Goal: Information Seeking & Learning: Compare options

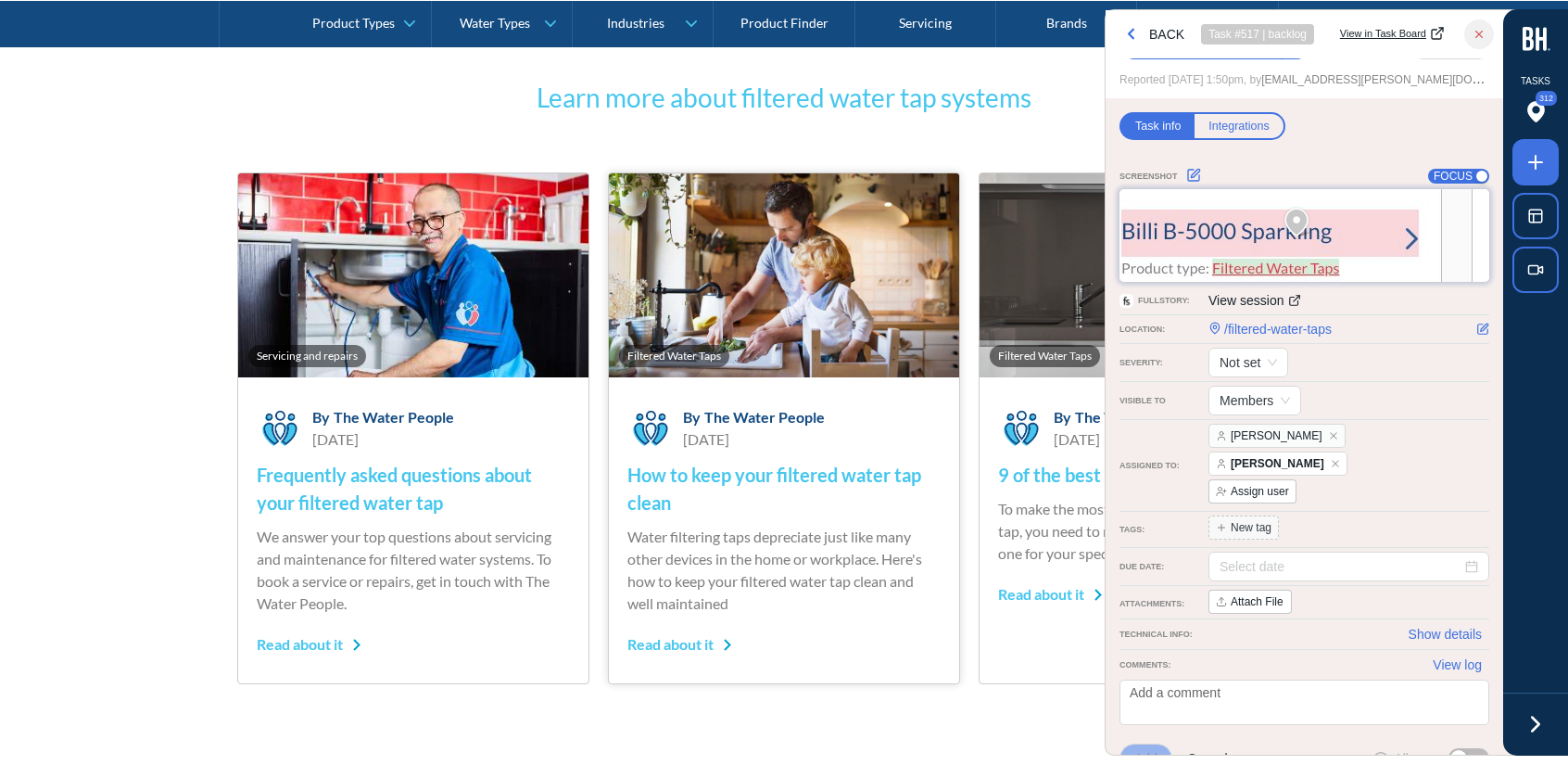
scroll to position [13355, 0]
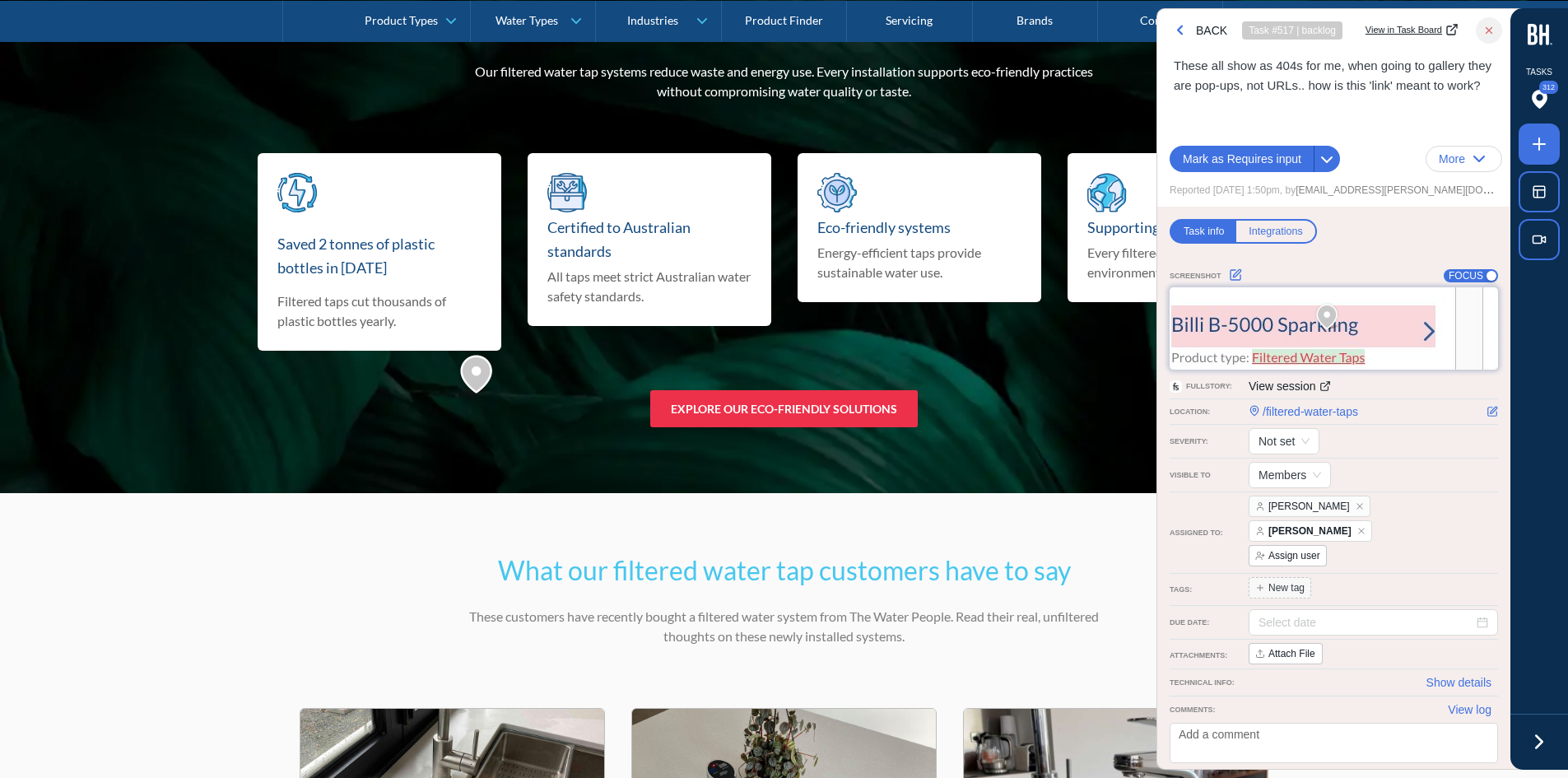
scroll to position [10442, 0]
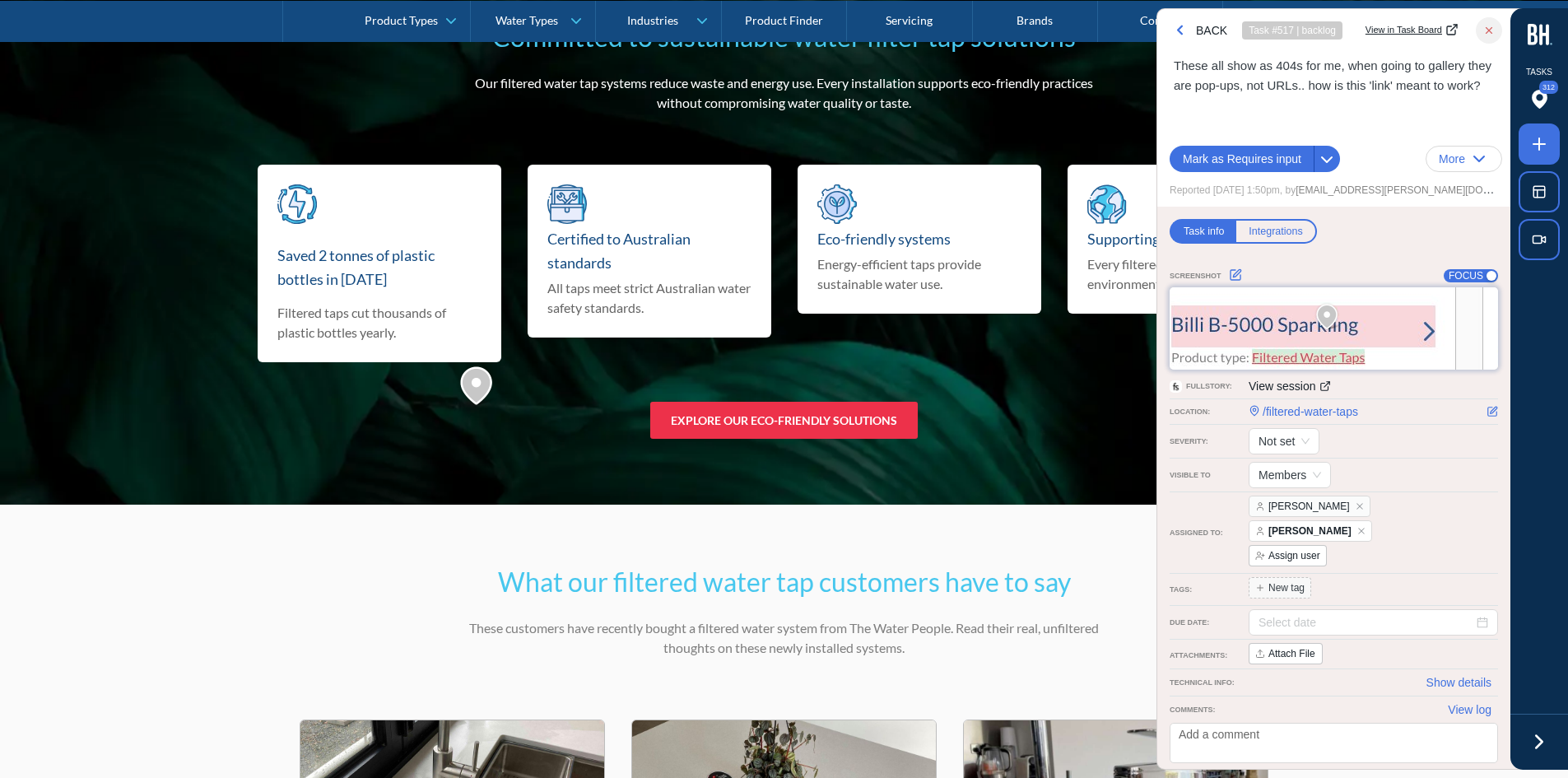
click at [1536, 751] on icon at bounding box center [1539, 742] width 25 height 25
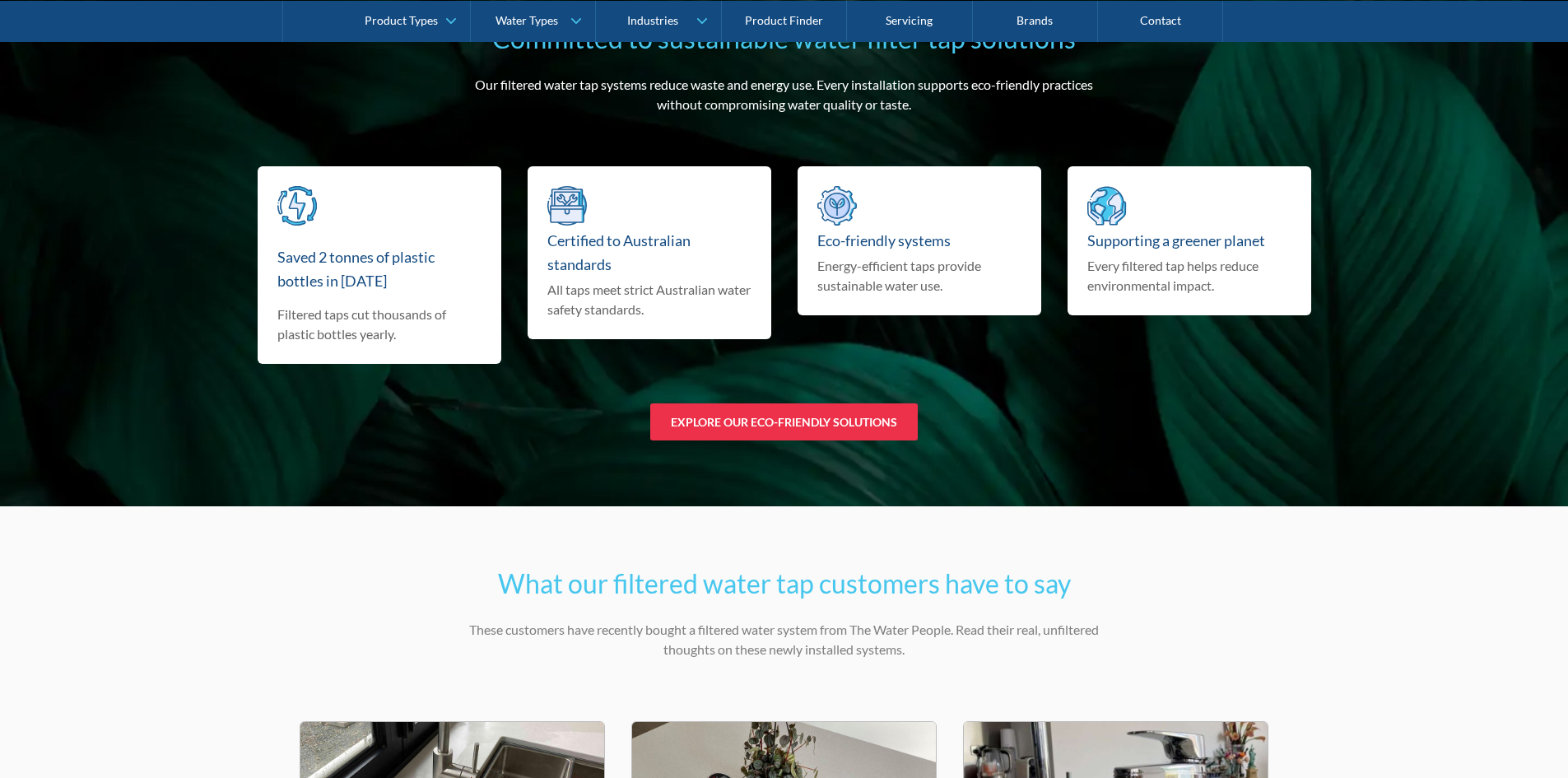
scroll to position [10442, 0]
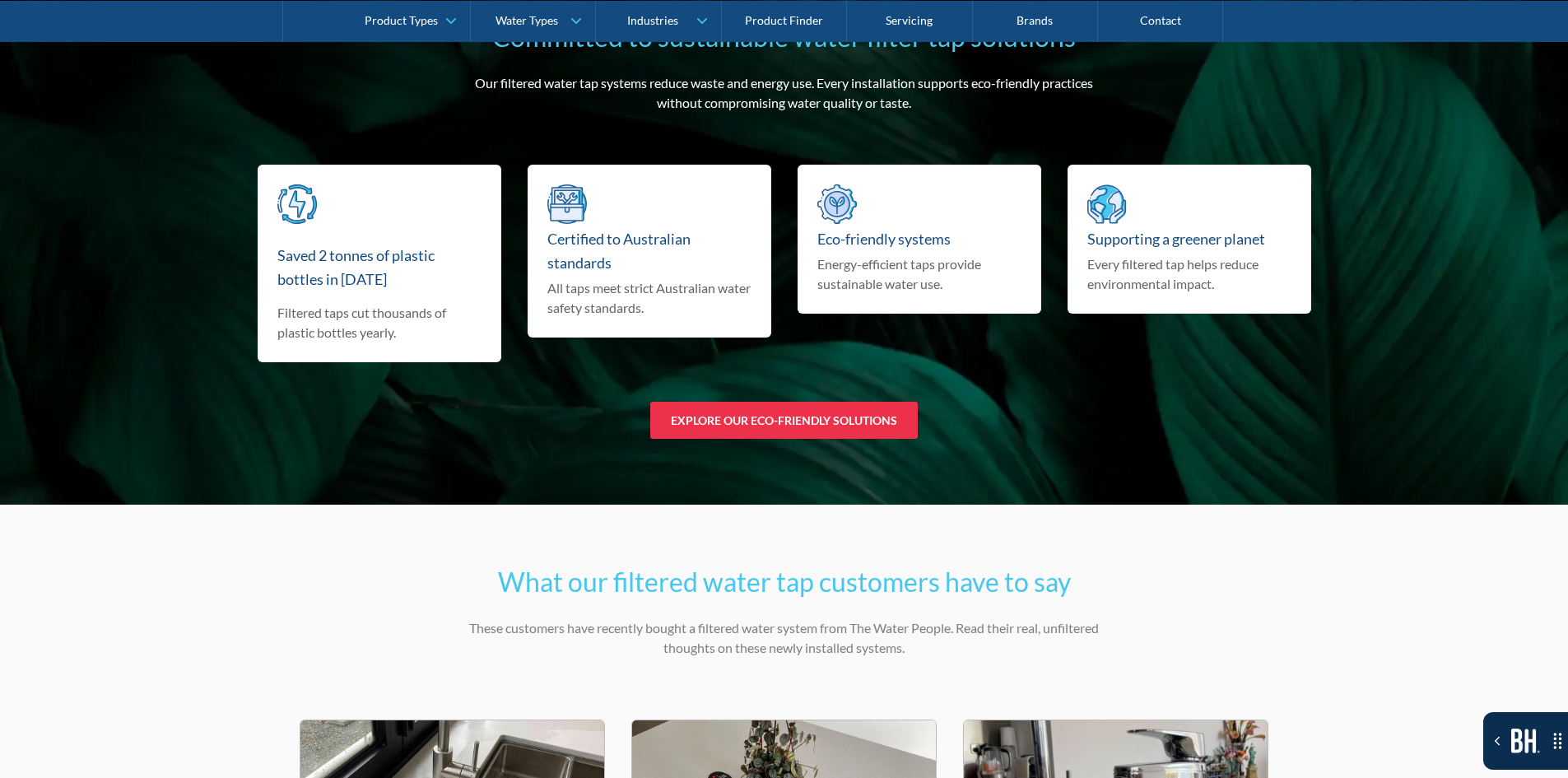
drag, startPoint x: 1567, startPoint y: 591, endPoint x: 1575, endPoint y: 59, distance: 532.1
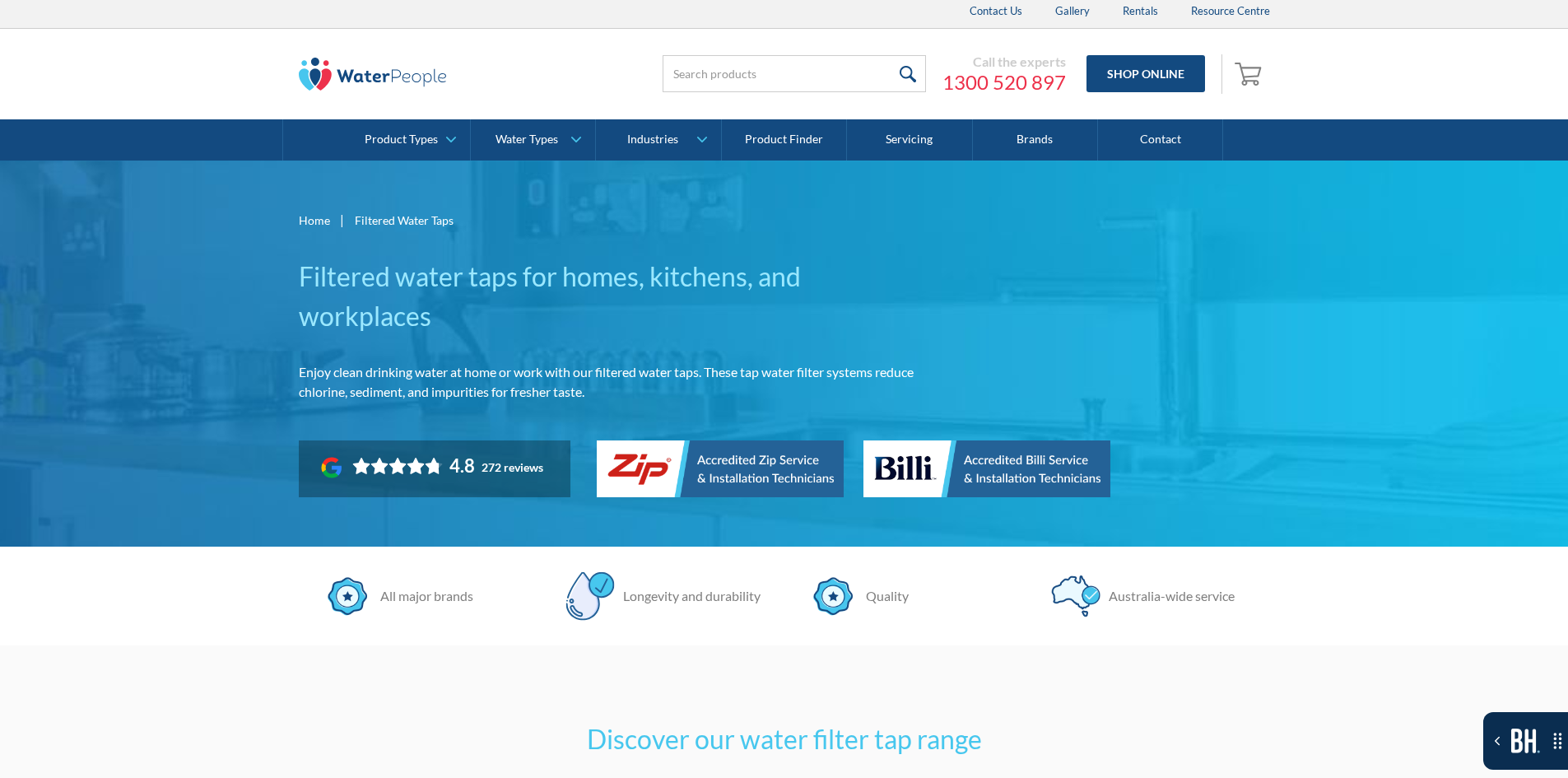
scroll to position [0, 0]
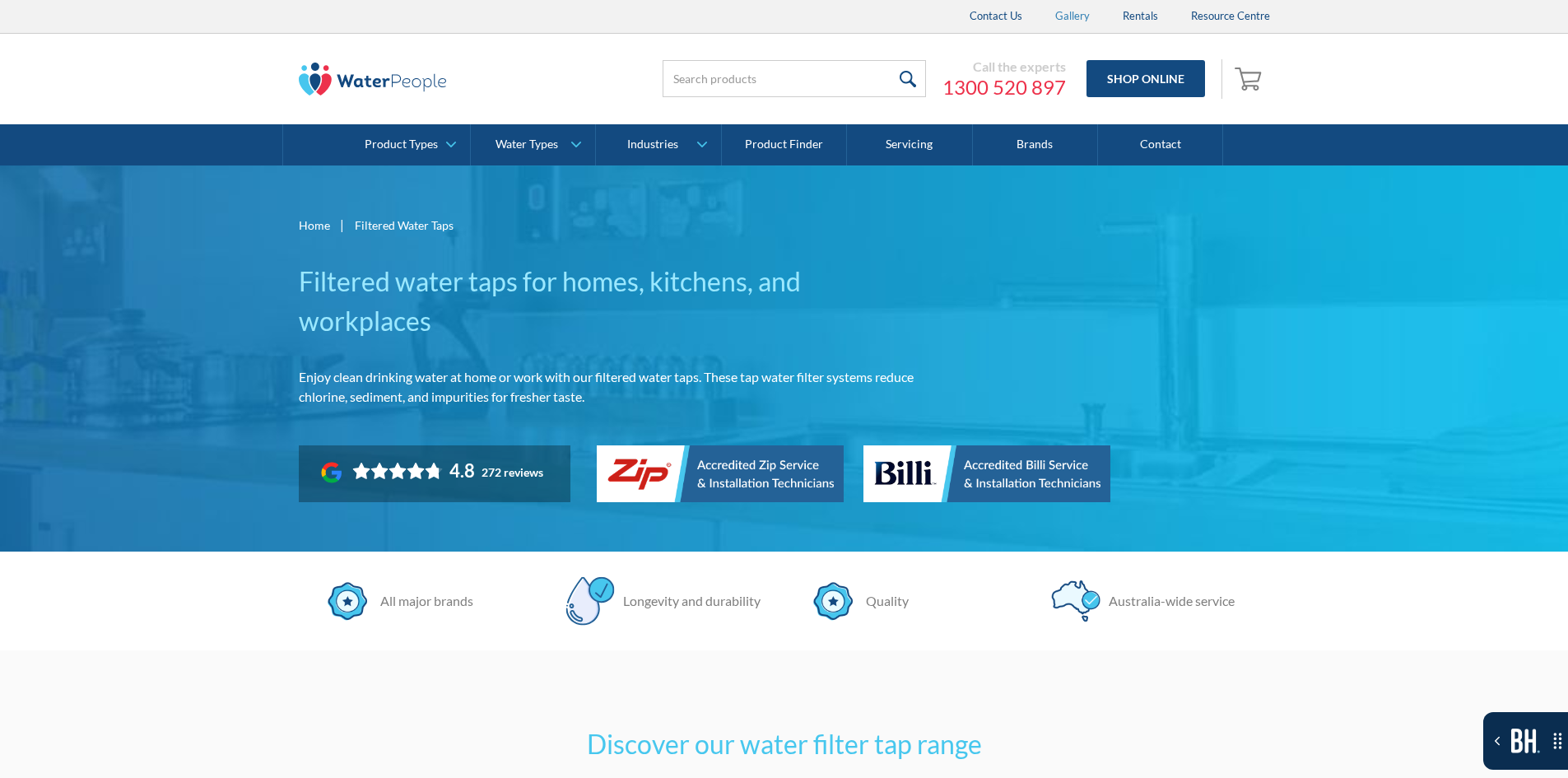
click at [1058, 8] on link "Gallery" at bounding box center [1072, 16] width 67 height 33
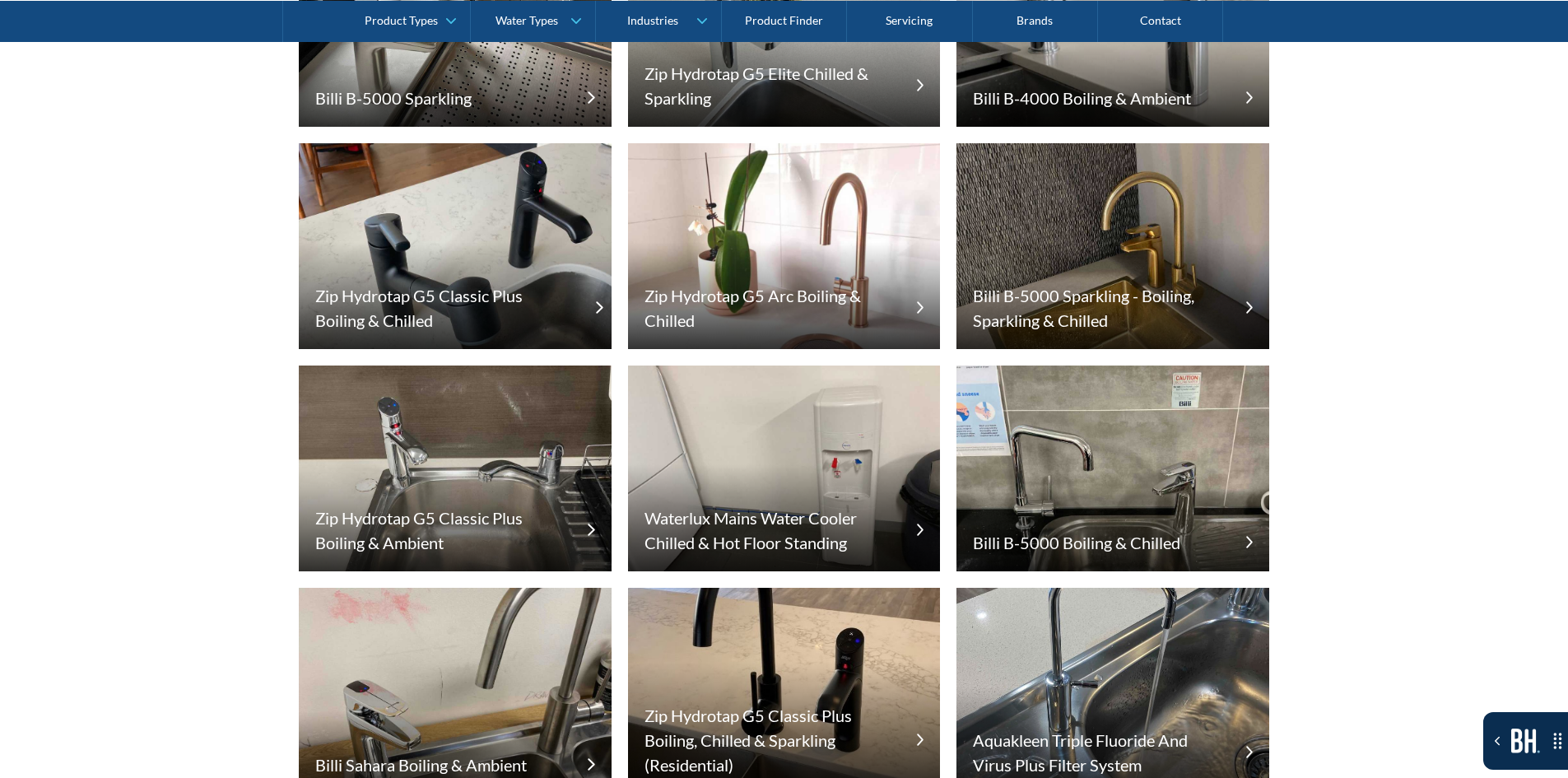
click at [415, 291] on h5 "Zip Hydrotap G5 Classic Plus Boiling & Chilled" at bounding box center [443, 307] width 256 height 49
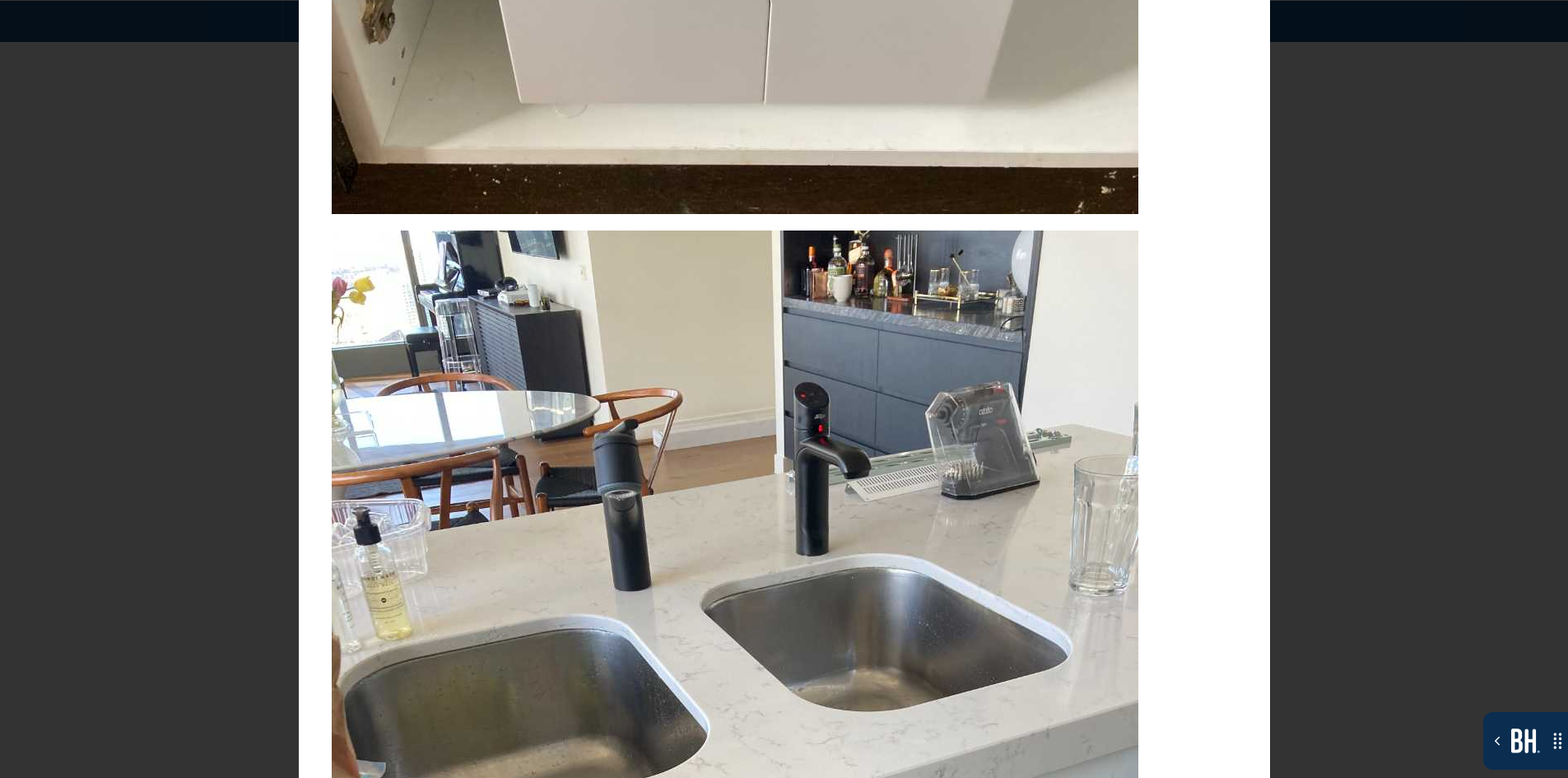
scroll to position [3765, 0]
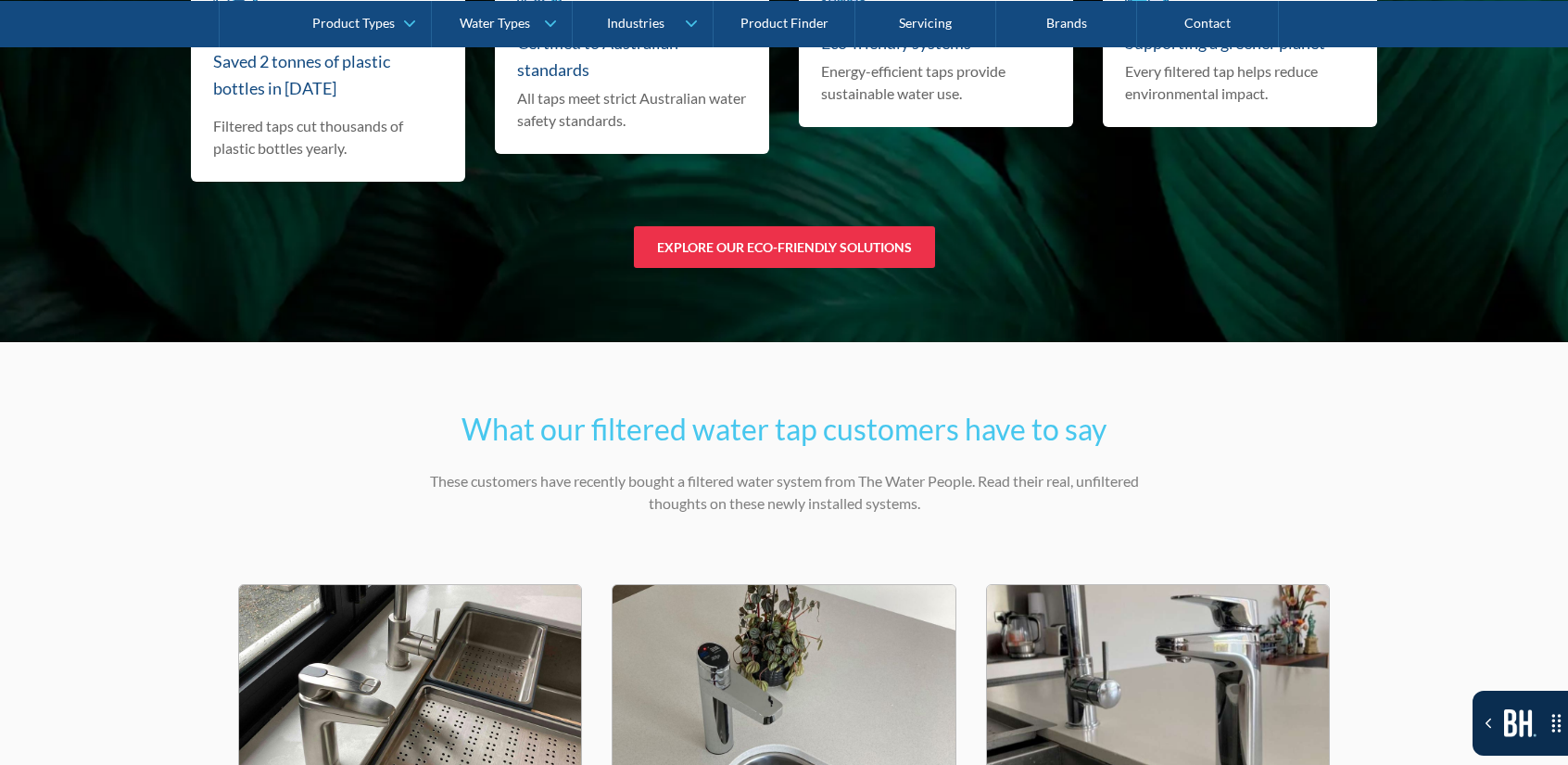
scroll to position [11958, 0]
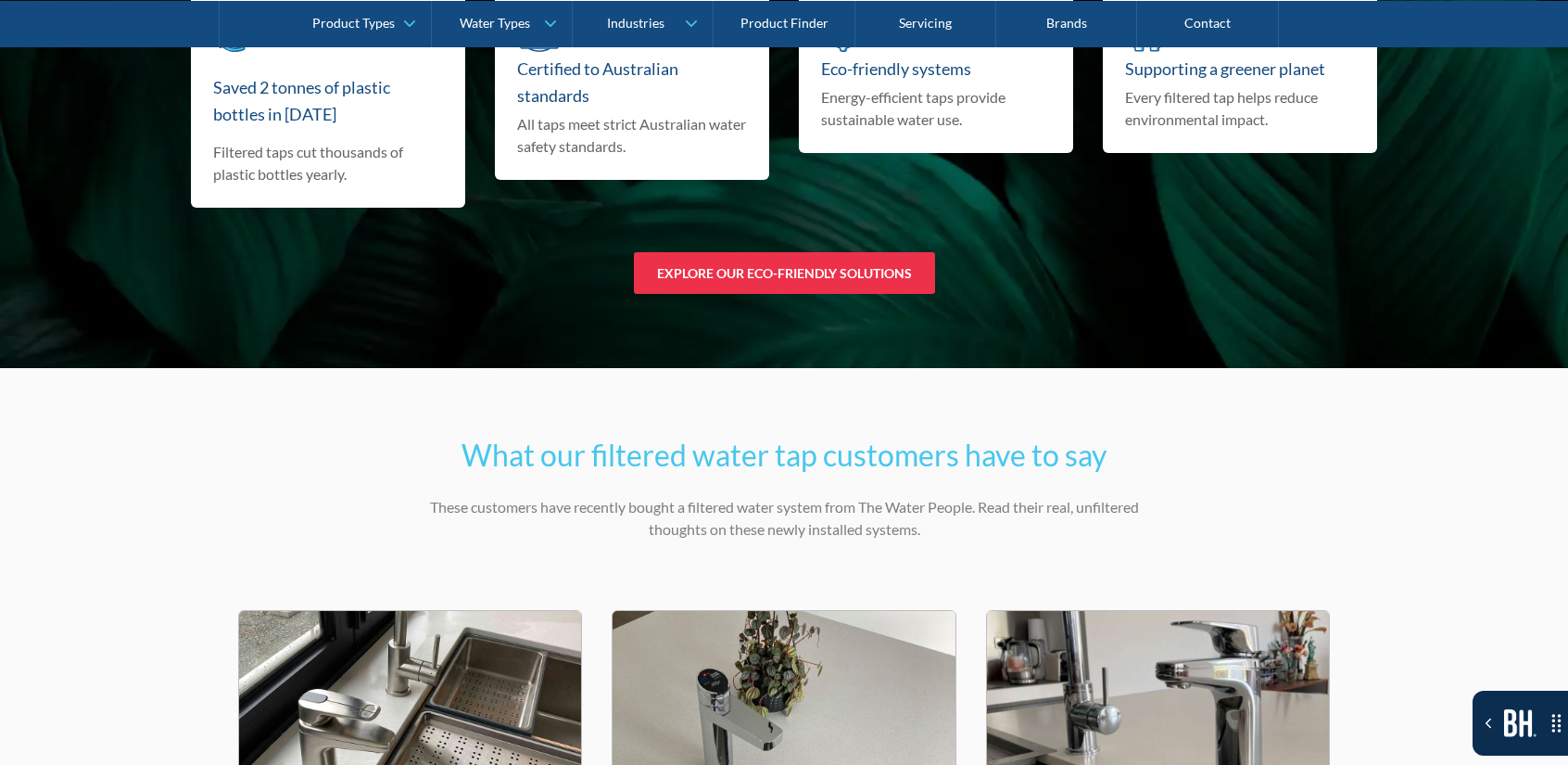
click at [784, 496] on p "These customers have recently bought a filtered water system from The Water Peo…" at bounding box center [784, 518] width 723 height 45
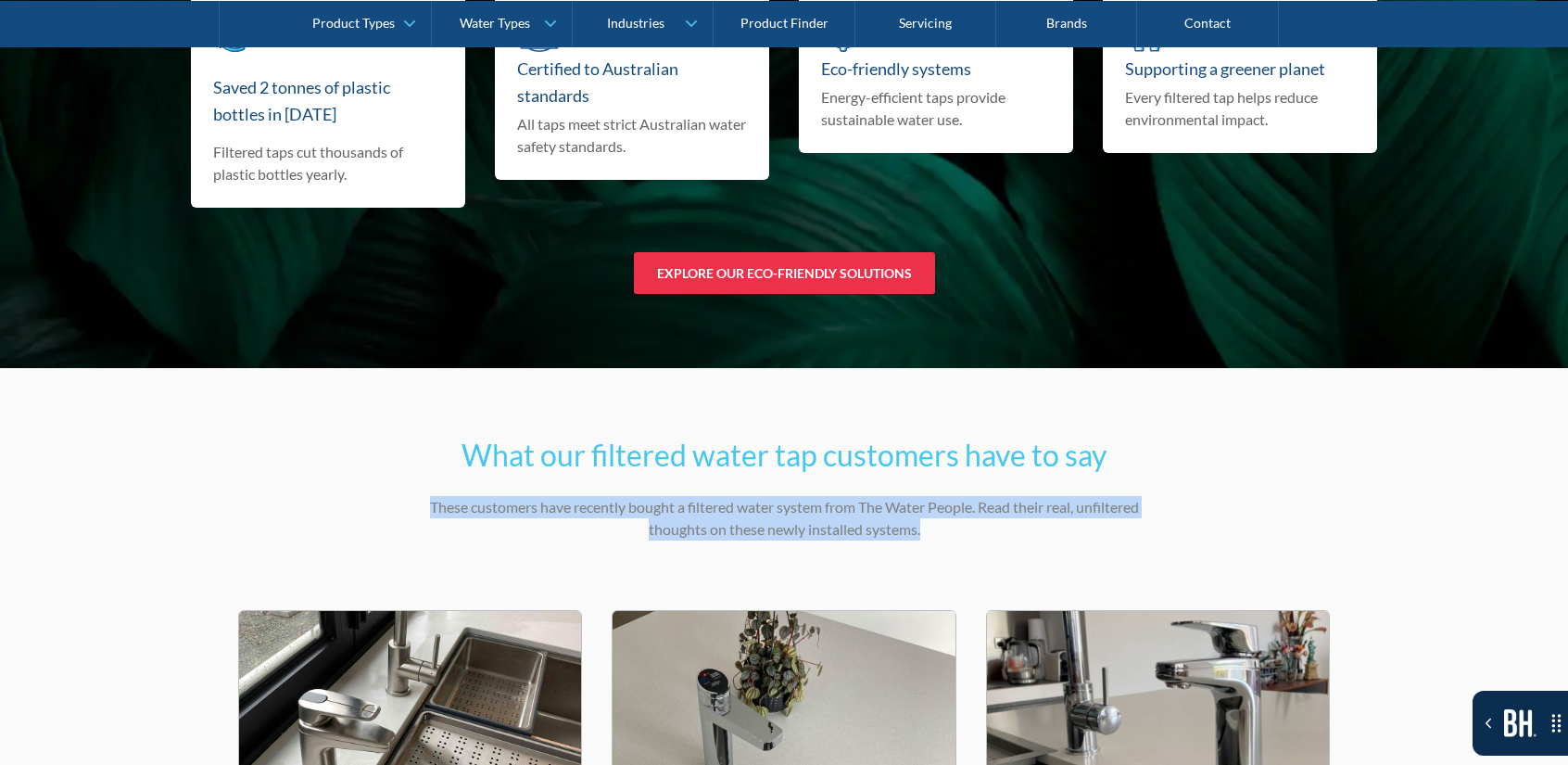
click at [784, 496] on p "These customers have recently bought a filtered water system from The Water Peo…" at bounding box center [784, 518] width 723 height 45
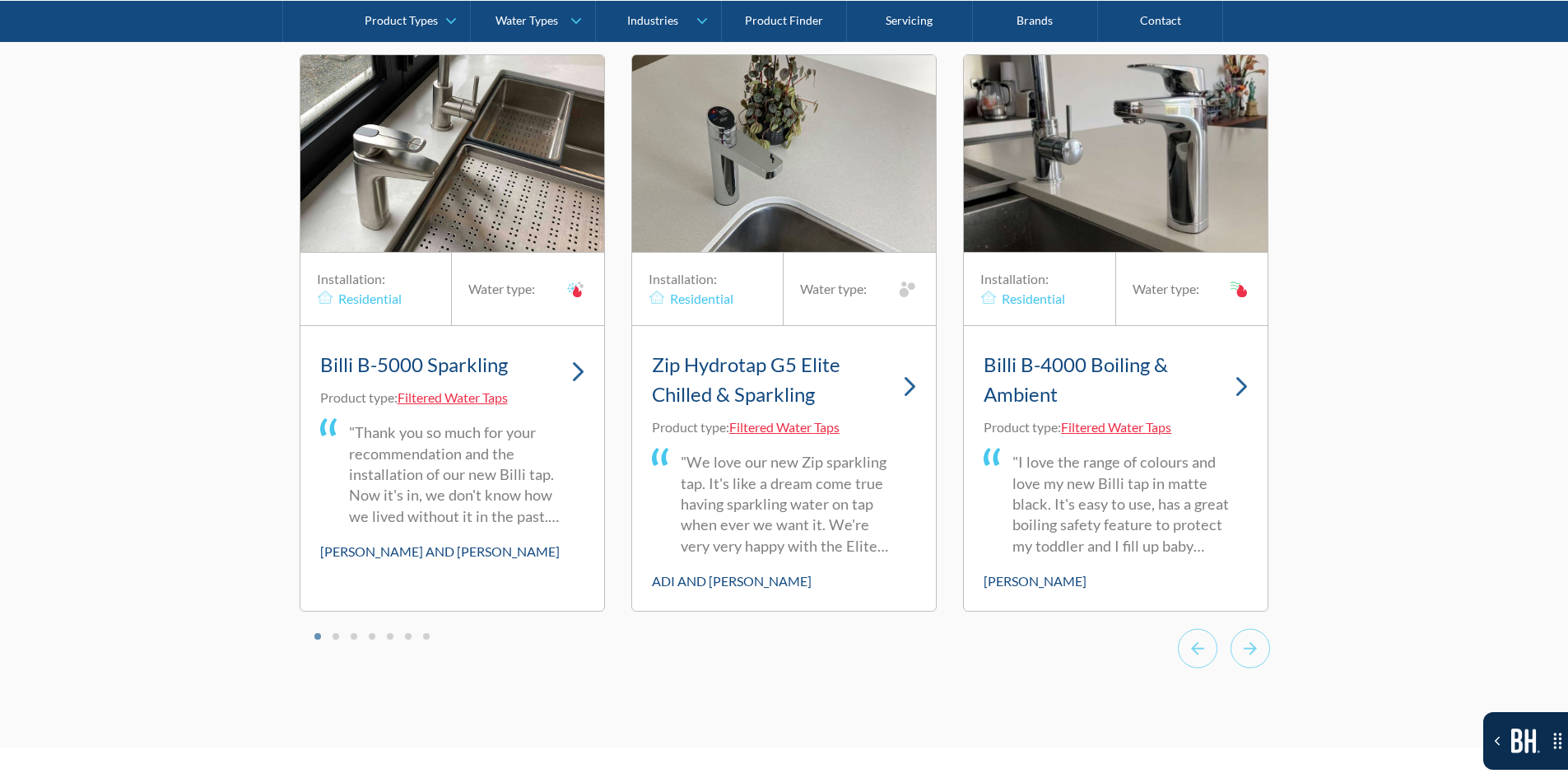
scroll to position [11114, 0]
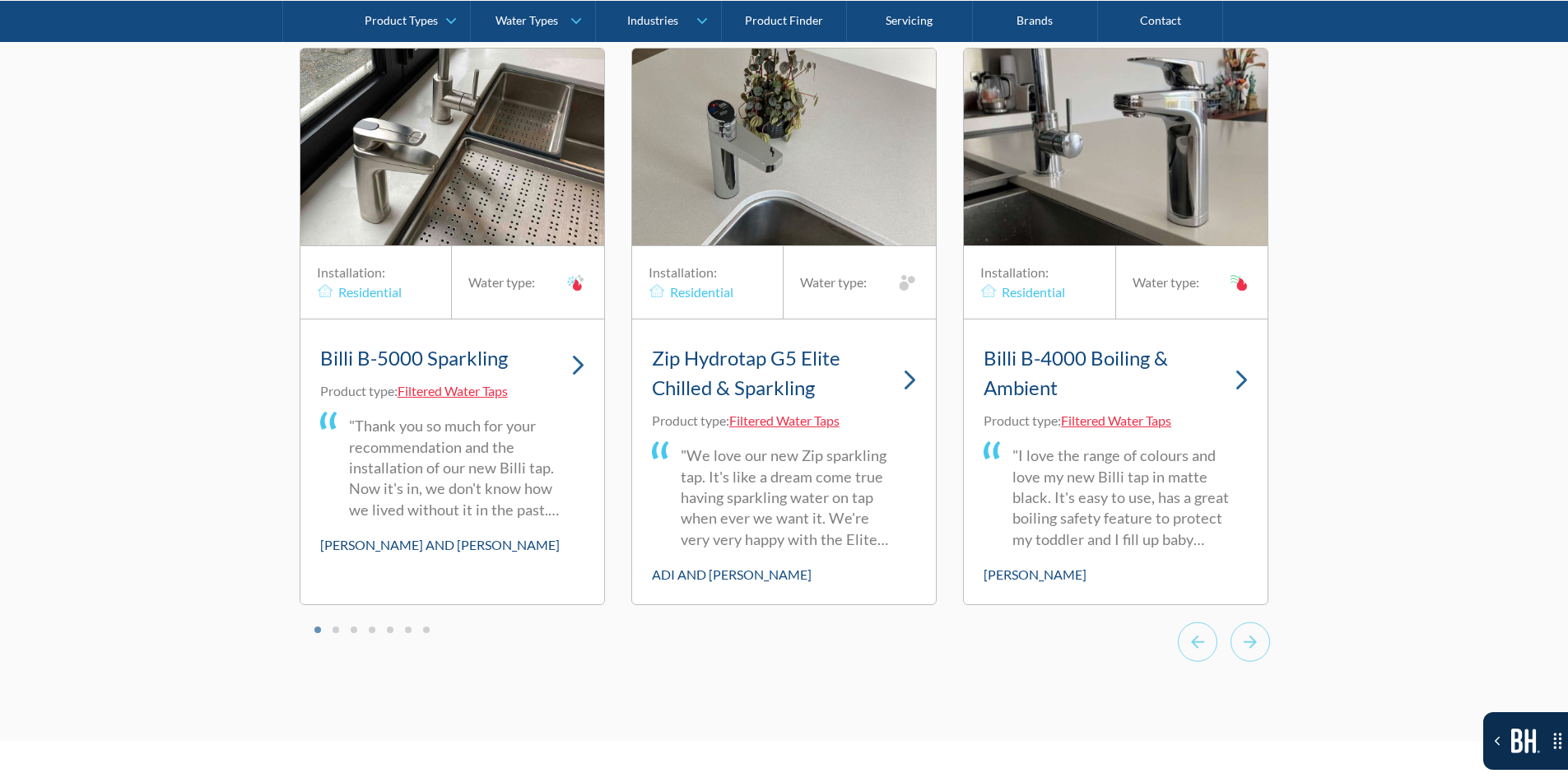
click at [559, 339] on link "Billi B-5000 Sparkling" at bounding box center [452, 360] width 264 height 42
click at [565, 348] on link "Billi B-5000 Sparkling" at bounding box center [452, 360] width 264 height 42
drag, startPoint x: 553, startPoint y: 416, endPoint x: 574, endPoint y: 370, distance: 50.6
click at [554, 416] on blockquote ""Thank you so much for your recommendation and the installation of our new Bill…" at bounding box center [452, 464] width 264 height 113
click at [581, 355] on img "1 of 20" at bounding box center [578, 365] width 12 height 21
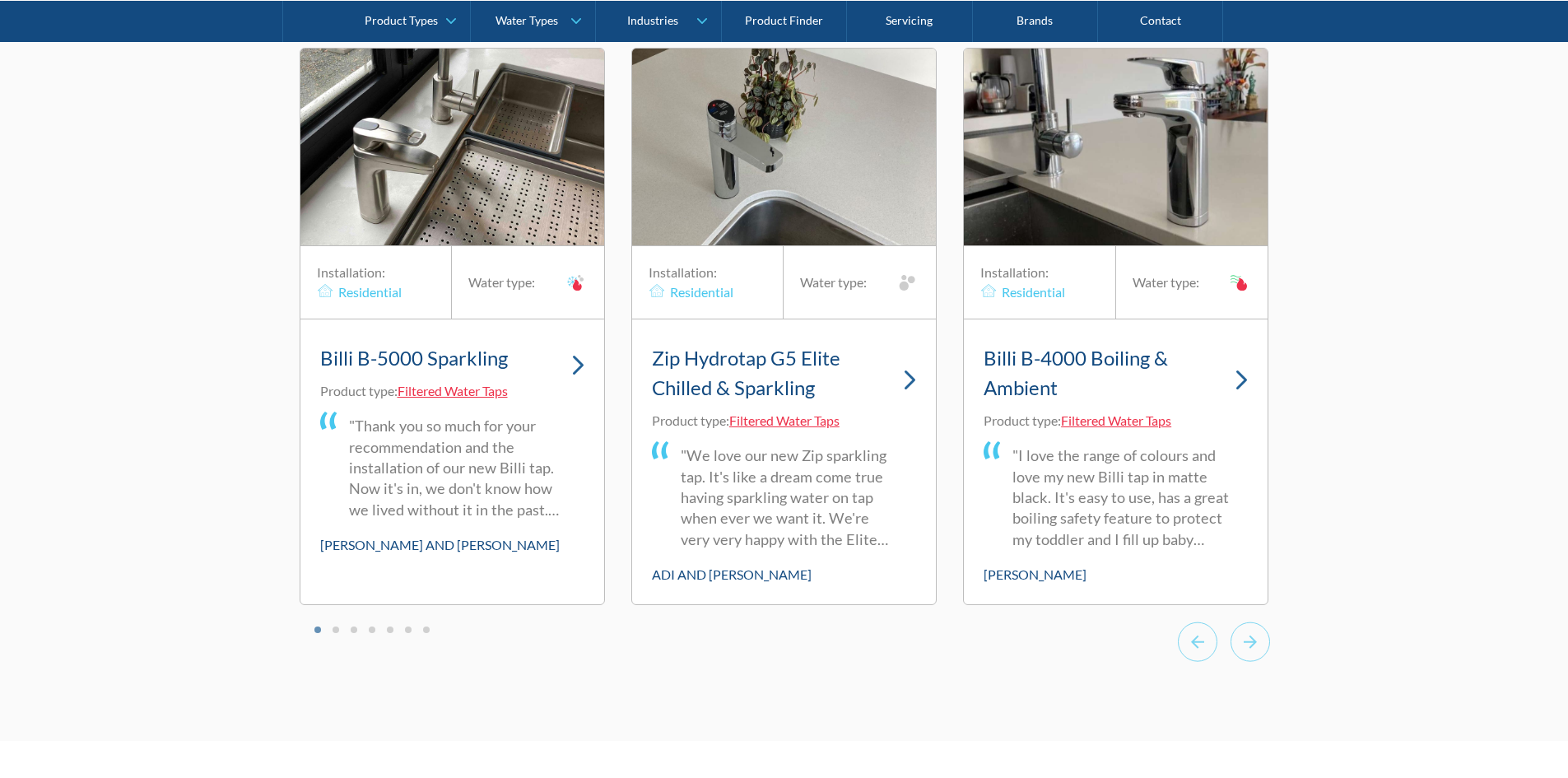
scroll to position [11114, 0]
click at [591, 353] on div "Billi B-5000 Sparkling Product type: Filtered Water Taps "Thank you so much for…" at bounding box center [452, 447] width 304 height 255
click at [584, 346] on div "Billi B-5000 Sparkling Product type: Filtered Water Taps "Thank you so much for…" at bounding box center [452, 447] width 304 height 255
click at [572, 355] on img "1 of 20" at bounding box center [578, 365] width 12 height 21
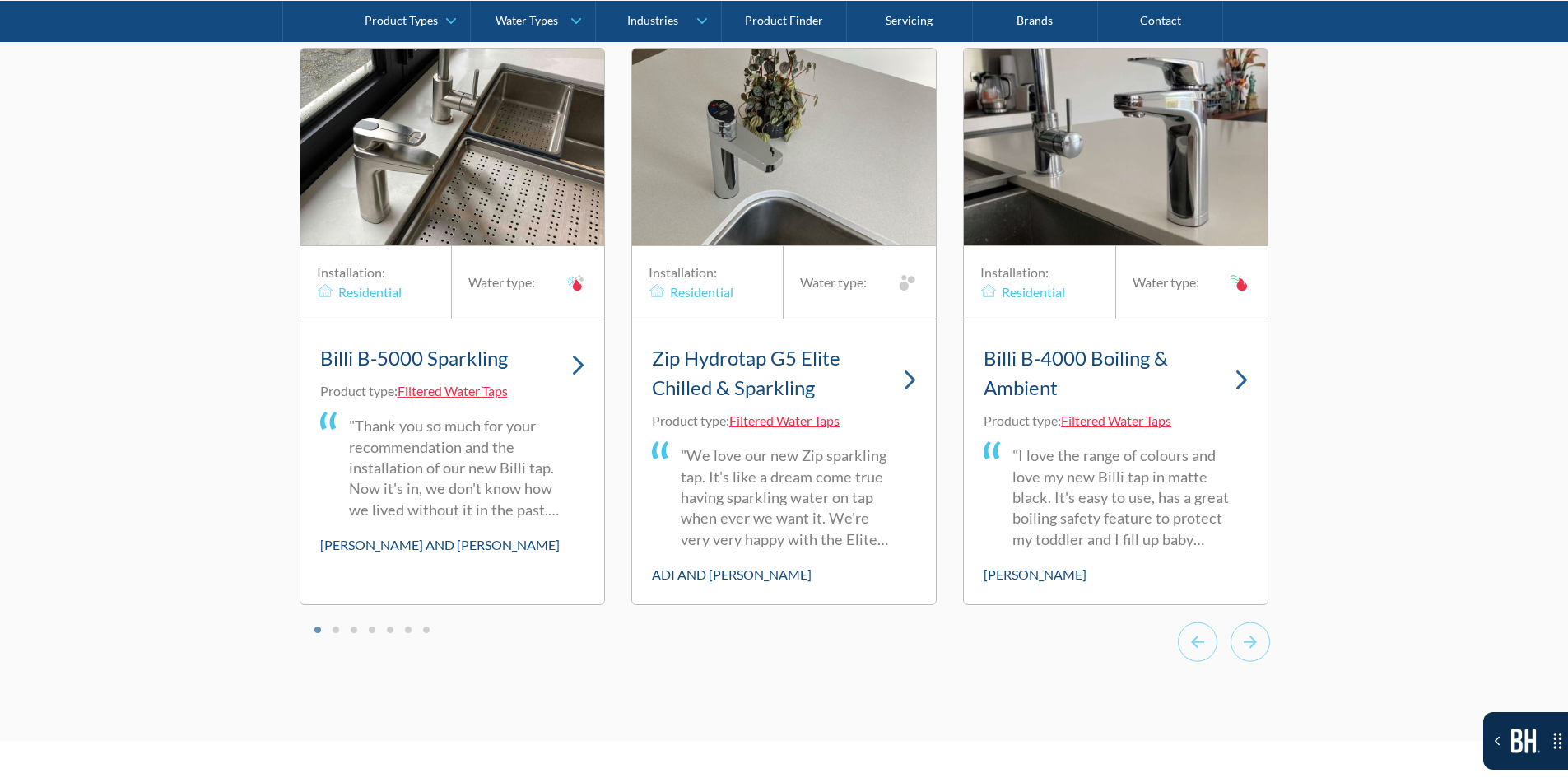
click at [344, 156] on img "1 of 20" at bounding box center [452, 146] width 304 height 196
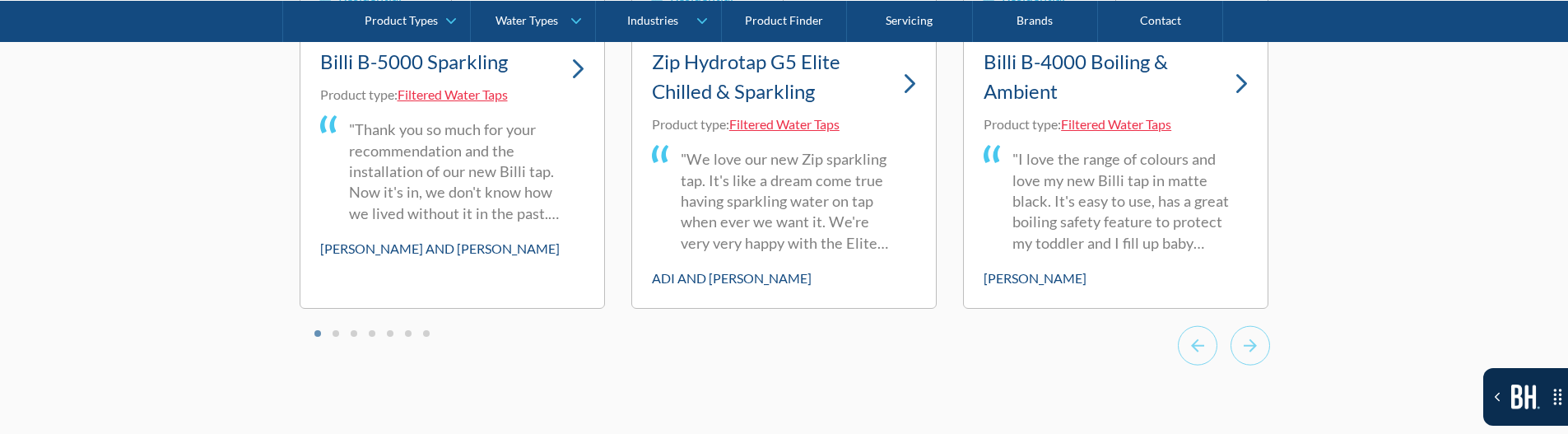
scroll to position [11407, 0]
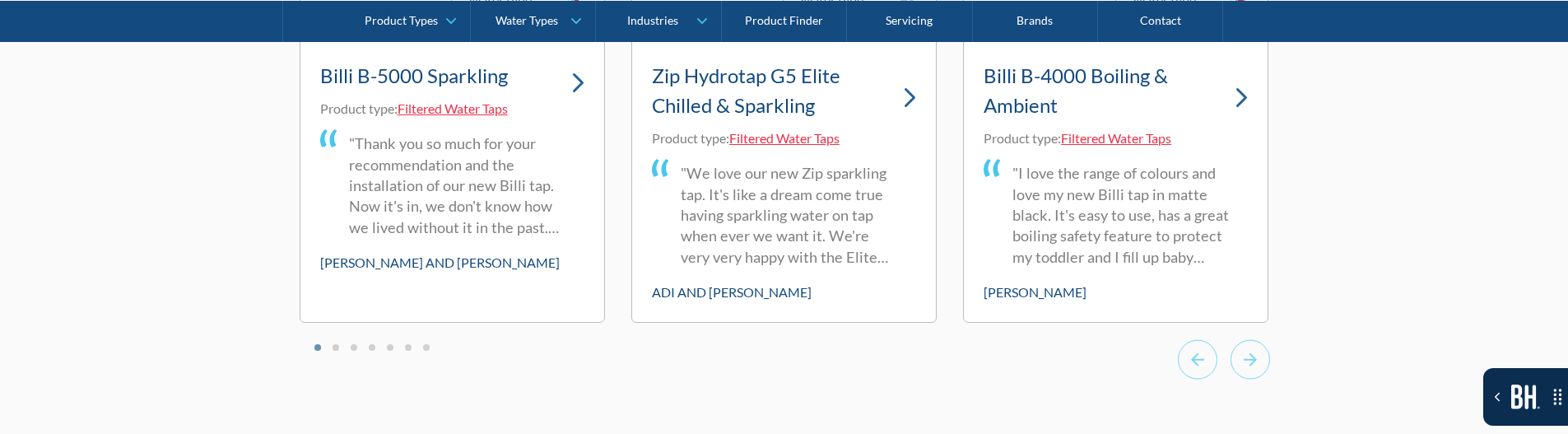
click at [562, 59] on link "Billi B-5000 Sparkling" at bounding box center [452, 78] width 264 height 42
click at [562, 77] on link "Billi B-5000 Sparkling" at bounding box center [452, 78] width 264 height 42
drag, startPoint x: 178, startPoint y: 259, endPoint x: 583, endPoint y: 59, distance: 451.7
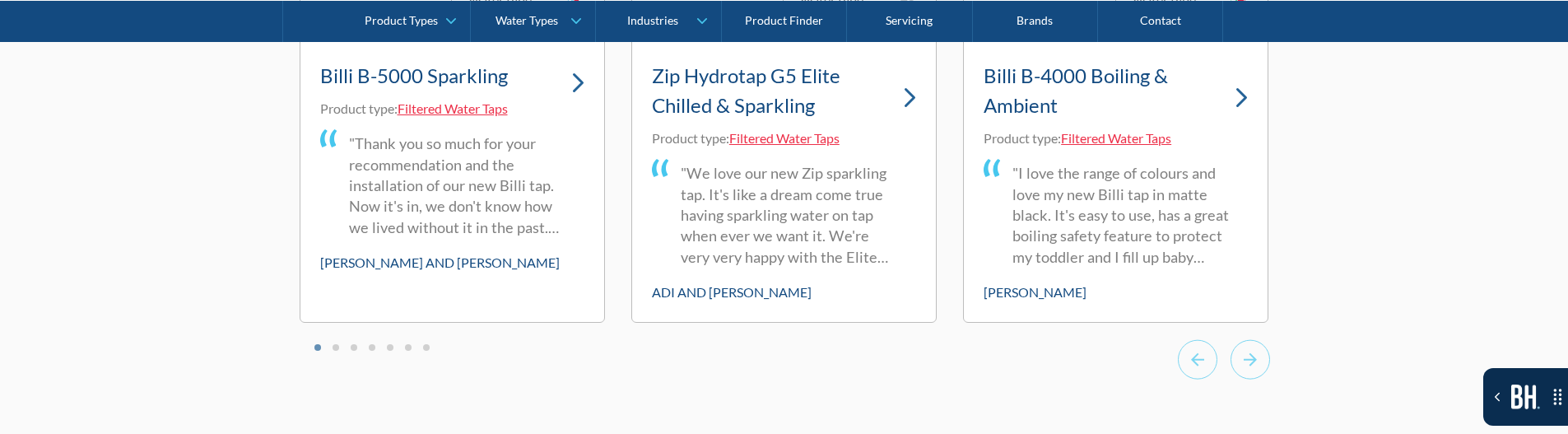
click at [594, 56] on div "Billi B-5000 Sparkling Product type: Filtered Water Taps "Thank you so much for…" at bounding box center [452, 165] width 304 height 256
click at [575, 73] on img "1 of 20" at bounding box center [578, 83] width 12 height 21
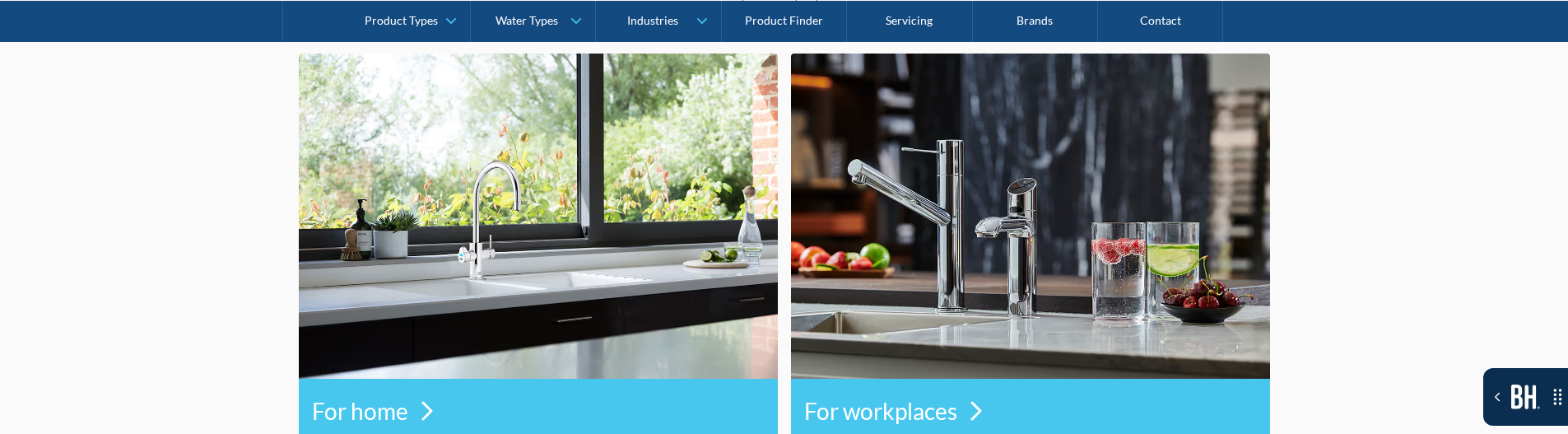
scroll to position [0, 0]
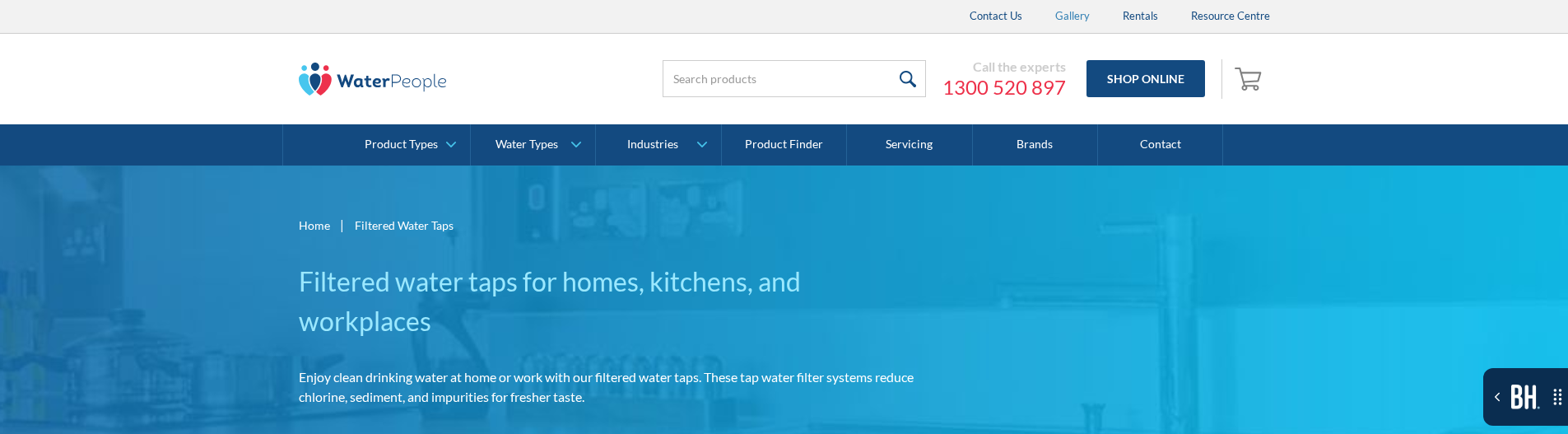
click at [1054, 16] on link "Gallery" at bounding box center [1072, 16] width 67 height 33
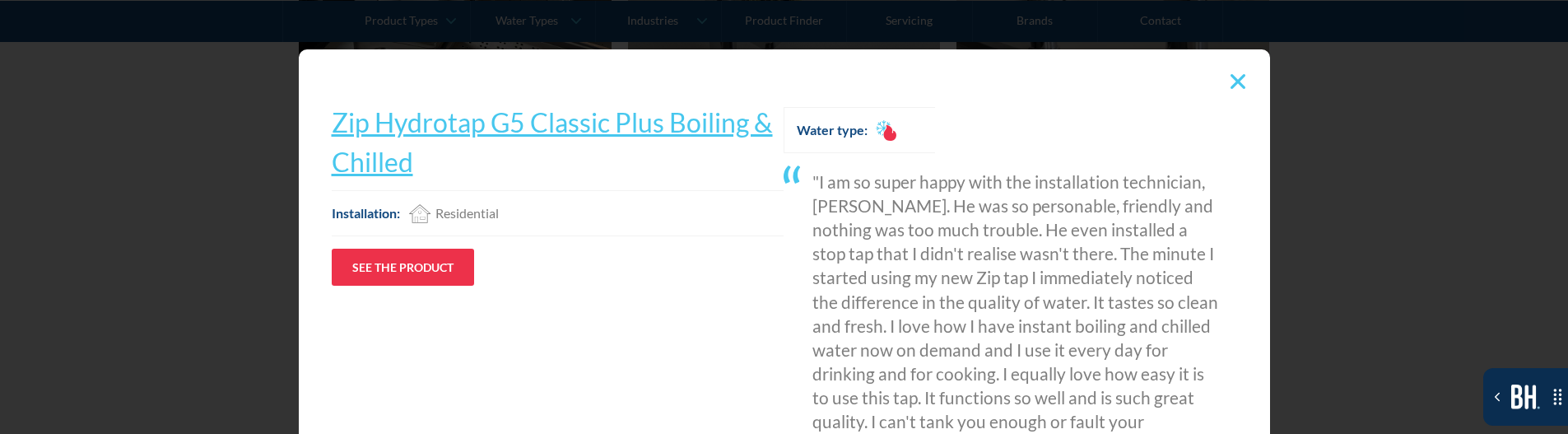
click at [1239, 82] on div at bounding box center [1238, 81] width 31 height 31
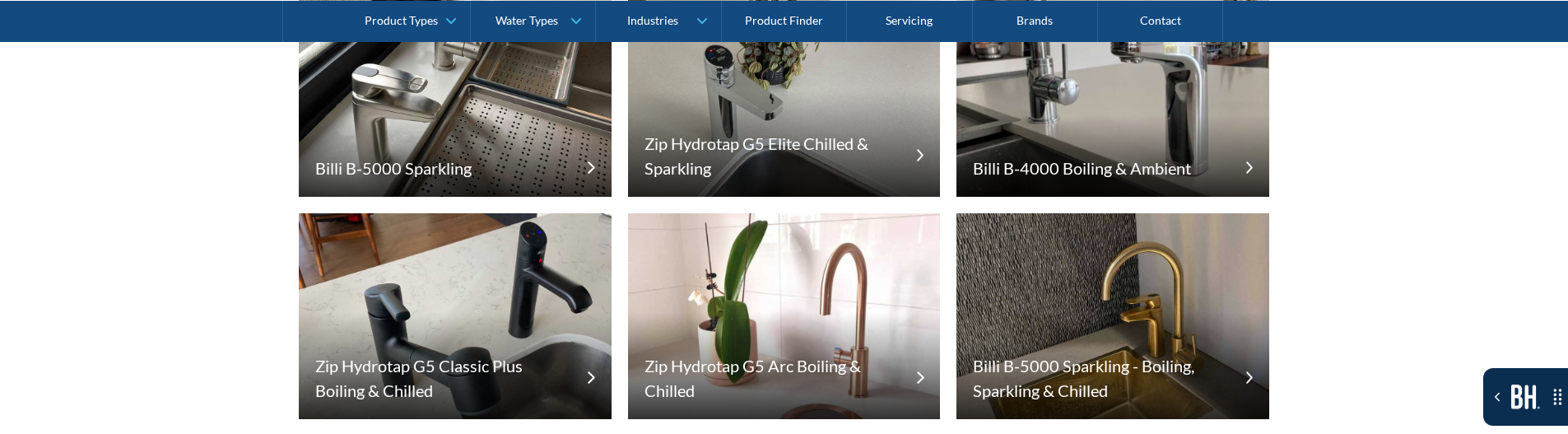
scroll to position [82, 0]
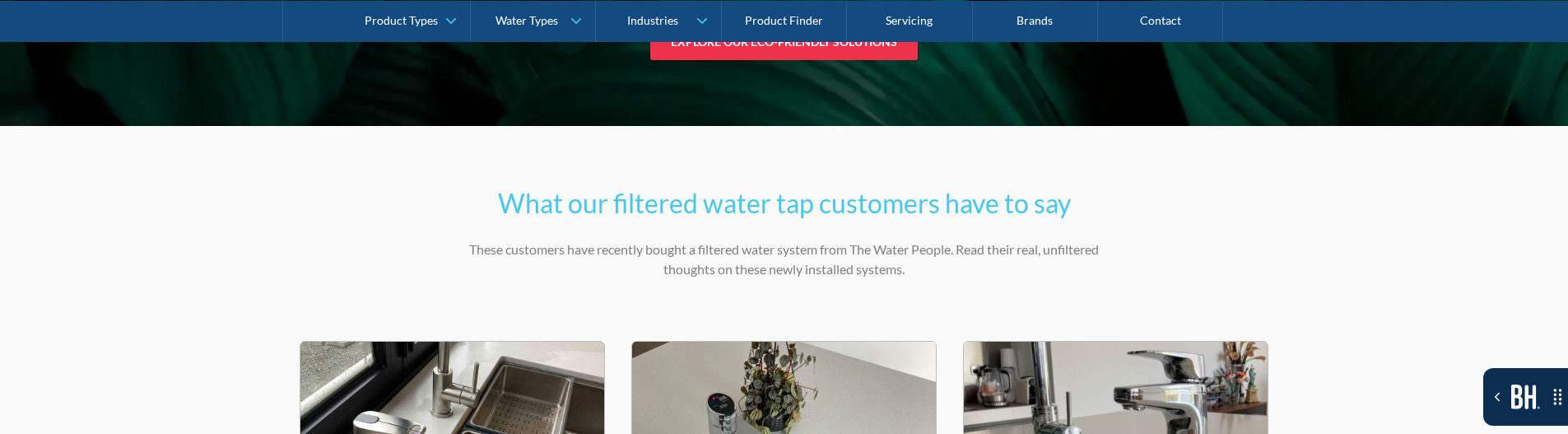
scroll to position [11042, 0]
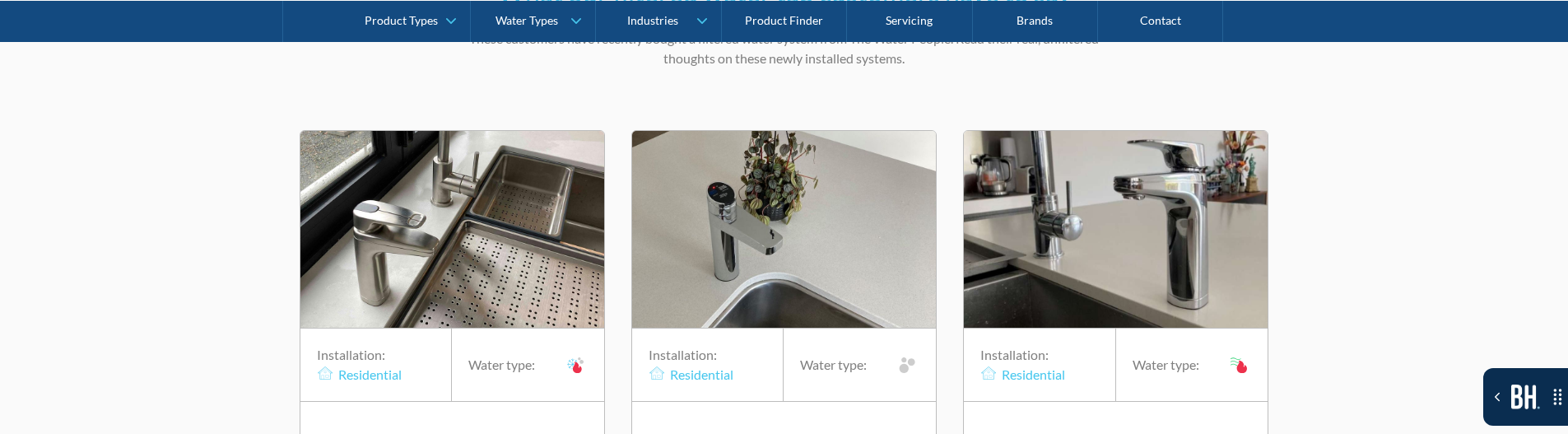
click at [459, 245] on img "1 of 20" at bounding box center [452, 229] width 304 height 197
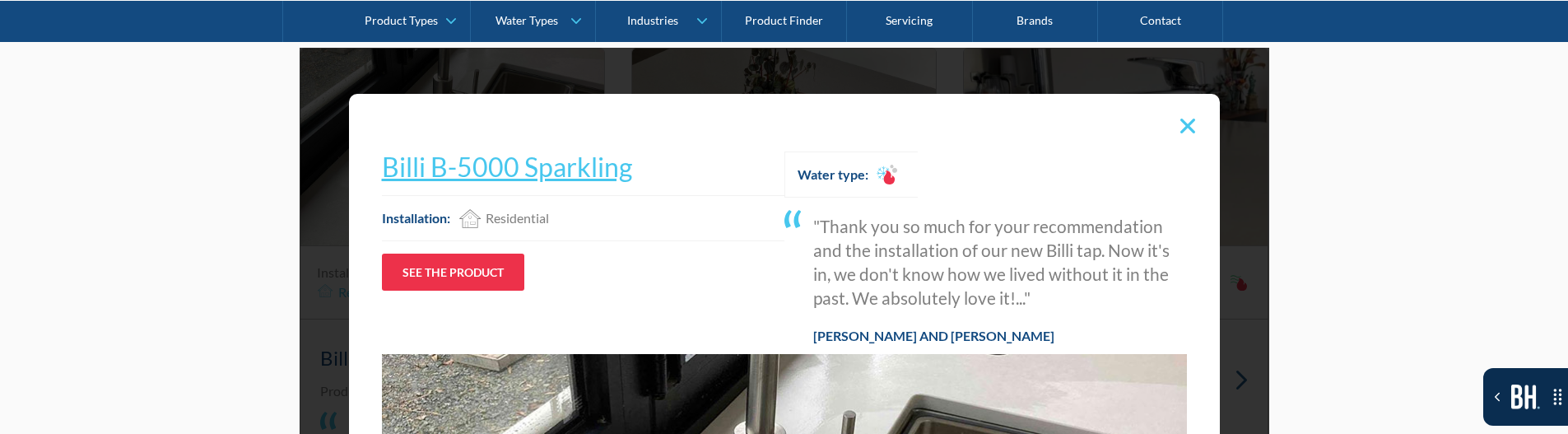
scroll to position [0, 0]
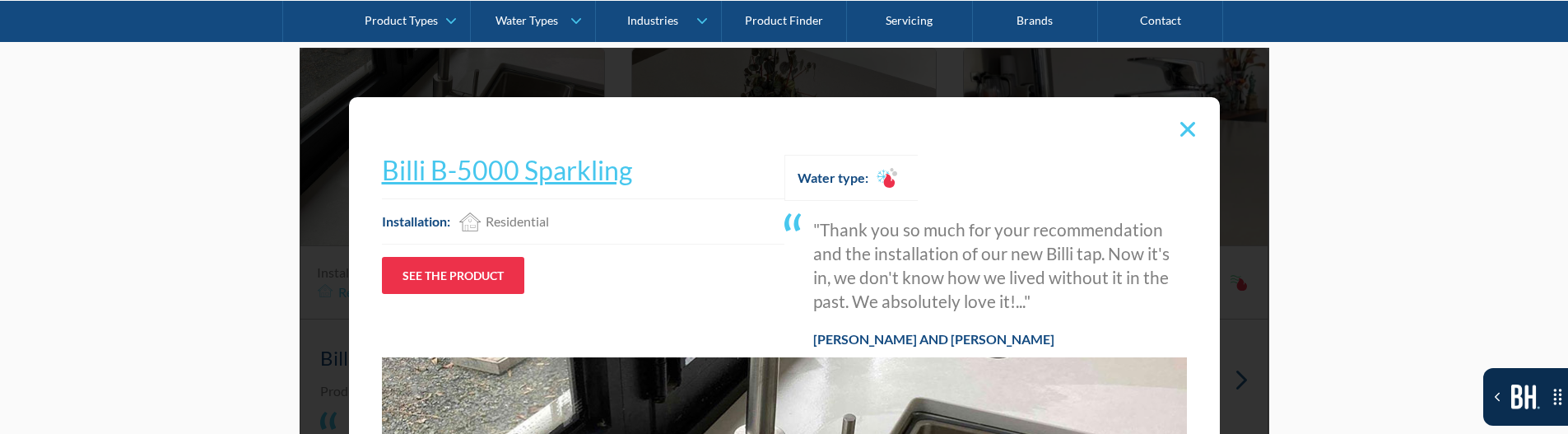
click at [1183, 113] on div "1 of 20" at bounding box center [1188, 129] width 31 height 31
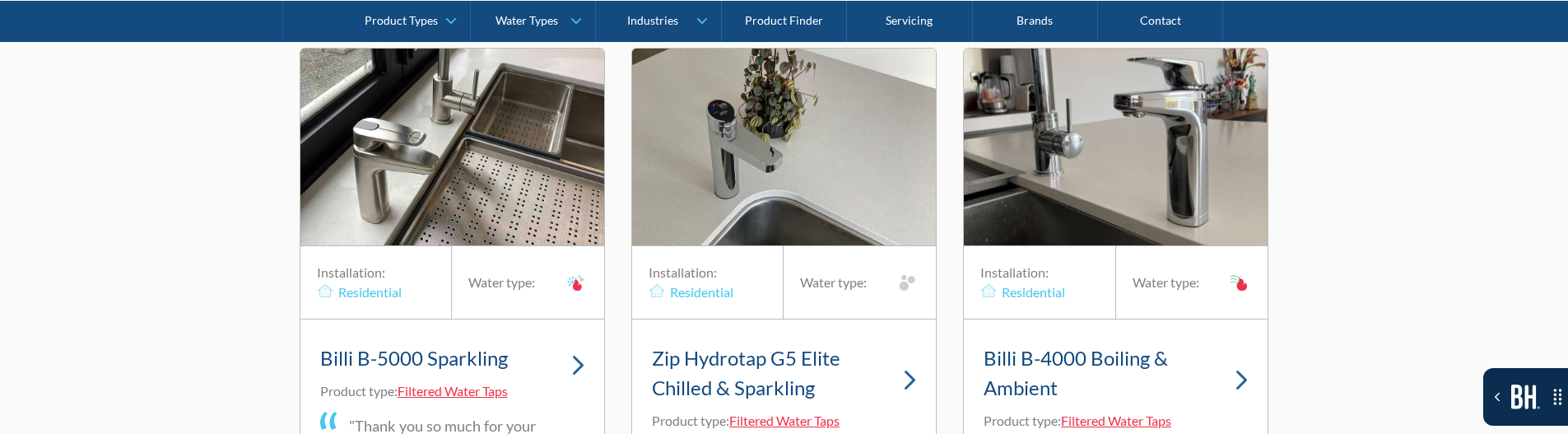
click at [318, 140] on img "1 of 20" at bounding box center [452, 146] width 304 height 197
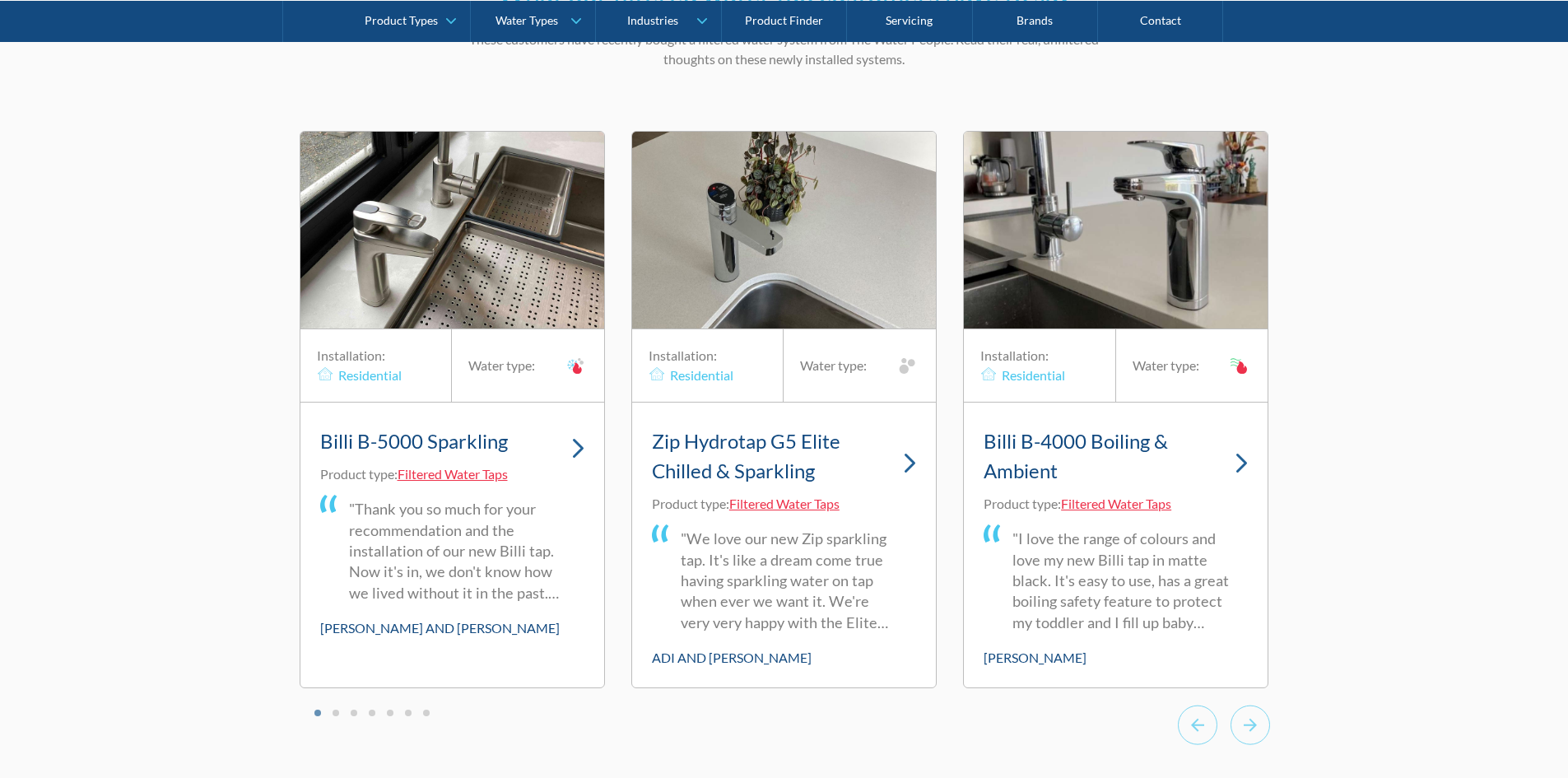
scroll to position [11031, 0]
click at [566, 421] on link "Billi B-5000 Sparkling" at bounding box center [452, 442] width 264 height 42
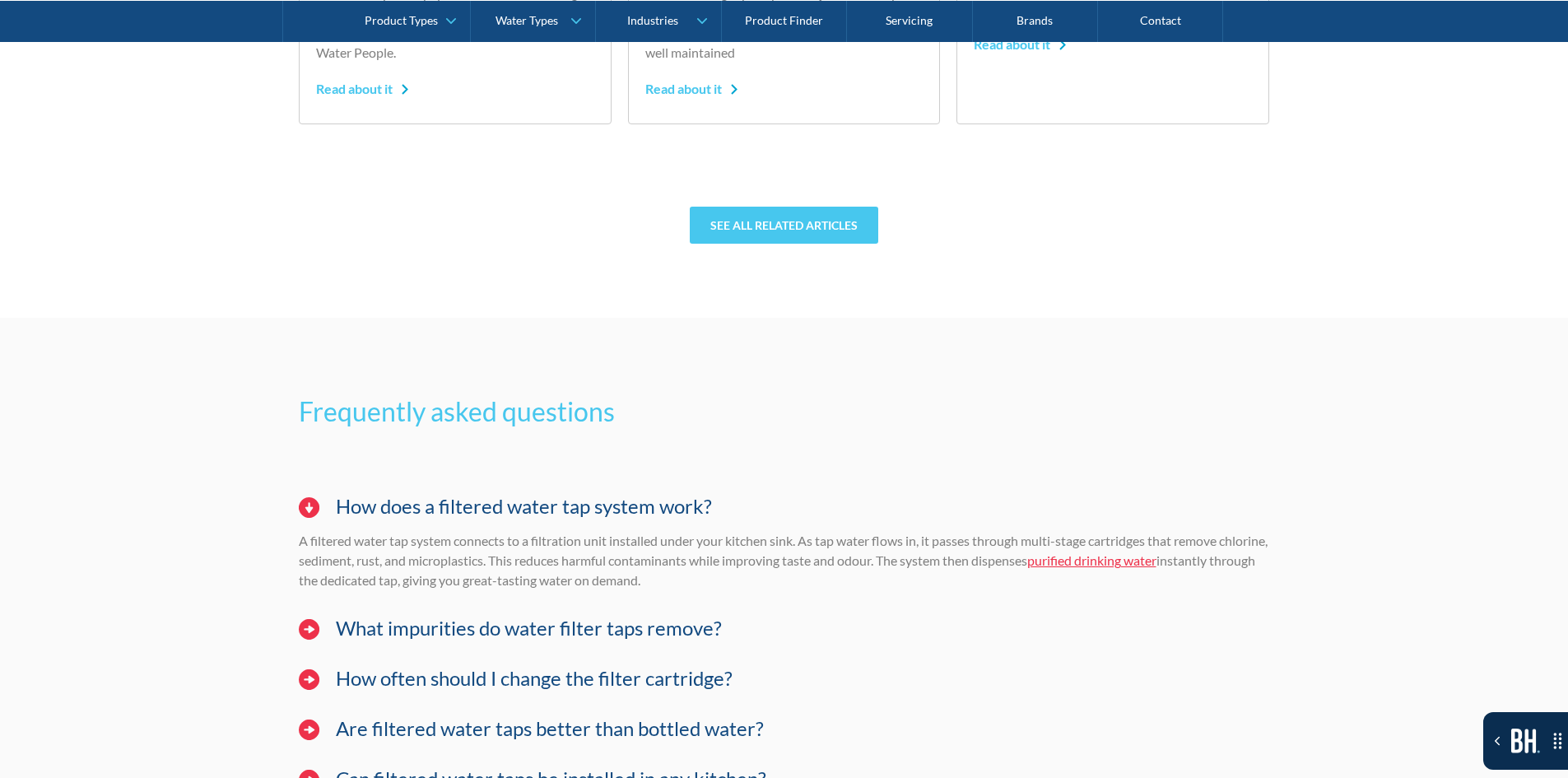
scroll to position [12277, 0]
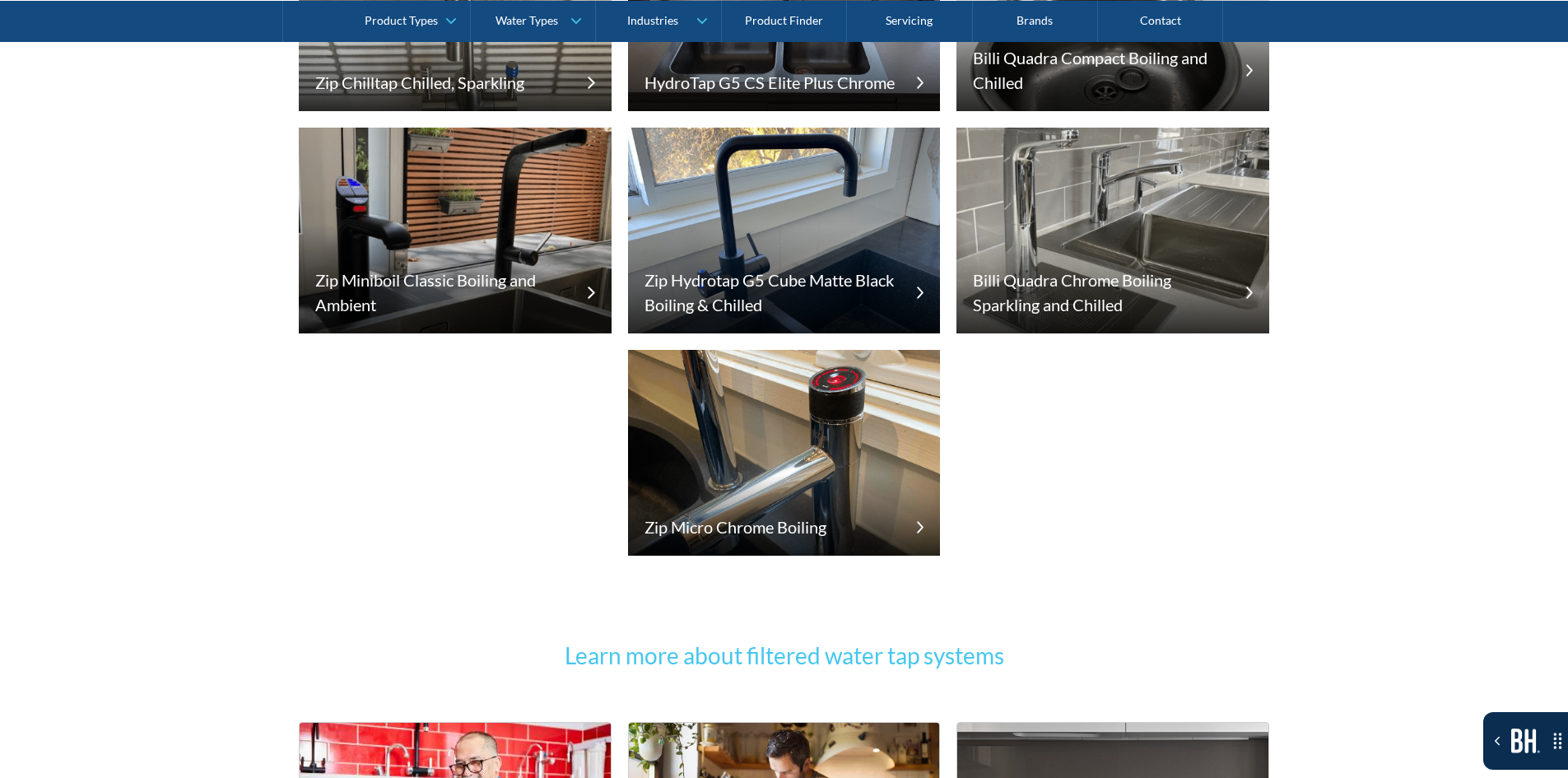
scroll to position [13954, 0]
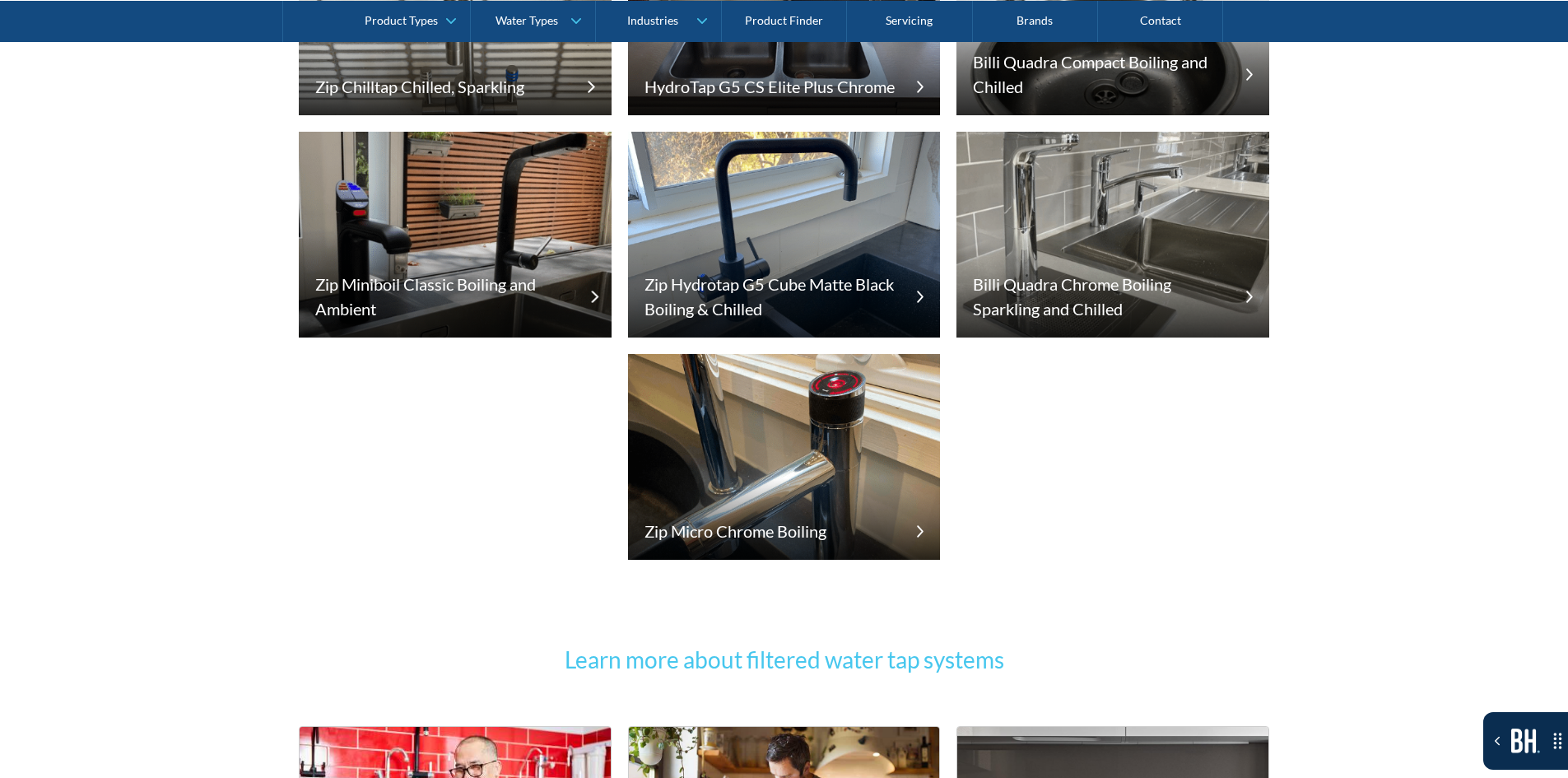
click at [470, 280] on h5 "Zip Miniboil Classic Boiling and Ambient" at bounding box center [443, 296] width 256 height 49
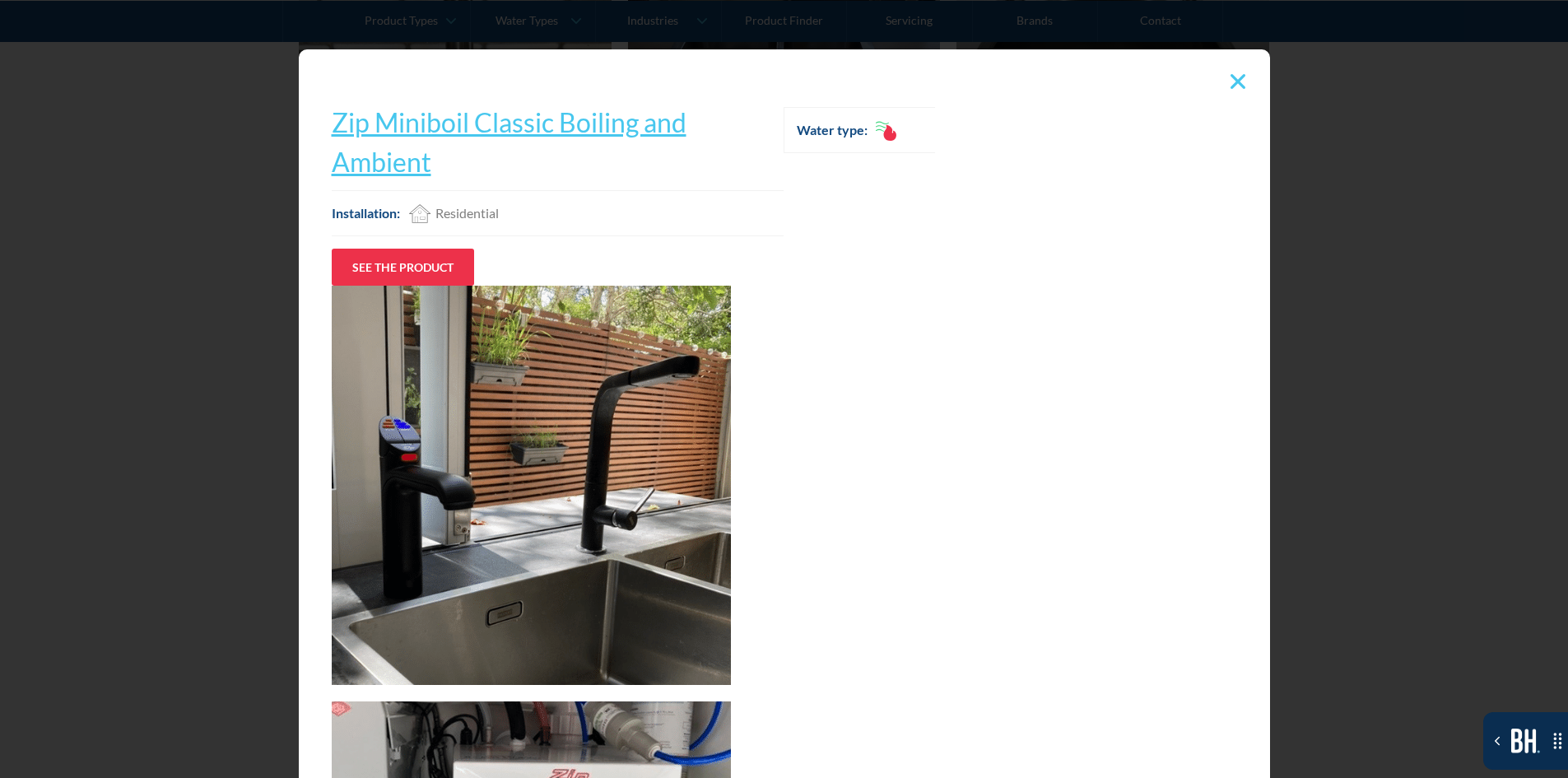
click at [1231, 80] on img at bounding box center [1237, 81] width 15 height 15
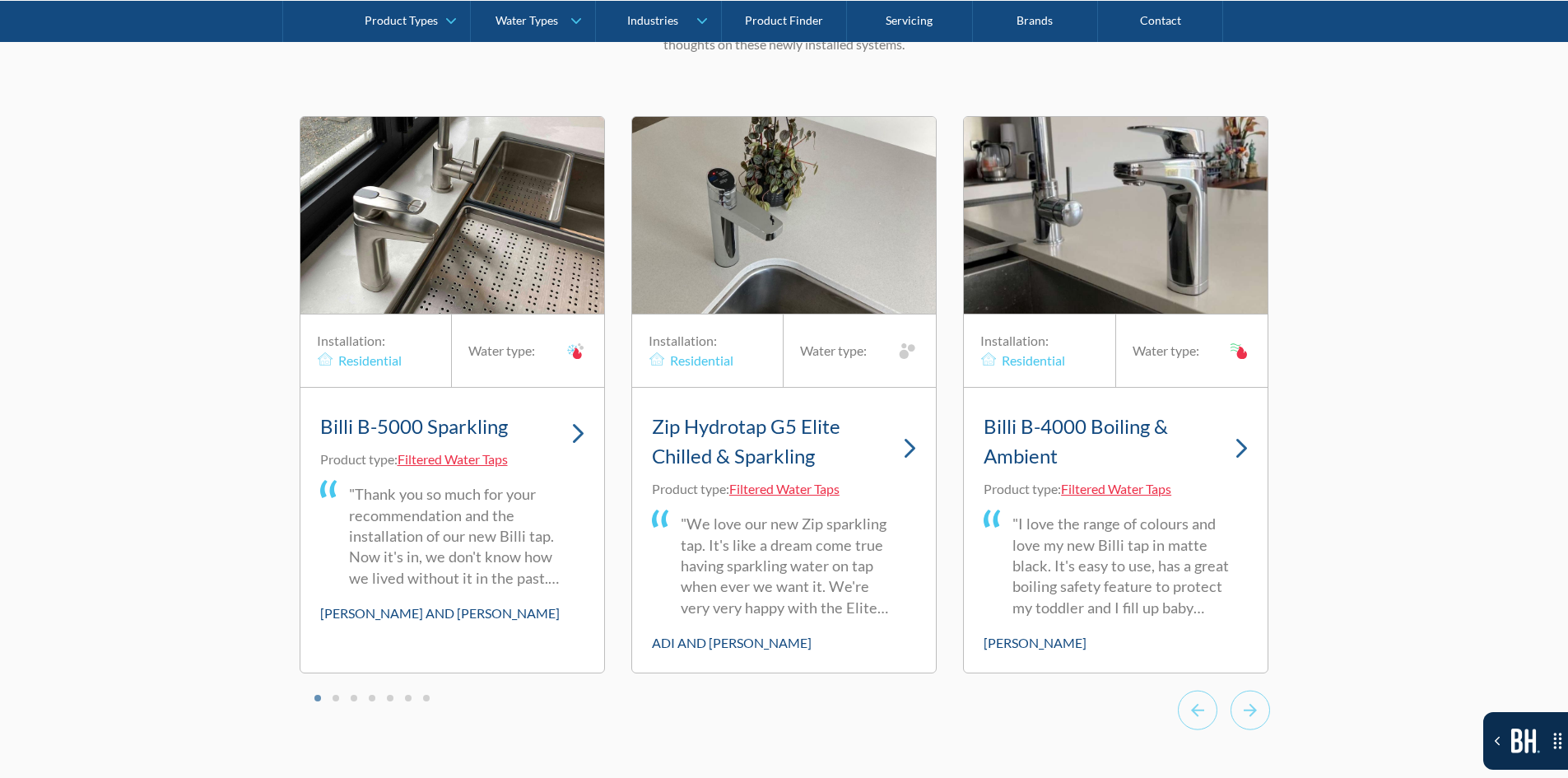
scroll to position [11031, 0]
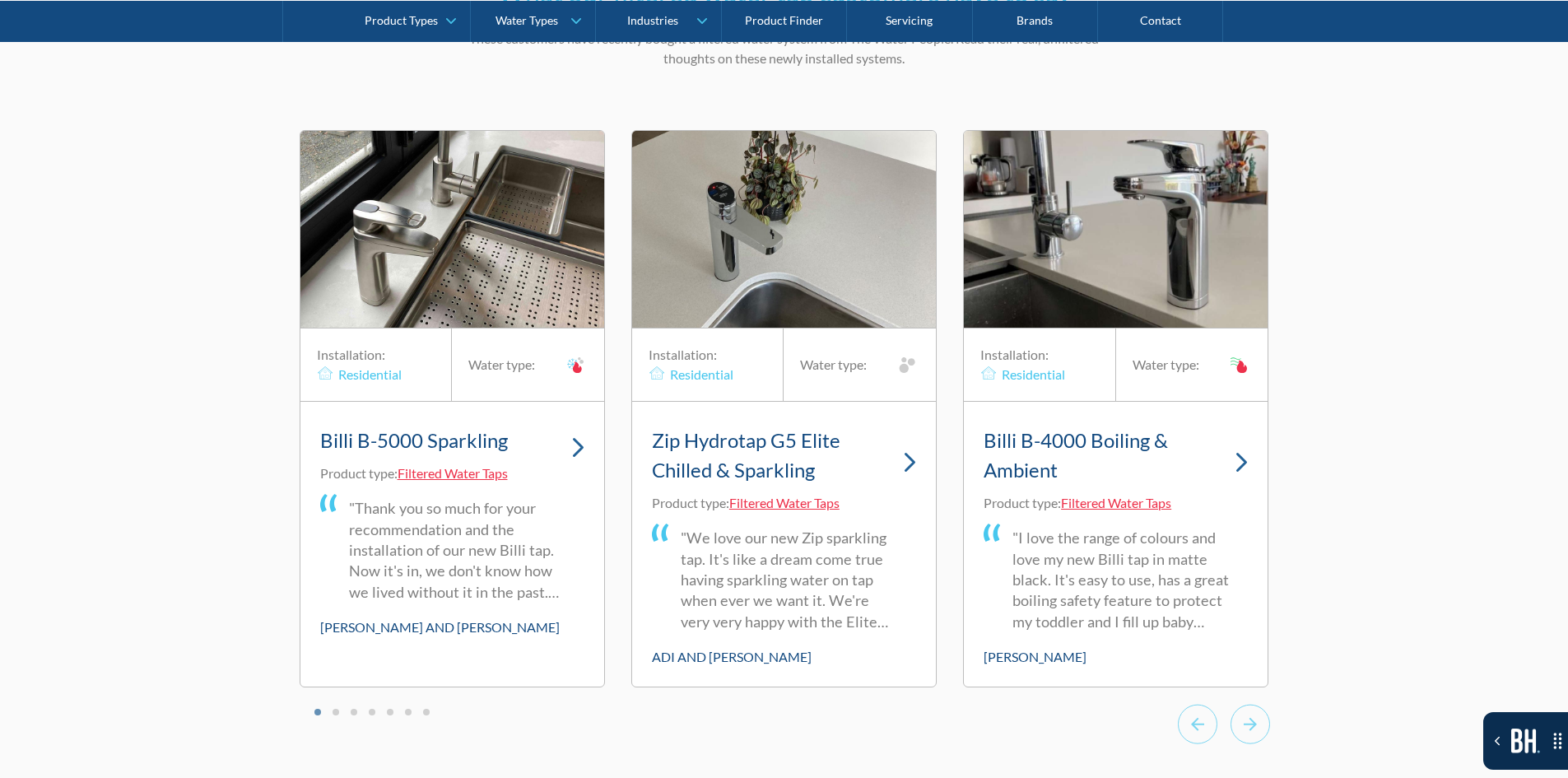
click at [525, 280] on img "1 of 20" at bounding box center [452, 228] width 304 height 196
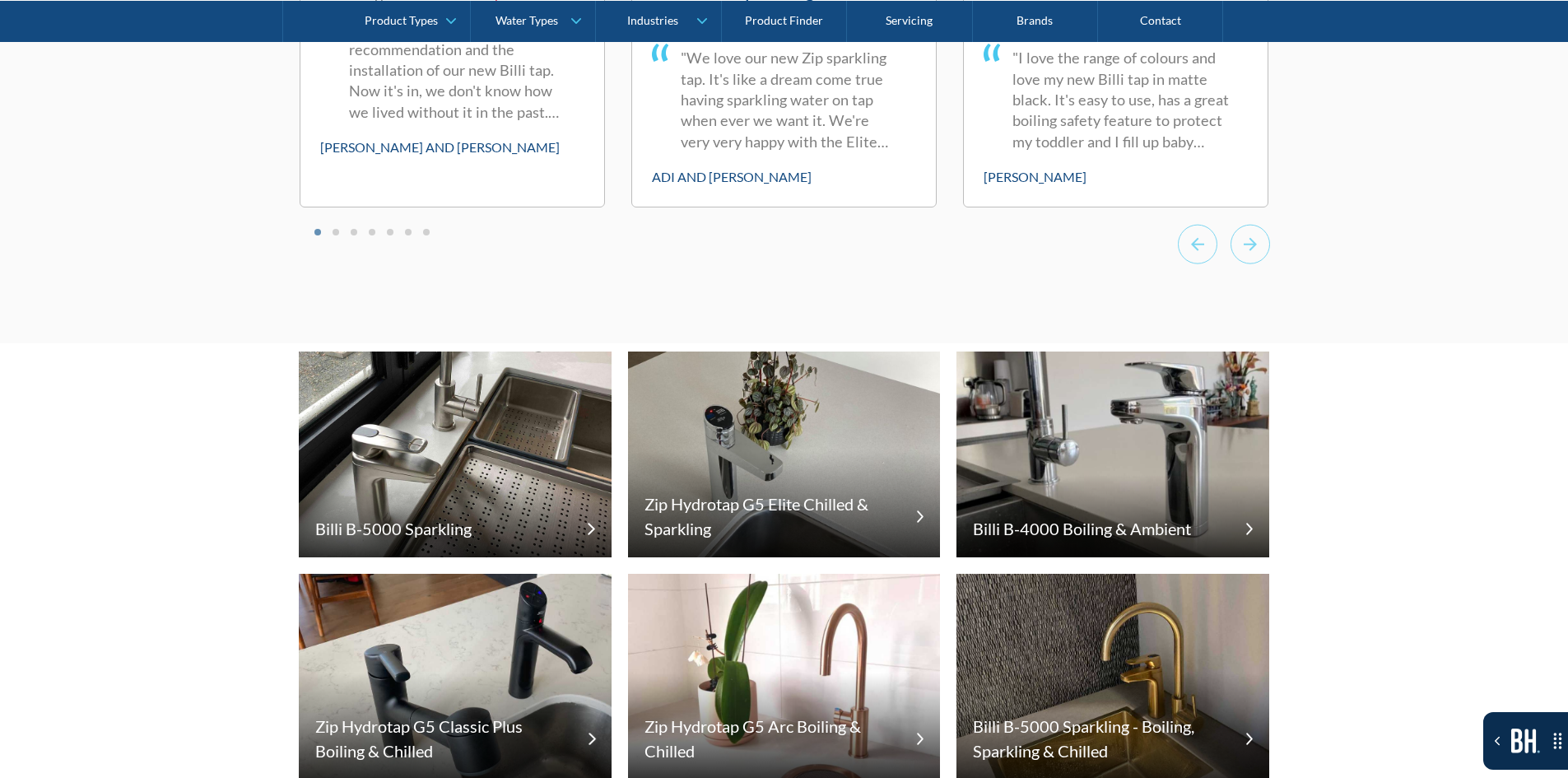
scroll to position [11525, 0]
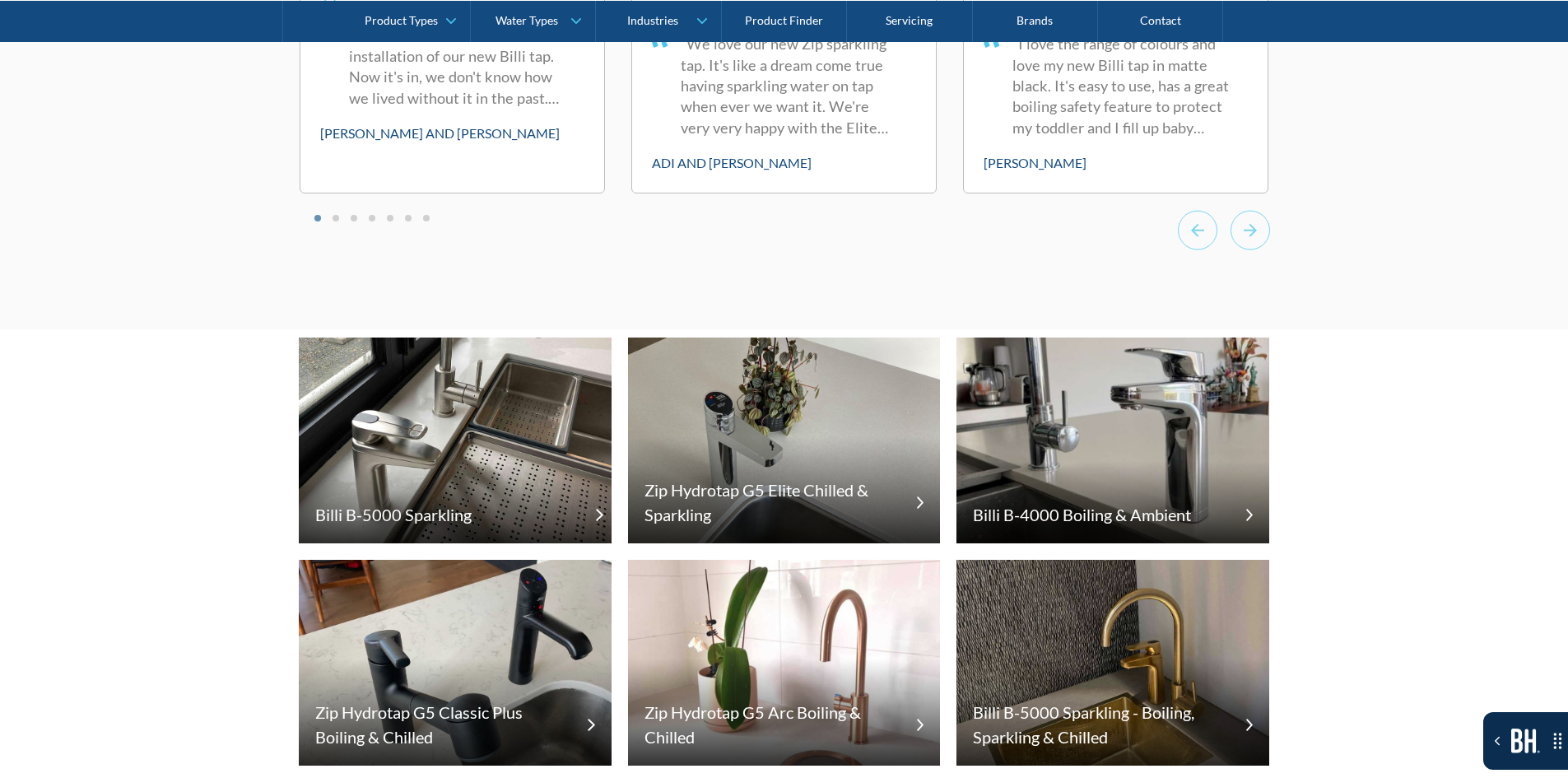
click at [513, 461] on div "Billi B-5000 Sparkling" at bounding box center [454, 502] width 312 height 82
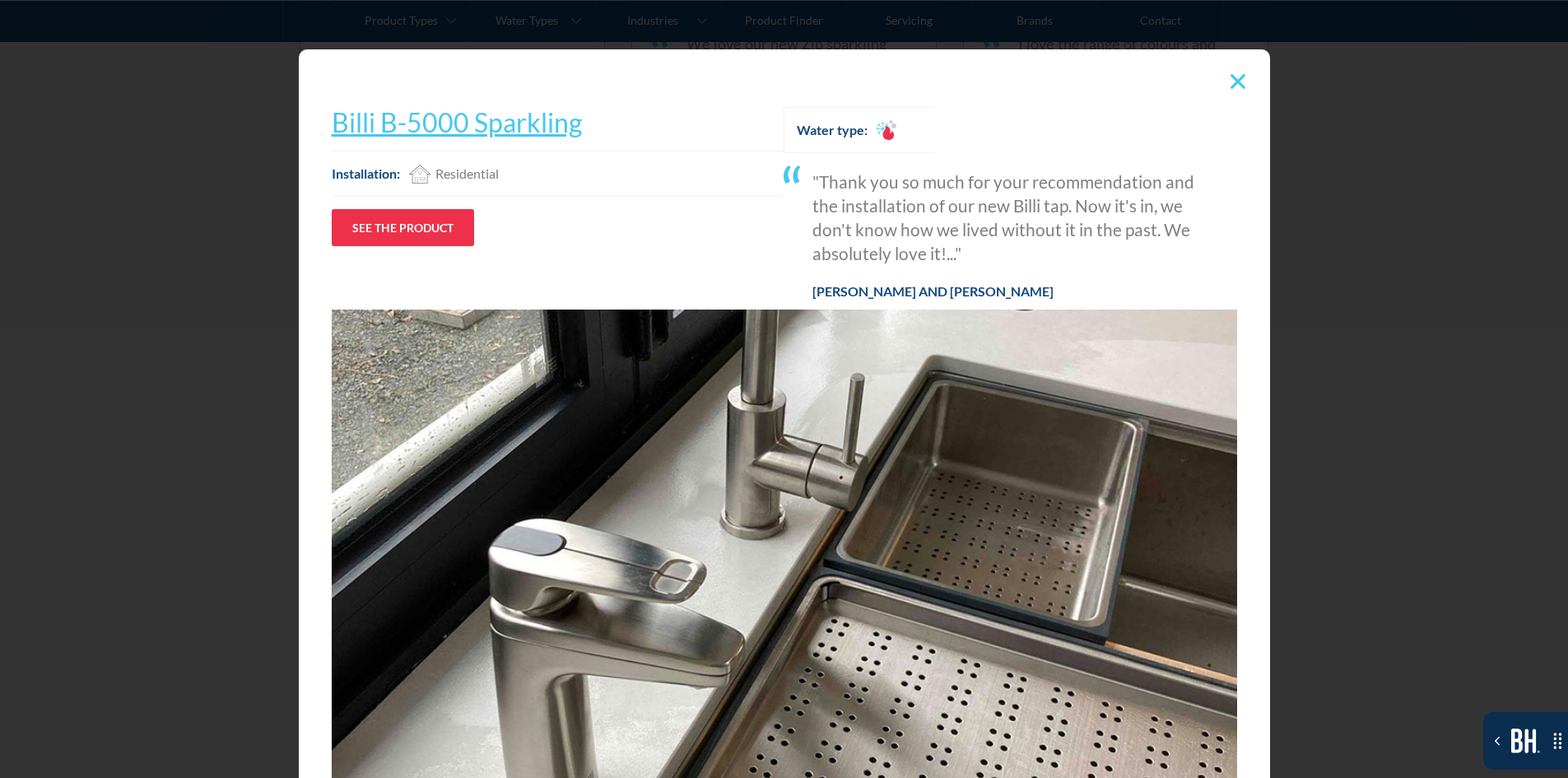
click at [1237, 78] on img at bounding box center [1237, 81] width 15 height 15
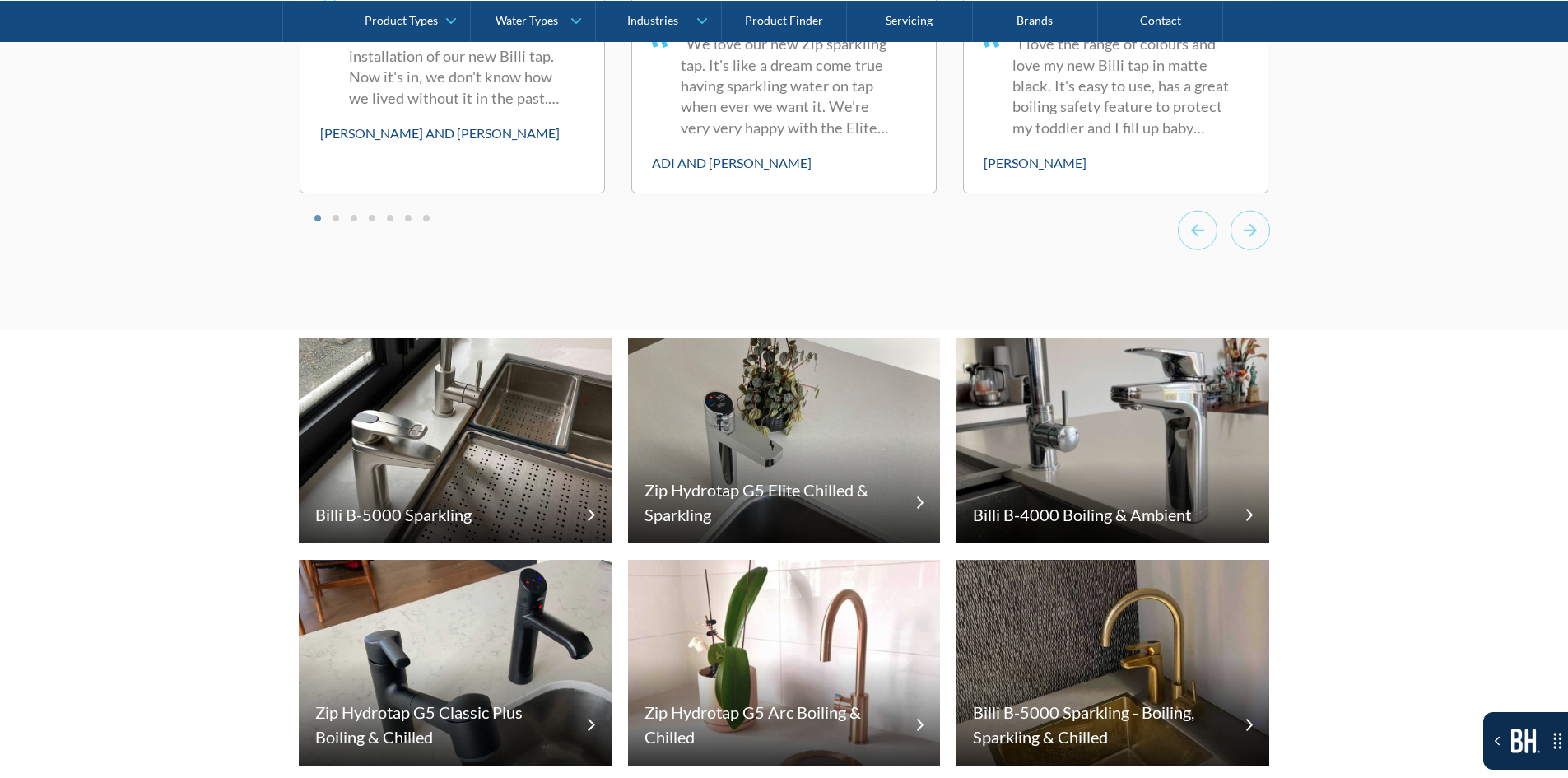
click at [549, 97] on div ""Thank you so much for your recommendation and the installation of our new Bill…" at bounding box center [452, 56] width 264 height 121
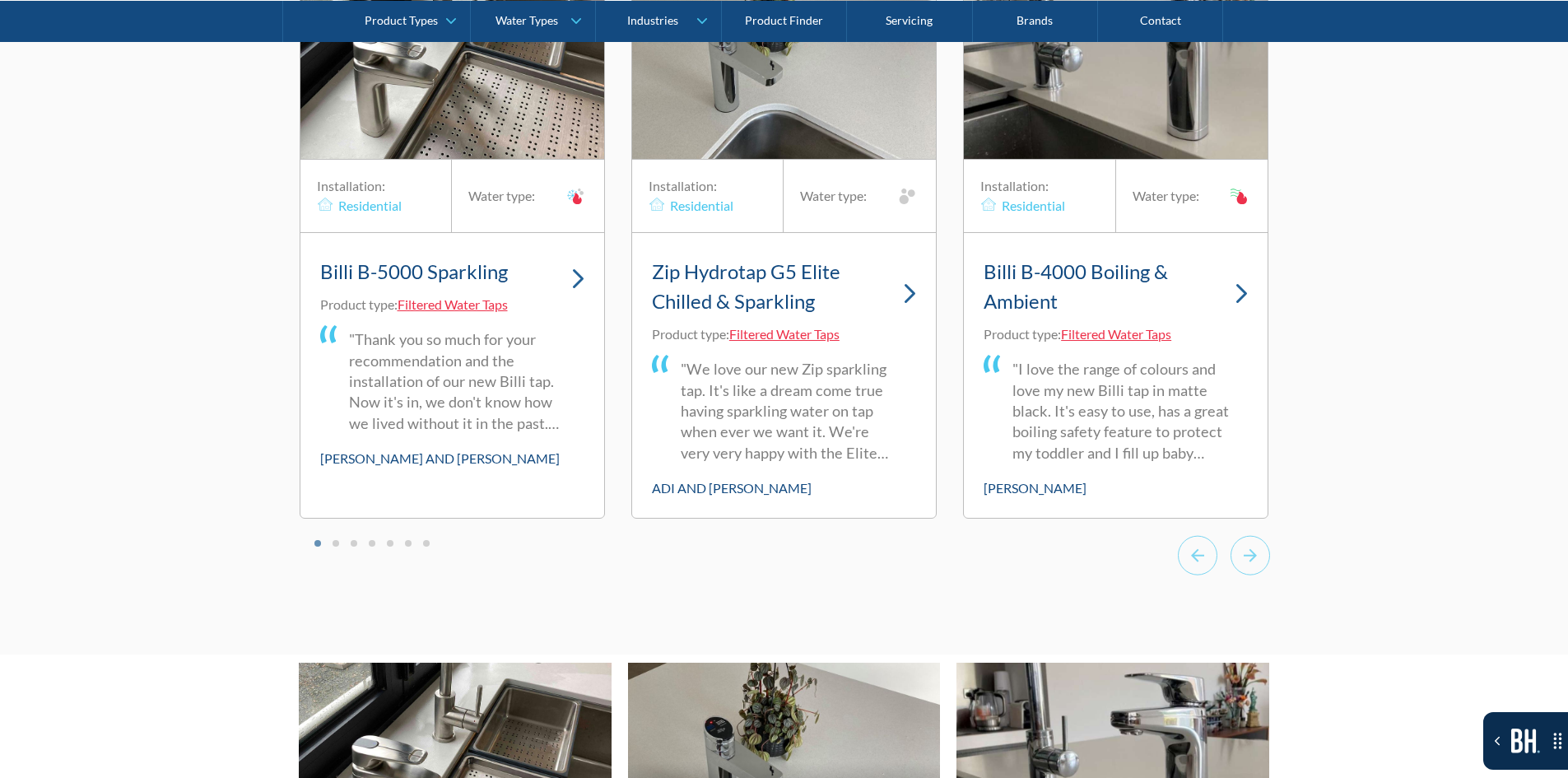
scroll to position [11196, 0]
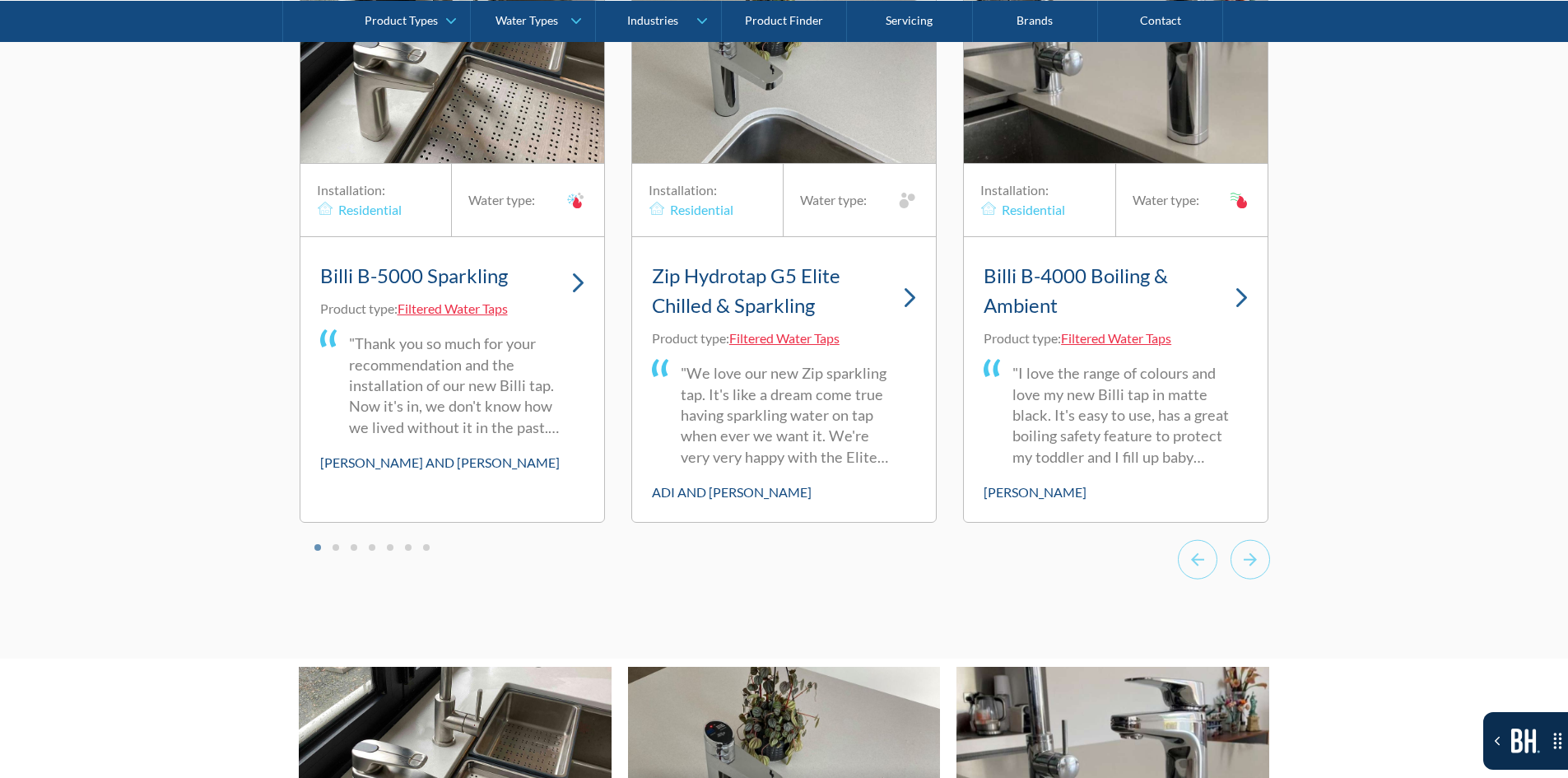
click at [578, 273] on img "1 of 20" at bounding box center [578, 283] width 12 height 21
click at [581, 274] on div "Billi B-5000 Sparkling" at bounding box center [452, 278] width 264 height 42
click at [572, 257] on div "Billi B-5000 Sparkling" at bounding box center [452, 278] width 264 height 42
click at [476, 261] on h3 "Billi B-5000 Sparkling" at bounding box center [414, 276] width 188 height 29
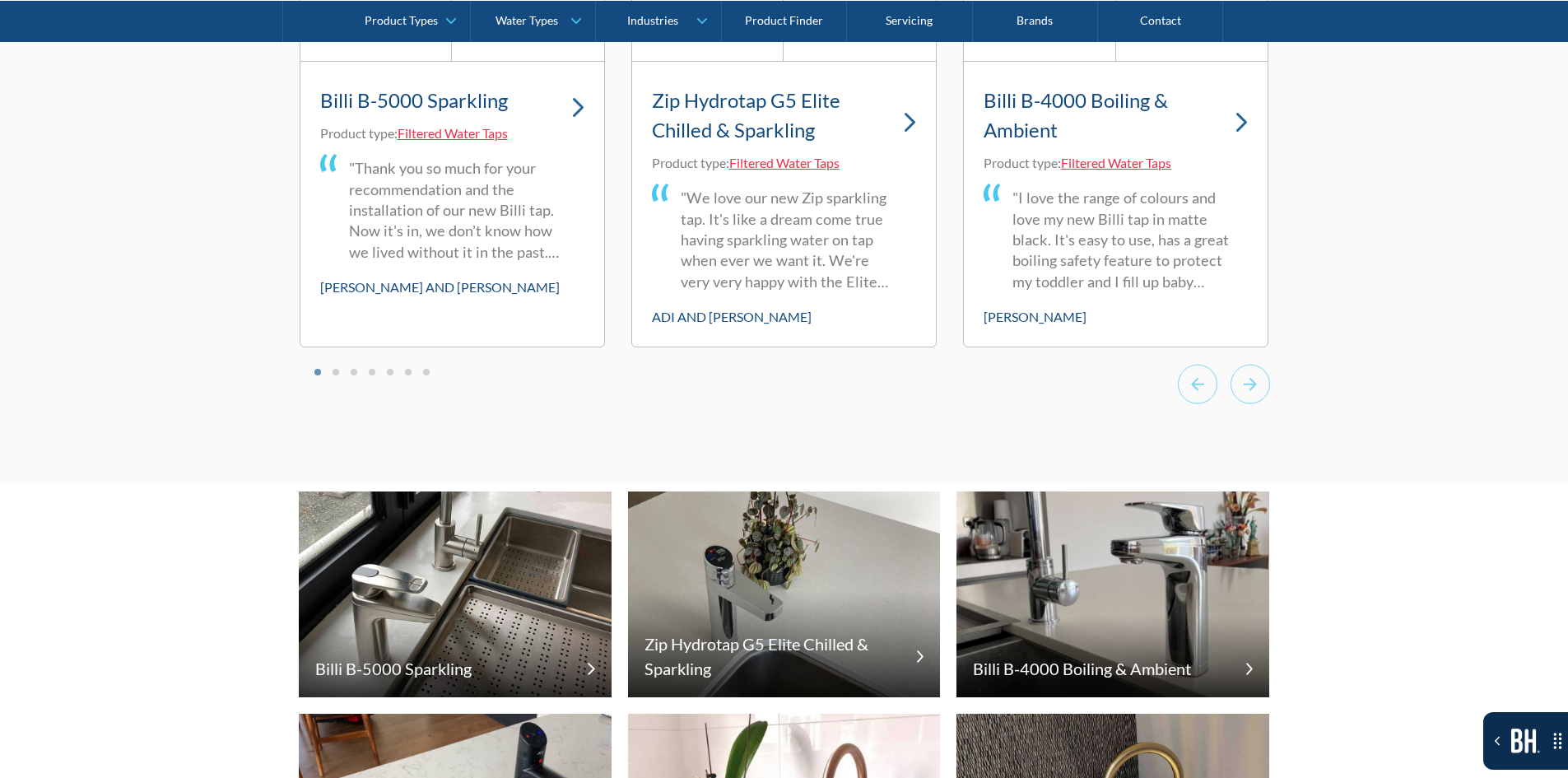
scroll to position [11690, 0]
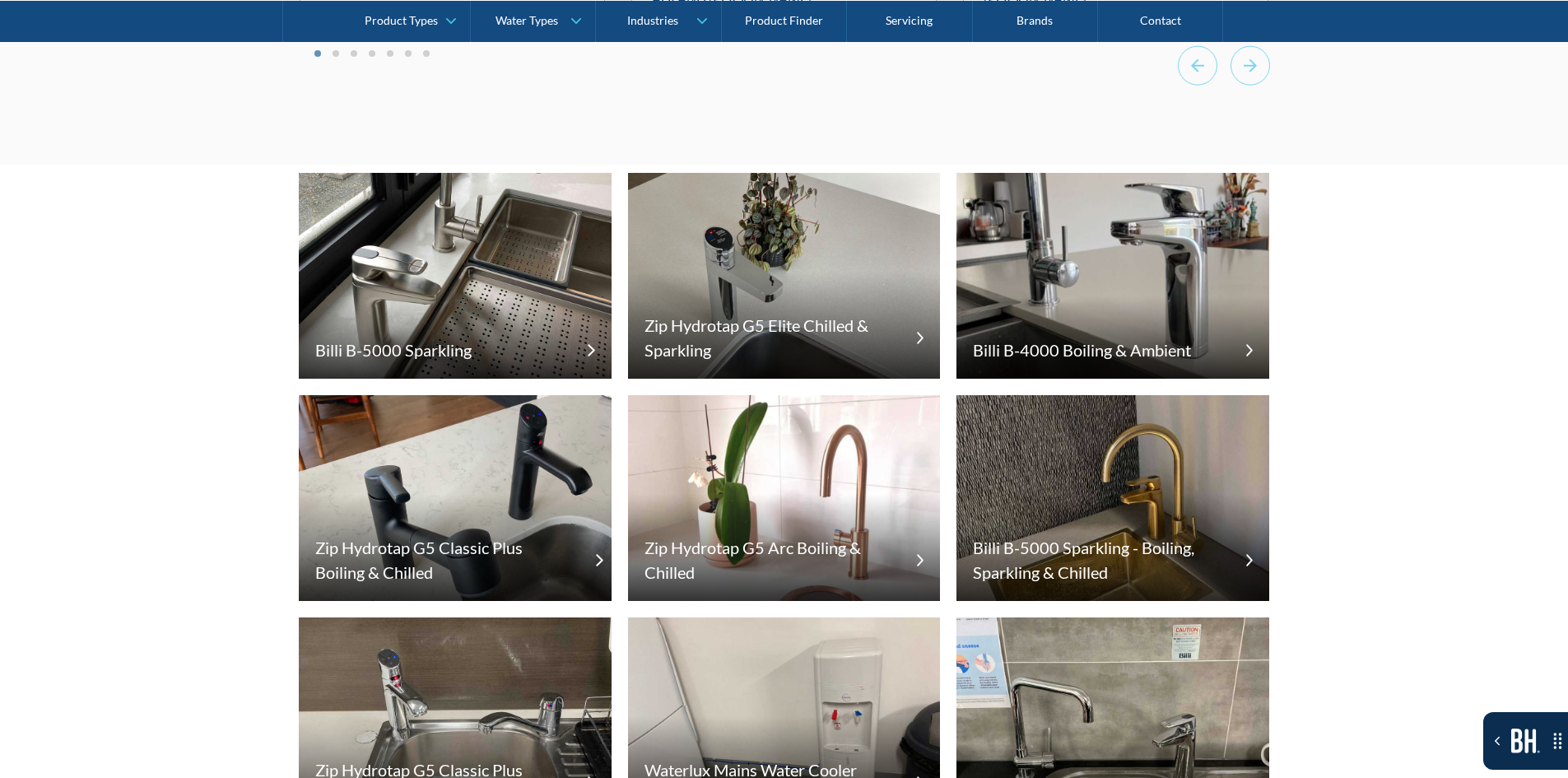
click at [498, 535] on h5 "Zip Hydrotap G5 Classic Plus Boiling & Chilled" at bounding box center [443, 559] width 256 height 49
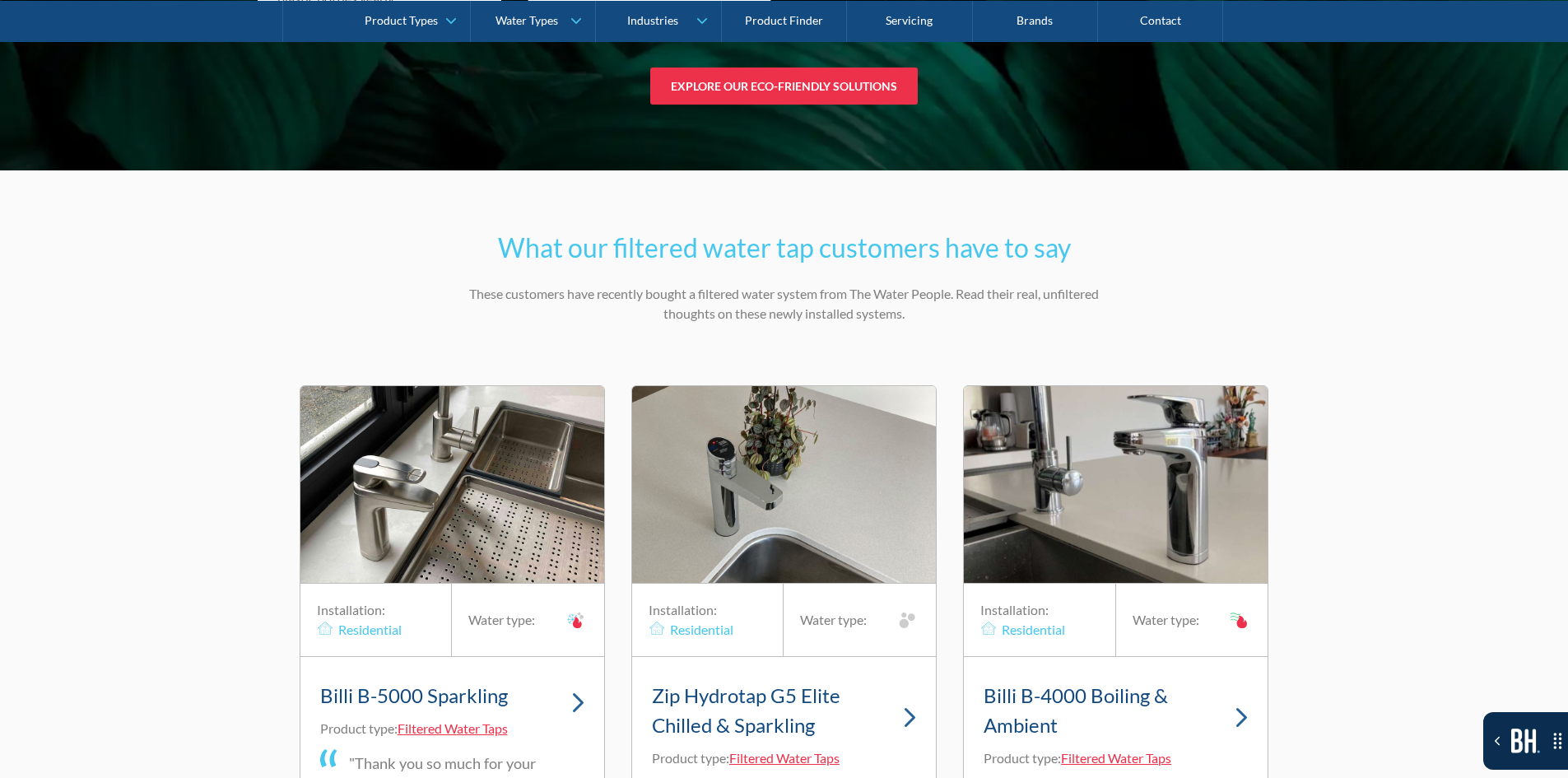
scroll to position [11114, 0]
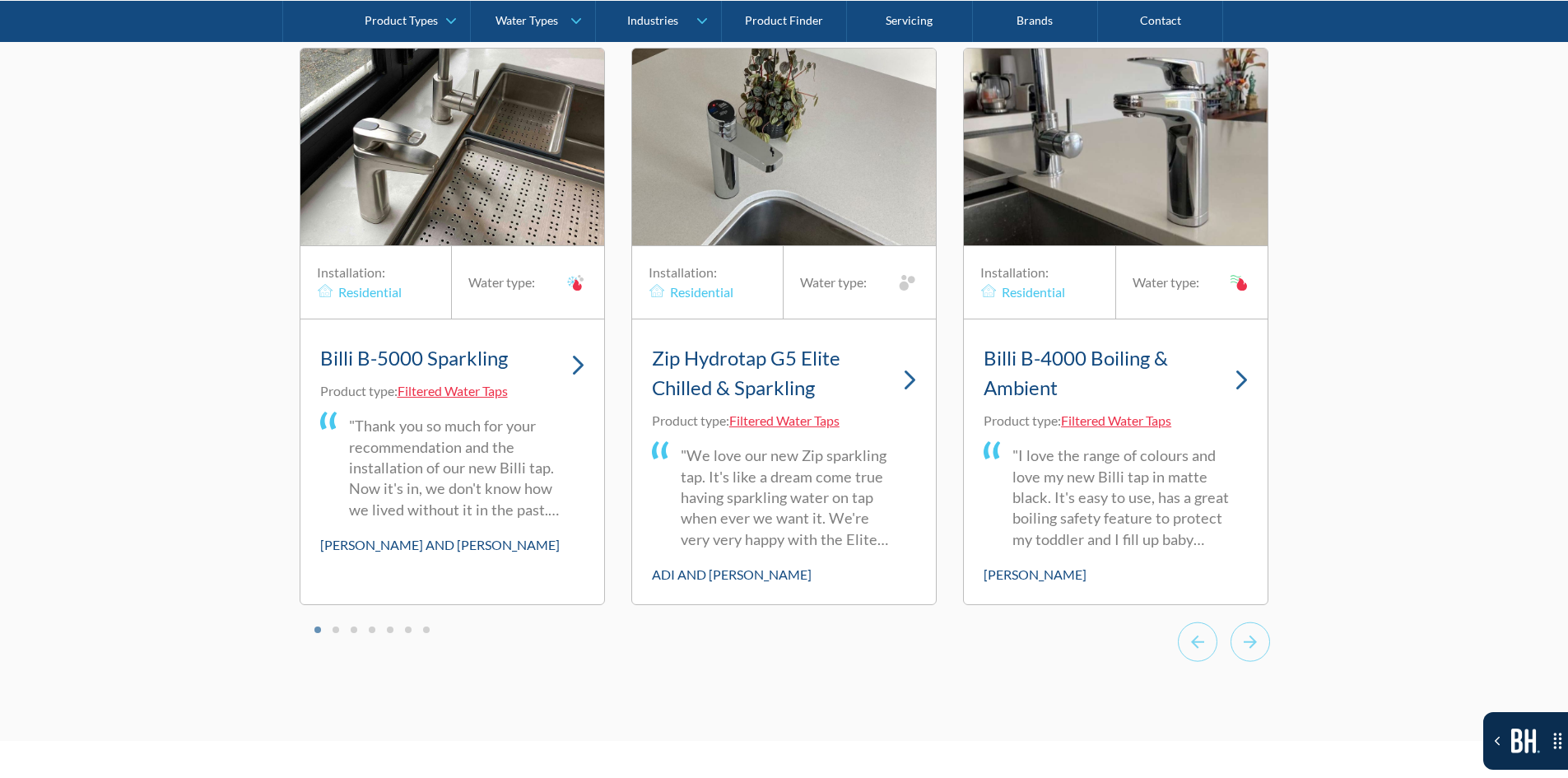
click at [490, 350] on h3 "Billi B-5000 Sparkling" at bounding box center [414, 358] width 188 height 29
click at [555, 343] on link "Billi B-5000 Sparkling" at bounding box center [452, 360] width 264 height 42
click at [564, 196] on img "1 of 20" at bounding box center [452, 146] width 304 height 196
click at [553, 176] on img "1 of 20" at bounding box center [452, 146] width 304 height 196
click at [574, 339] on link "Billi B-5000 Sparkling" at bounding box center [452, 360] width 264 height 42
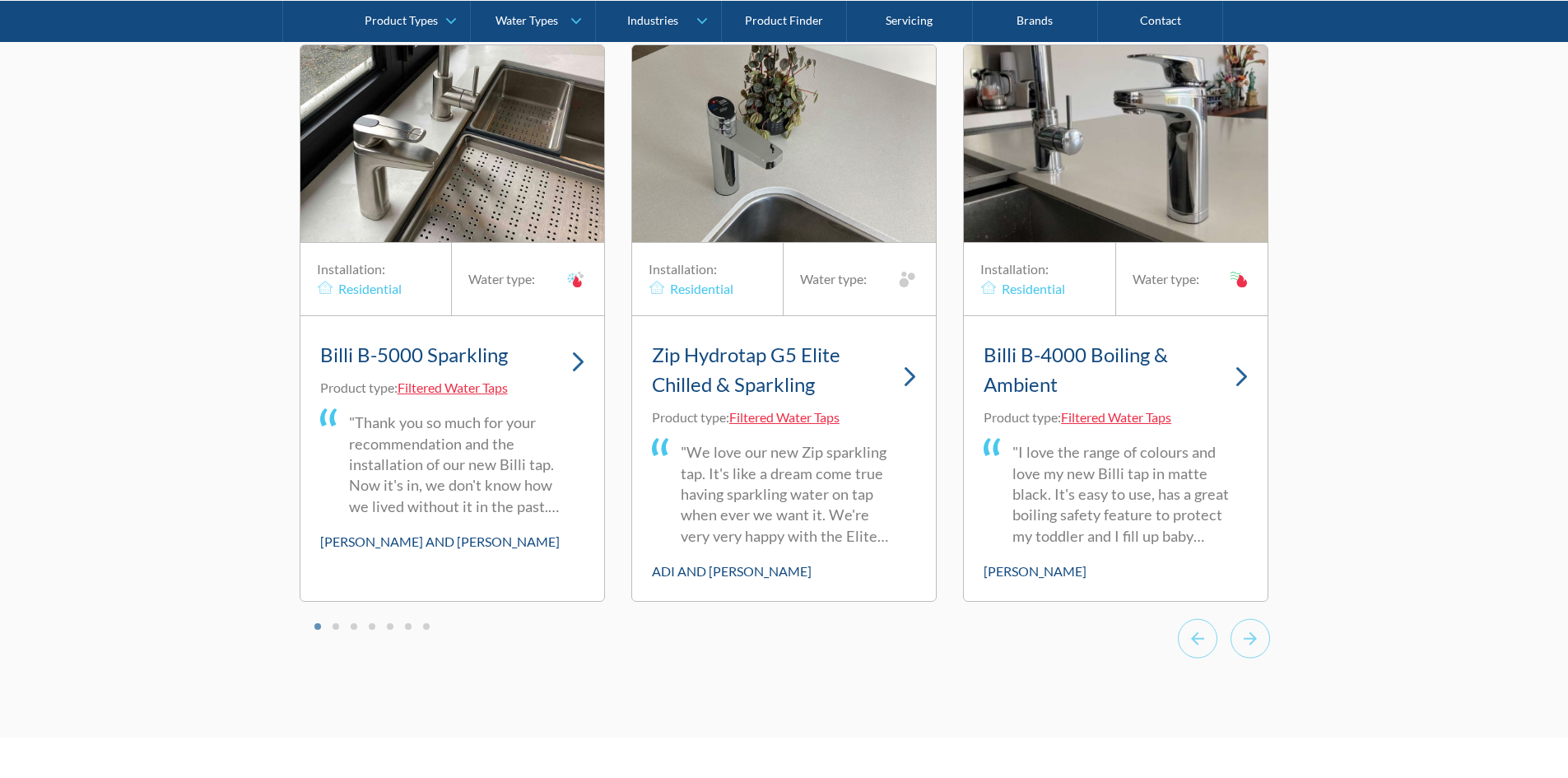
scroll to position [11114, 0]
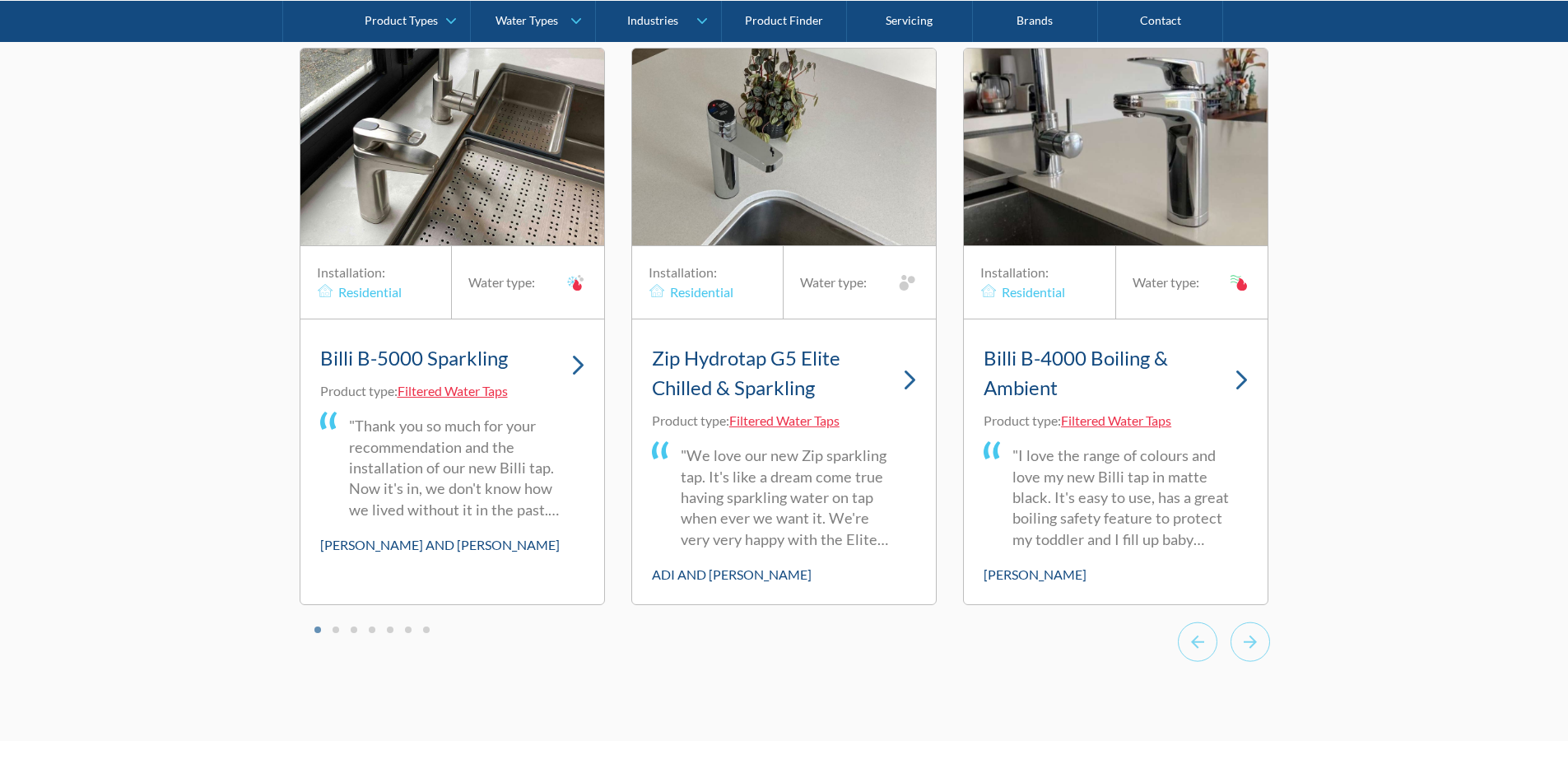
click at [347, 282] on div "Residential" at bounding box center [370, 292] width 63 height 20
click at [468, 106] on img "1 of 20" at bounding box center [452, 146] width 304 height 196
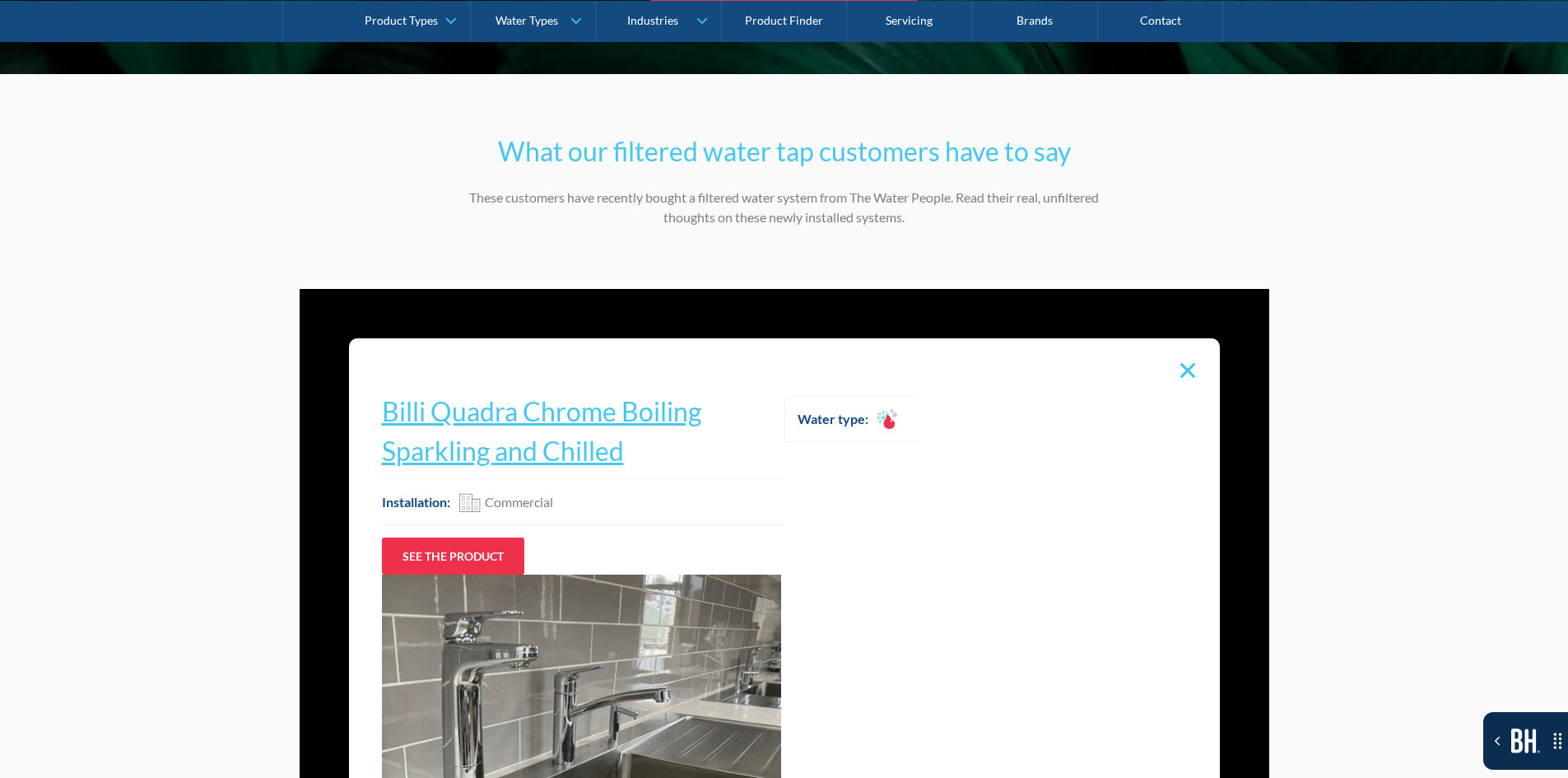
scroll to position [10867, 0]
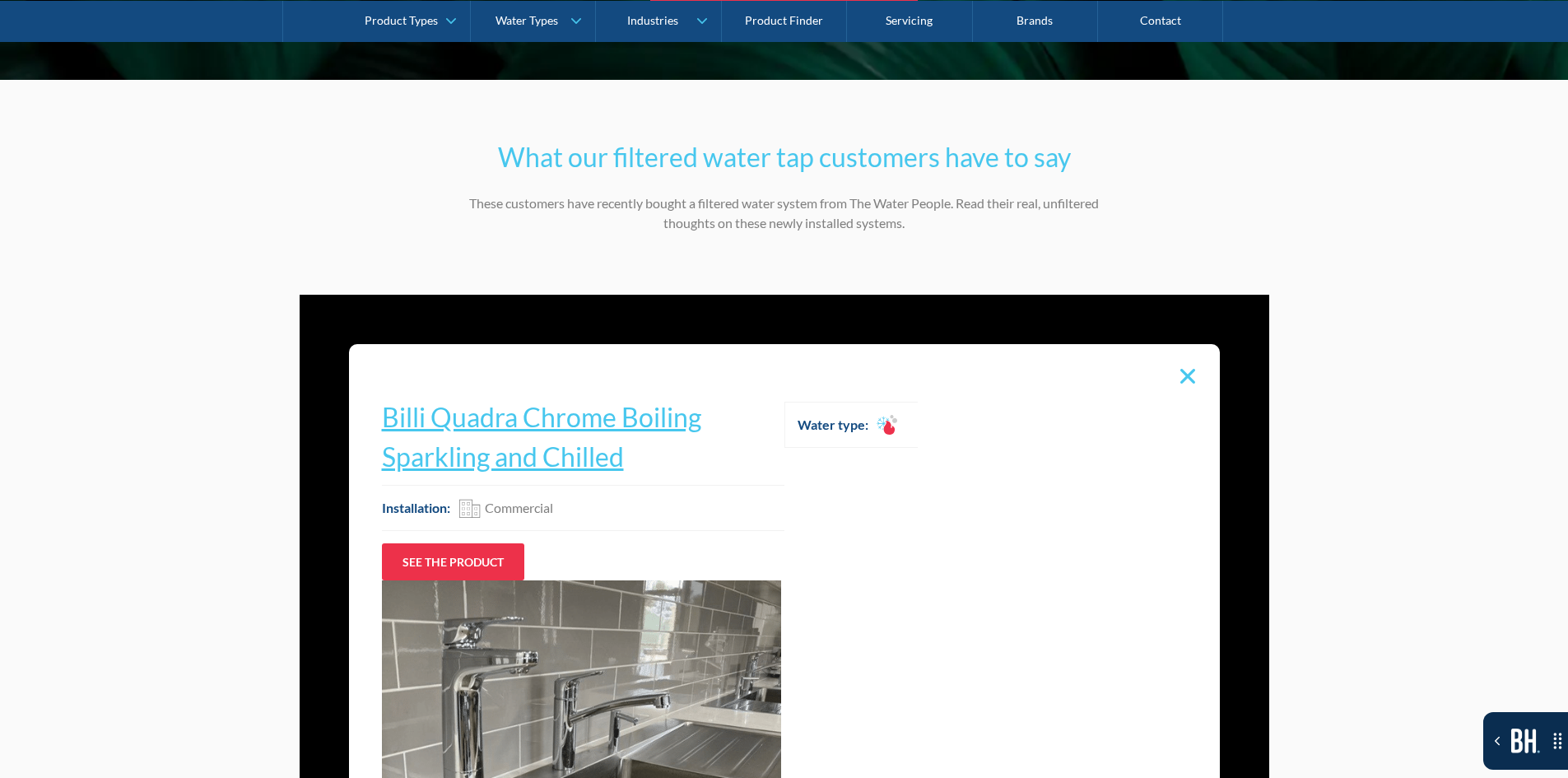
click at [1184, 361] on div "20 of 20" at bounding box center [1188, 376] width 31 height 31
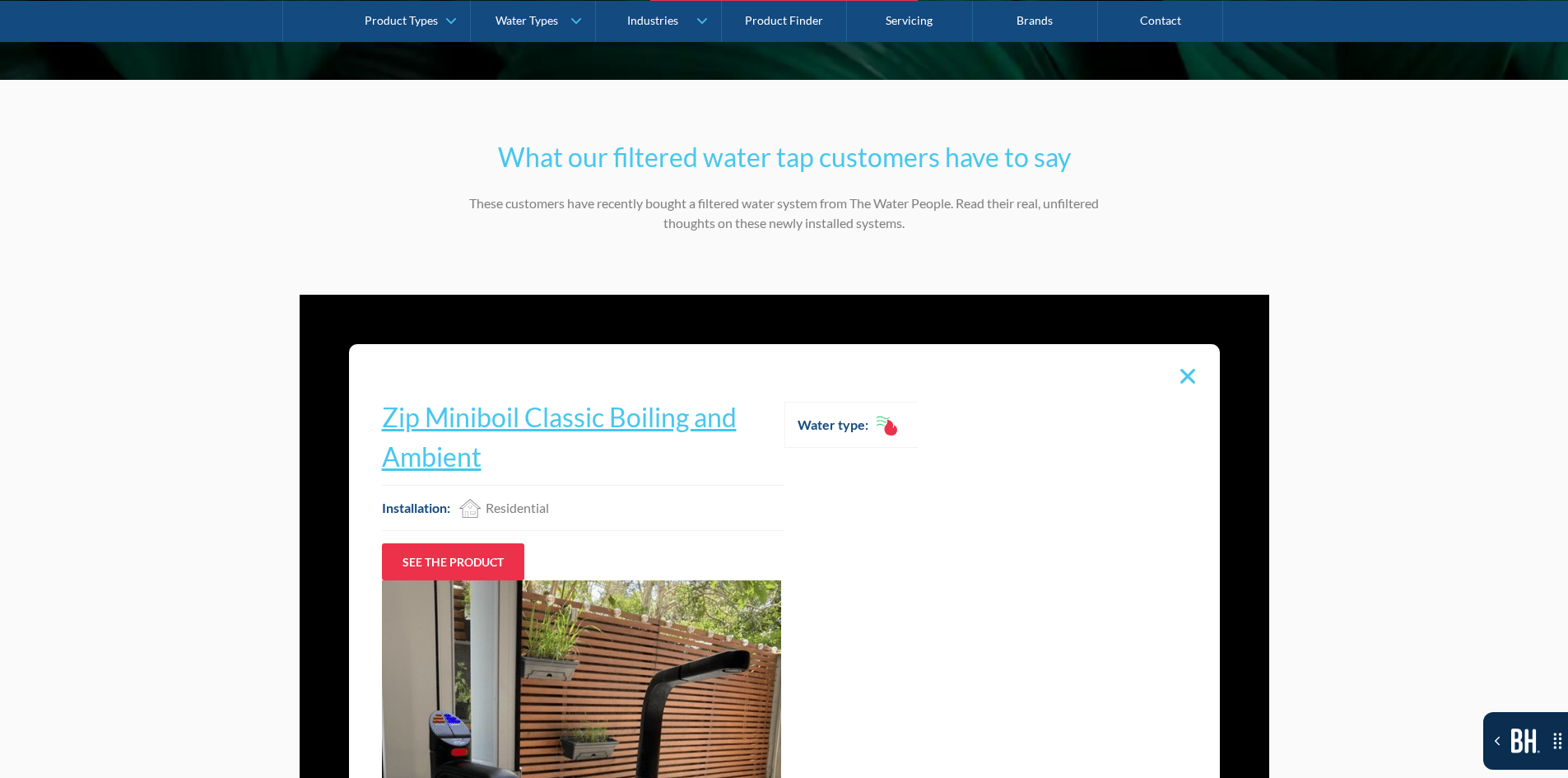
click at [1188, 361] on div "19 of 20" at bounding box center [1188, 376] width 31 height 31
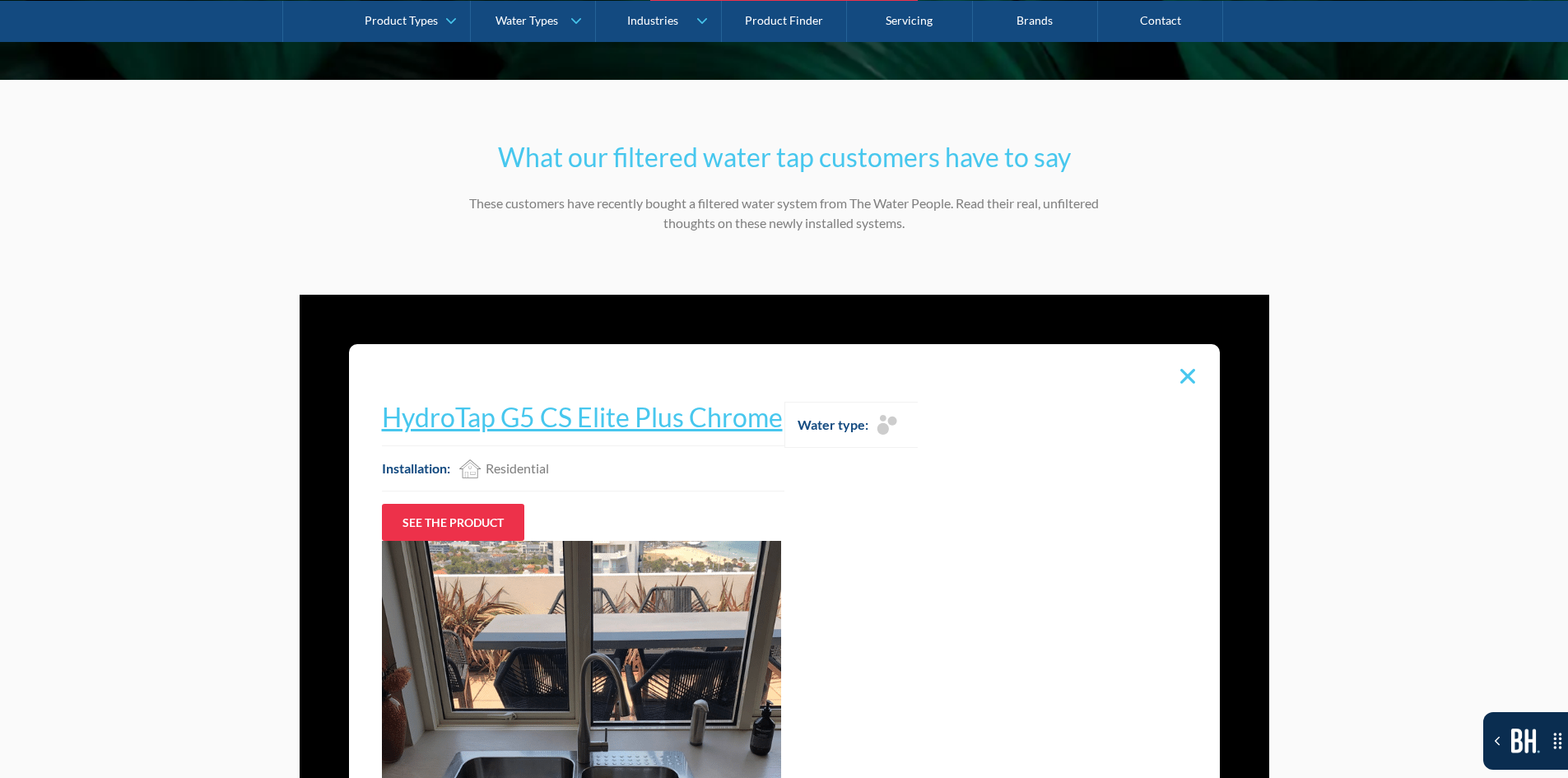
click at [1188, 361] on div "18 of 20" at bounding box center [1188, 376] width 31 height 31
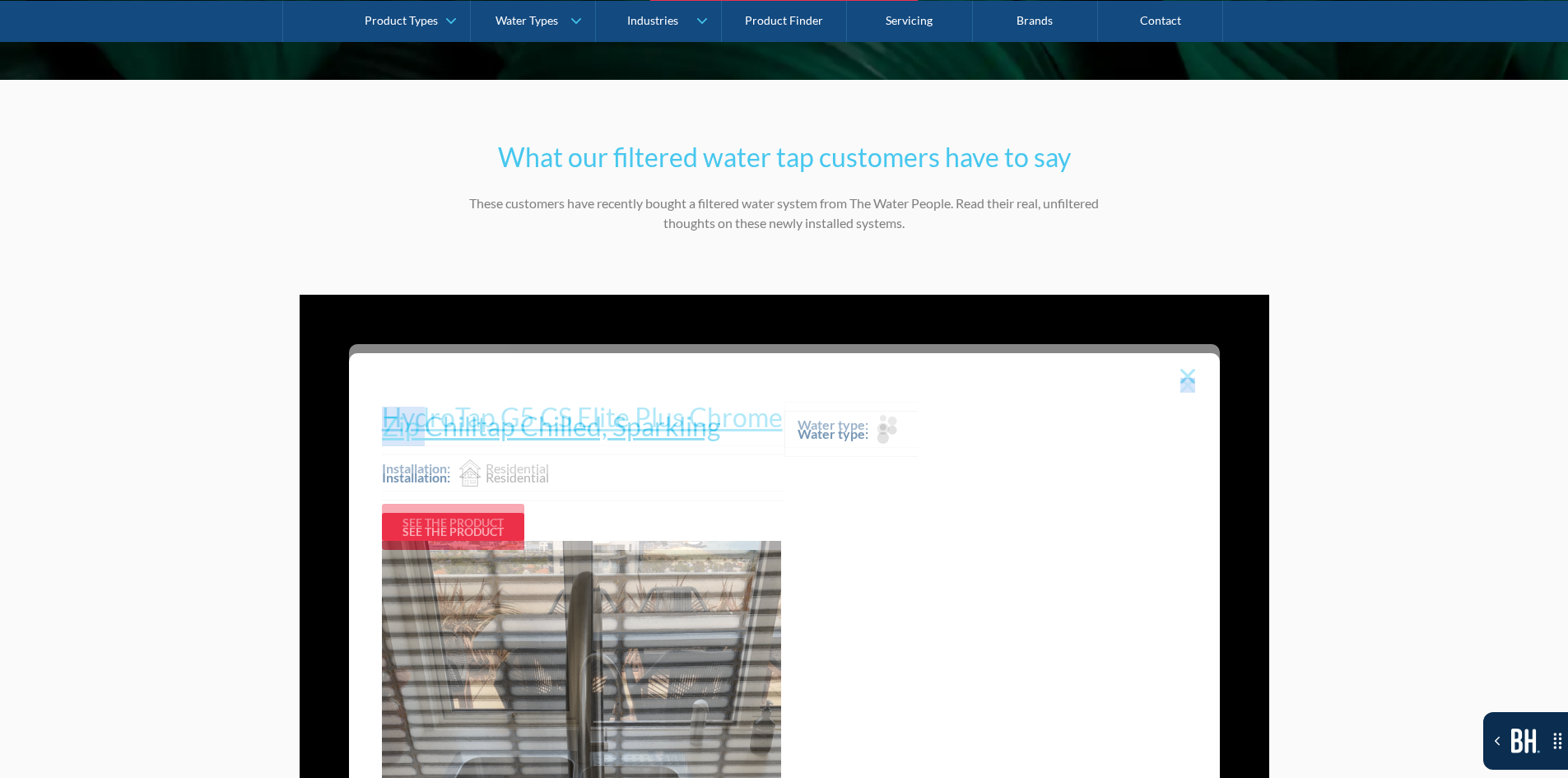
click at [1188, 370] on div "17 of 20" at bounding box center [1188, 385] width 31 height 31
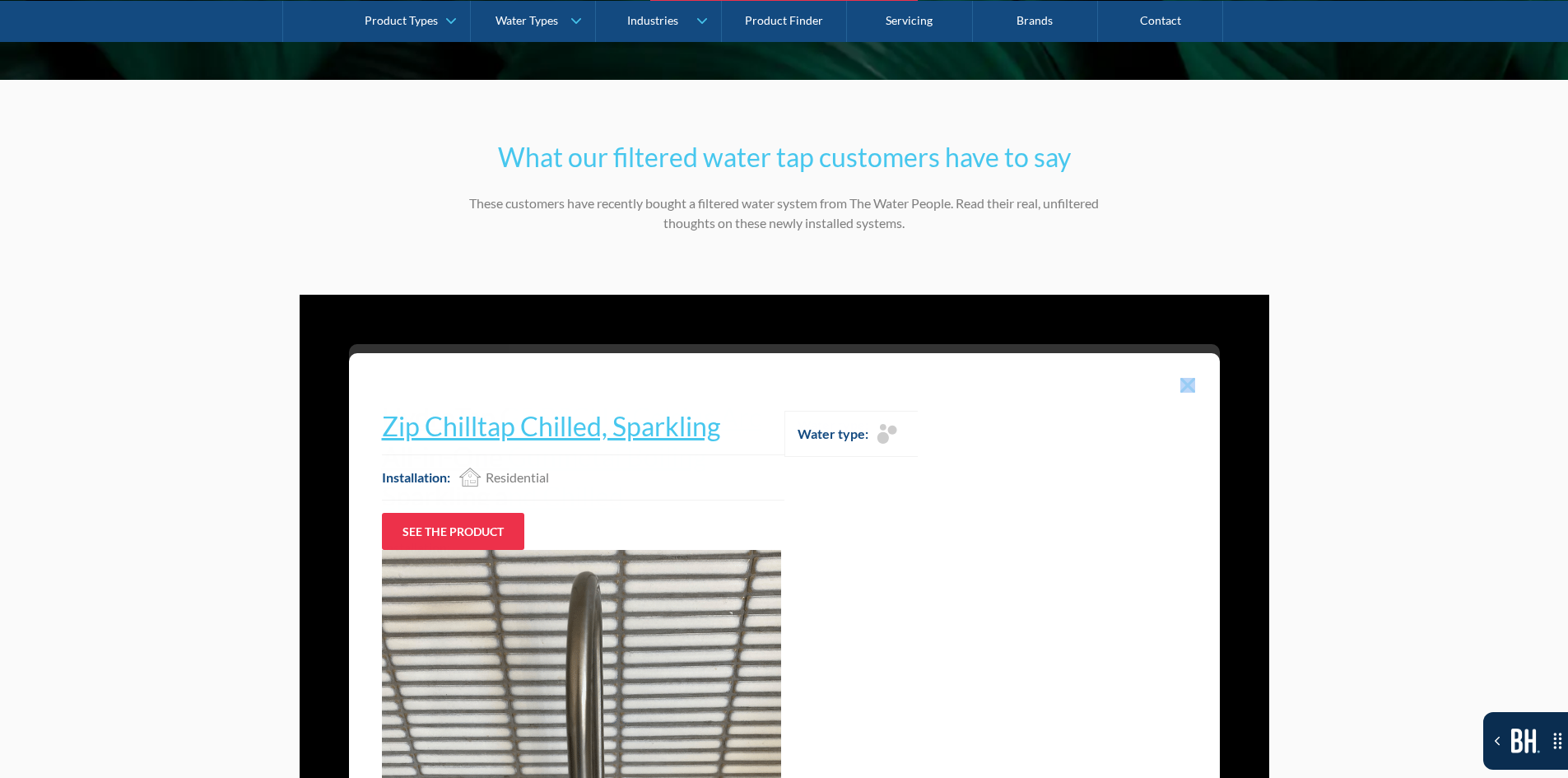
click at [1188, 370] on div "17 of 20" at bounding box center [1188, 385] width 31 height 31
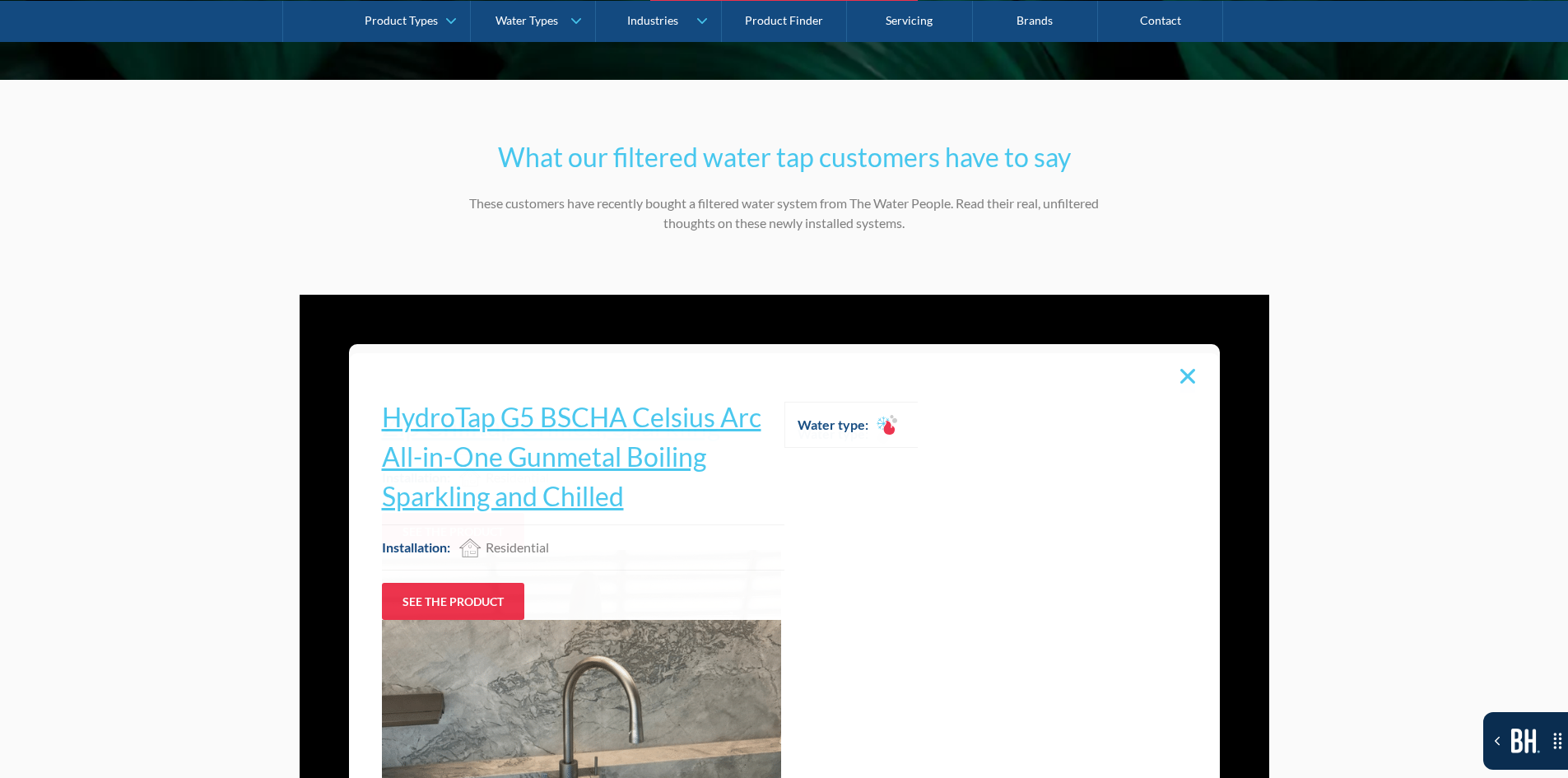
click at [1188, 370] on div "17 of 20" at bounding box center [1188, 385] width 31 height 31
click at [1188, 356] on div "Installation: Residential Water type: Billi B-5000 Sparkling Product type: Filt…" at bounding box center [784, 574] width 970 height 557
click at [1180, 369] on img "16 of 20" at bounding box center [1187, 376] width 15 height 15
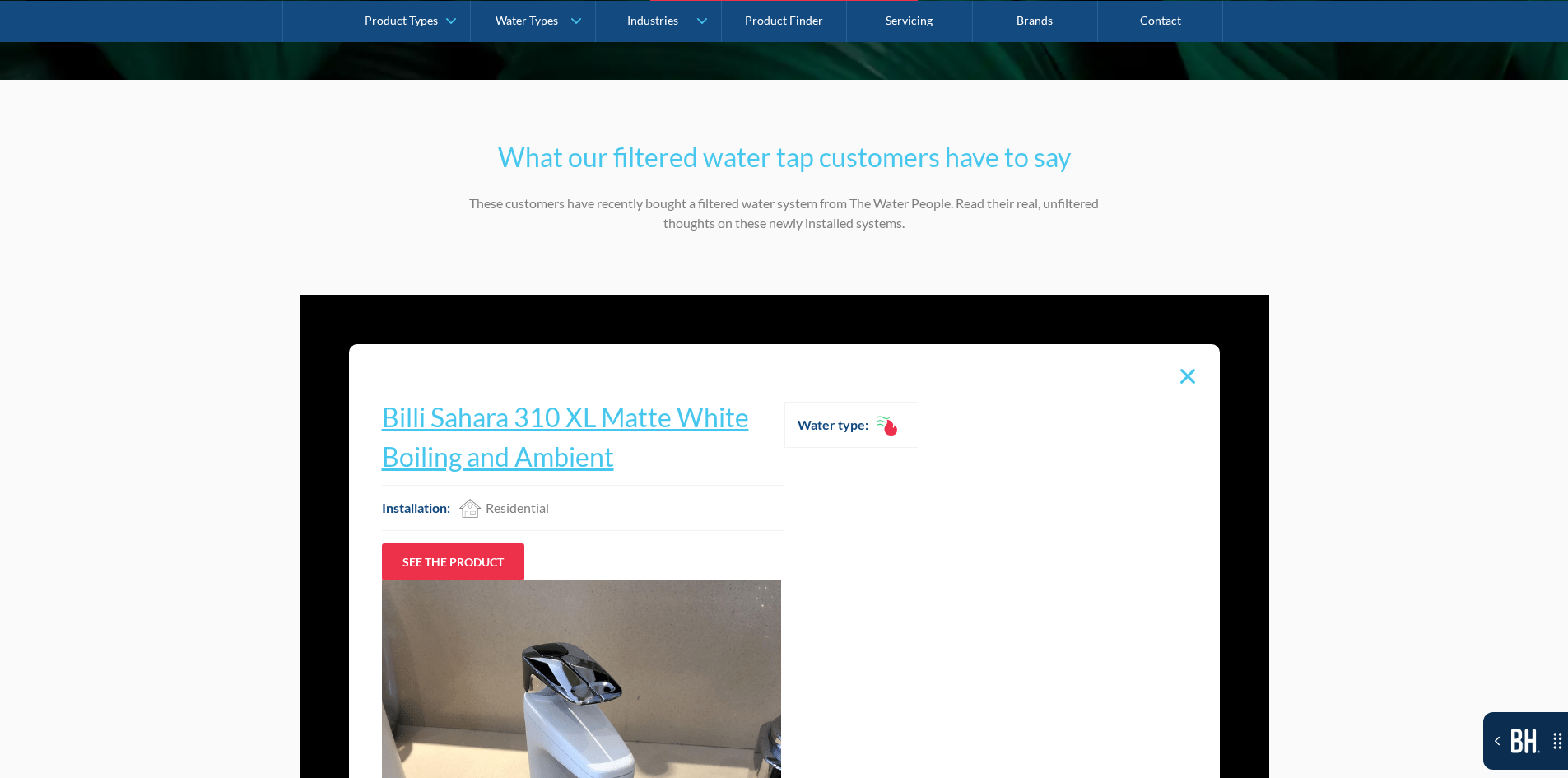
click at [1180, 369] on img "15 of 20" at bounding box center [1187, 376] width 15 height 15
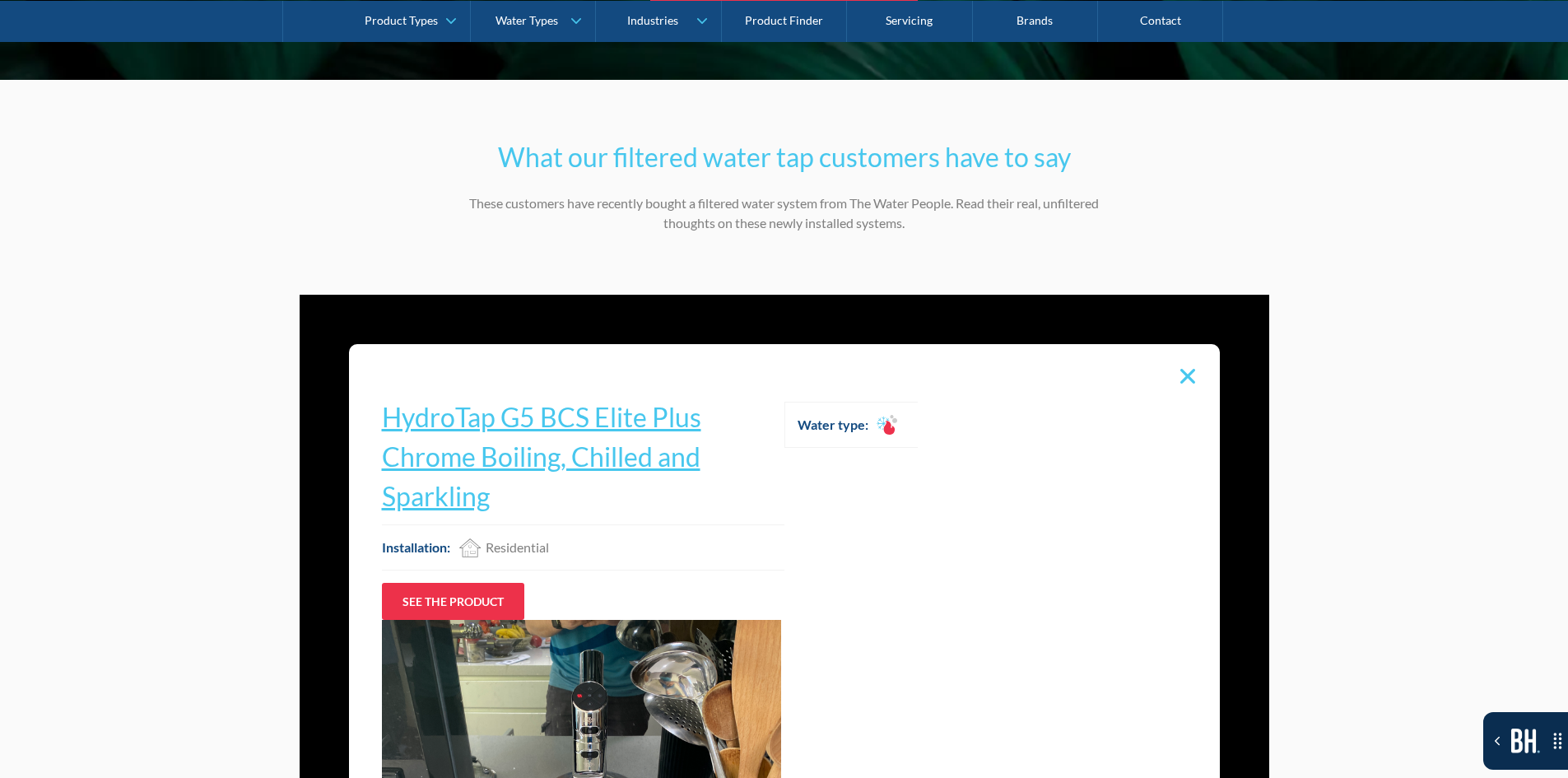
click at [1180, 357] on div "Installation: Residential Water type: Billi B-5000 Sparkling Product type: Filt…" at bounding box center [784, 574] width 970 height 557
click at [1180, 369] on img "14 of 20" at bounding box center [1187, 376] width 15 height 15
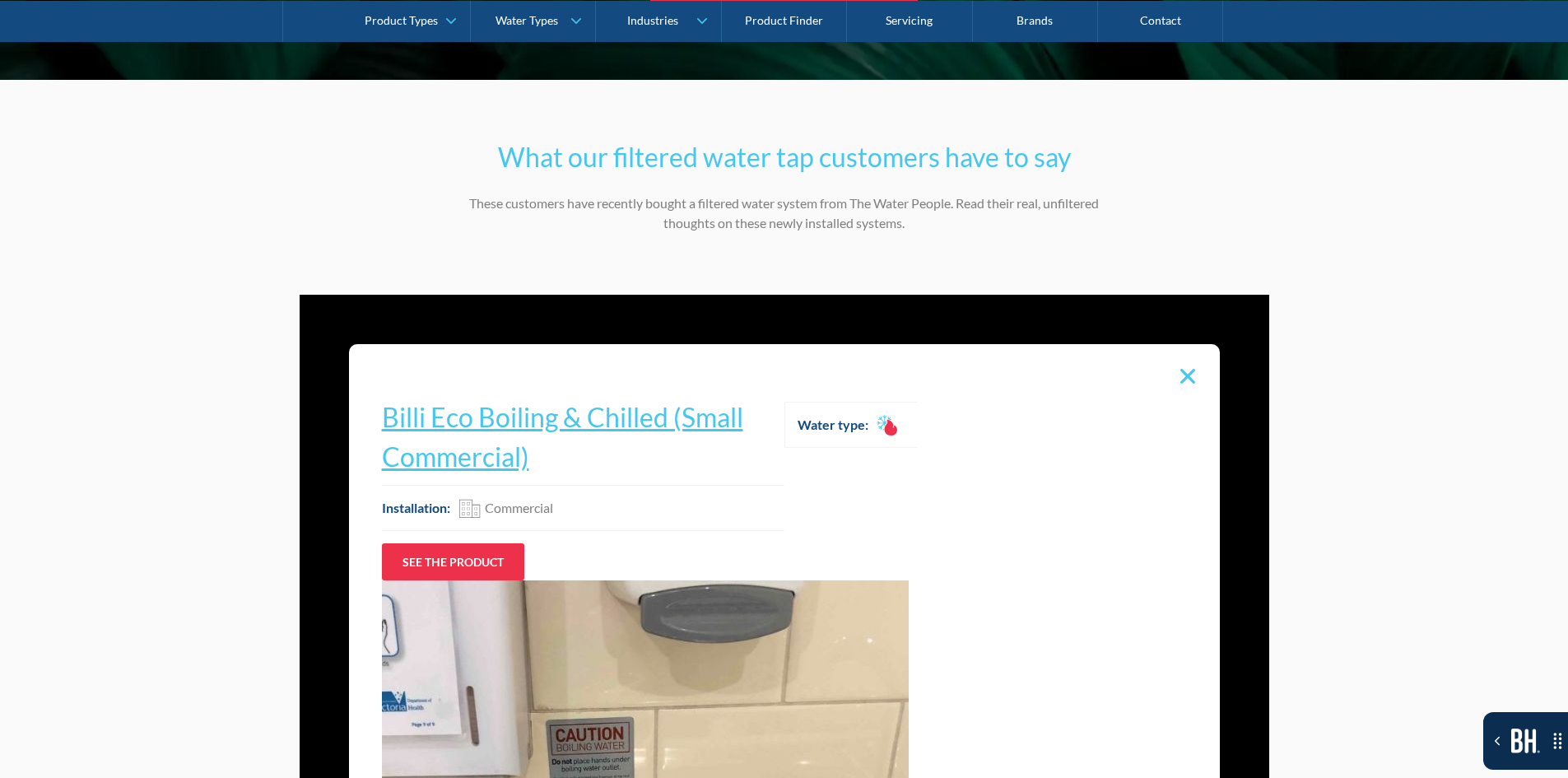
click at [1180, 369] on img "13 of 20" at bounding box center [1187, 376] width 15 height 15
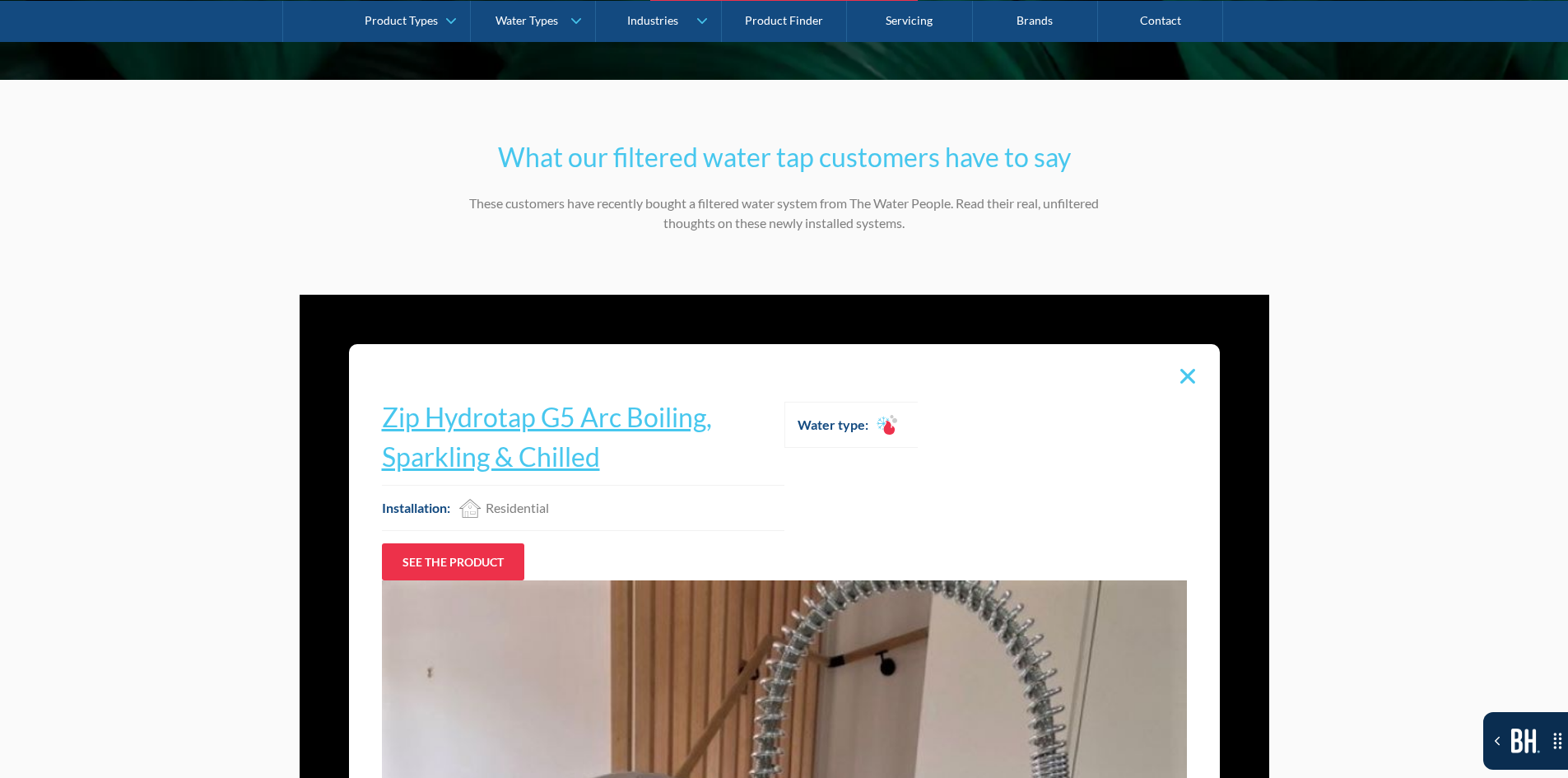
click at [1180, 357] on div "Installation: Residential Water type: Billi B-5000 Sparkling Product type: Filt…" at bounding box center [784, 574] width 970 height 557
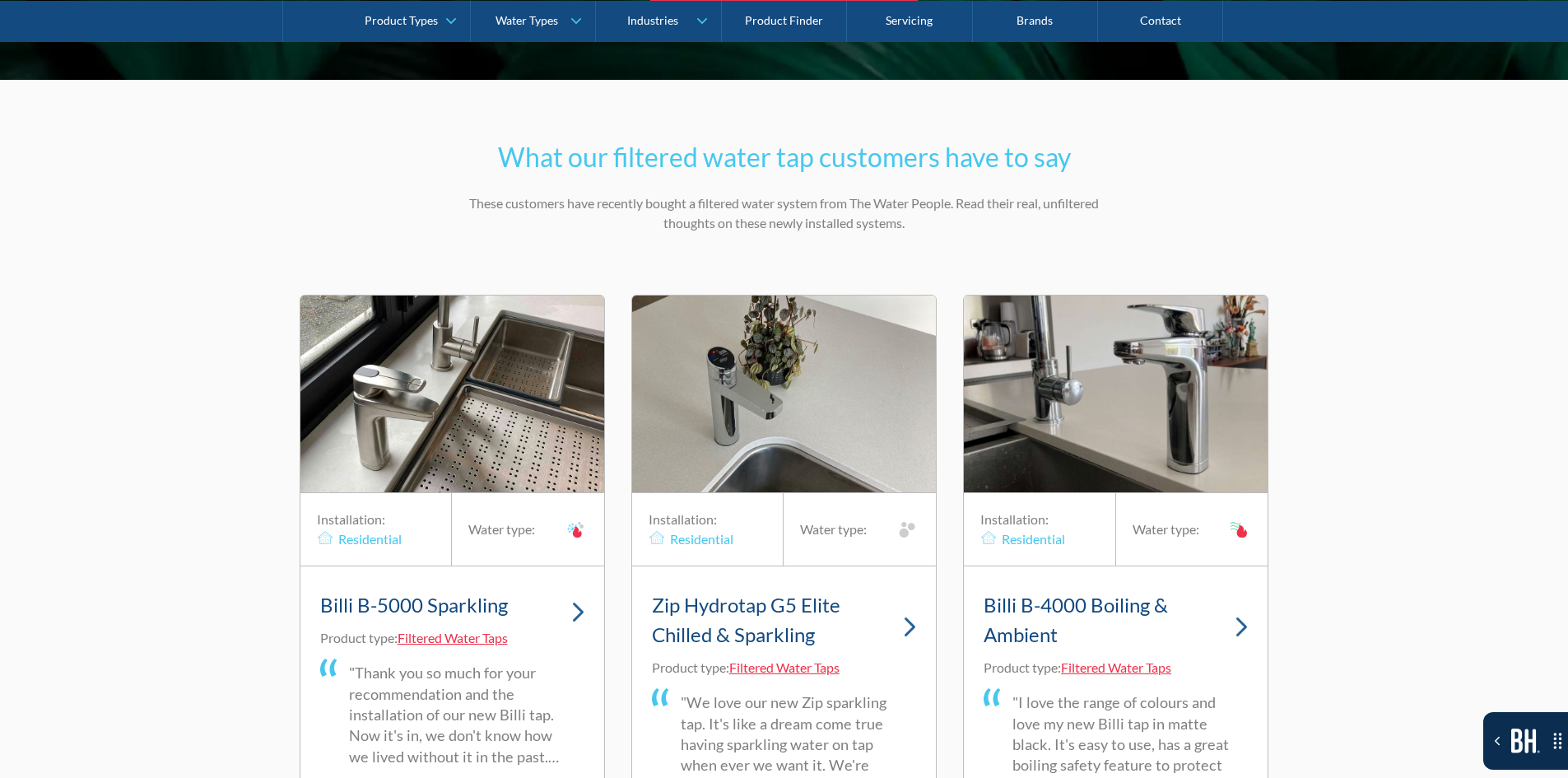
click at [500, 434] on img "1 of 20" at bounding box center [452, 393] width 304 height 196
click at [550, 599] on div "Billi B-5000 Sparkling" at bounding box center [452, 607] width 264 height 42
click at [567, 591] on div "Billi B-5000 Sparkling" at bounding box center [452, 607] width 264 height 42
click at [578, 601] on img "1 of 20" at bounding box center [578, 612] width 12 height 21
drag, startPoint x: 114, startPoint y: 546, endPoint x: 118, endPoint y: 641, distance: 95.1
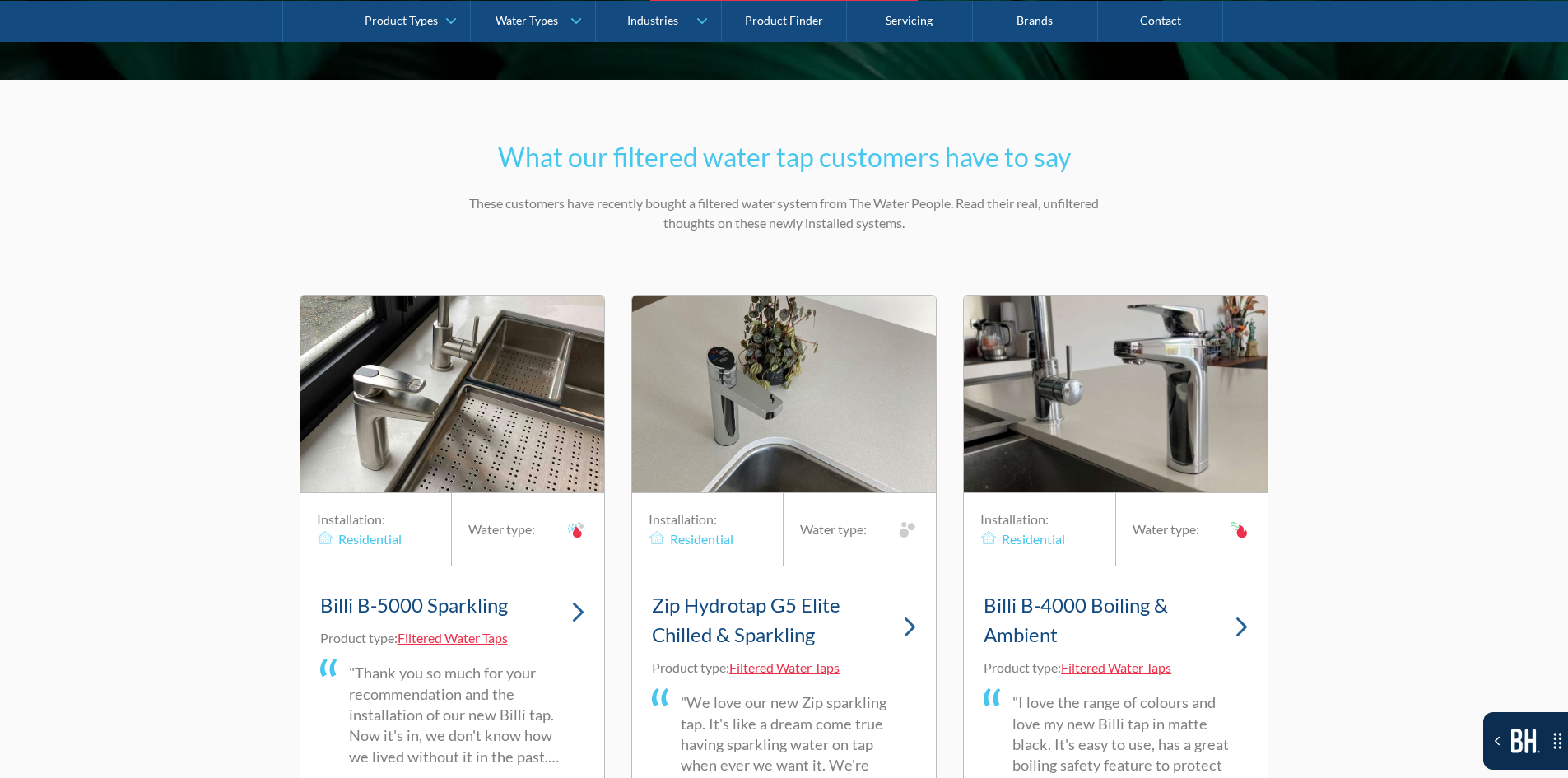
click at [118, 641] on div "What our filtered water tap customers have to say These customers have recently…" at bounding box center [784, 533] width 1568 height 908
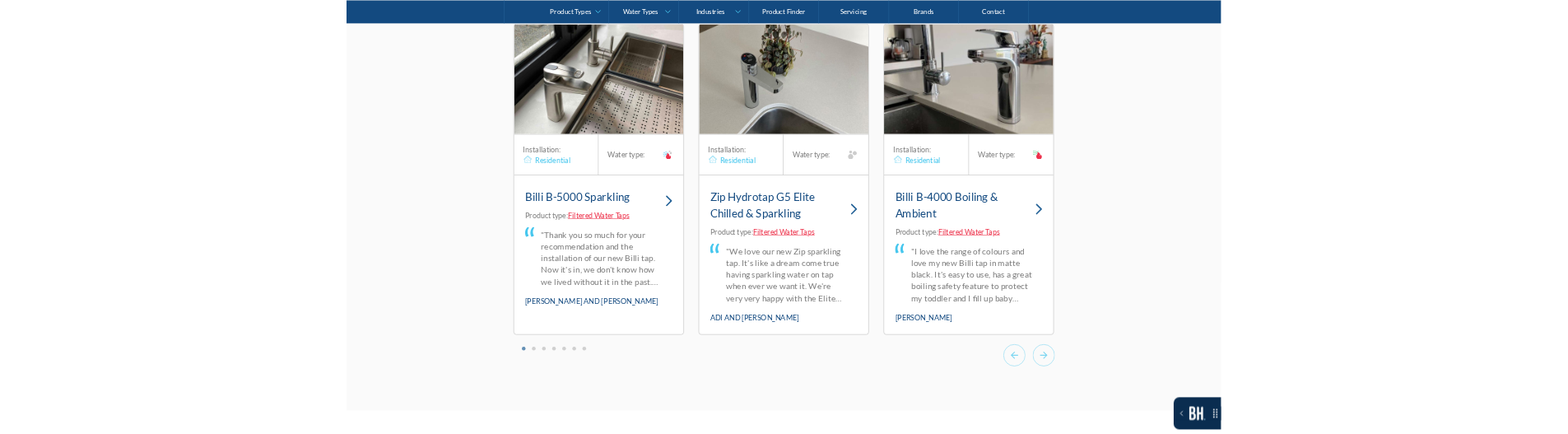
scroll to position [11289, 0]
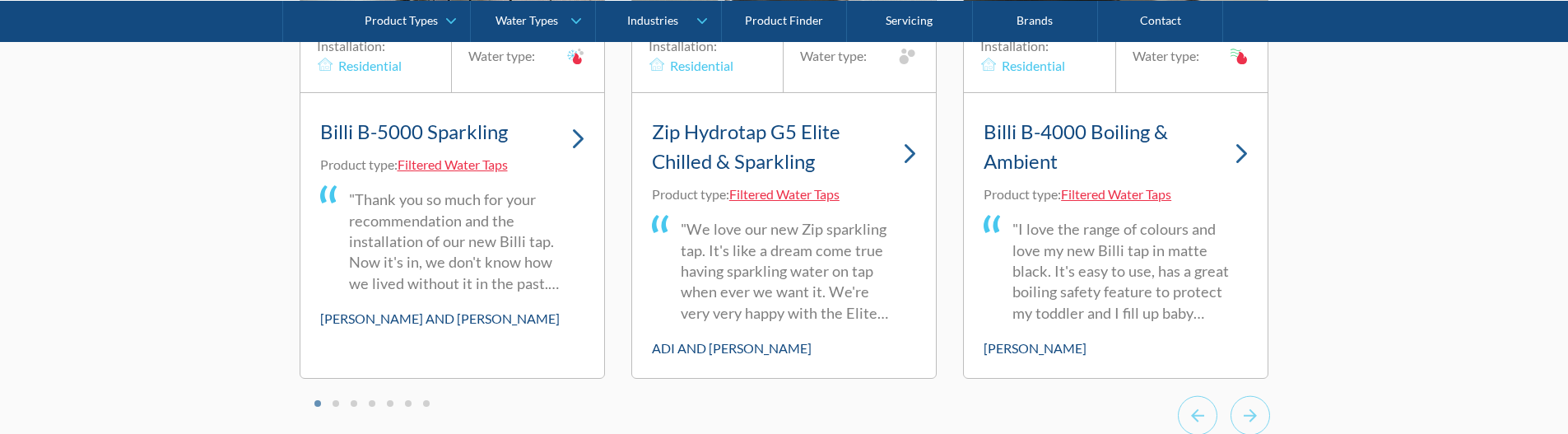
click at [575, 140] on div "Billi B-5000 Sparkling Product type: Filtered Water Taps" at bounding box center [452, 143] width 264 height 62
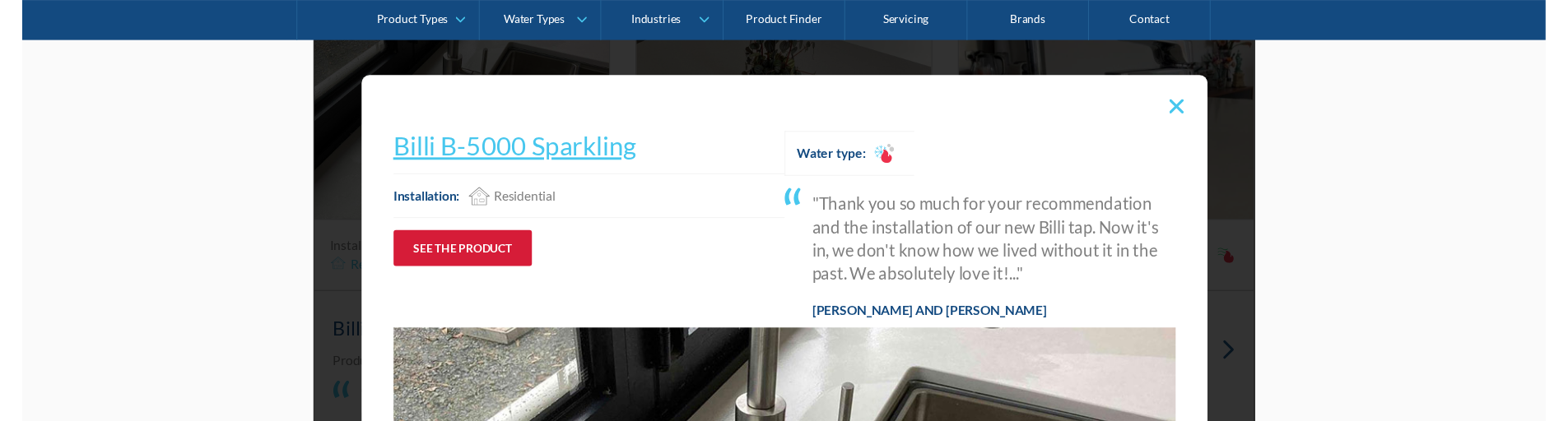
scroll to position [11081, 0]
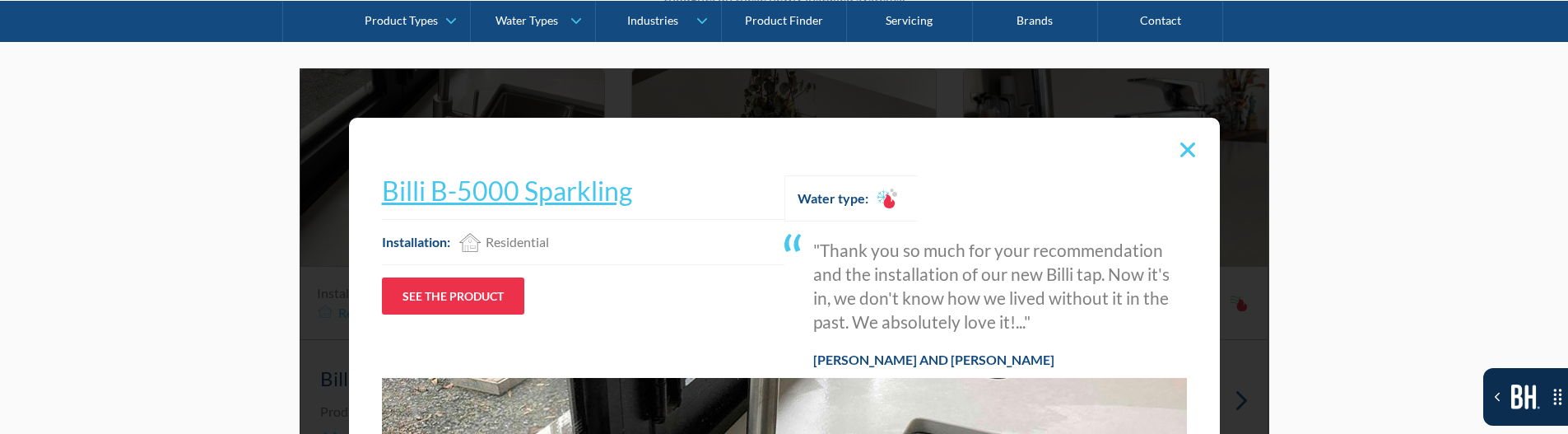
click at [1180, 143] on img "1 of 20" at bounding box center [1187, 150] width 15 height 15
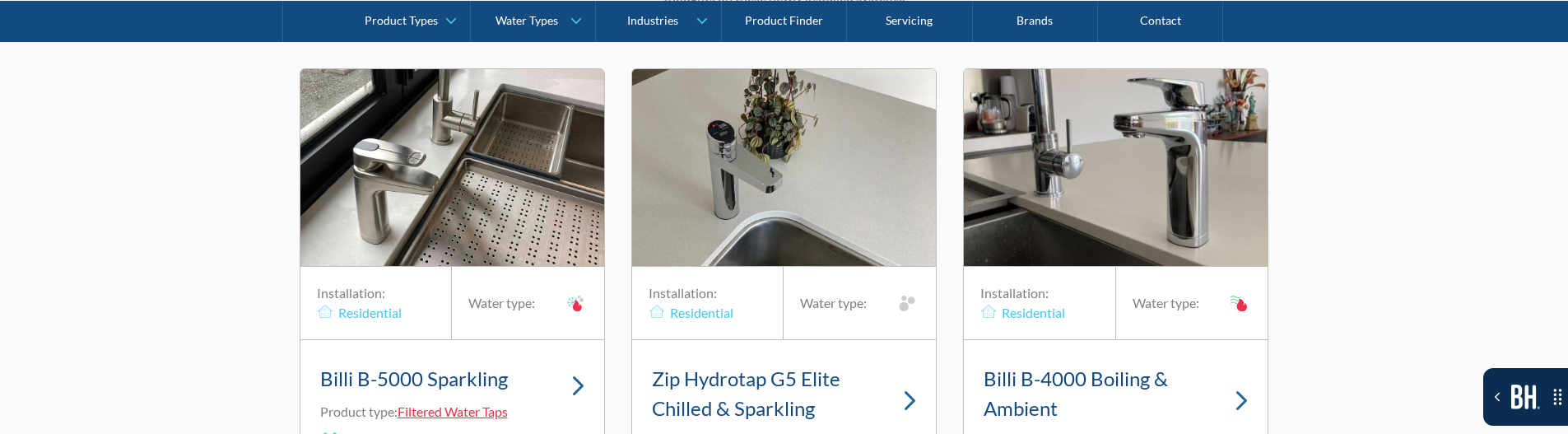
click at [498, 364] on h3 "Billi B-5000 Sparkling" at bounding box center [414, 379] width 188 height 29
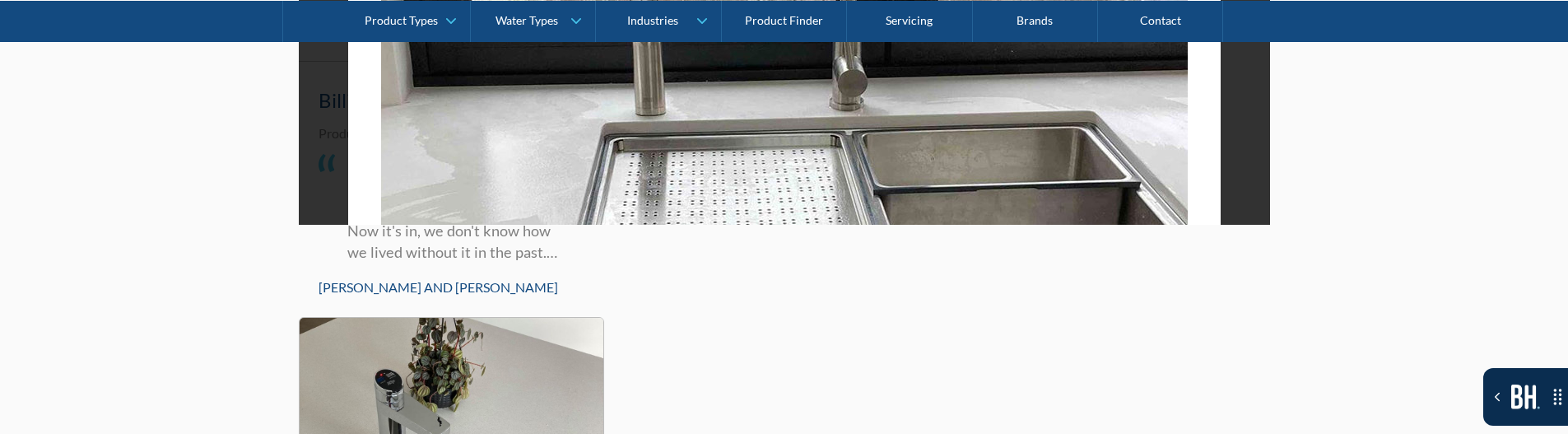
scroll to position [11434, 0]
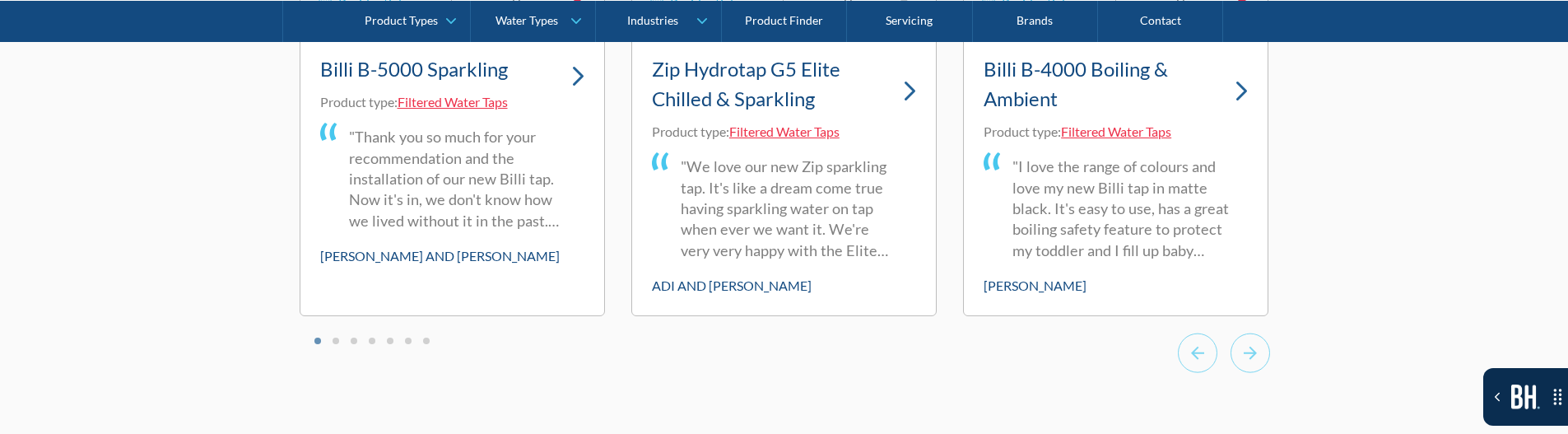
click at [561, 60] on div "Billi B-5000 Sparkling" at bounding box center [452, 71] width 264 height 42
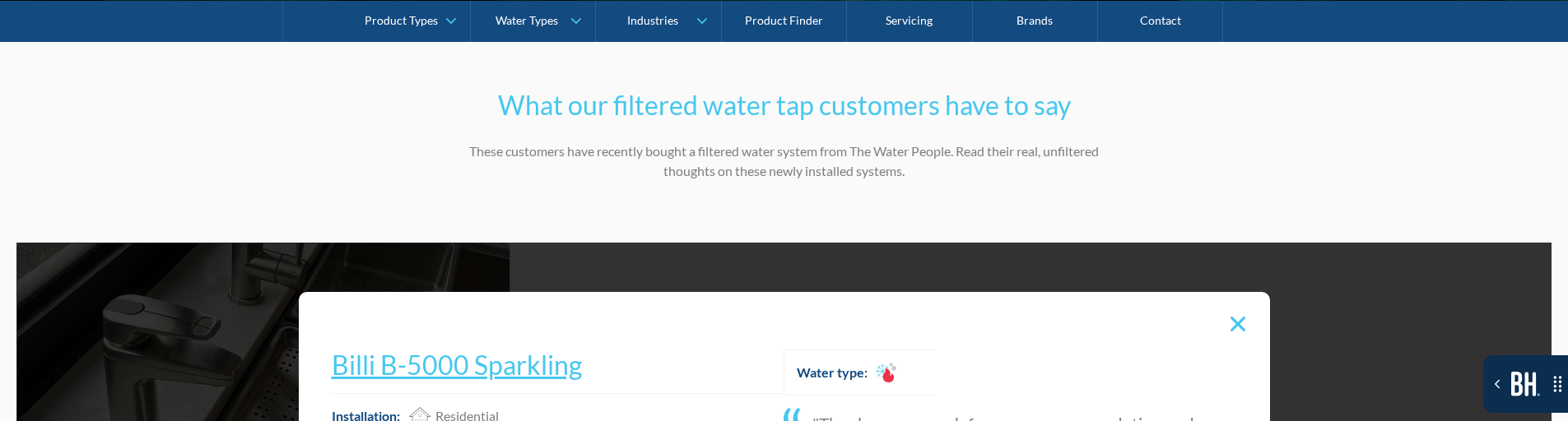
scroll to position [11143, 0]
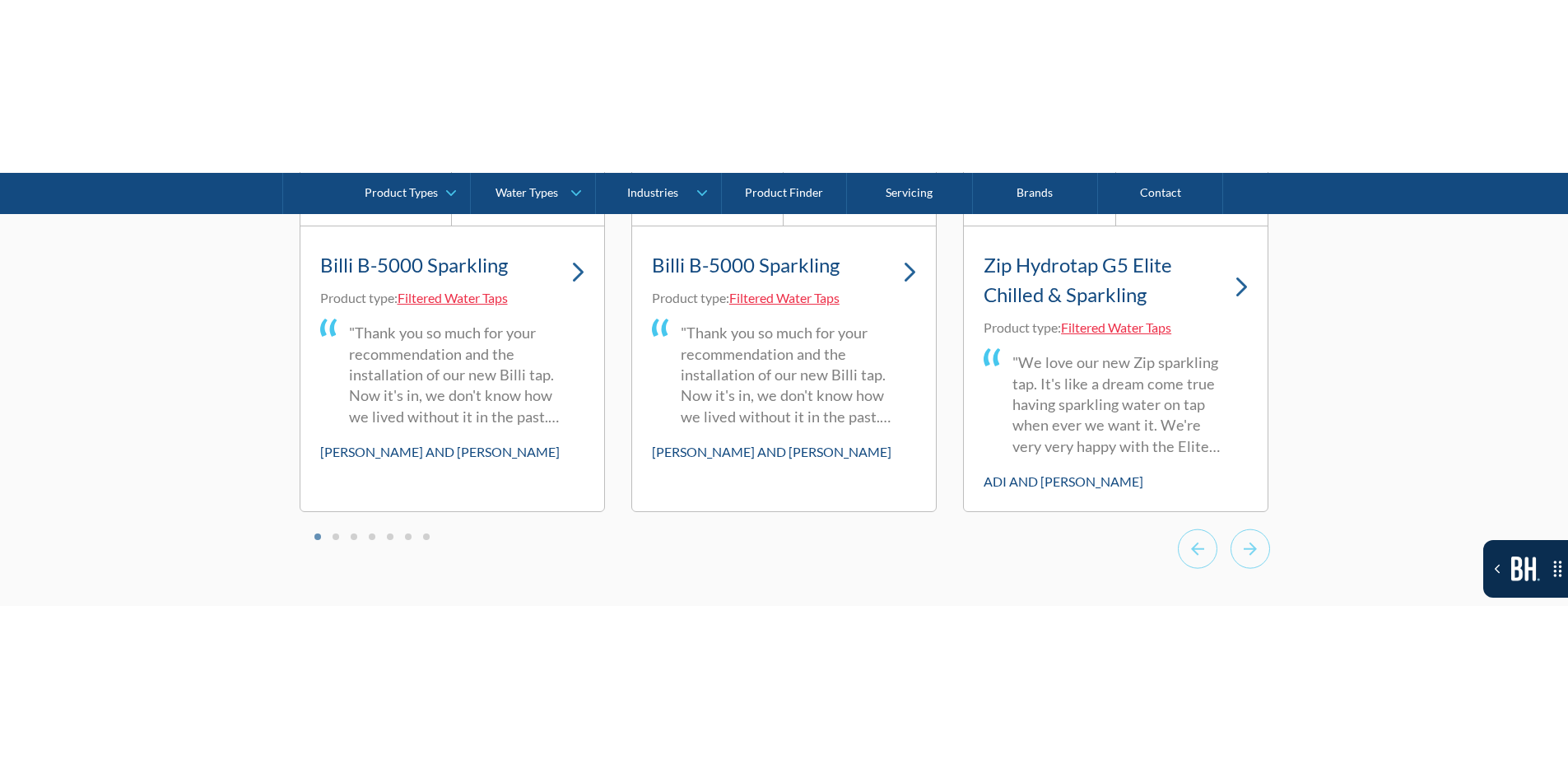
scroll to position [11403, 0]
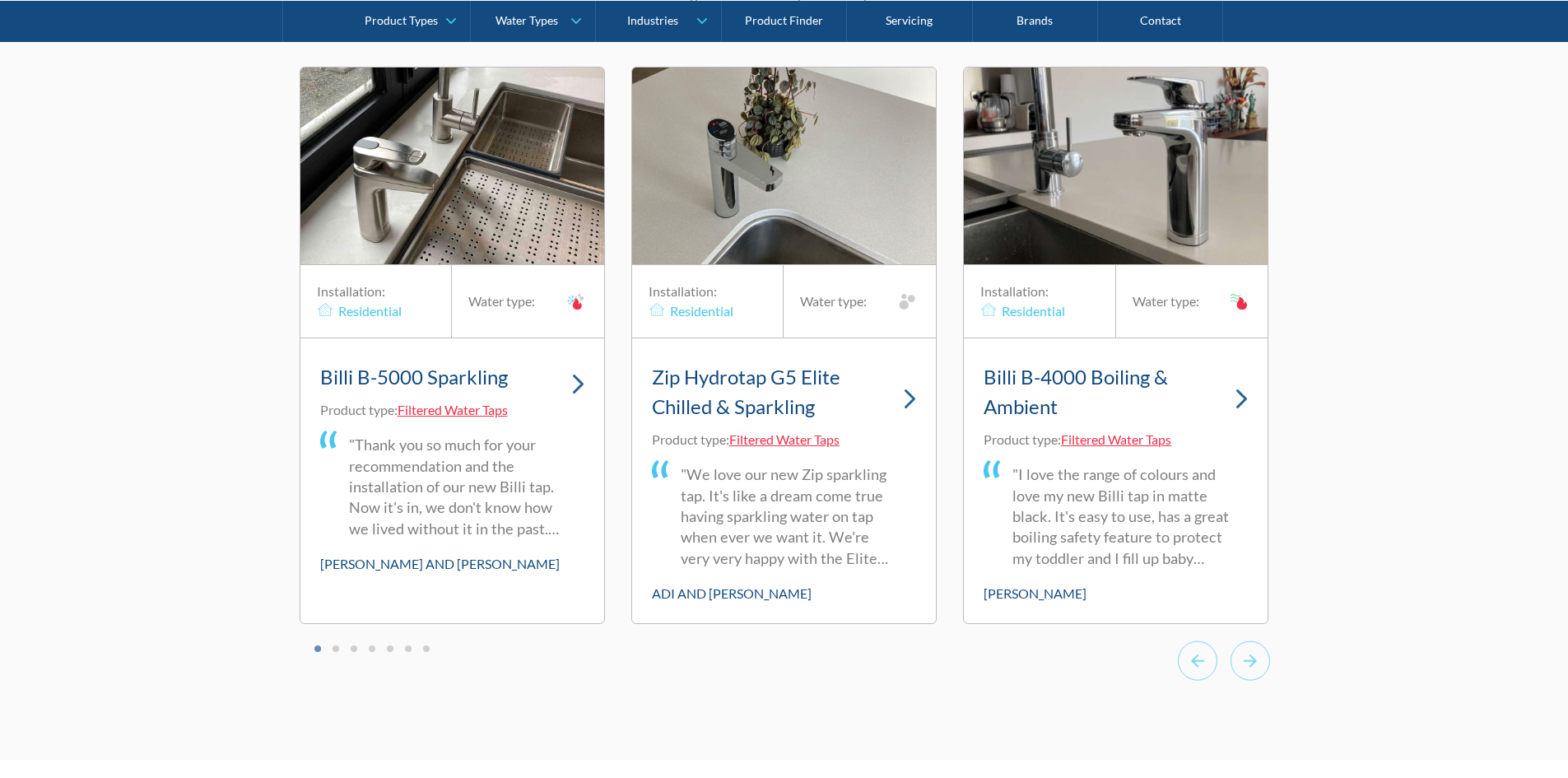
scroll to position [11154, 0]
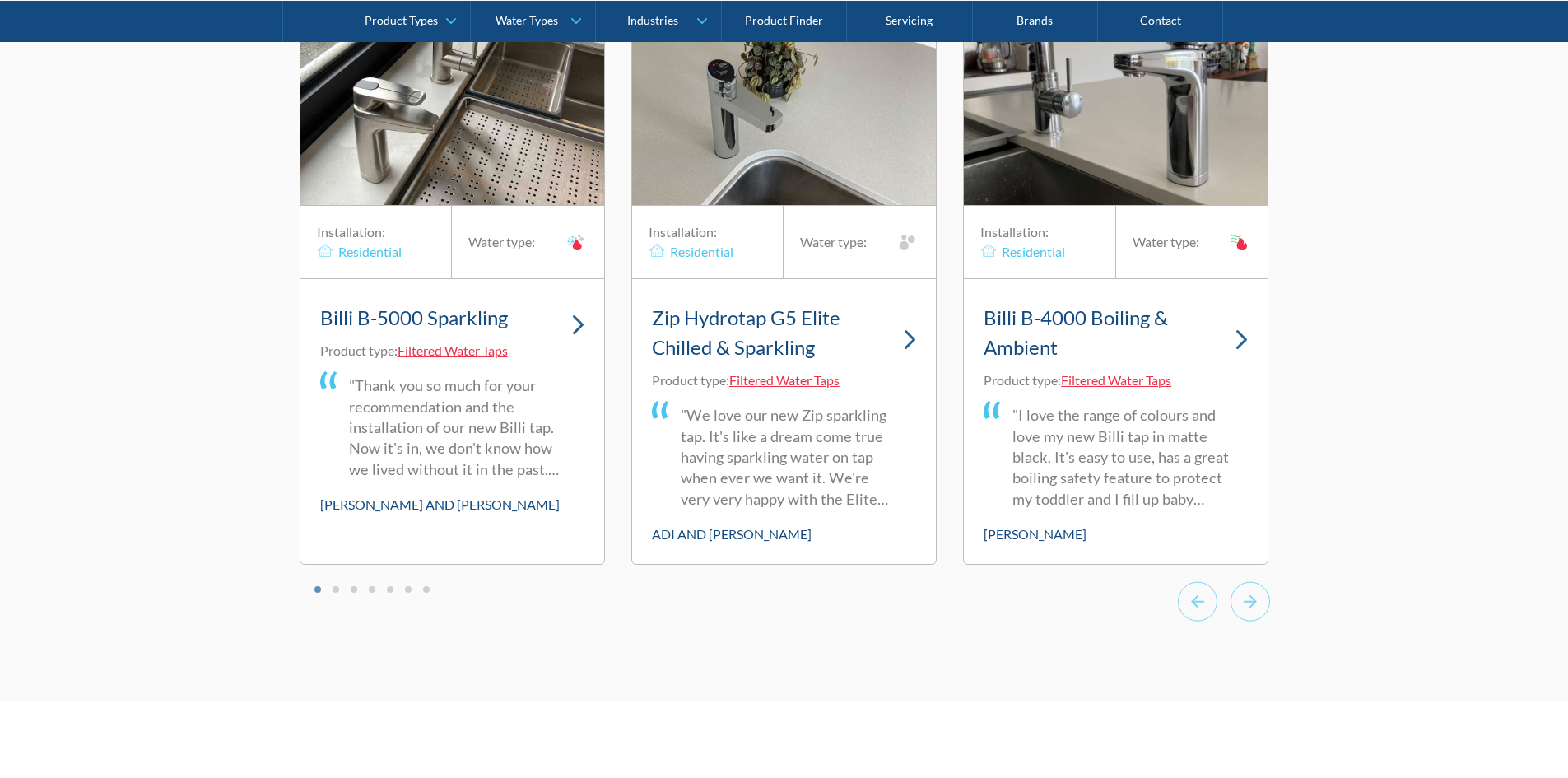
click at [406, 100] on img "1 of 20" at bounding box center [452, 106] width 304 height 196
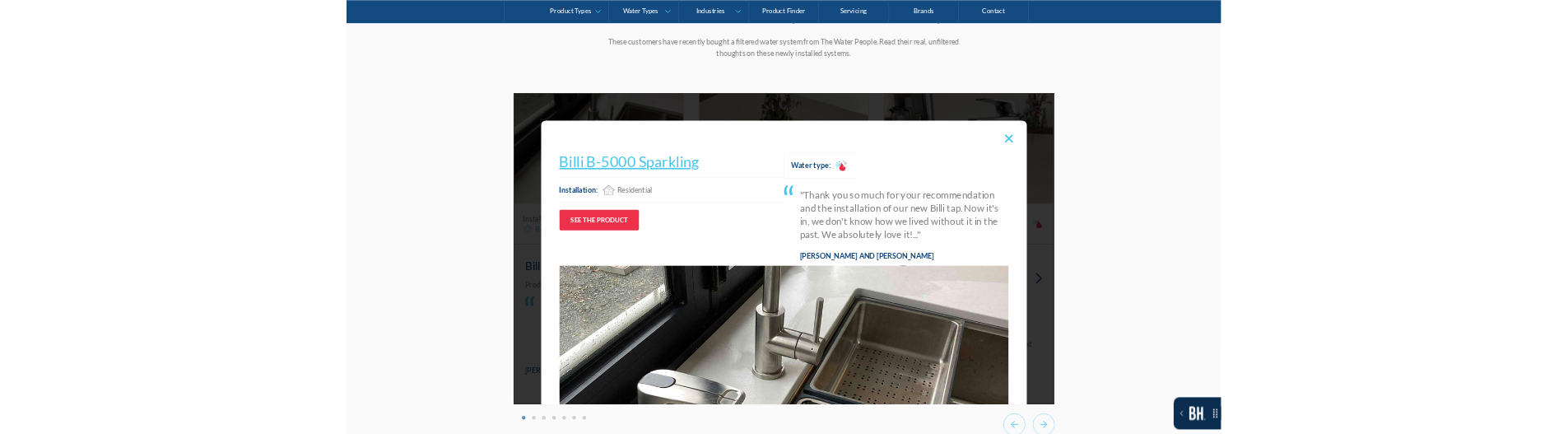
scroll to position [11000, 0]
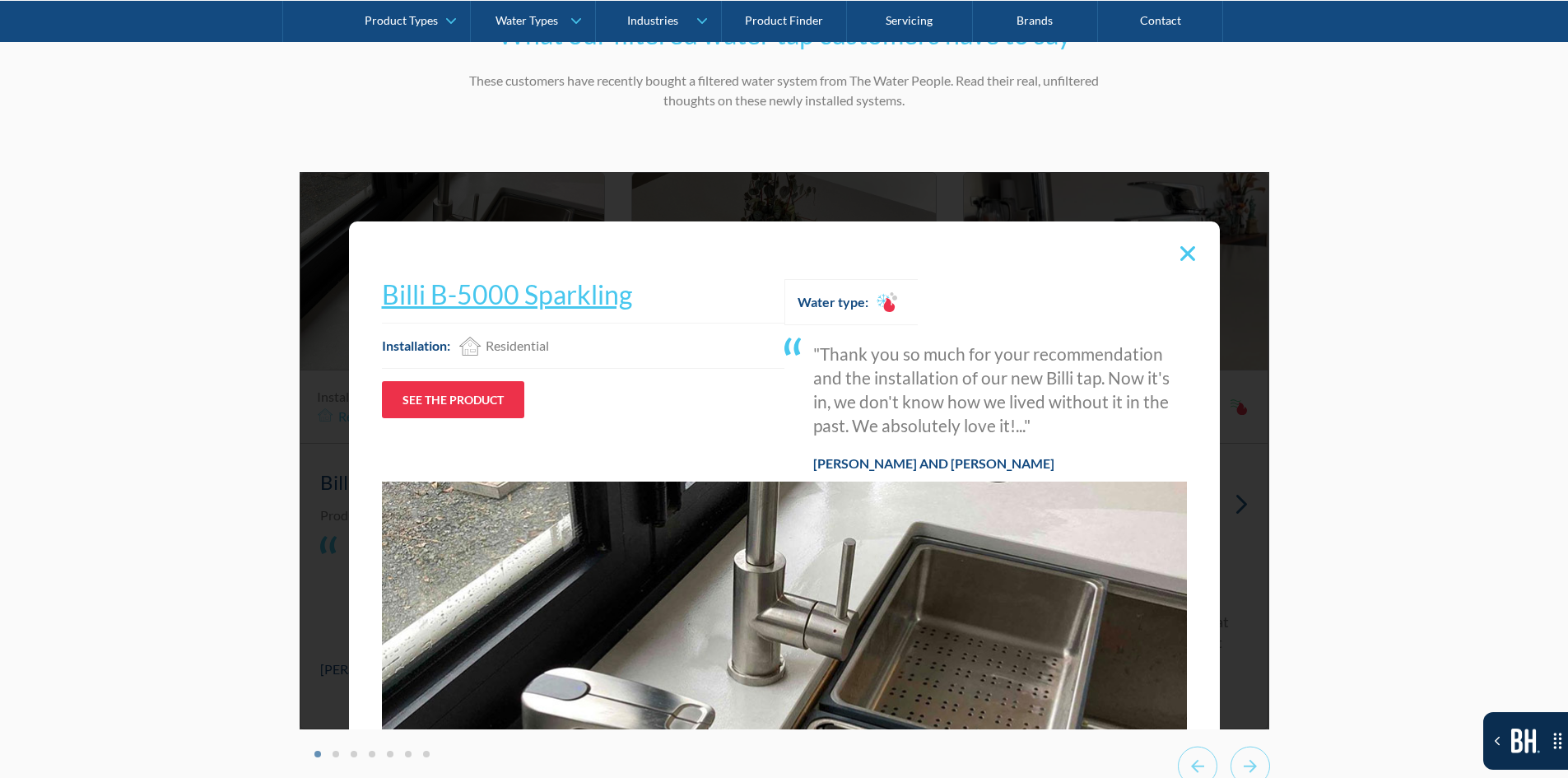
click at [1187, 238] on div "1 of 20" at bounding box center [1188, 254] width 31 height 31
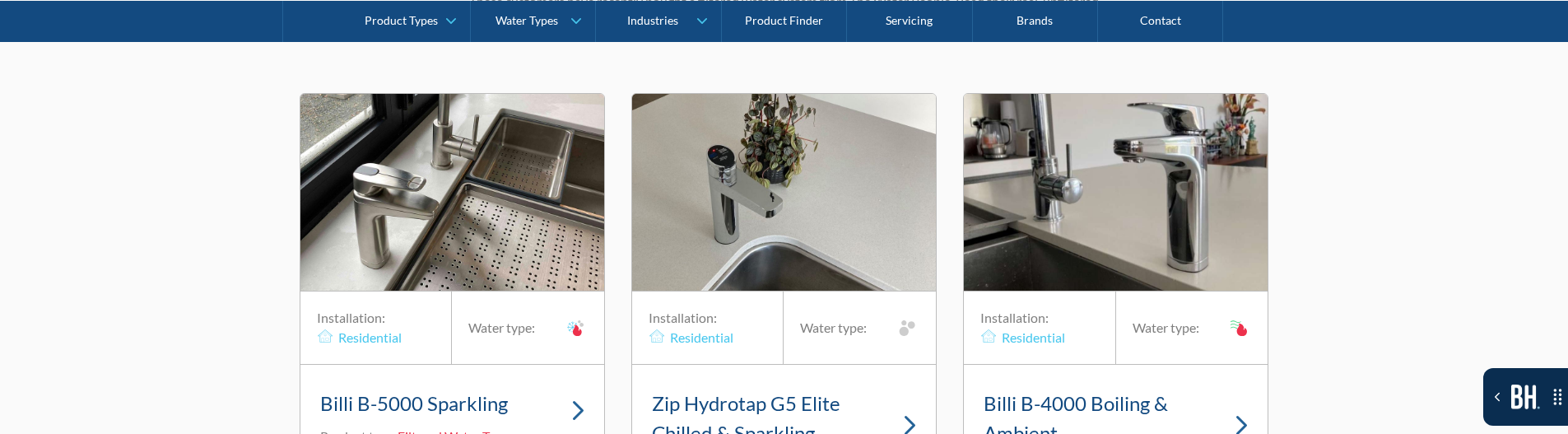
scroll to position [11082, 0]
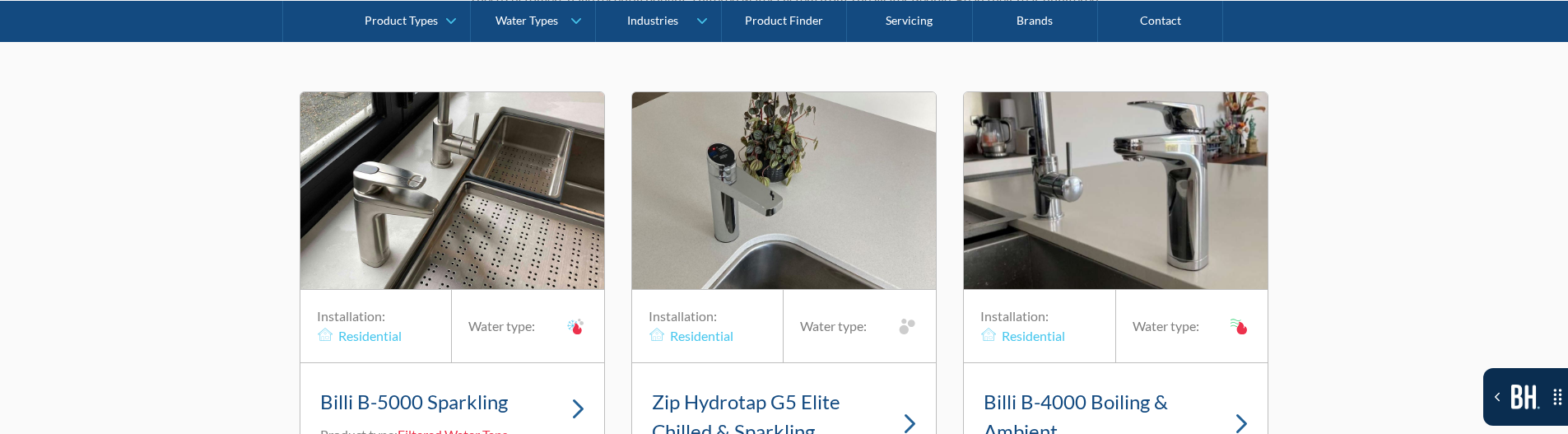
click at [549, 228] on img "1 of 20" at bounding box center [452, 191] width 304 height 197
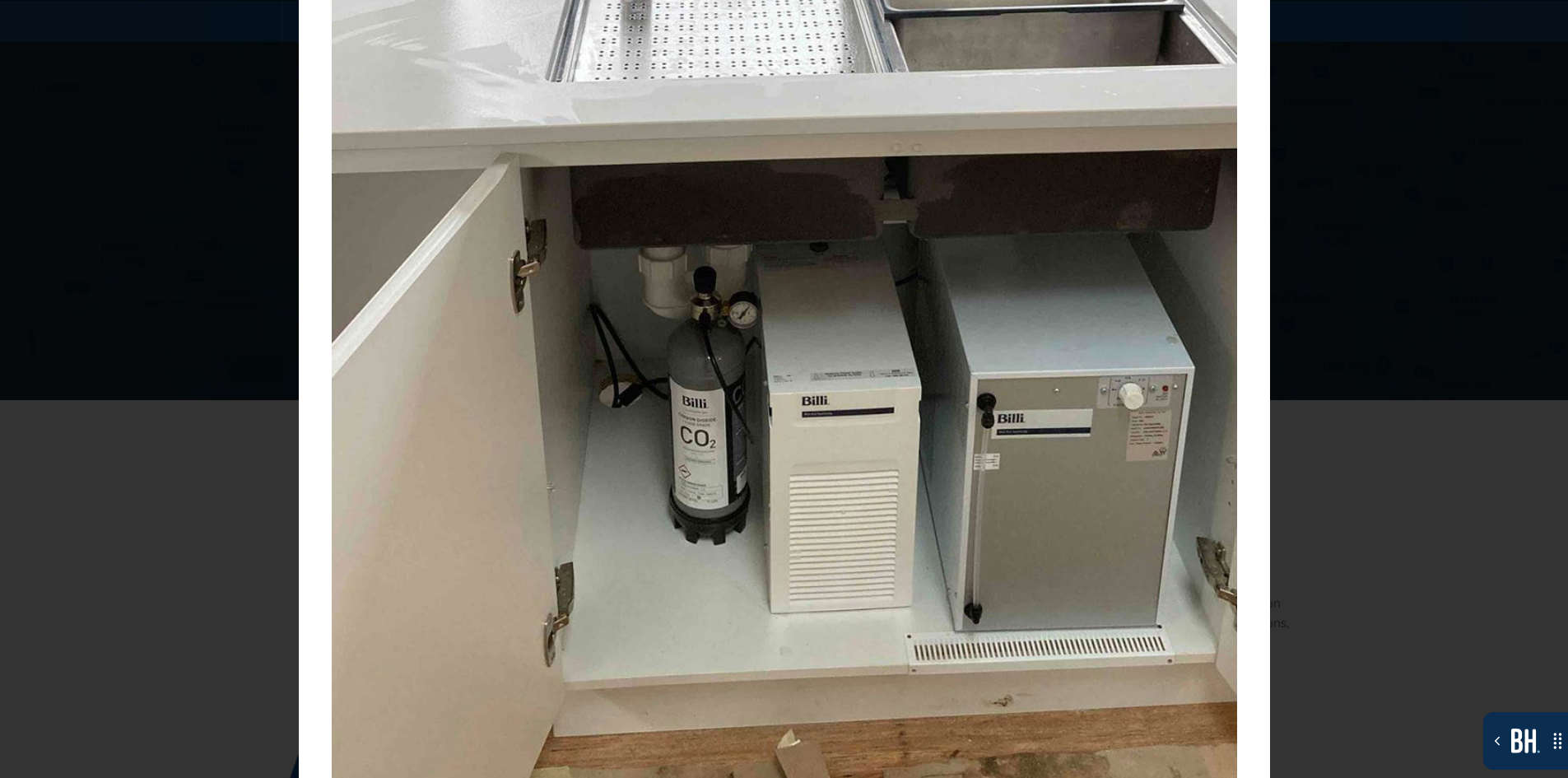
scroll to position [8847, 0]
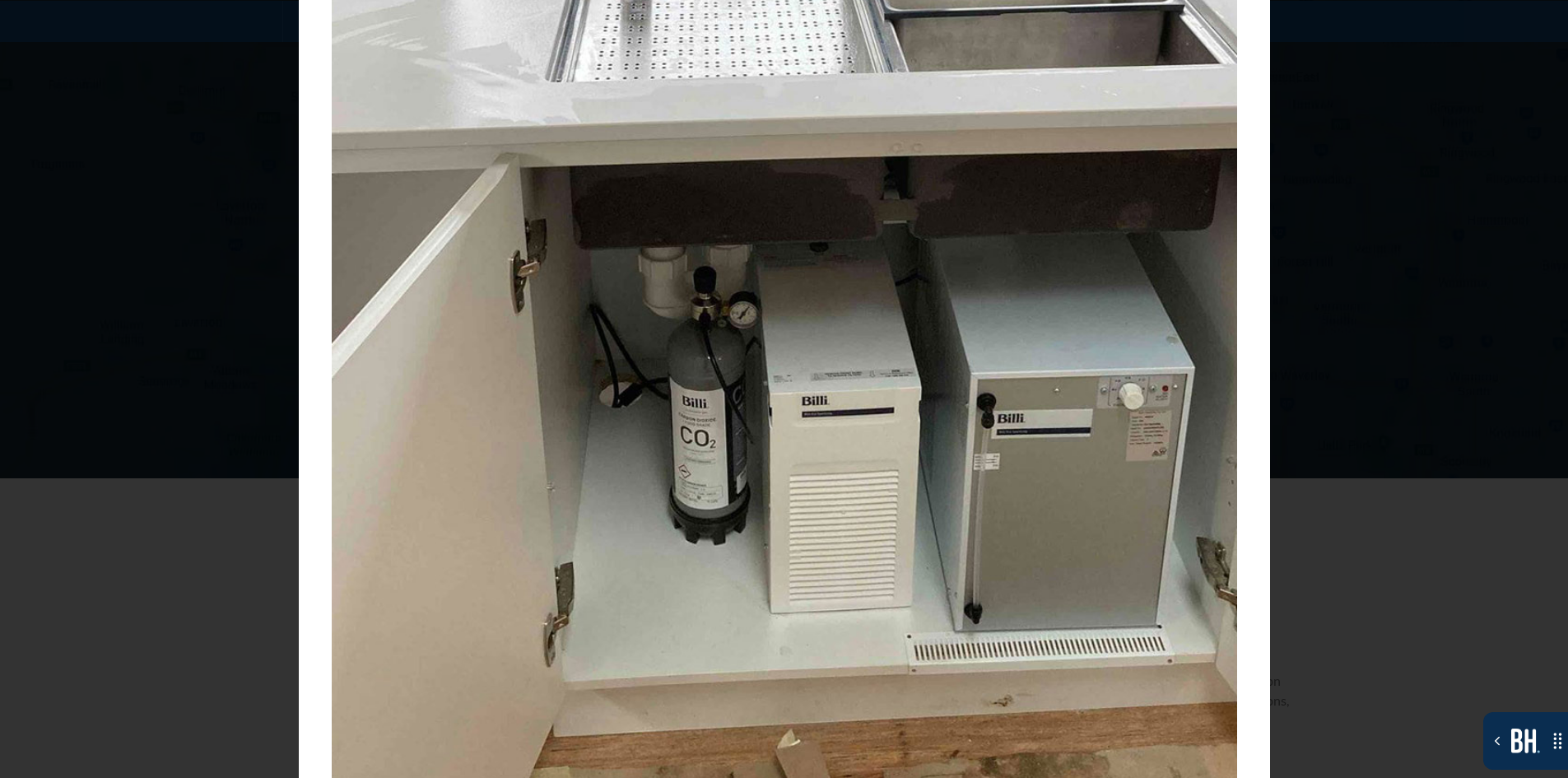
click at [1512, 96] on div "Billi B-5000 Sparkling Billi B-5000 Sparkling Installation: Residential Commerc…" at bounding box center [784, 389] width 1568 height 778
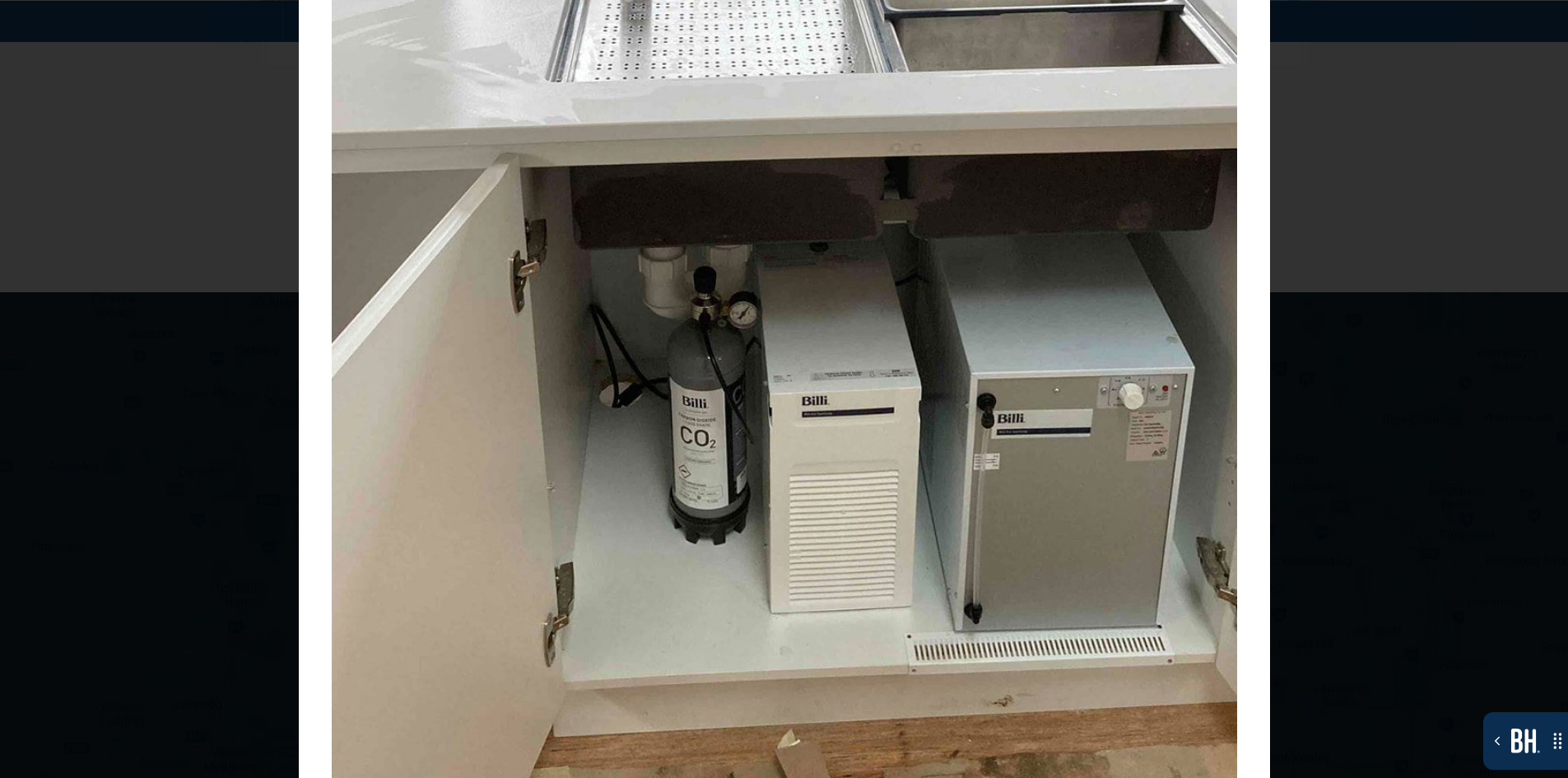
scroll to position [8106, 0]
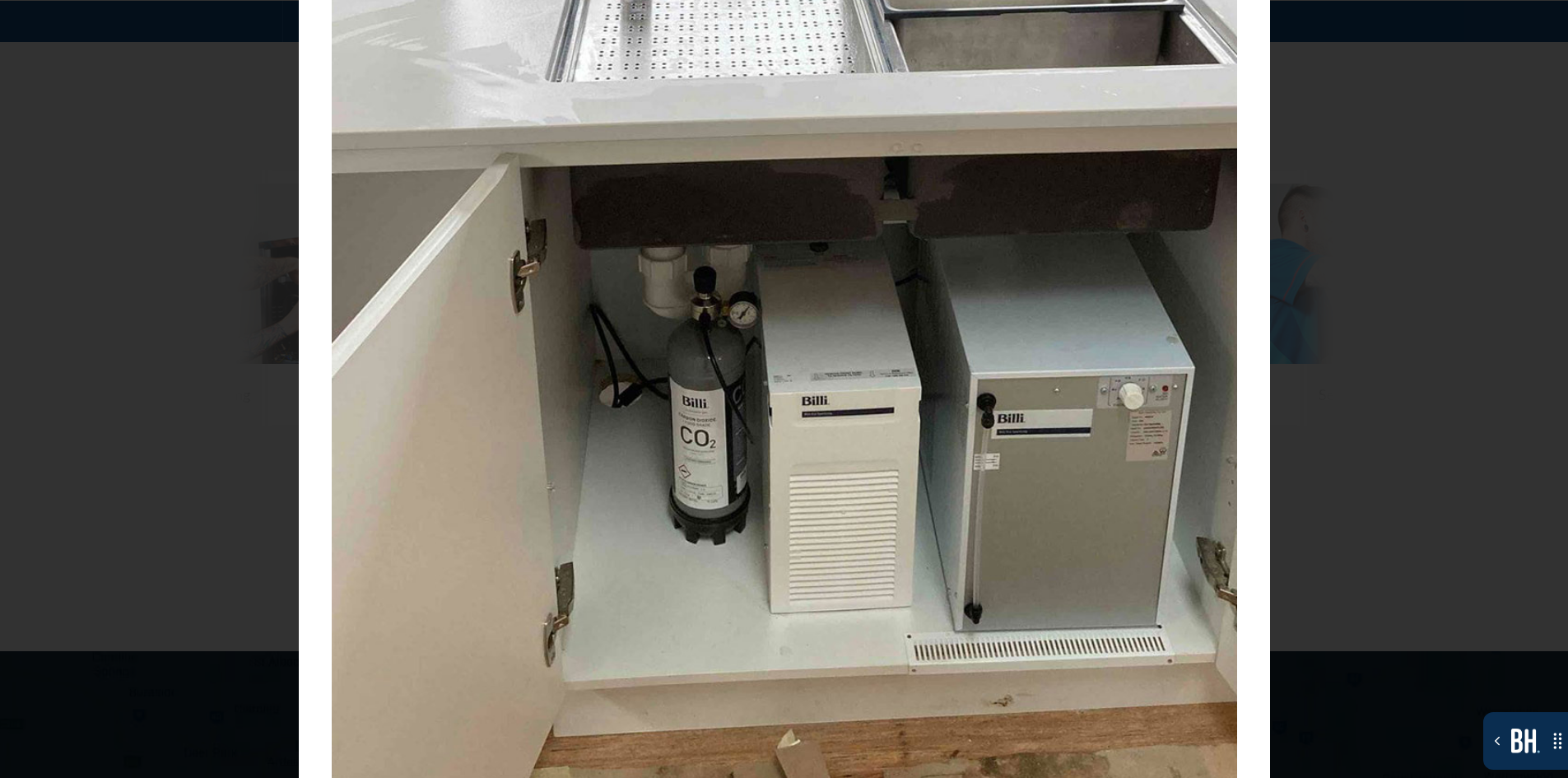
click at [1464, 283] on div "Billi B-5000 Sparkling Billi B-5000 Sparkling Installation: Residential Commerc…" at bounding box center [784, 389] width 1568 height 778
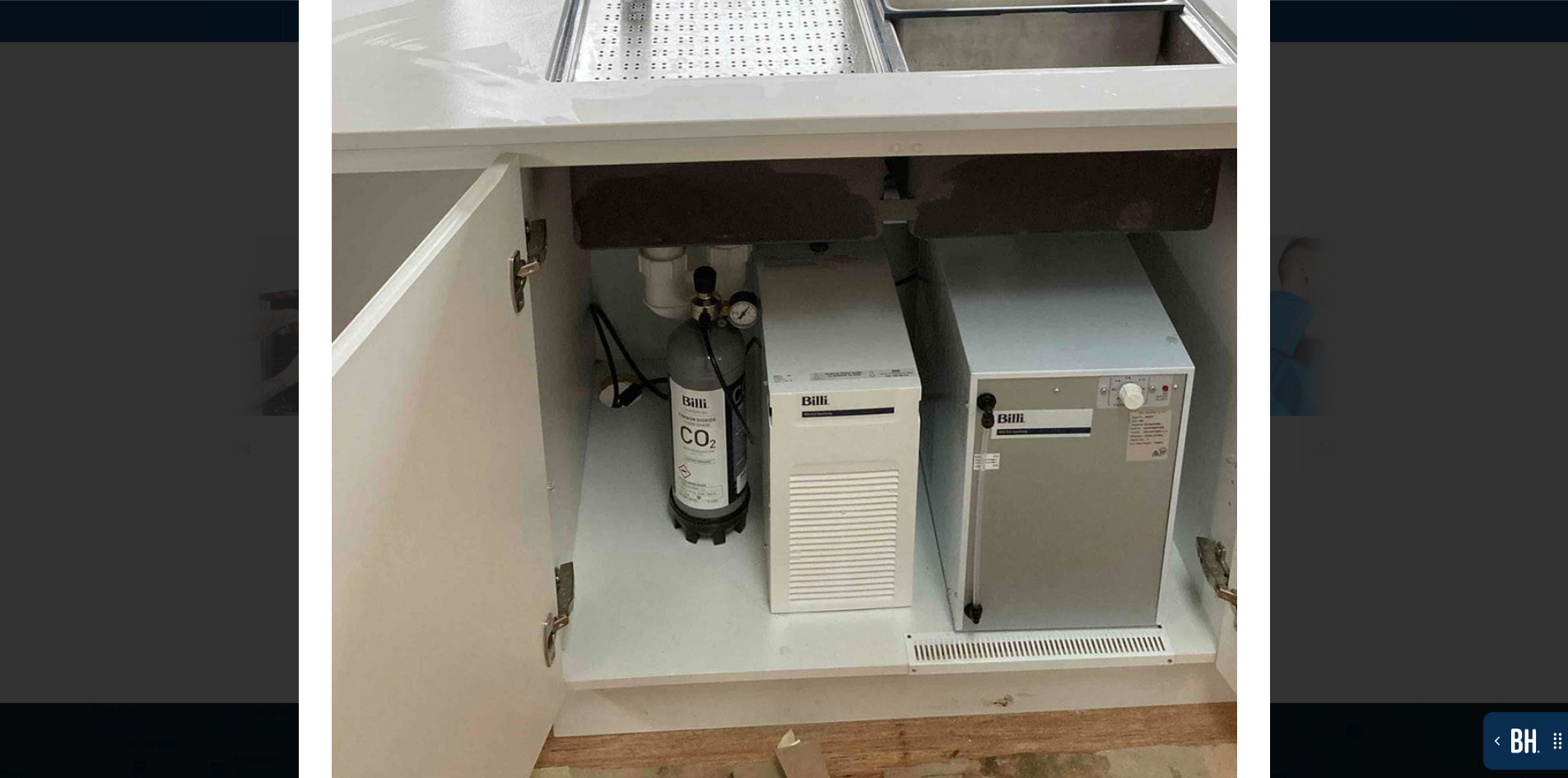
scroll to position [7860, 0]
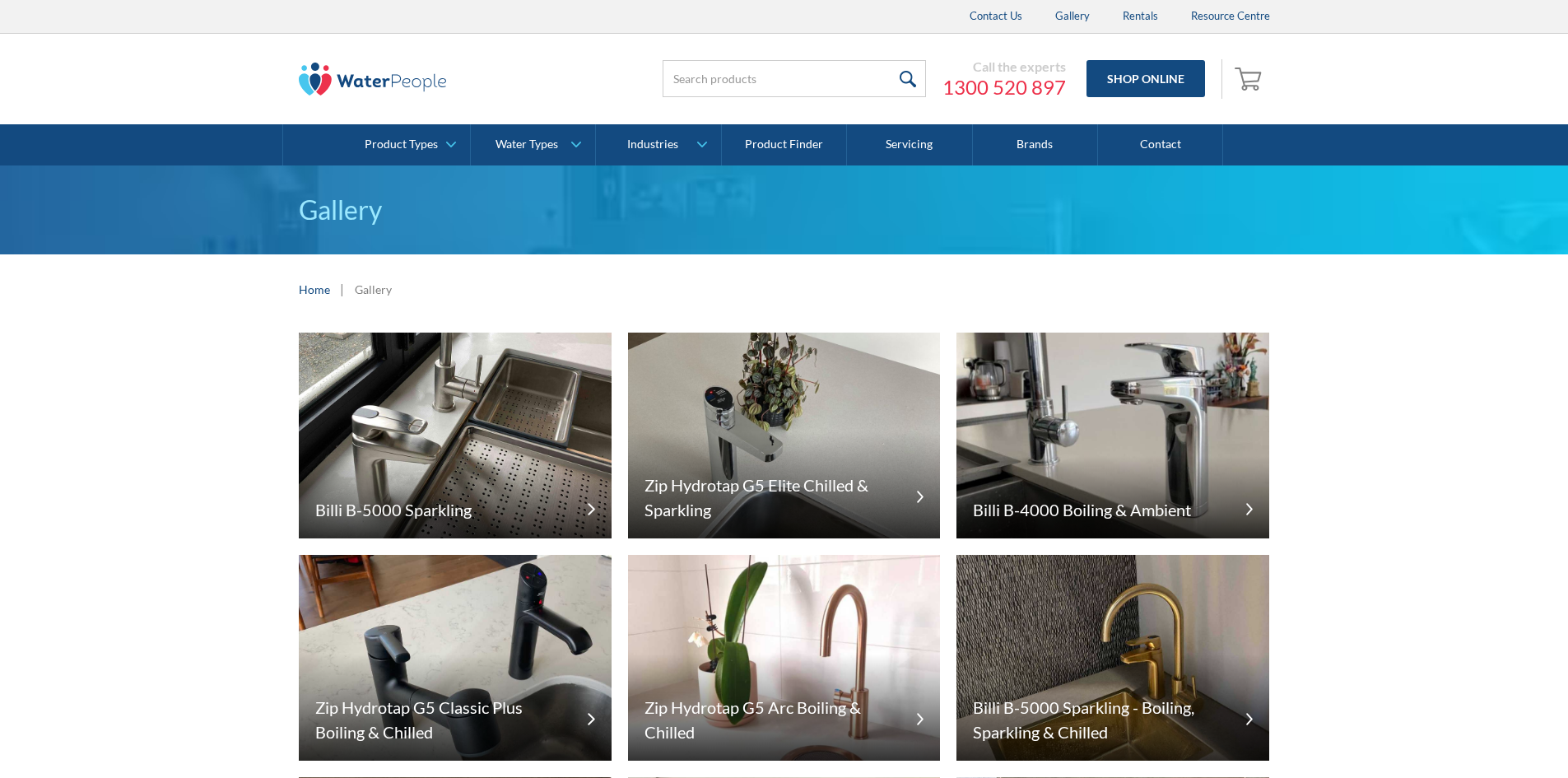
click at [321, 343] on img at bounding box center [454, 435] width 312 height 206
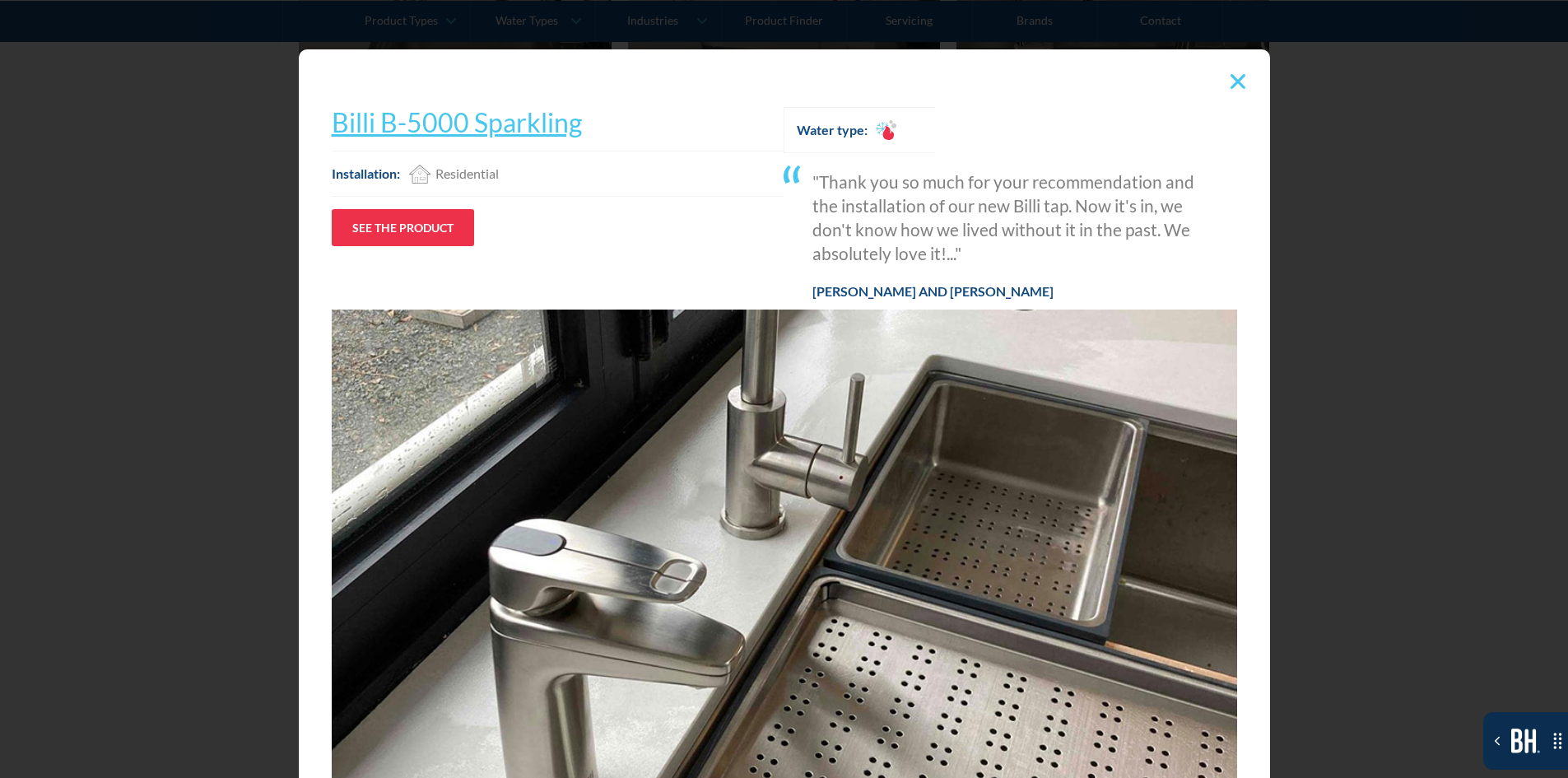
scroll to position [823, 0]
click at [1223, 80] on div at bounding box center [1238, 81] width 31 height 31
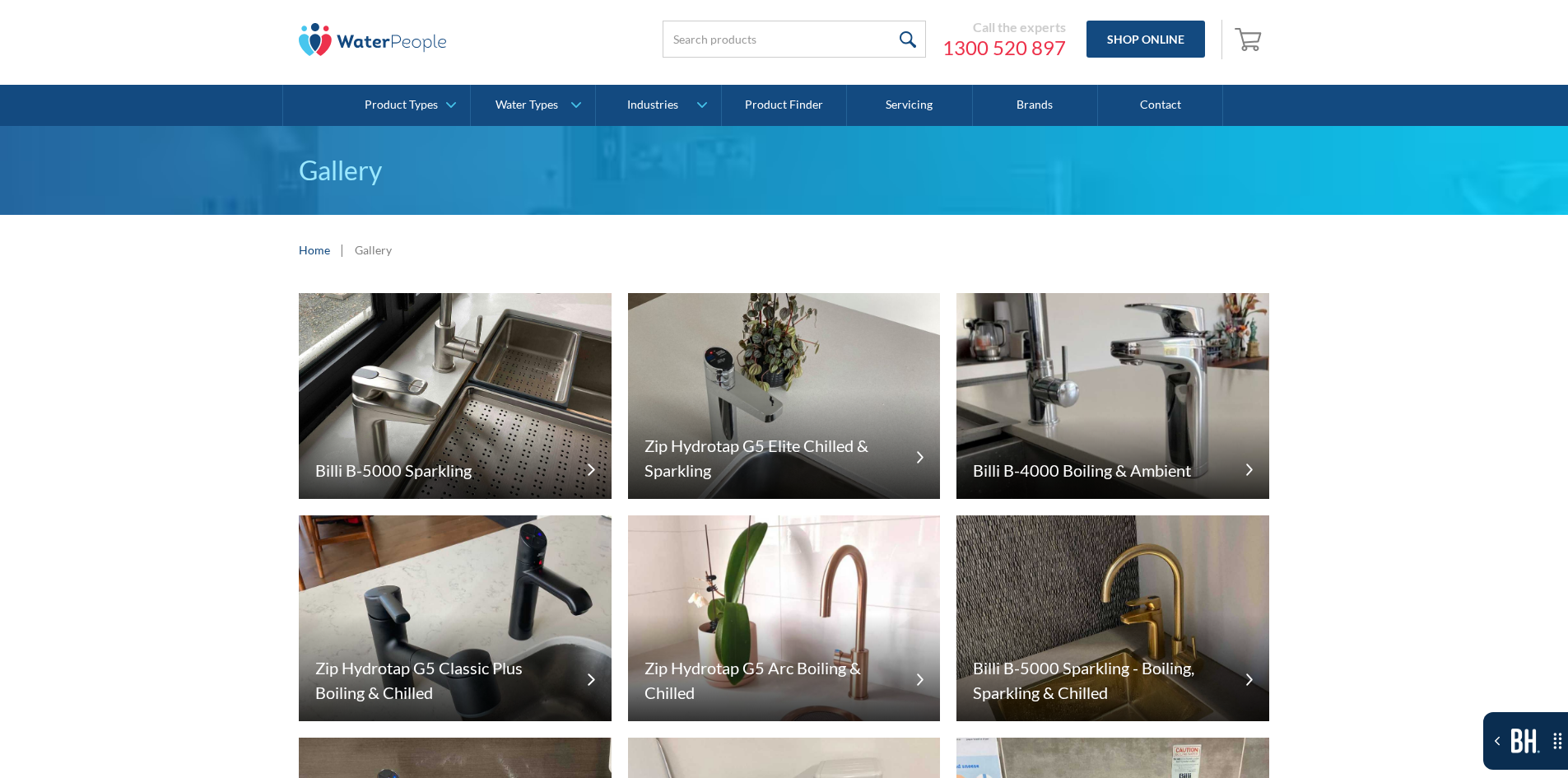
scroll to position [0, 0]
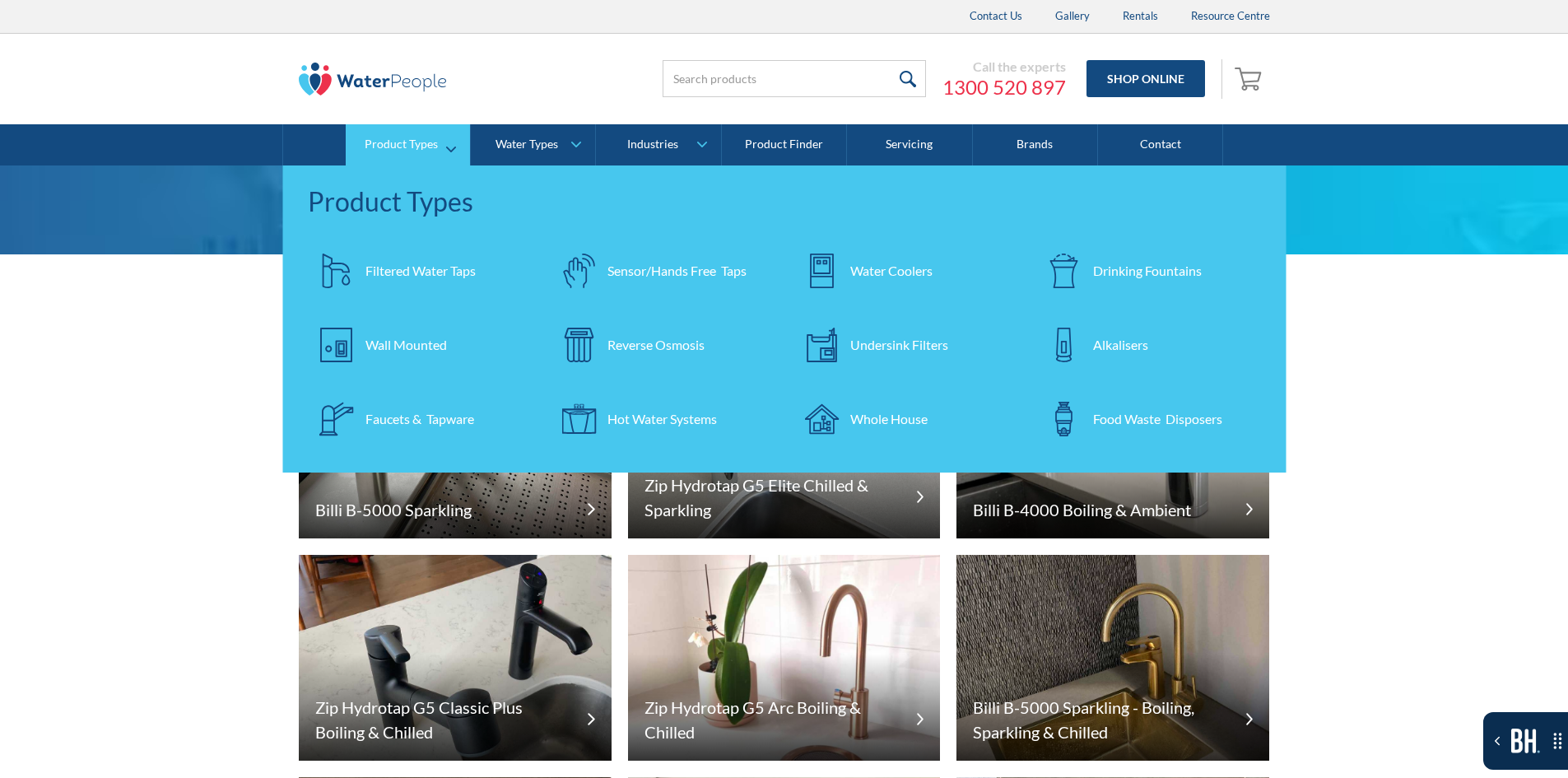
click at [471, 374] on div "Filtered Water Taps Sensor/Hands Free Taps Water Coolers Drinking Fountains Wal…" at bounding box center [785, 353] width 971 height 222
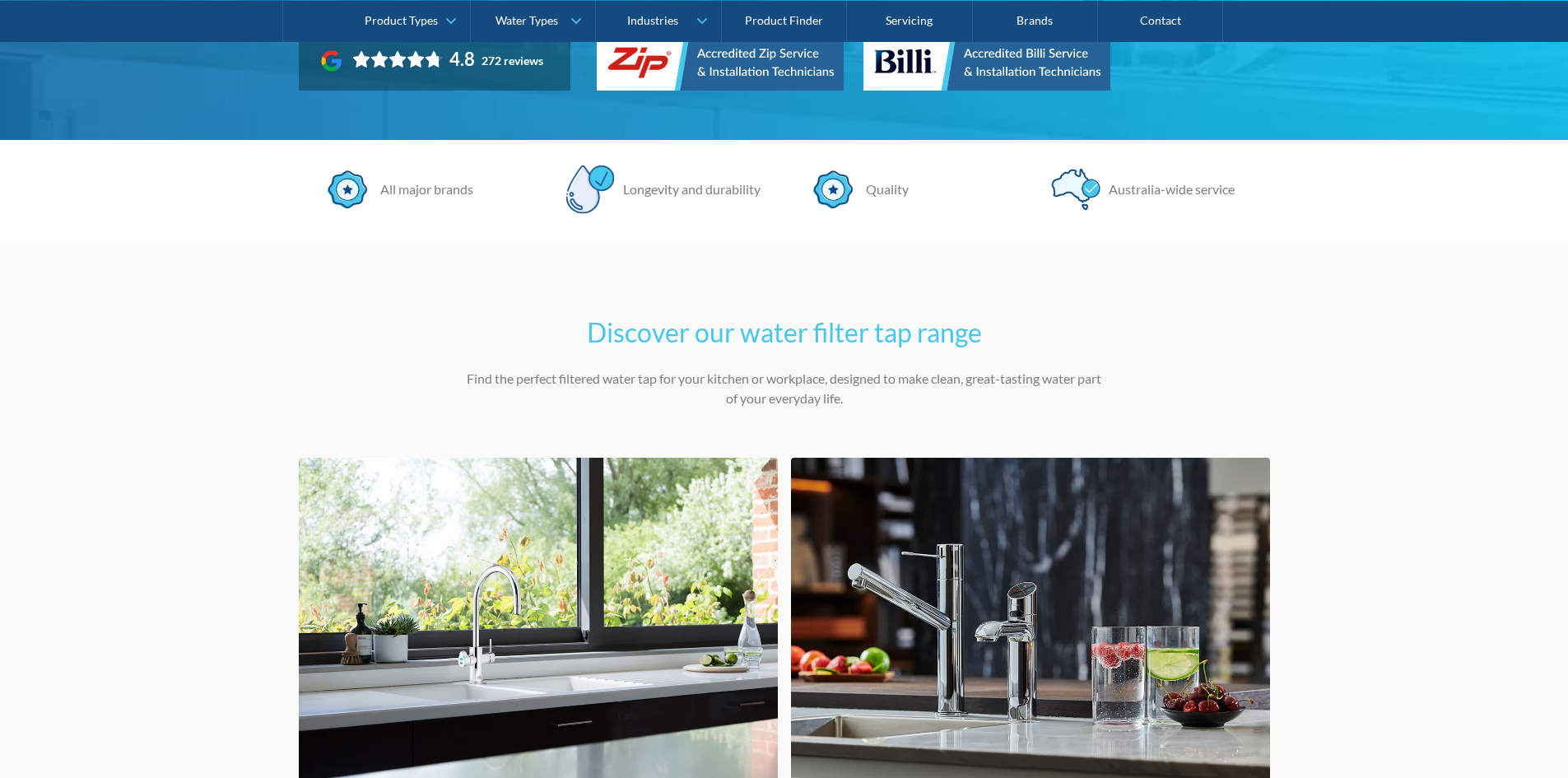
scroll to position [412, 0]
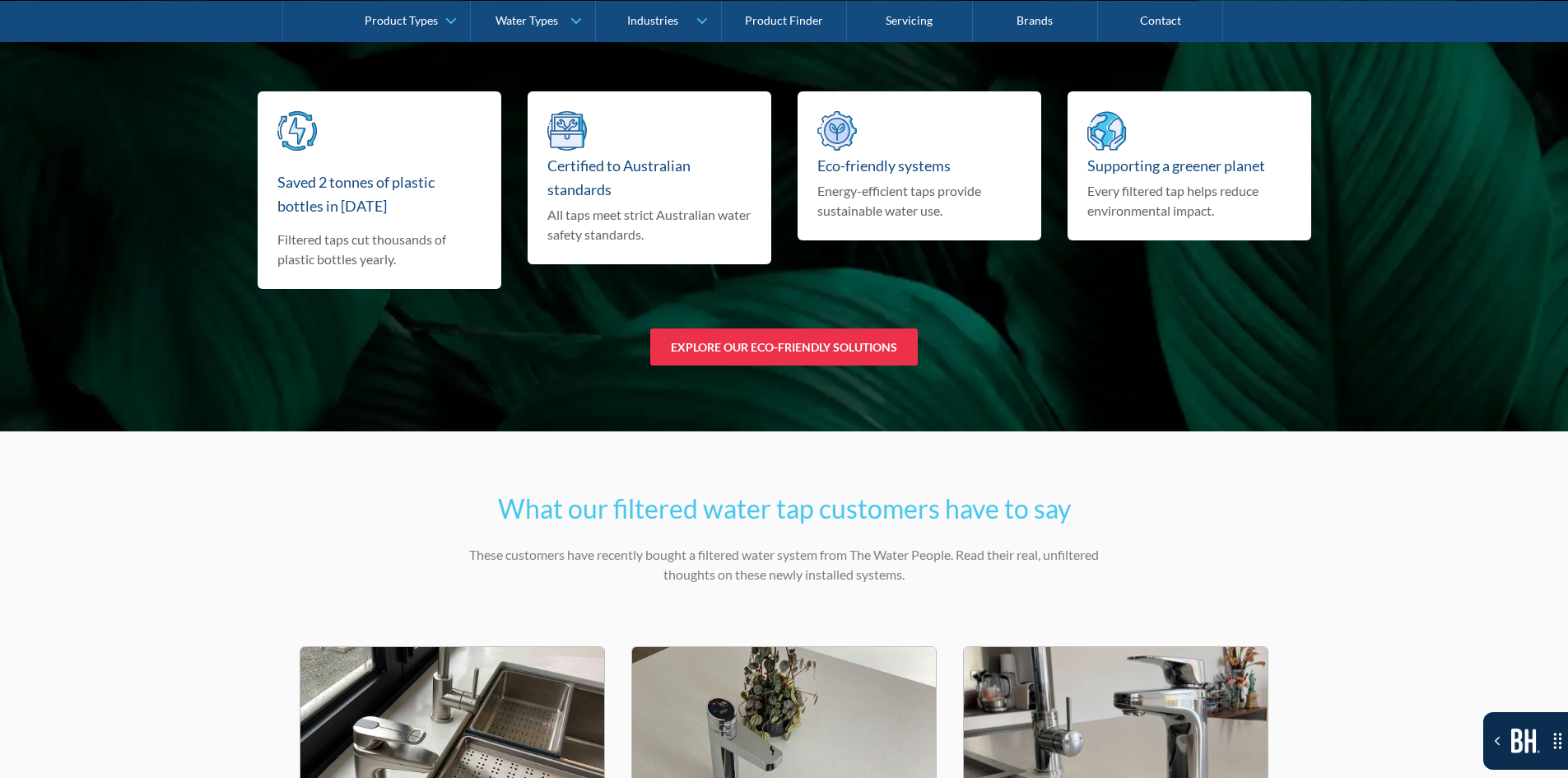
scroll to position [10784, 0]
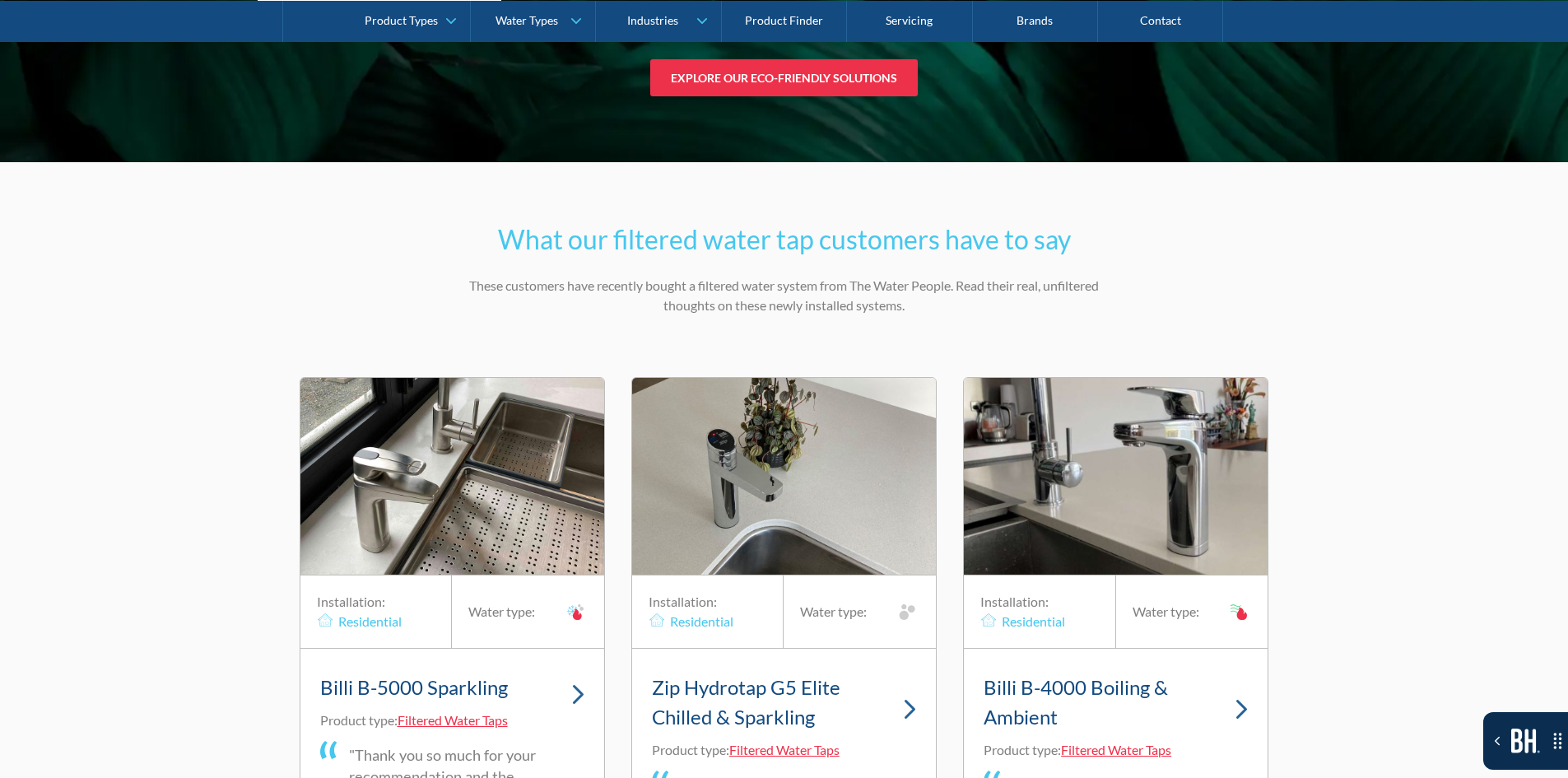
click at [436, 550] on img "1 of 20" at bounding box center [452, 476] width 304 height 196
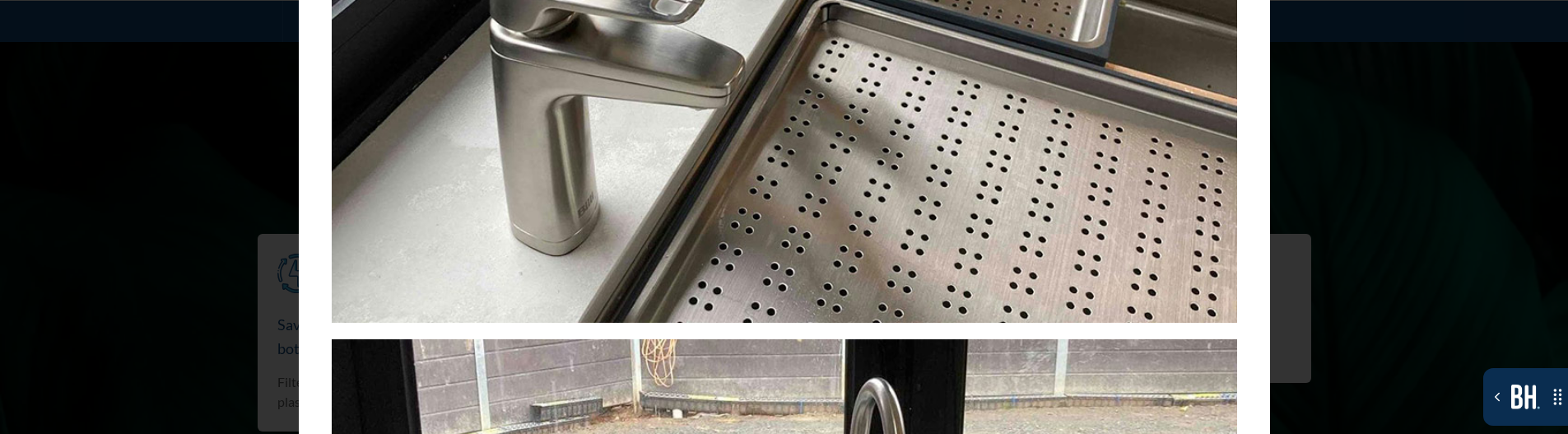
scroll to position [906, 0]
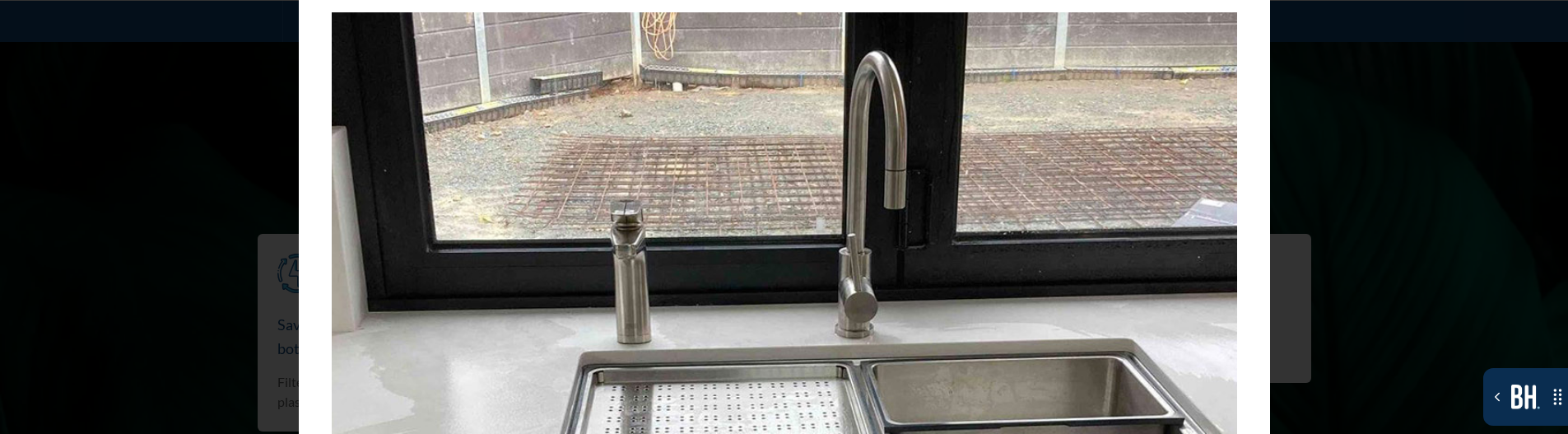
drag, startPoint x: 142, startPoint y: 52, endPoint x: 135, endPoint y: 59, distance: 9.9
drag, startPoint x: 135, startPoint y: 59, endPoint x: 126, endPoint y: 125, distance: 66.6
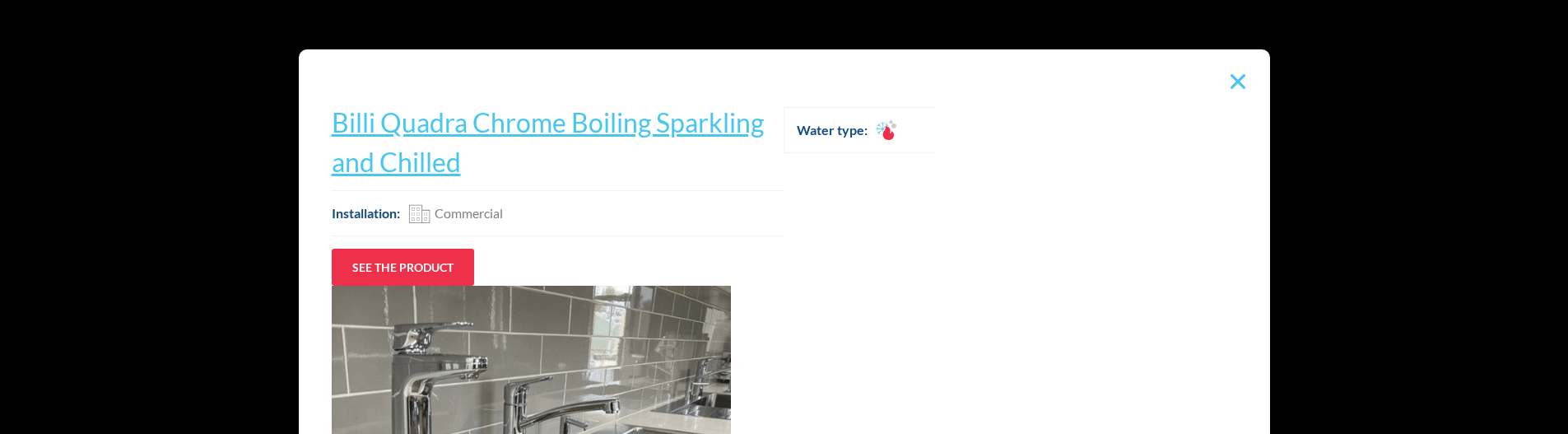
click at [1235, 79] on img at bounding box center [1237, 81] width 15 height 15
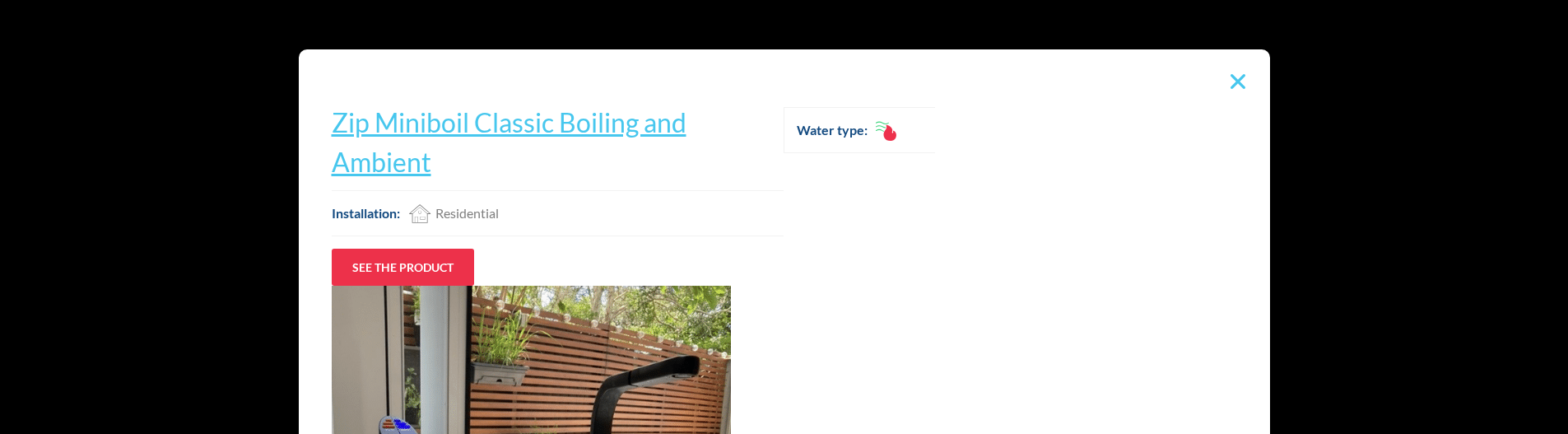
scroll to position [10383, 0]
click at [217, 35] on div "Zip Miniboil Classic Boiling and Ambient Zip Miniboil Classic Boiling and Ambie…" at bounding box center [784, 217] width 1568 height 434
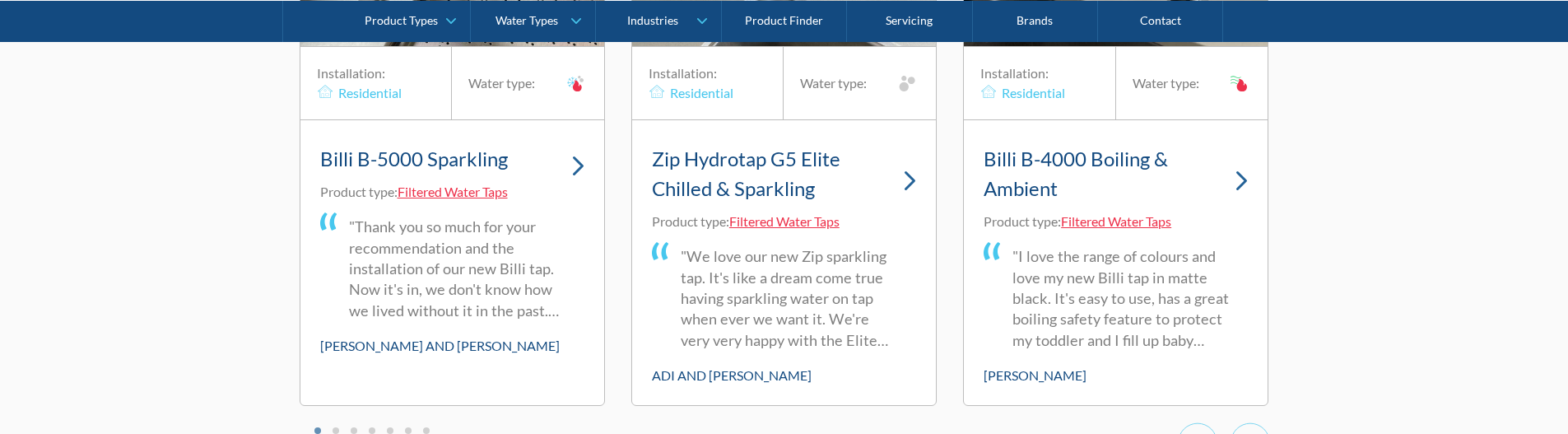
scroll to position [11317, 0]
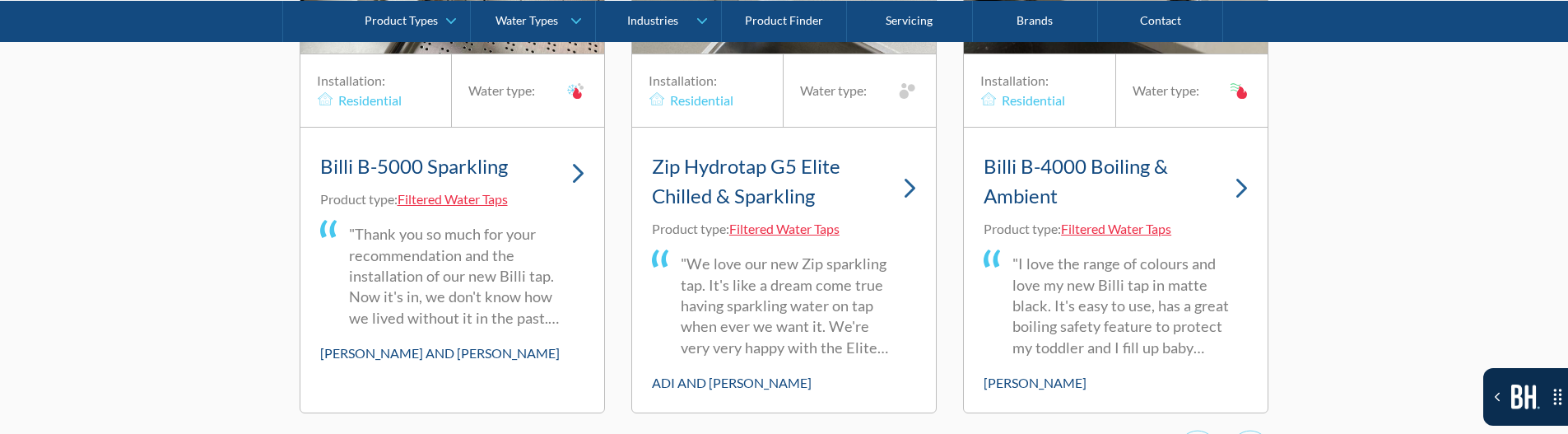
click at [597, 148] on div "Billi B-5000 Sparkling Product type: Filtered Water Taps "Thank you so much for…" at bounding box center [452, 255] width 304 height 256
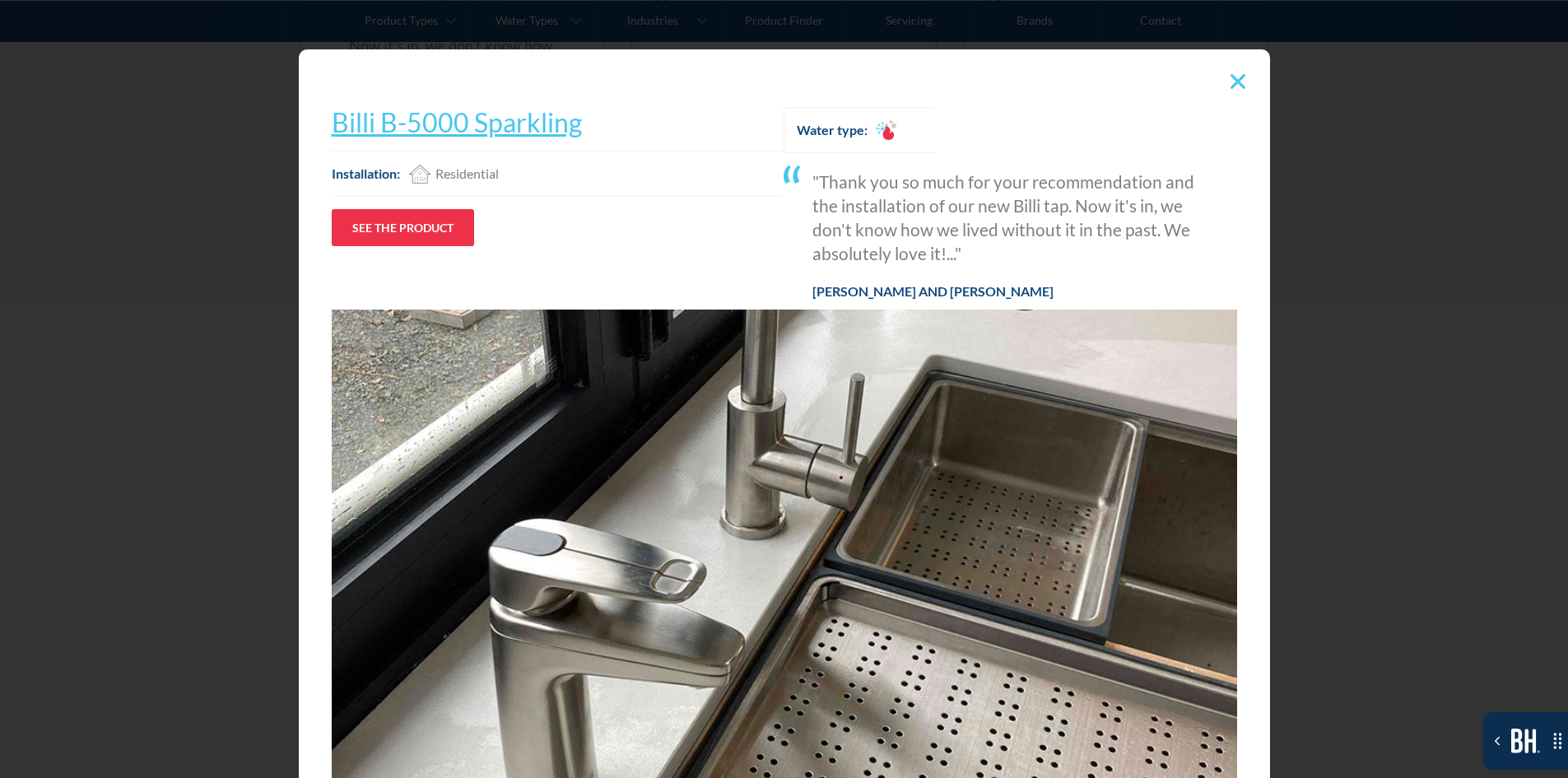
scroll to position [11552, 0]
click at [1241, 80] on div at bounding box center [1238, 81] width 31 height 31
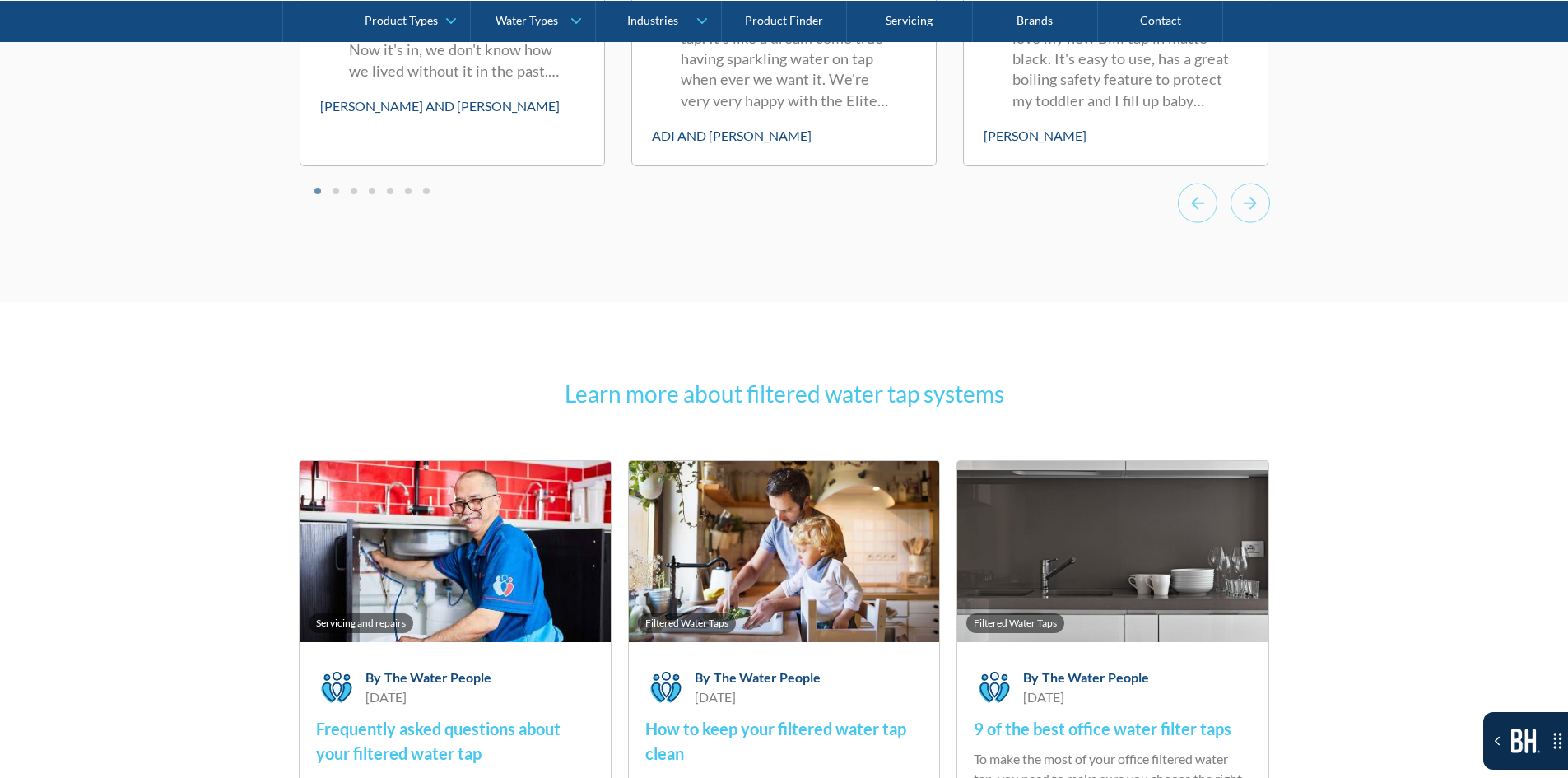
scroll to position [11142, 0]
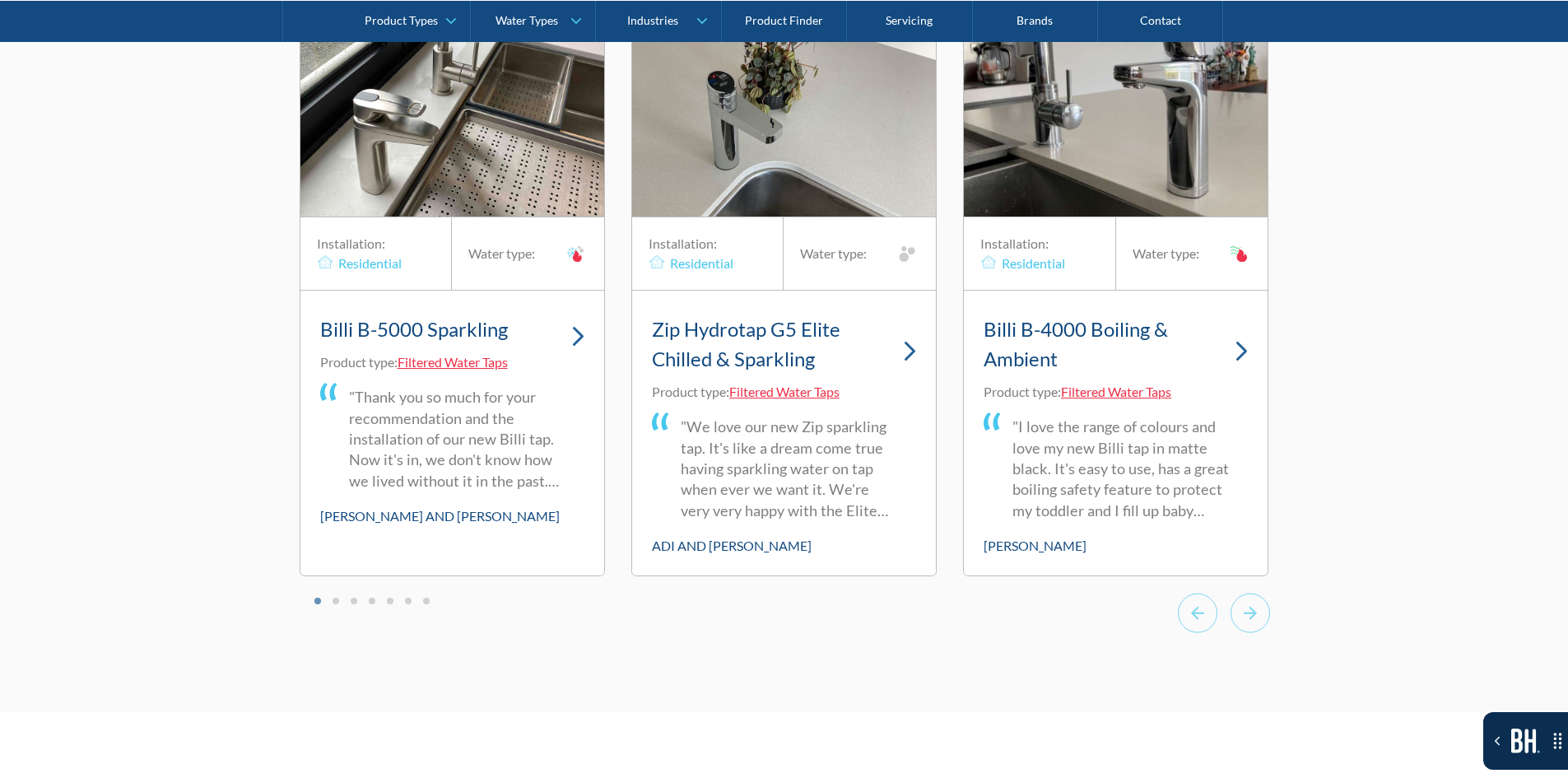
click at [925, 314] on div "Zip Hydrotap G5 Elite Chilled & Sparkling Product type: Filtered Water Taps "We…" at bounding box center [784, 433] width 304 height 285
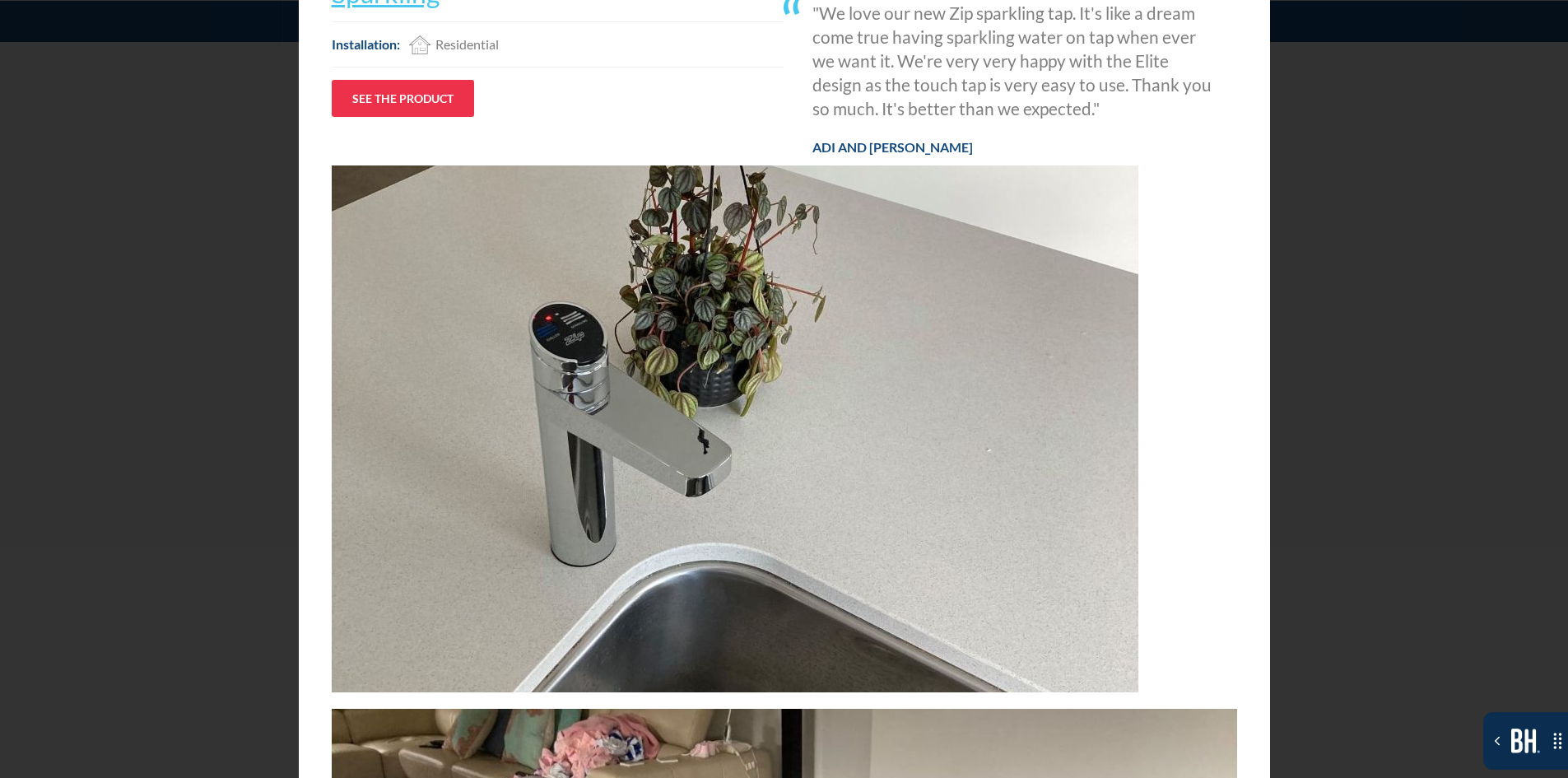
scroll to position [0, 0]
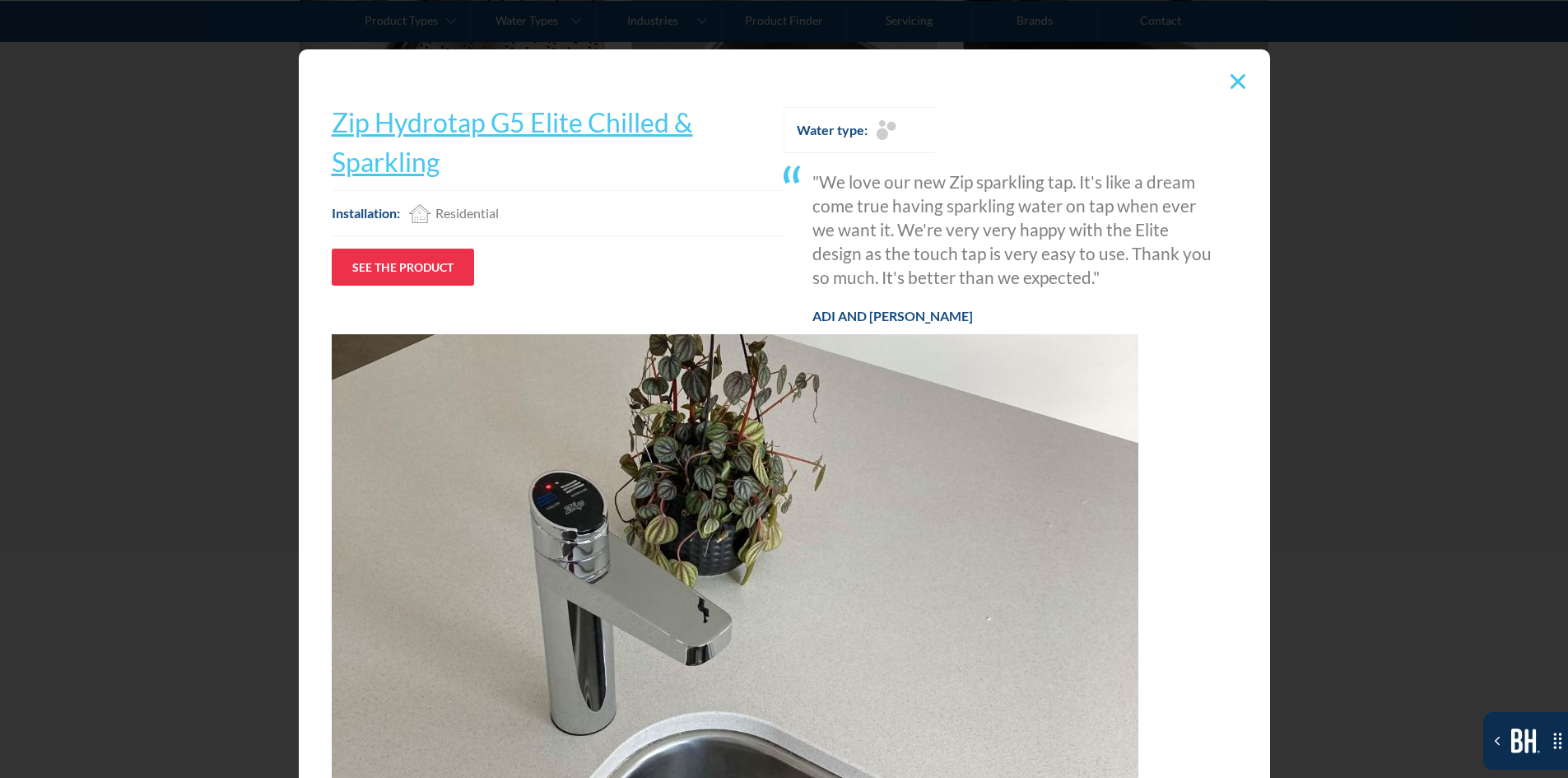
click at [1237, 78] on img at bounding box center [1237, 81] width 15 height 15
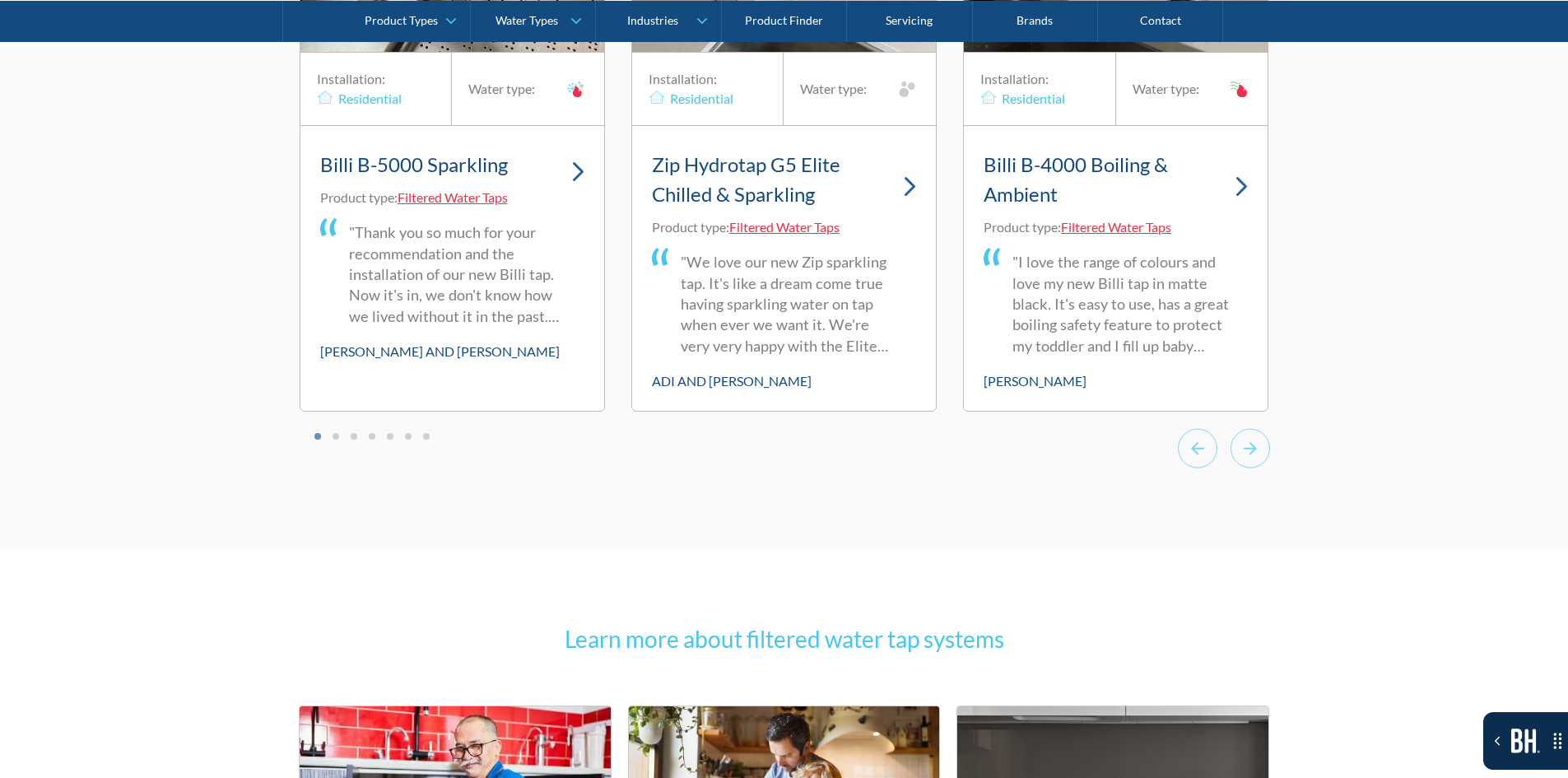
scroll to position [11142, 0]
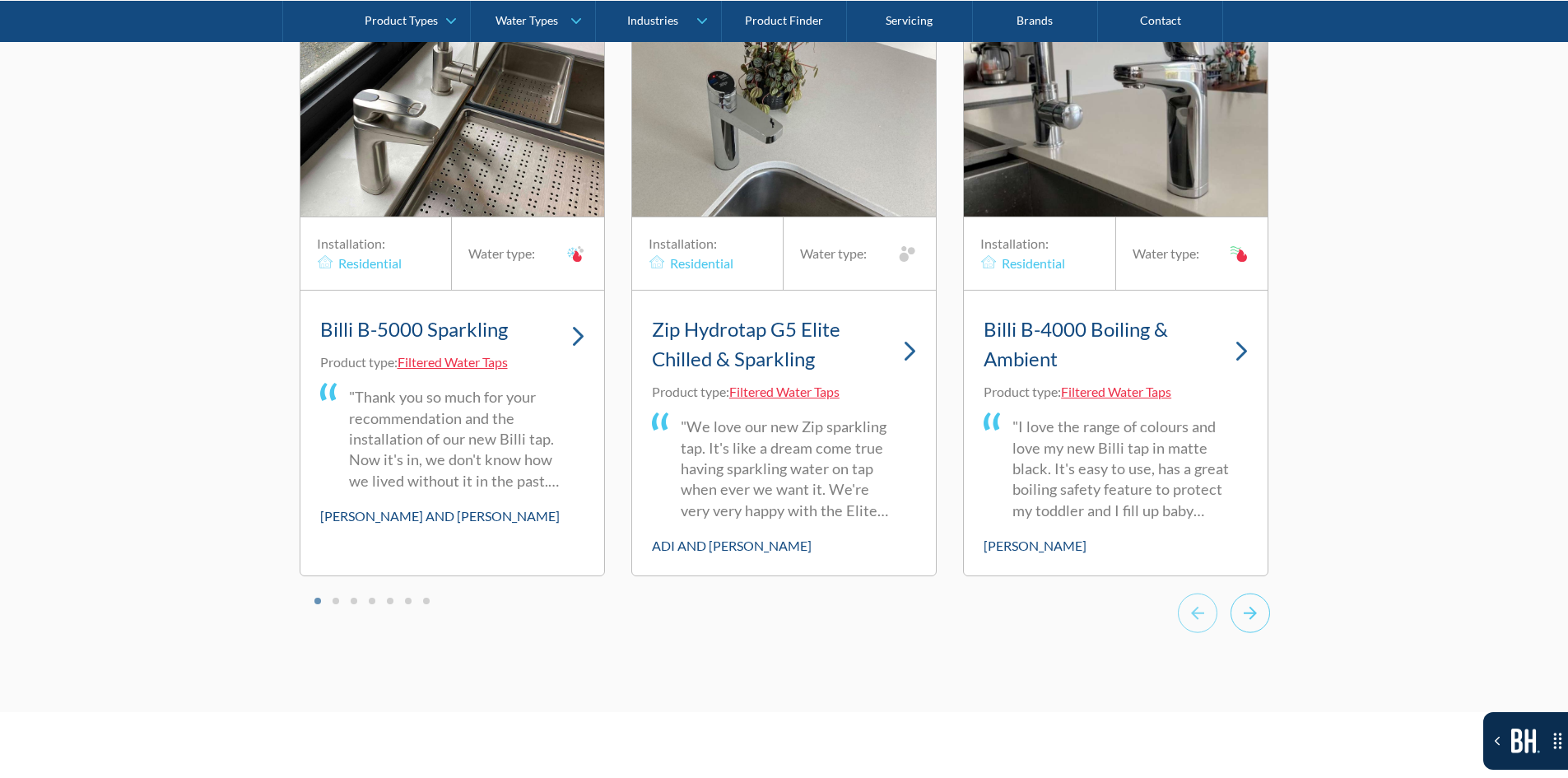
click at [1236, 433] on icon "Next slide" at bounding box center [1250, 613] width 40 height 41
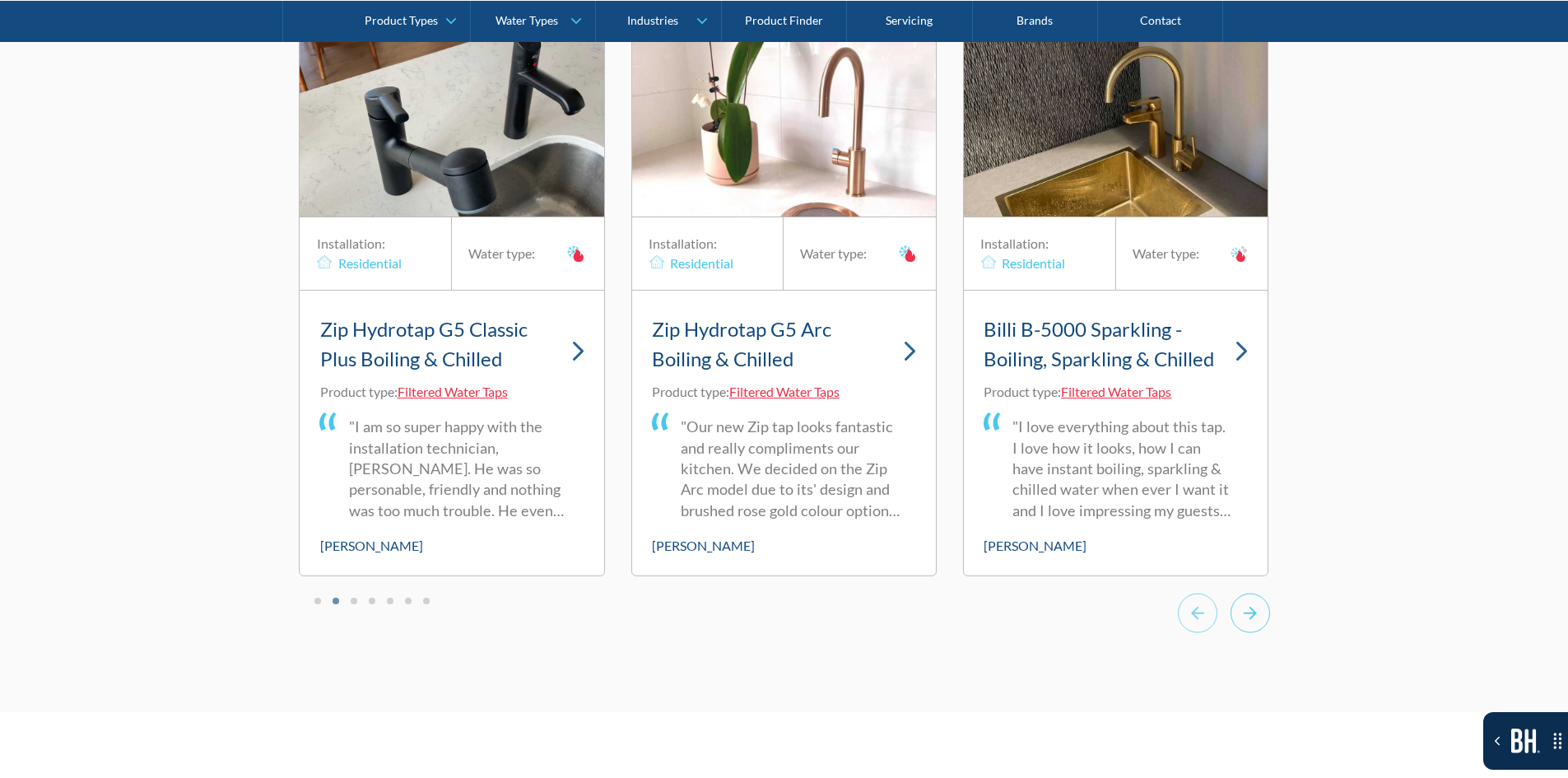
click at [1251, 433] on icon "Next slide" at bounding box center [1250, 613] width 40 height 41
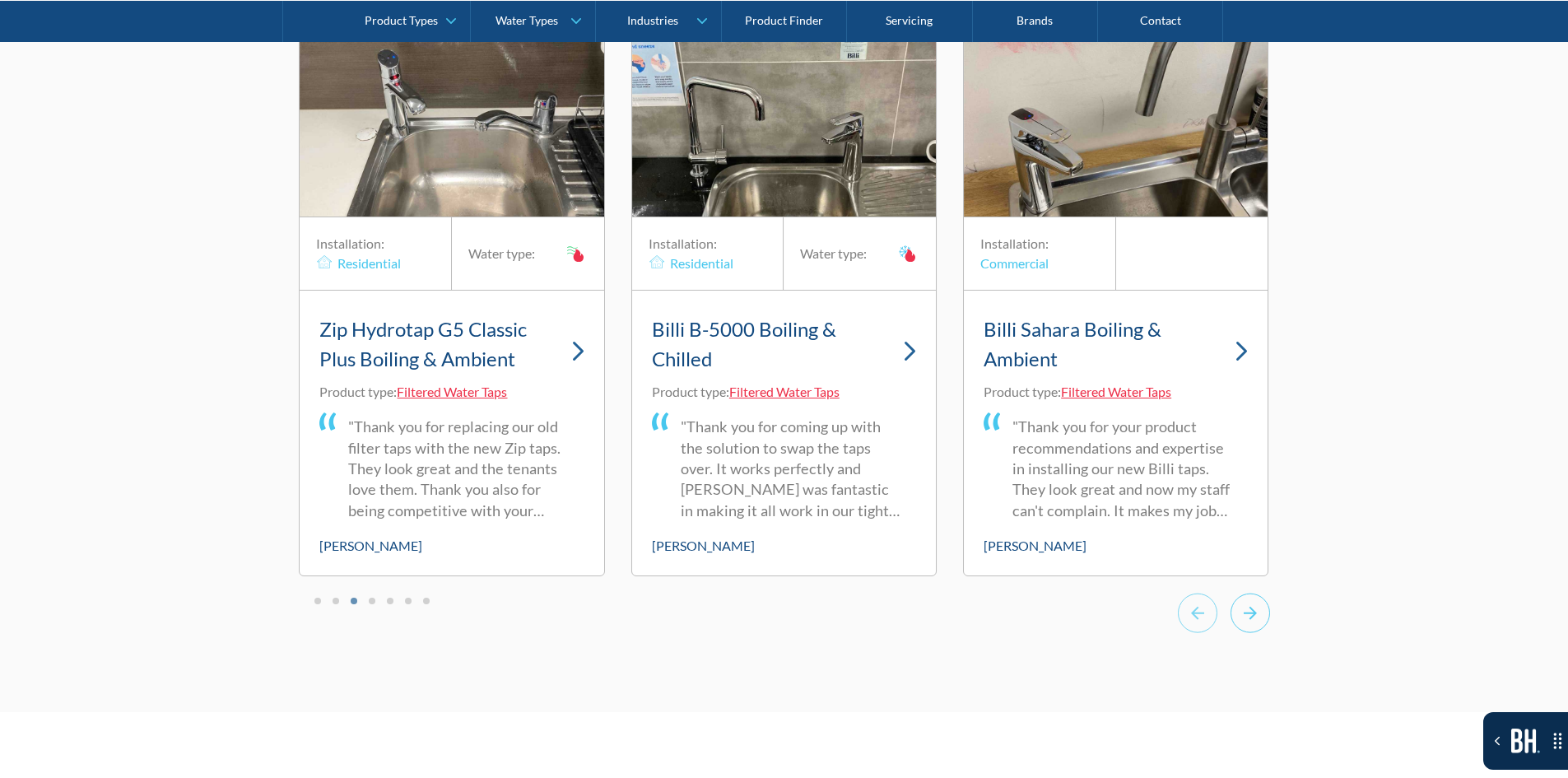
click at [1251, 433] on icon "Next slide" at bounding box center [1250, 613] width 40 height 41
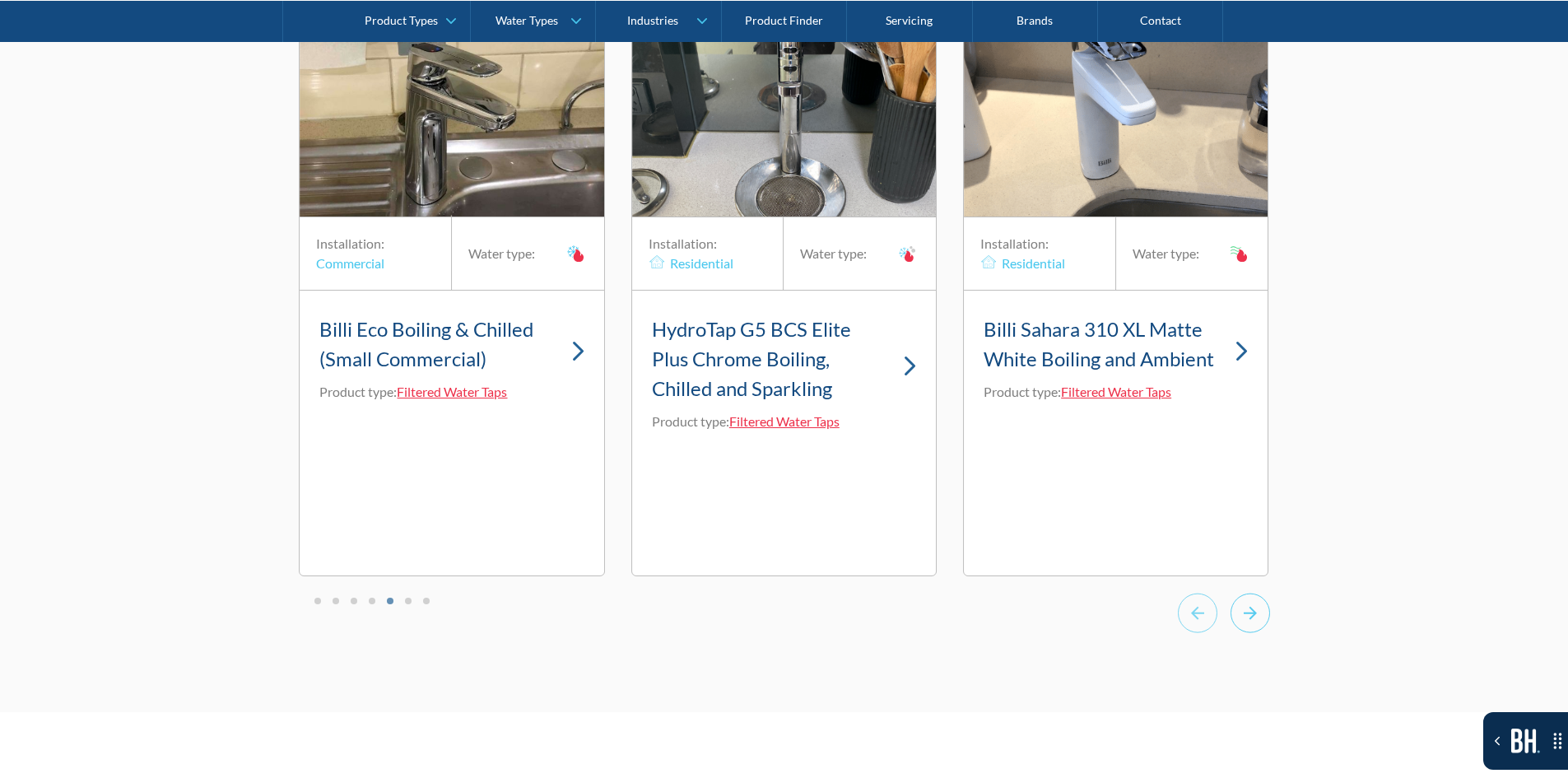
click at [1251, 433] on icon "Next slide" at bounding box center [1250, 613] width 40 height 41
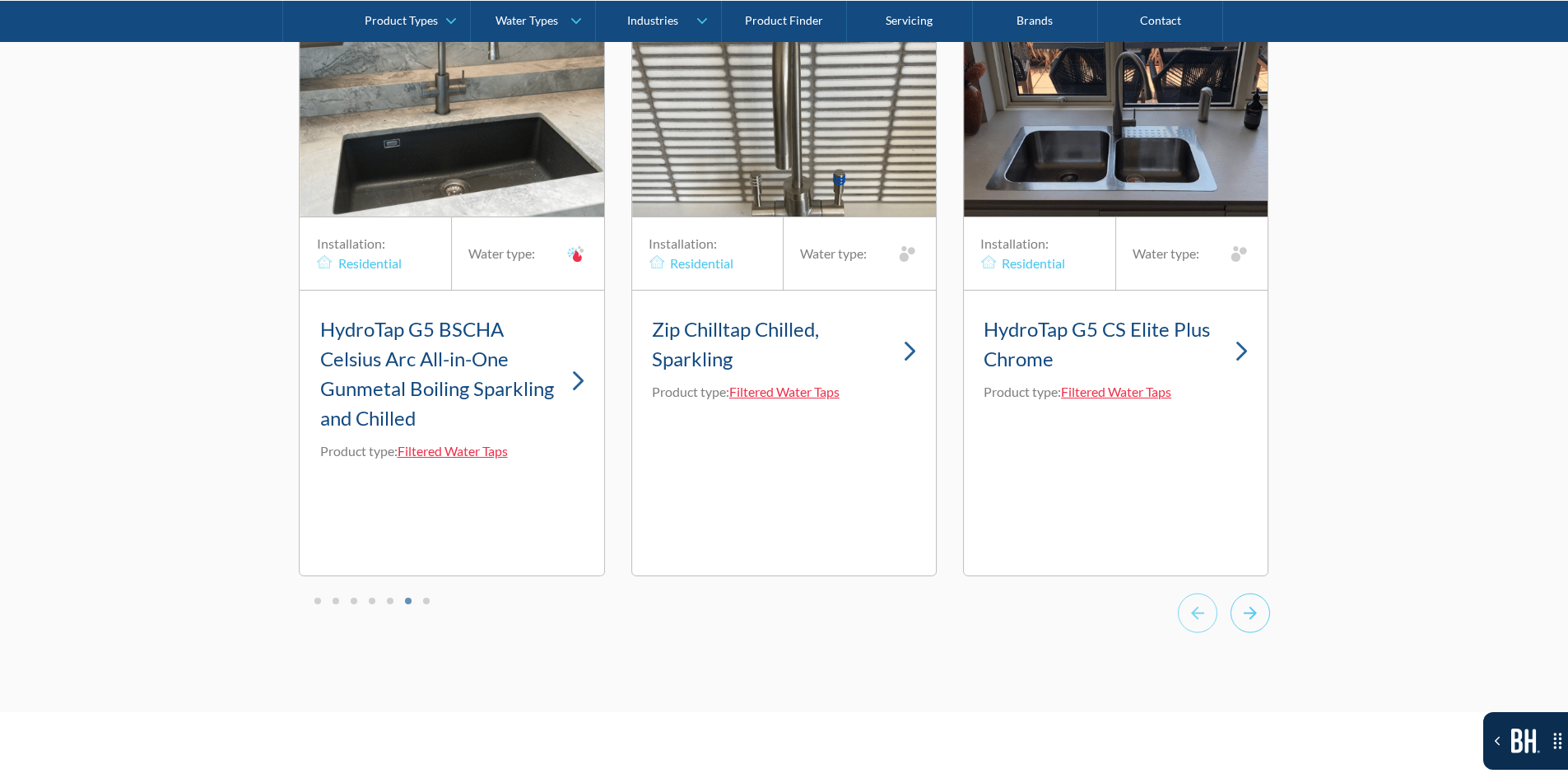
click at [1251, 433] on icon "Next slide" at bounding box center [1250, 613] width 40 height 41
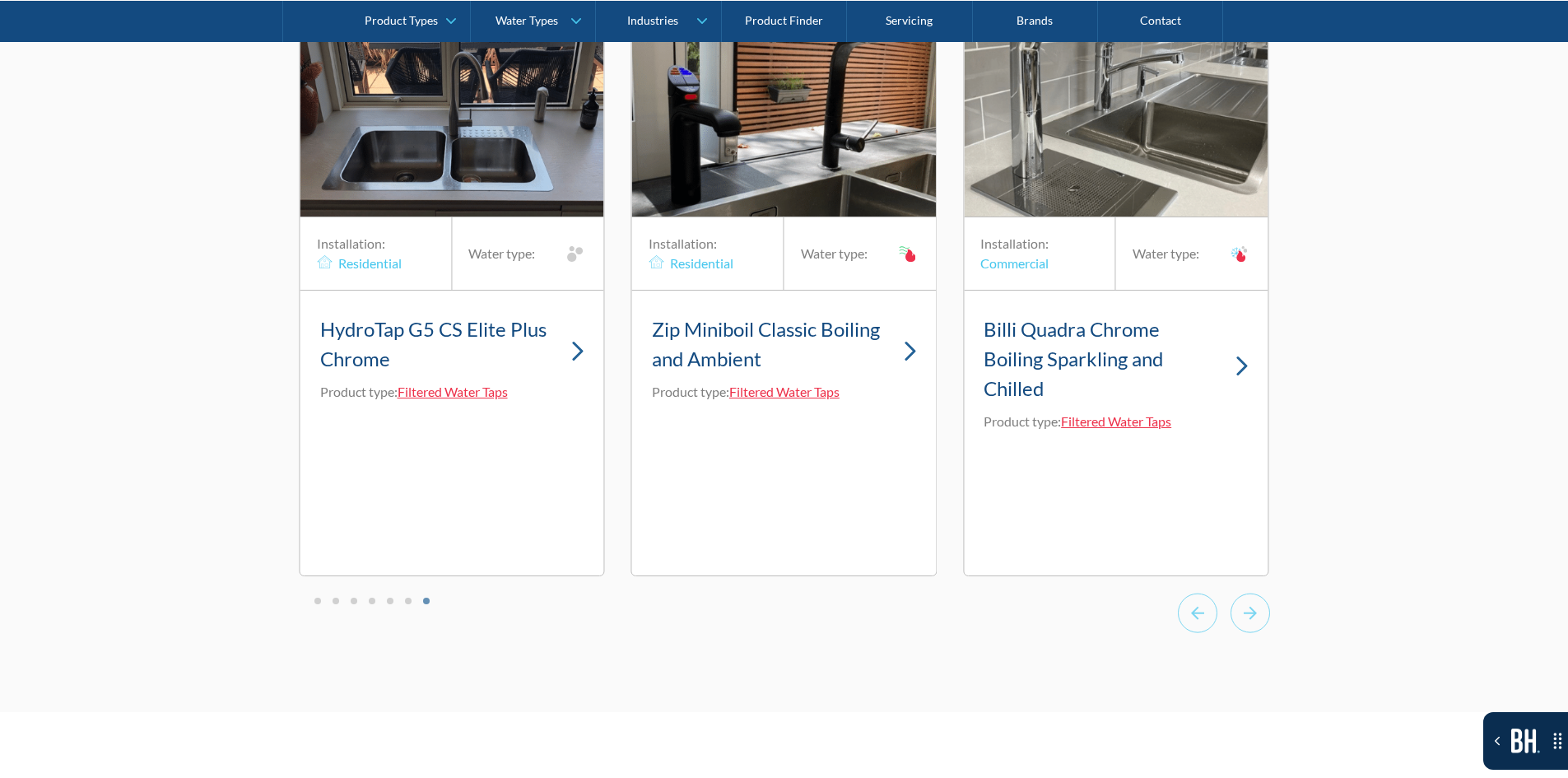
click at [1249, 338] on div "Billi Quadra Chrome Boiling Sparkling and Chilled Product type: Filtered Water …" at bounding box center [1115, 374] width 304 height 167
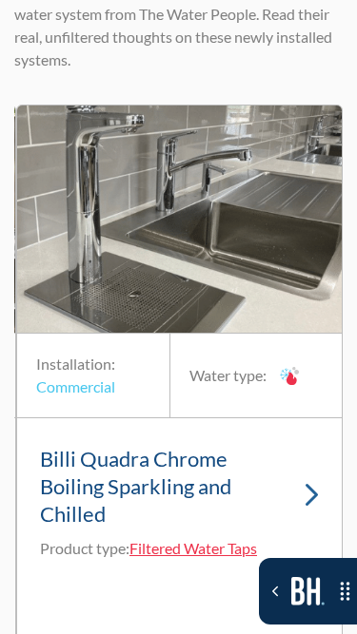
scroll to position [18087, 0]
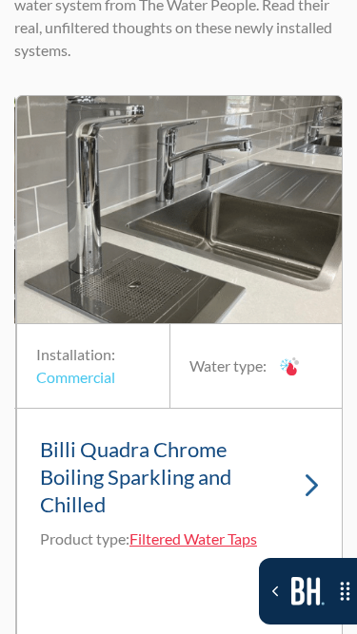
click at [294, 432] on link "Billi Quadra Chrome Boiling Sparkling and Chilled" at bounding box center [179, 480] width 279 height 96
click at [306, 474] on img "20 of 20" at bounding box center [311, 486] width 14 height 24
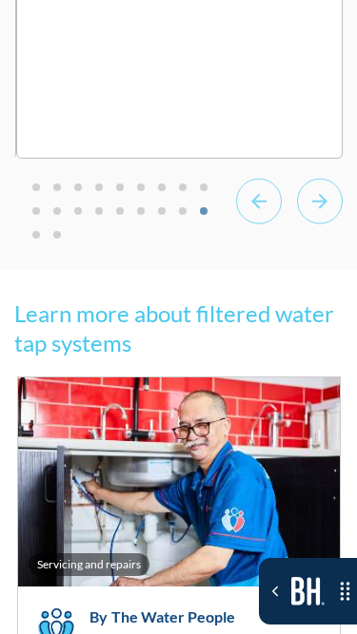
scroll to position [18658, 0]
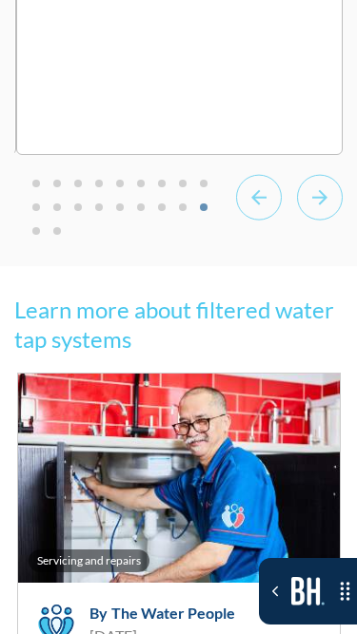
click at [281, 175] on rect "Previous slide" at bounding box center [259, 197] width 45 height 45
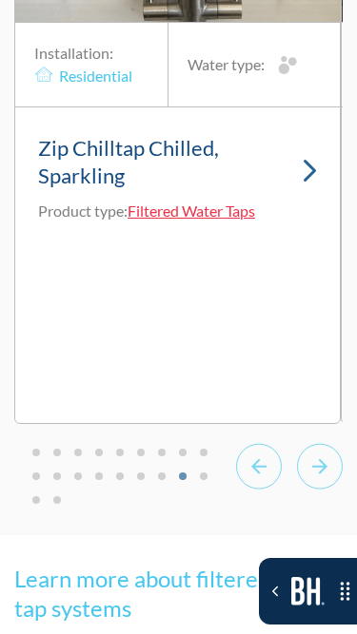
scroll to position [18372, 0]
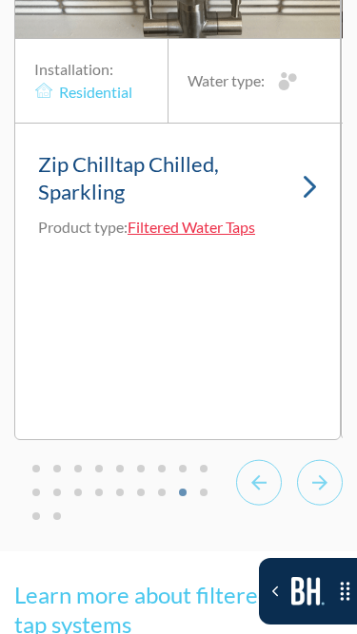
click at [301, 146] on link "Zip Chilltap Chilled, Sparkling" at bounding box center [177, 180] width 279 height 68
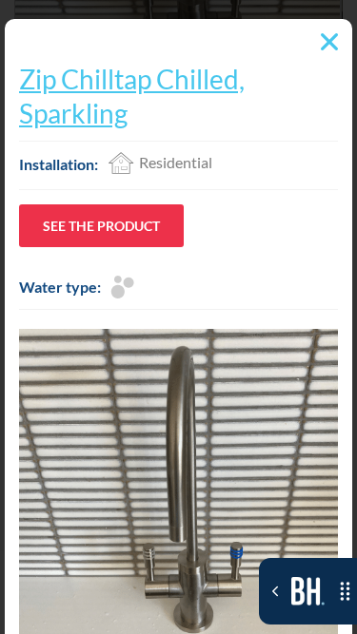
click at [328, 43] on img at bounding box center [329, 41] width 17 height 17
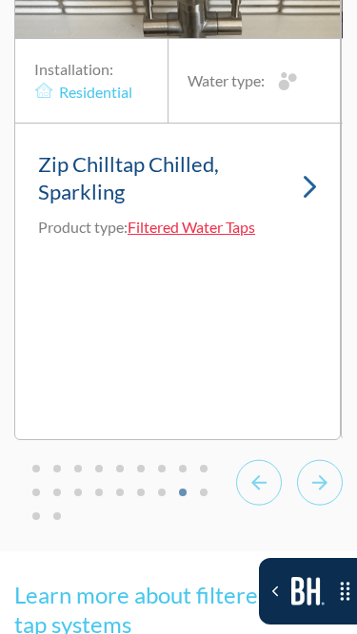
click at [322, 460] on rect "Next slide" at bounding box center [320, 482] width 45 height 45
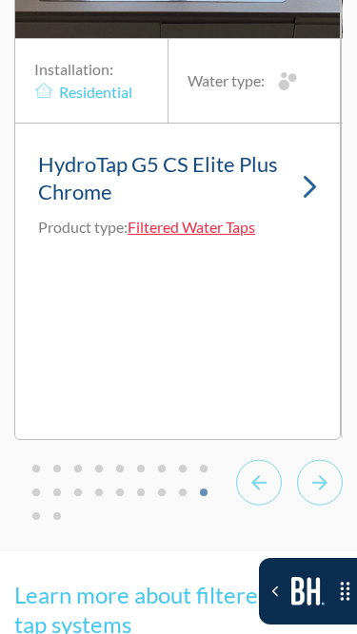
click at [294, 146] on link "HydroTap G5 CS Elite Plus Chrome" at bounding box center [177, 180] width 279 height 68
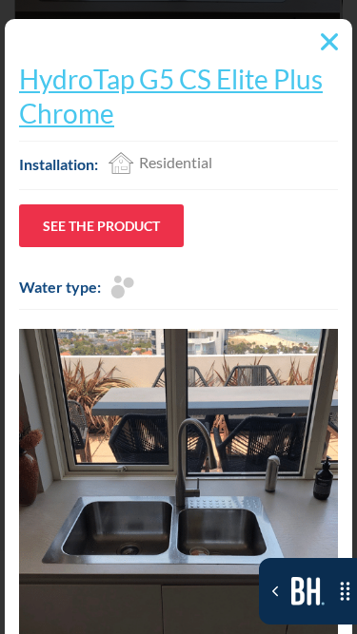
click at [331, 42] on img at bounding box center [329, 41] width 17 height 17
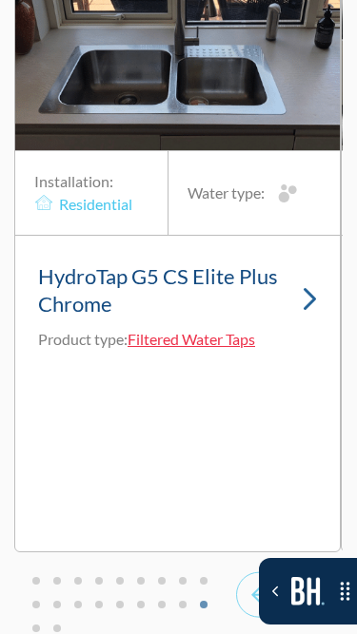
scroll to position [18182, 0]
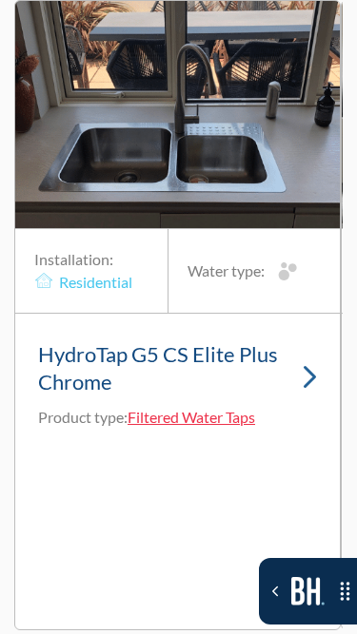
click at [311, 337] on link "HydroTap G5 CS Elite Plus Chrome" at bounding box center [177, 371] width 279 height 68
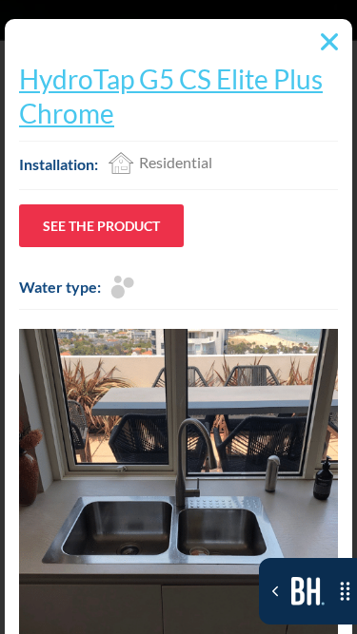
scroll to position [17897, 0]
click at [341, 29] on div at bounding box center [329, 42] width 36 height 36
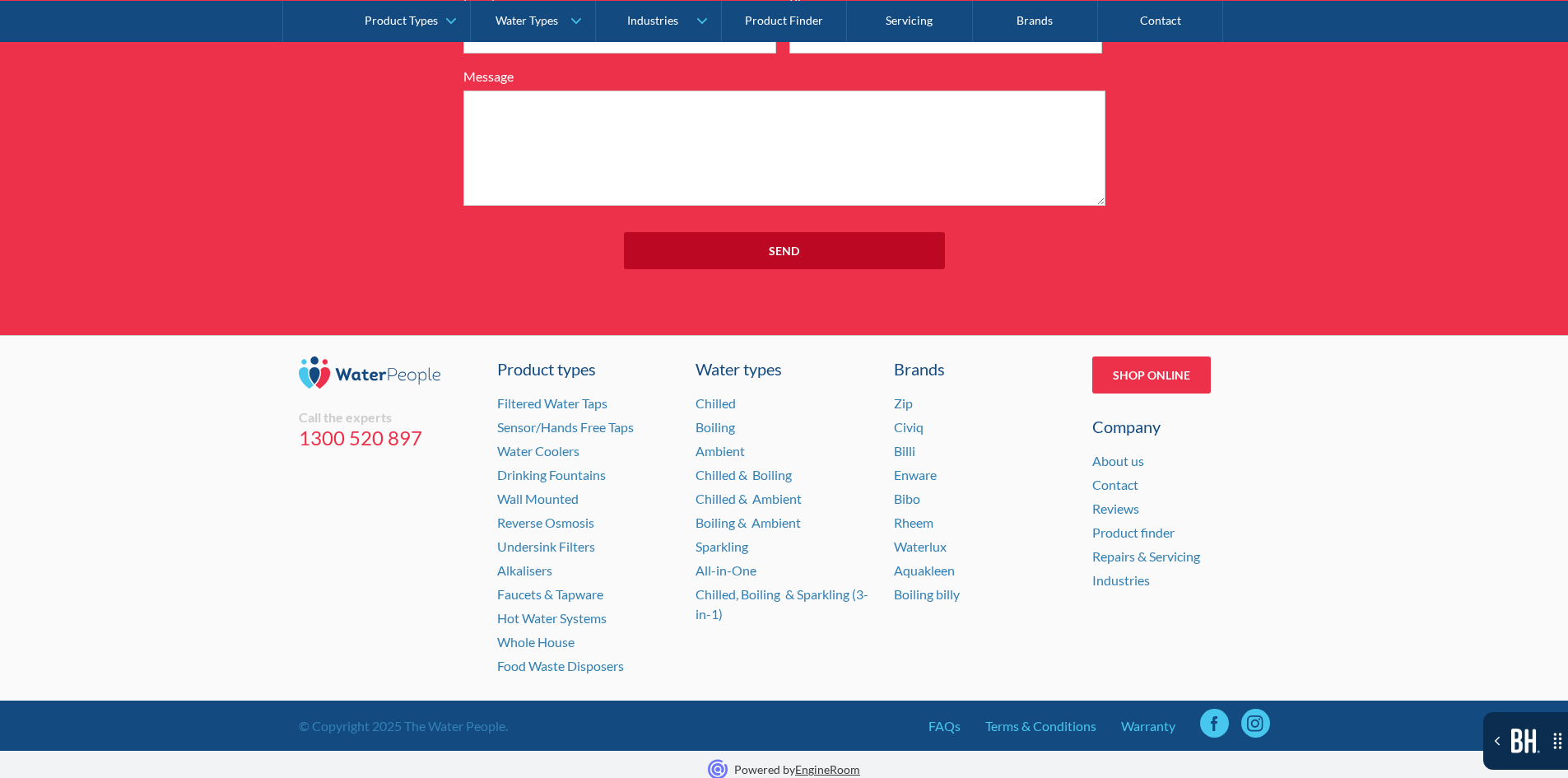
scroll to position [13522, 0]
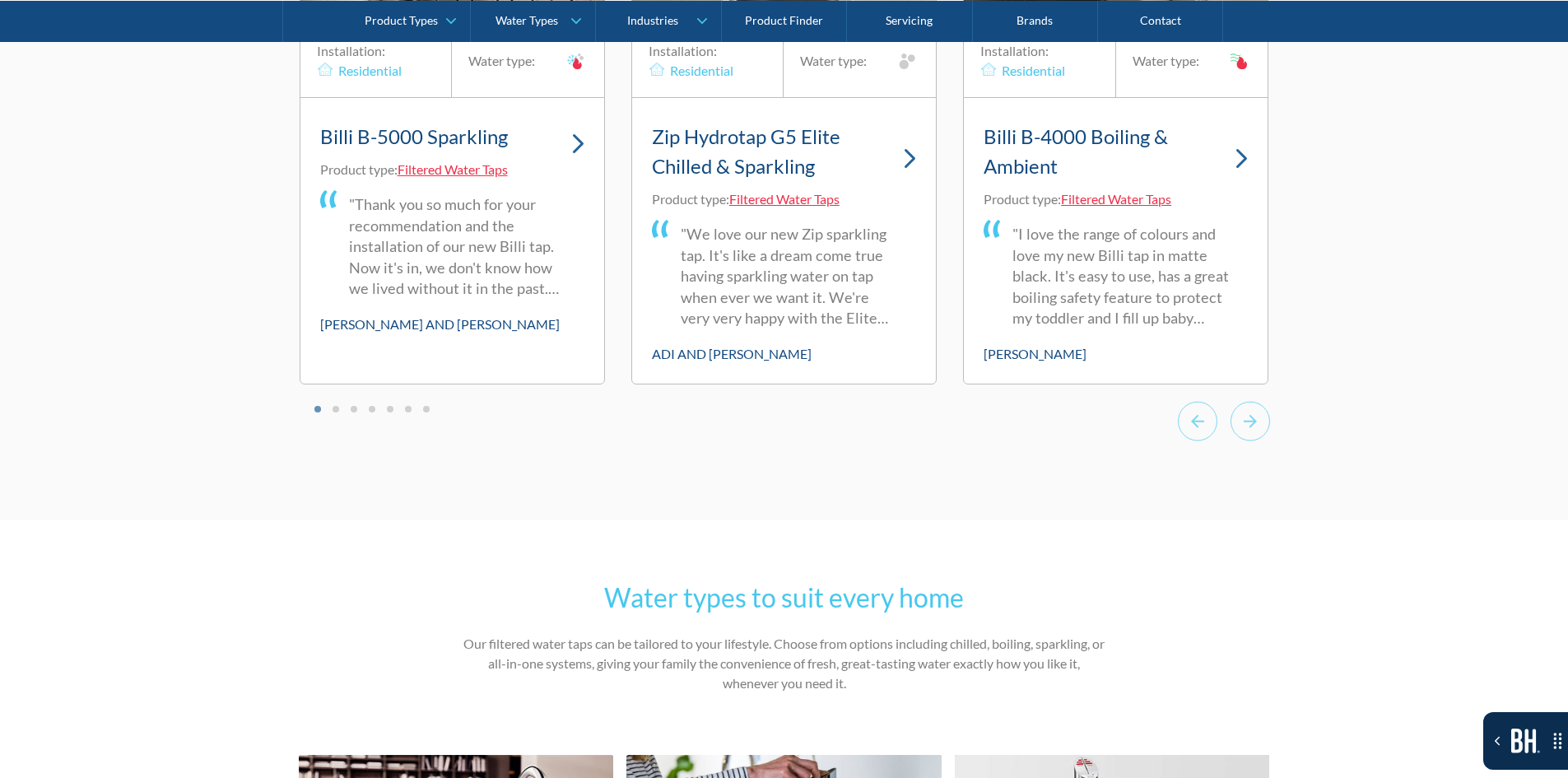
scroll to position [5421, 0]
click at [563, 137] on link "Billi B-5000 Sparkling" at bounding box center [452, 138] width 264 height 42
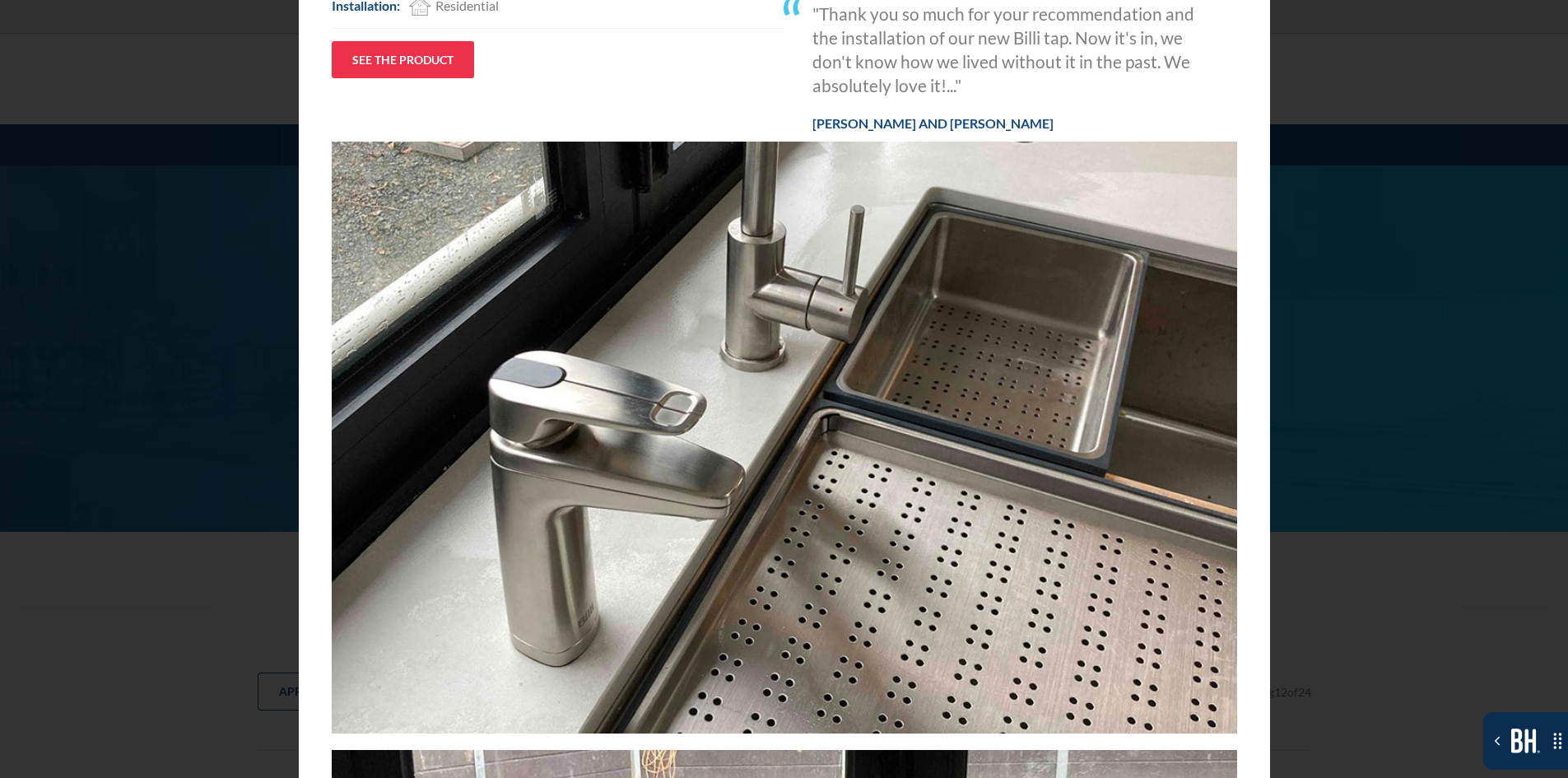
scroll to position [0, 0]
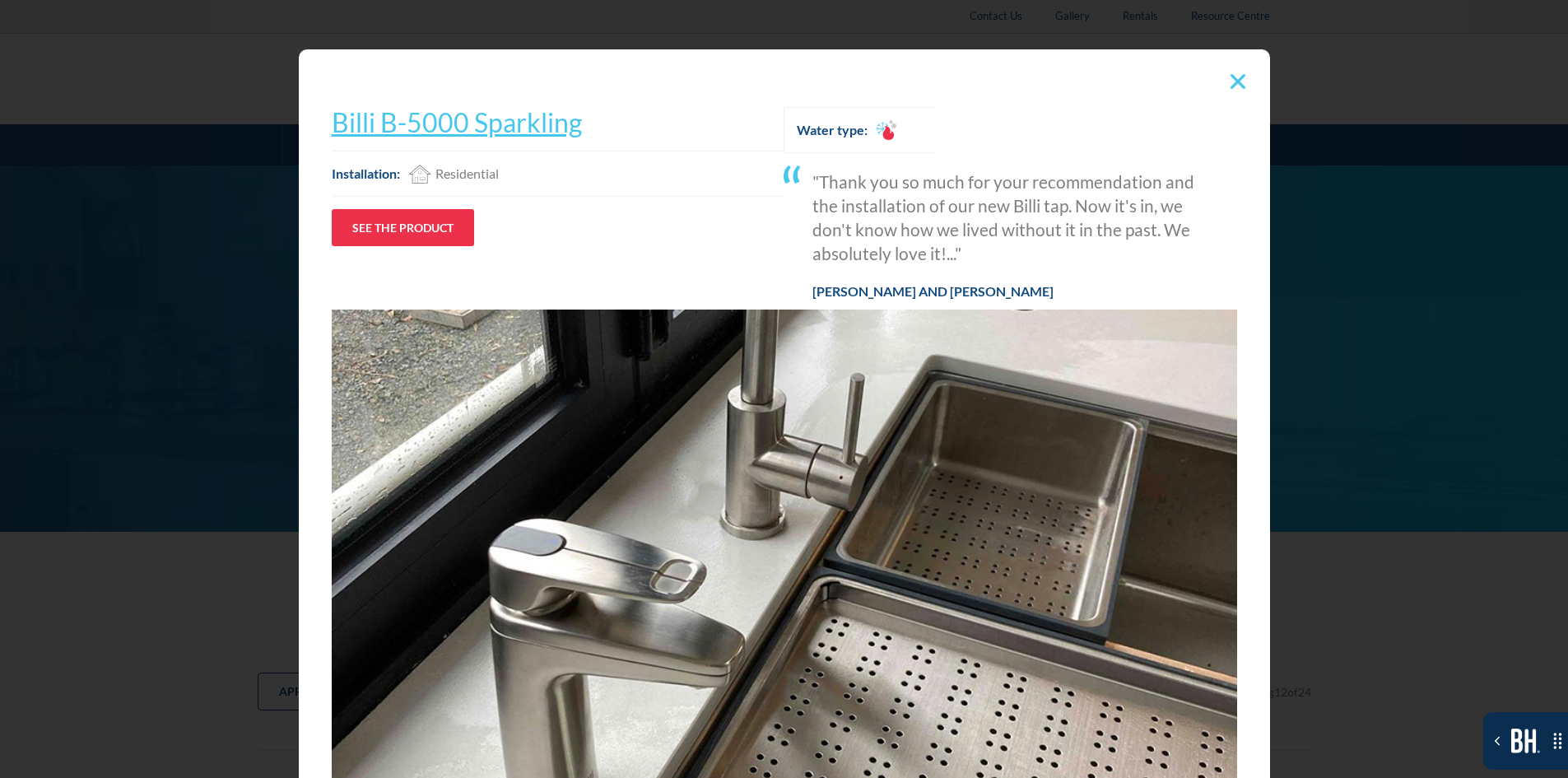
click at [1231, 80] on img at bounding box center [1237, 81] width 15 height 15
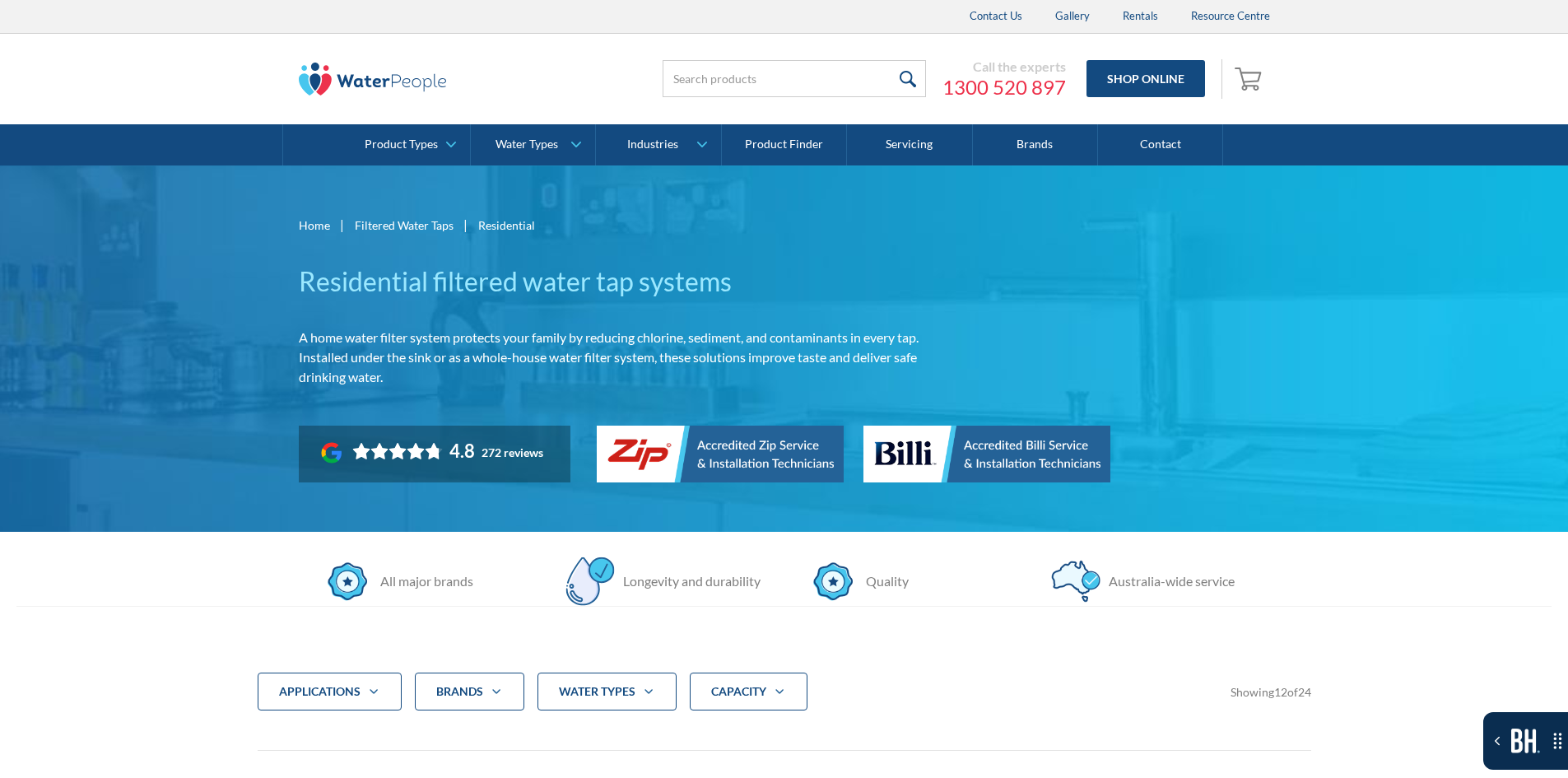
scroll to position [5182, 0]
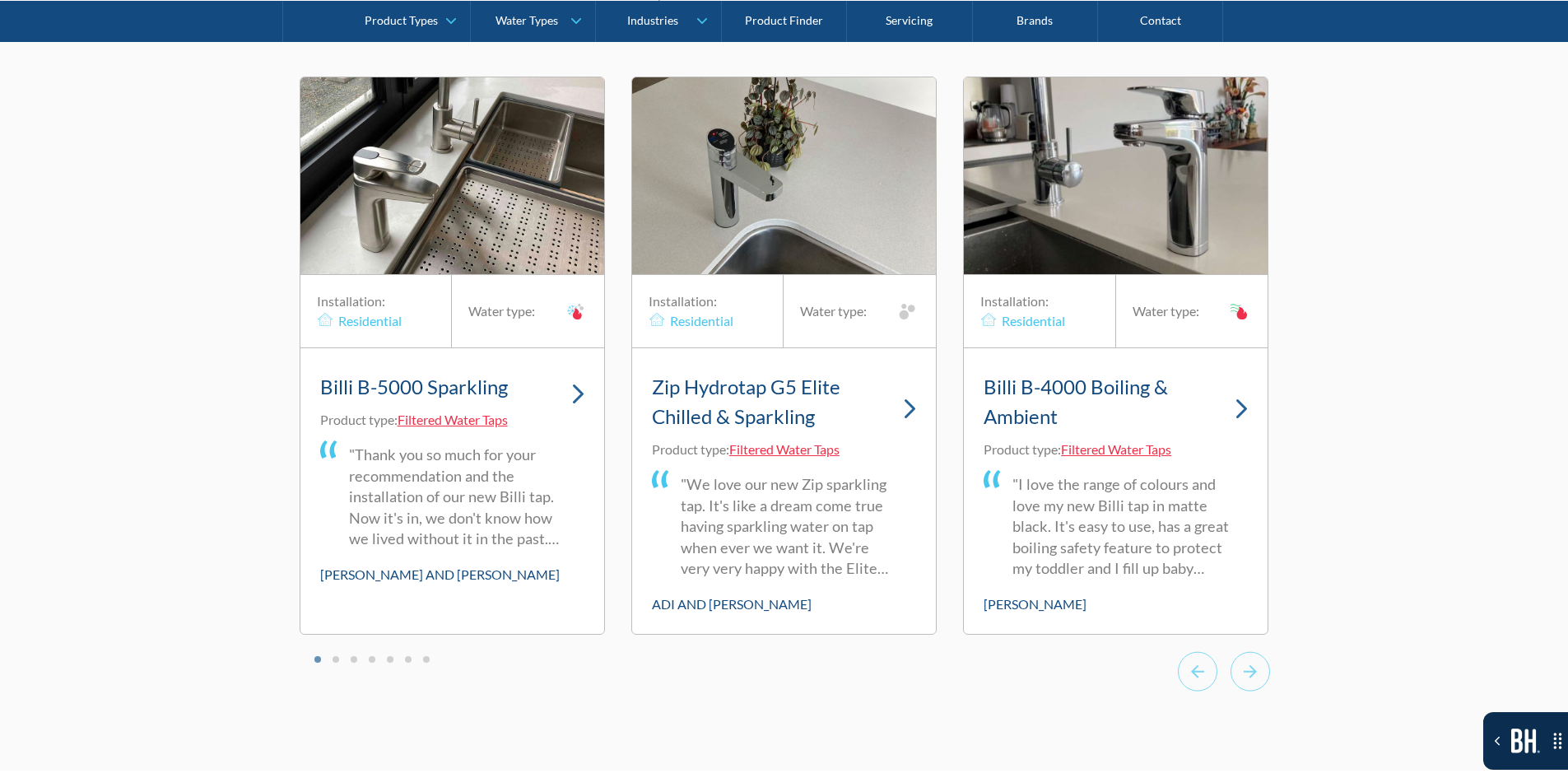
click at [1128, 380] on h3 "Billi B-4000 Boiling & Ambient" at bounding box center [1103, 402] width 239 height 59
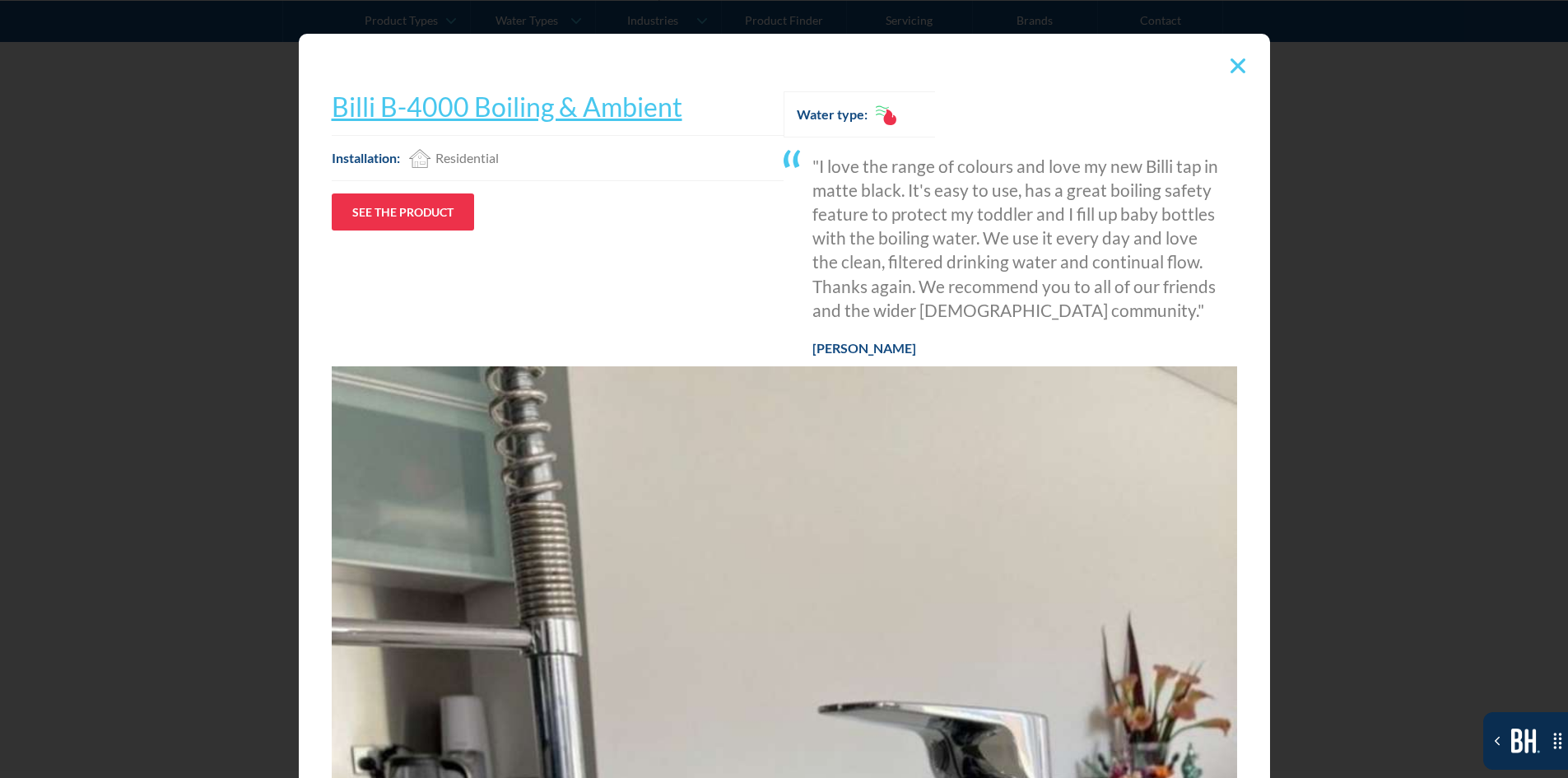
scroll to position [0, 0]
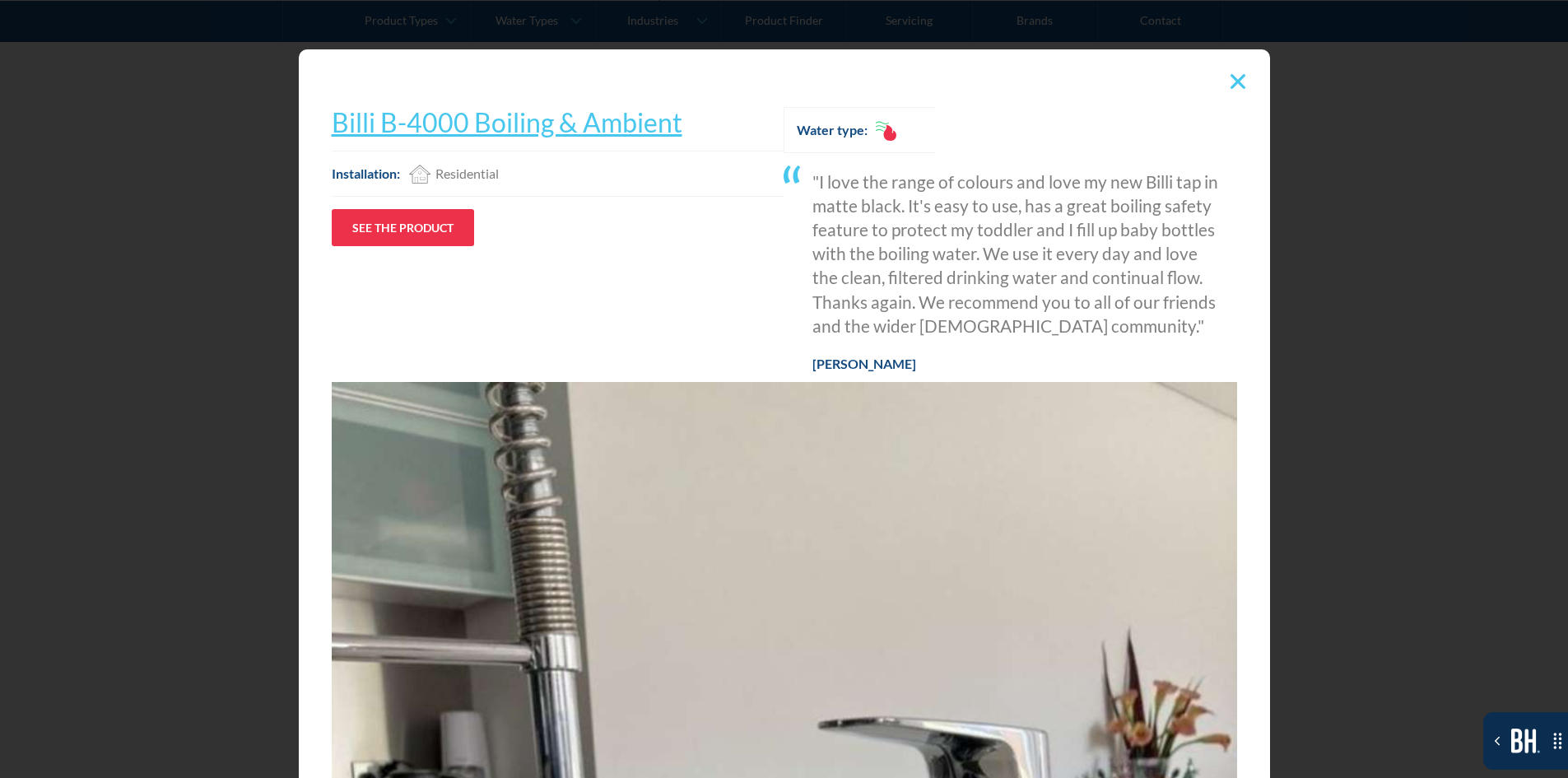
click at [569, 124] on link "Billi B-4000 Boiling & Ambient" at bounding box center [506, 122] width 350 height 32
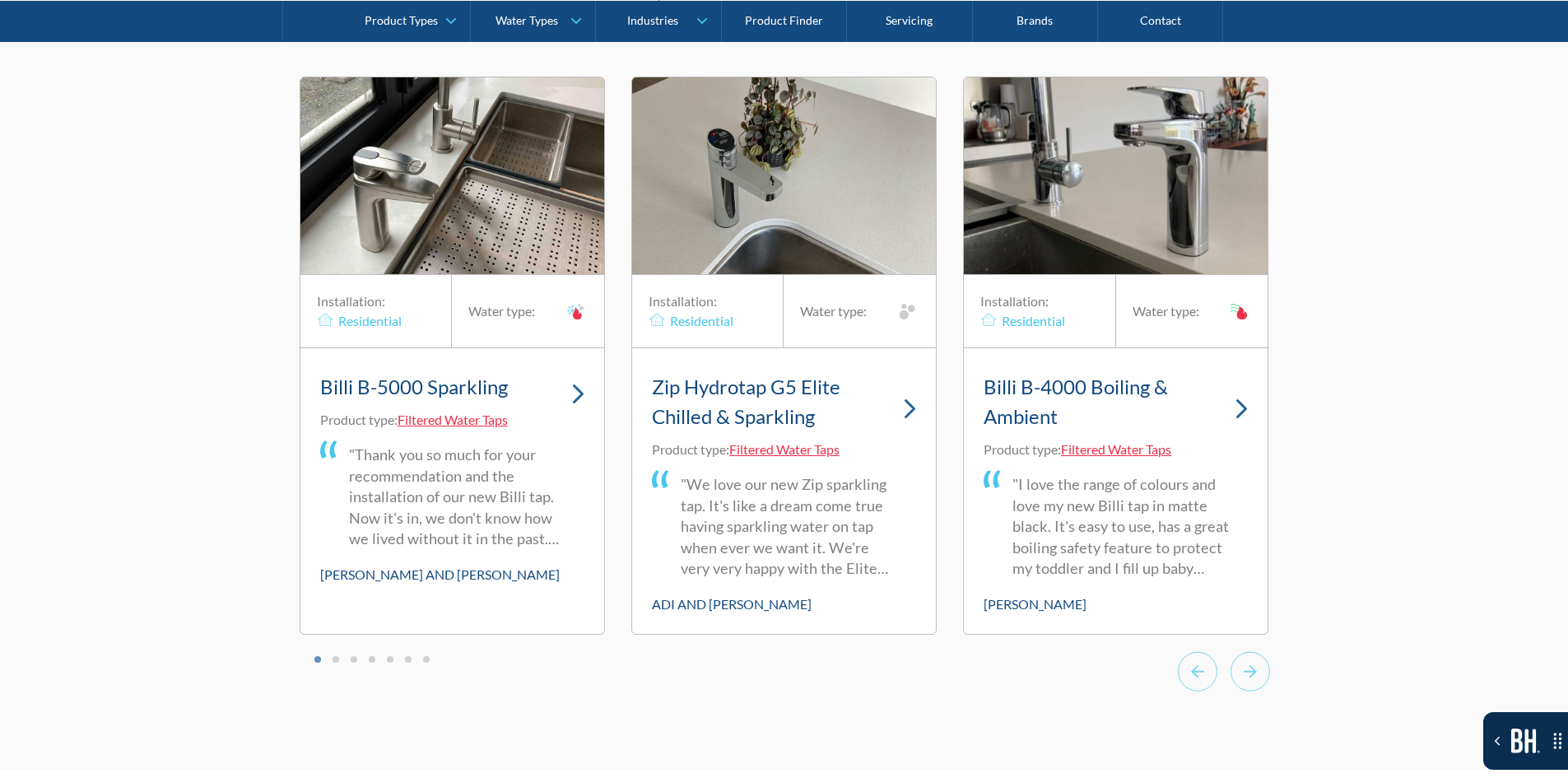
drag, startPoint x: 245, startPoint y: 511, endPoint x: 196, endPoint y: 534, distance: 54.1
click at [196, 534] on div "What homeowners say about our filtered taps Families across [GEOGRAPHIC_DATA] t…" at bounding box center [784, 315] width 1568 height 908
click at [340, 661] on div at bounding box center [784, 673] width 971 height 45
click at [340, 661] on li "Select a slide to show" at bounding box center [335, 658] width 11 height 14
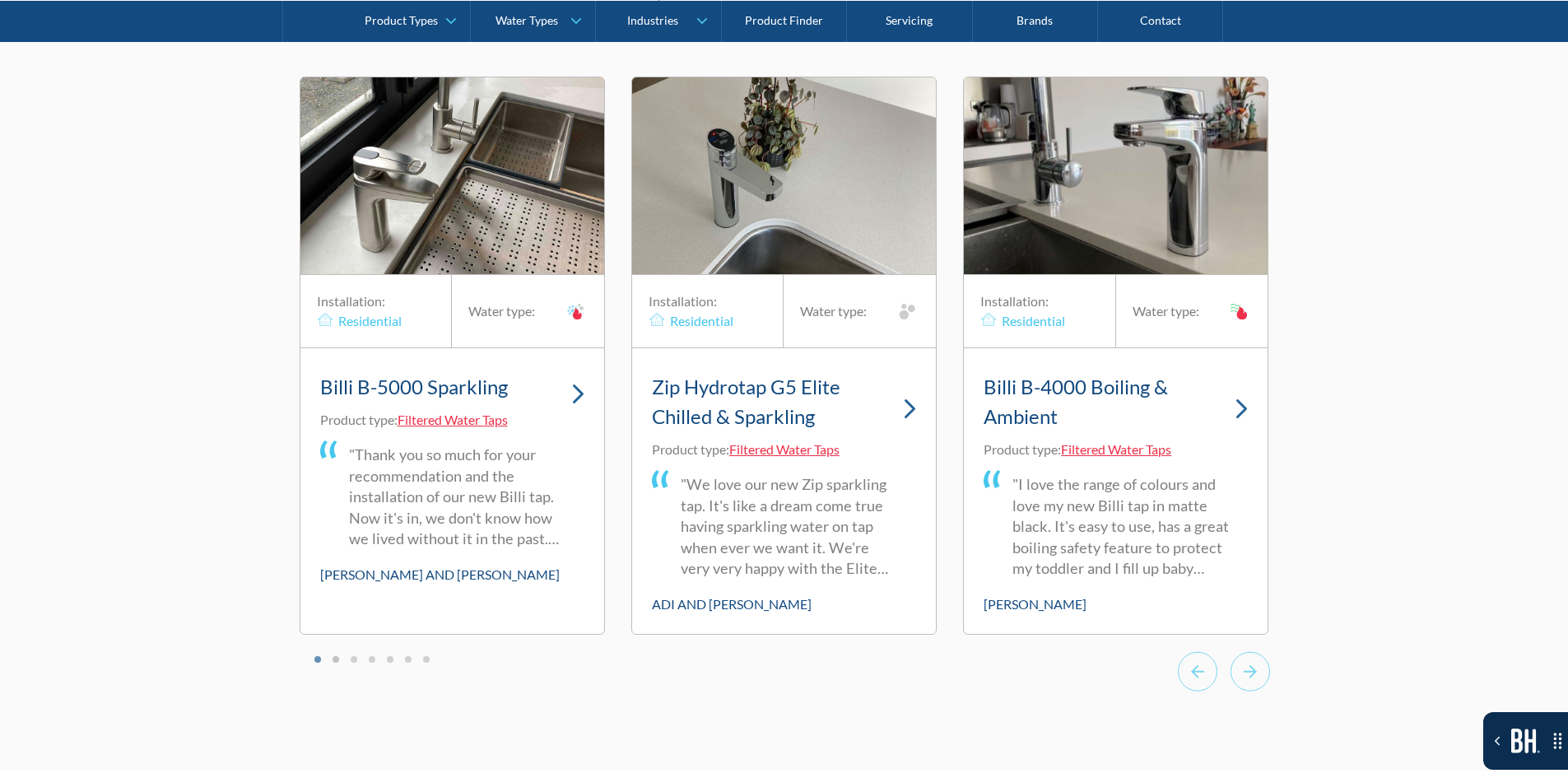
click at [333, 659] on button "Go to page 2" at bounding box center [336, 659] width 7 height 7
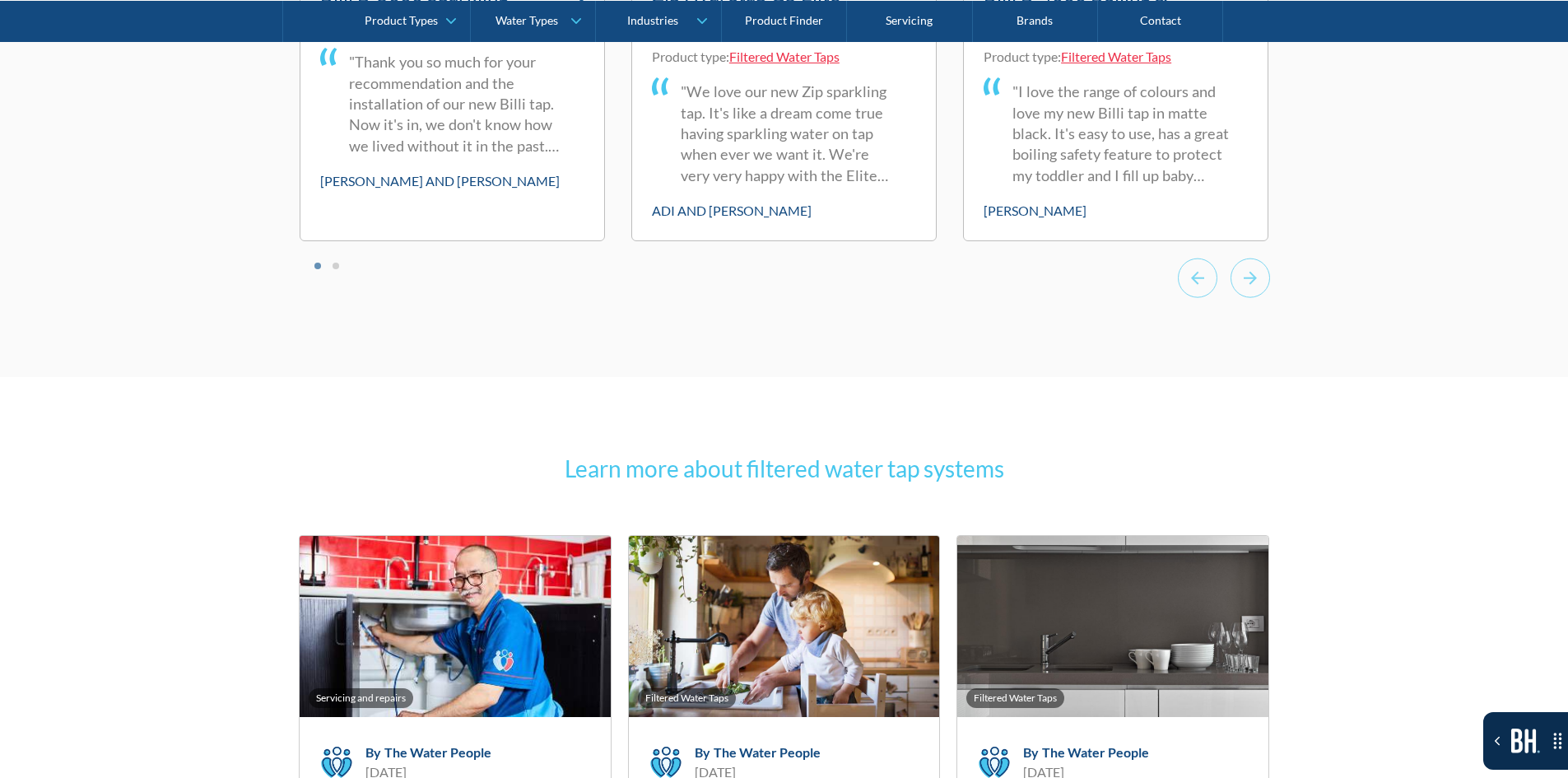
scroll to position [11196, 0]
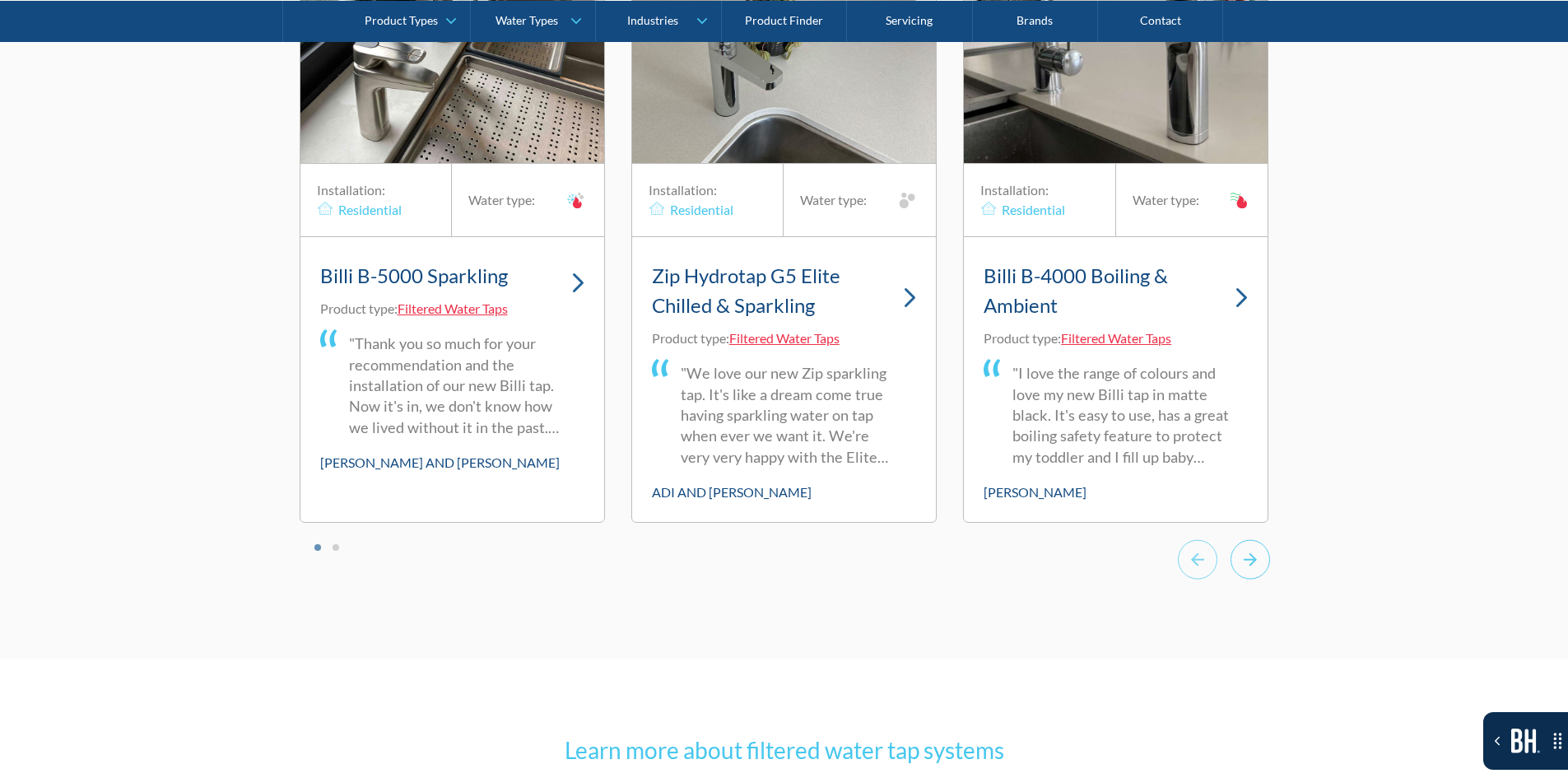
click at [1269, 563] on div "Next slide" at bounding box center [1250, 562] width 40 height 45
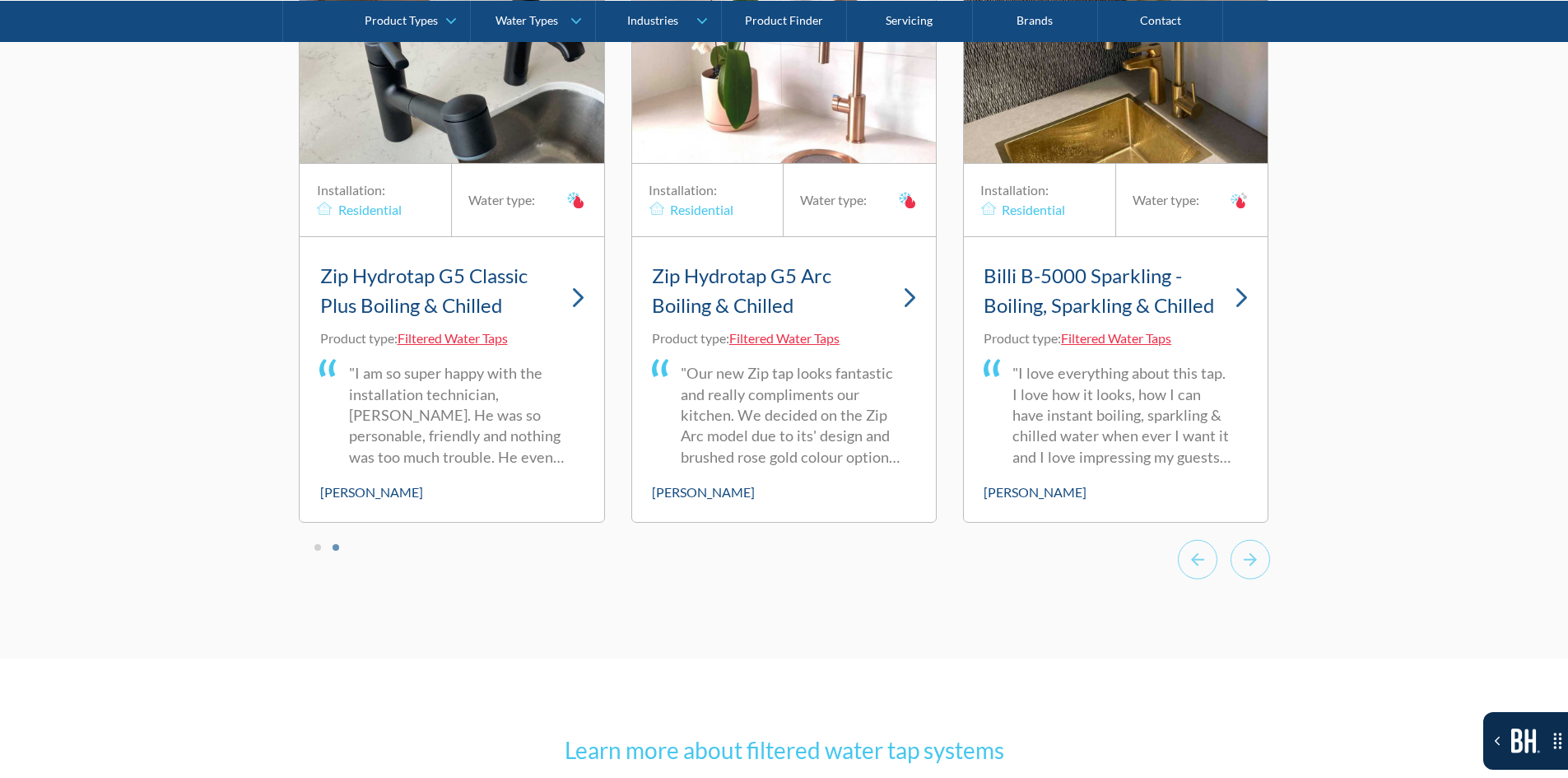
click at [1224, 550] on div at bounding box center [1224, 562] width 93 height 45
click at [1214, 554] on icon "Previous slide" at bounding box center [1198, 559] width 40 height 41
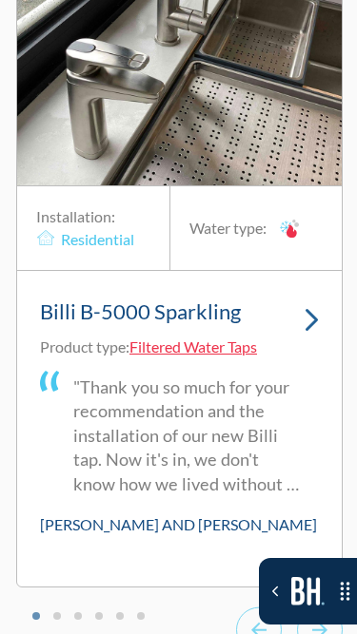
scroll to position [15562, 0]
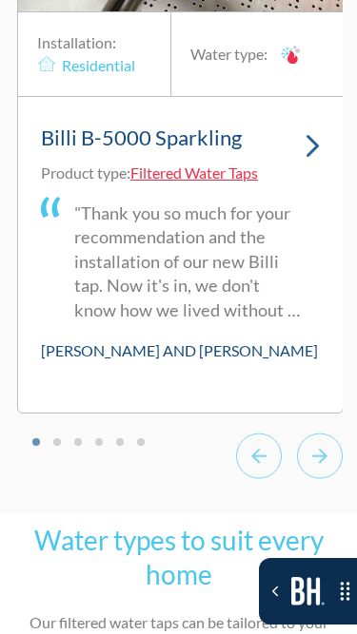
click at [275, 120] on link "Billi B-5000 Sparkling" at bounding box center [180, 141] width 279 height 42
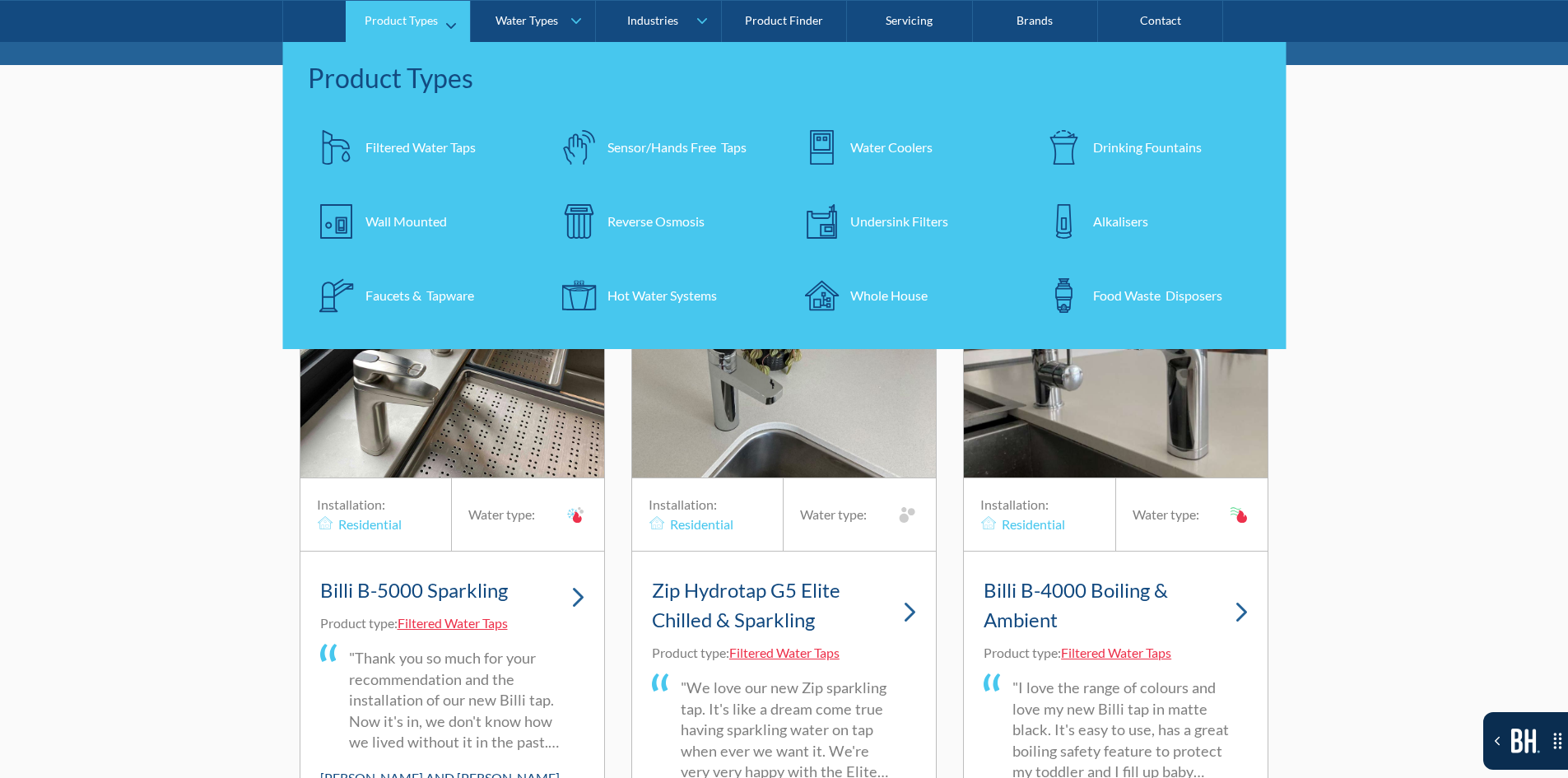
scroll to position [4853, 0]
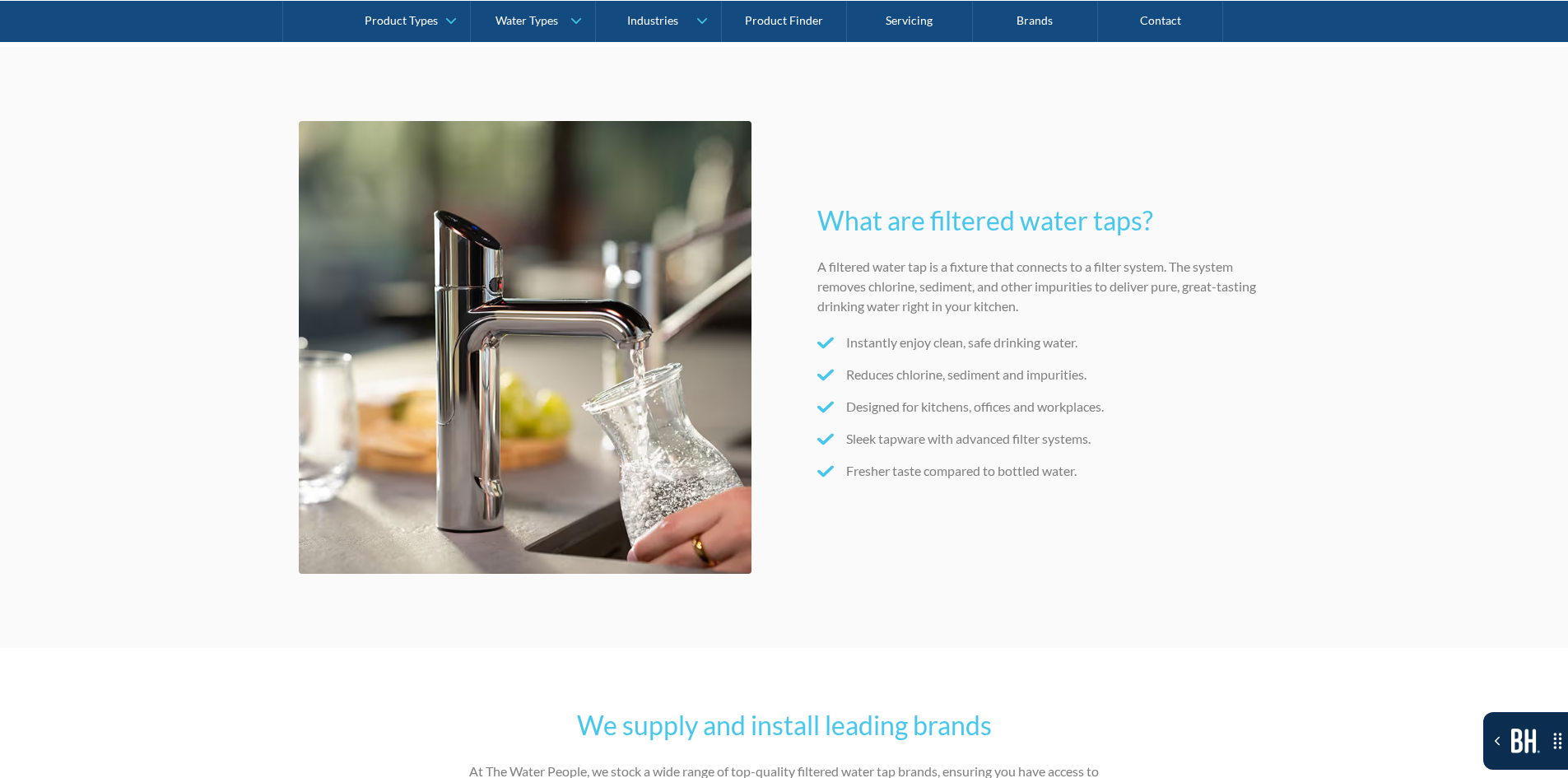
scroll to position [1495, 0]
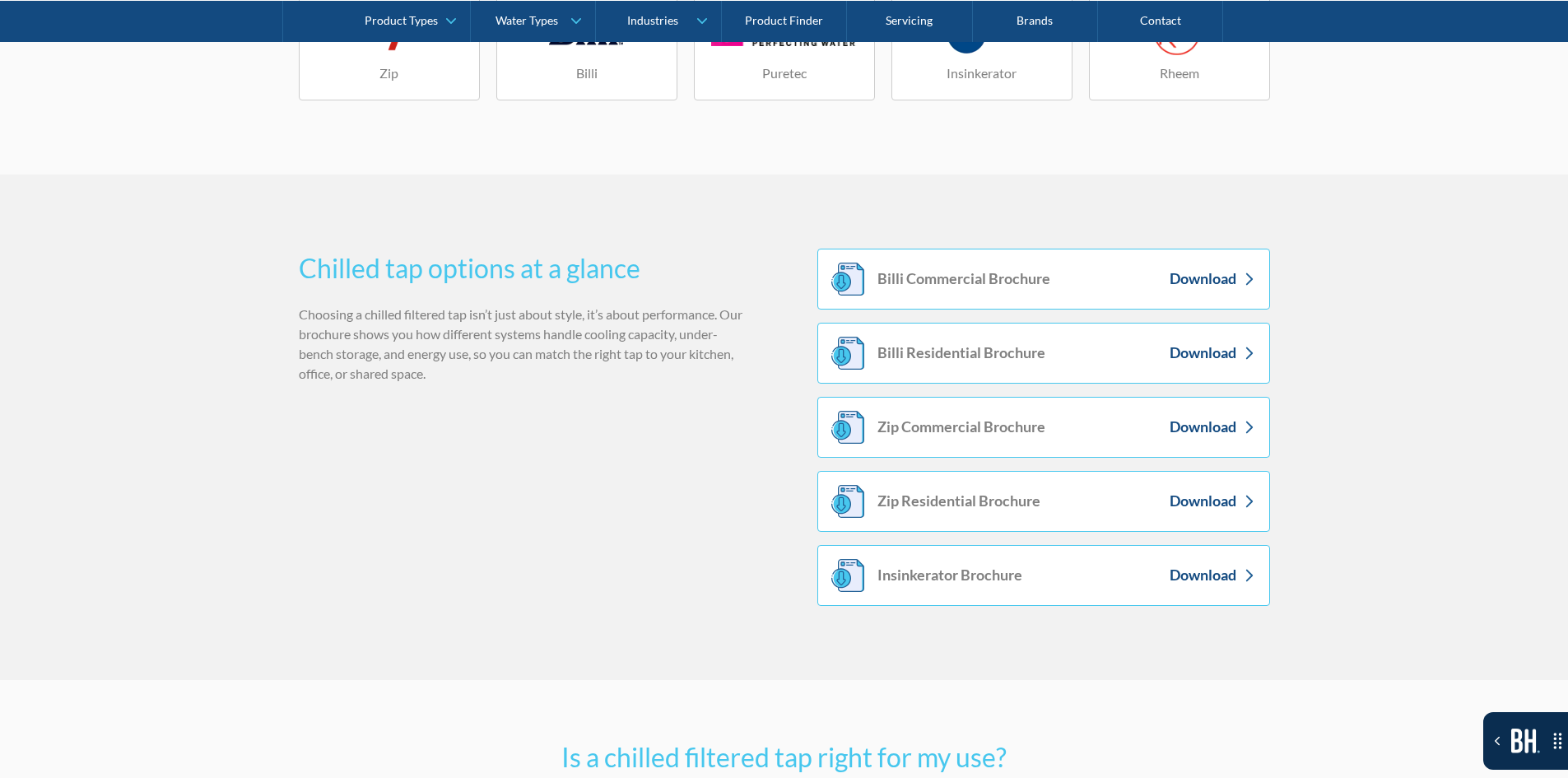
scroll to position [2552, 0]
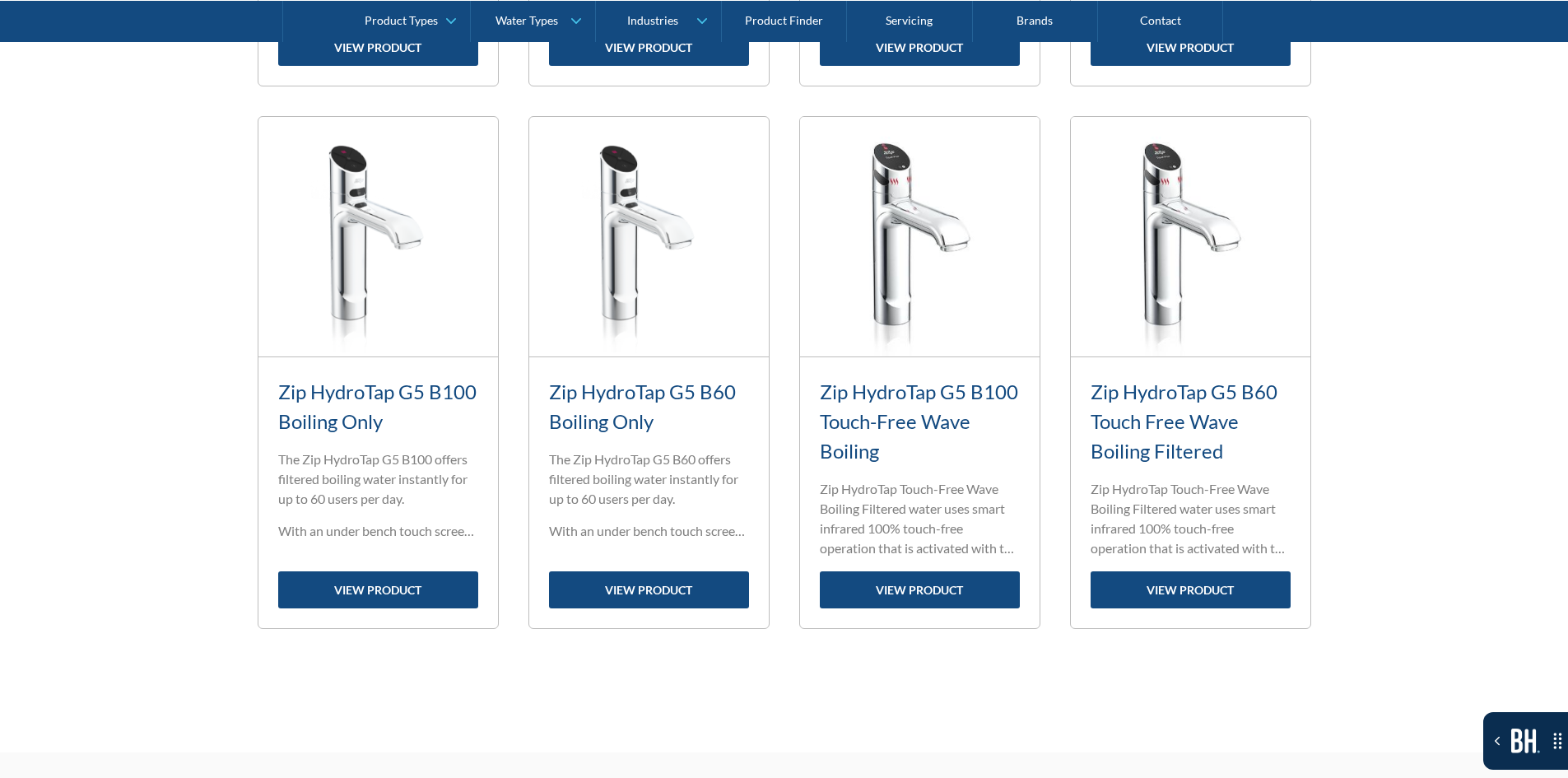
scroll to position [2058, 0]
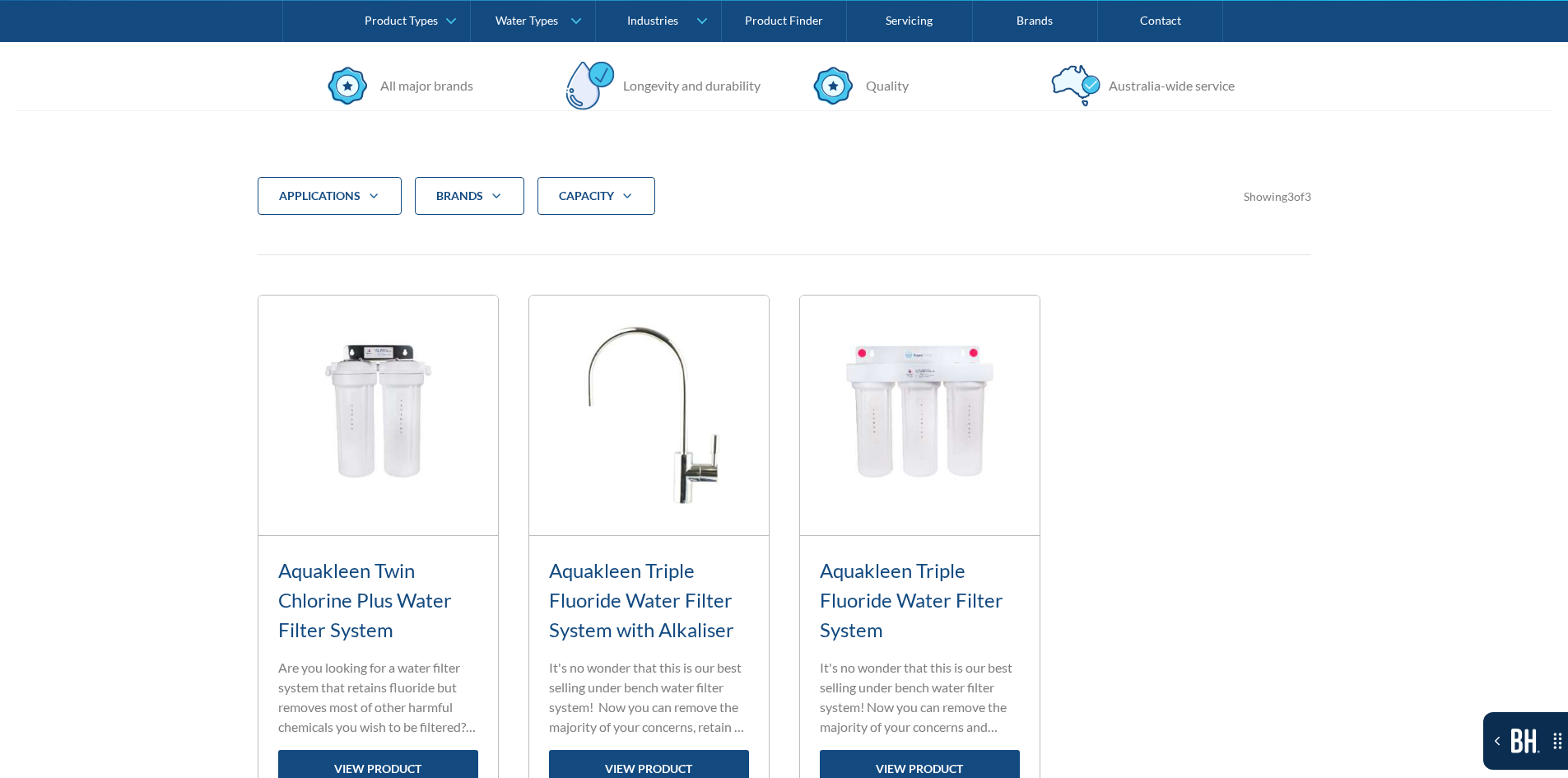
scroll to position [494, 0]
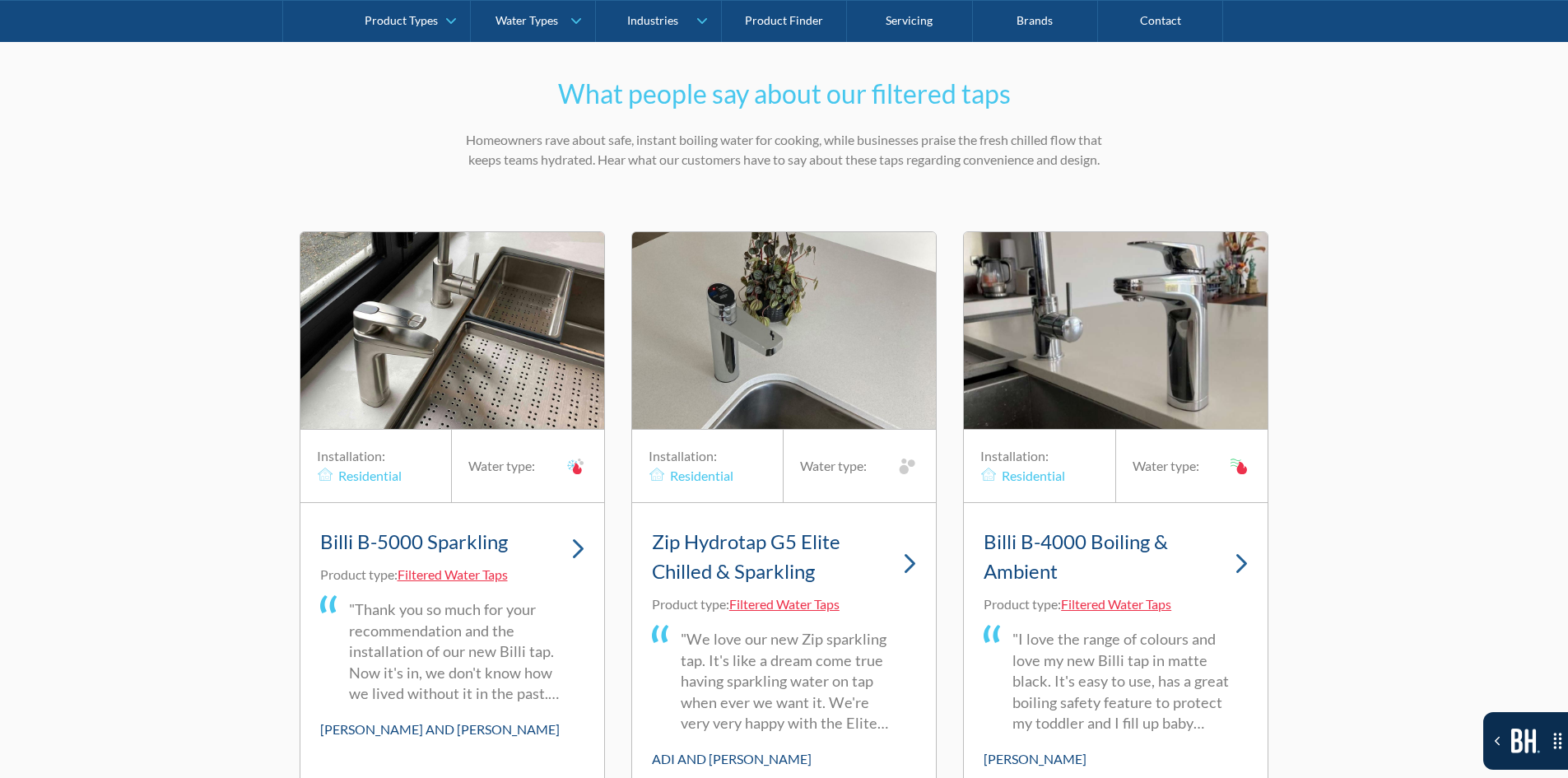
scroll to position [5104, 0]
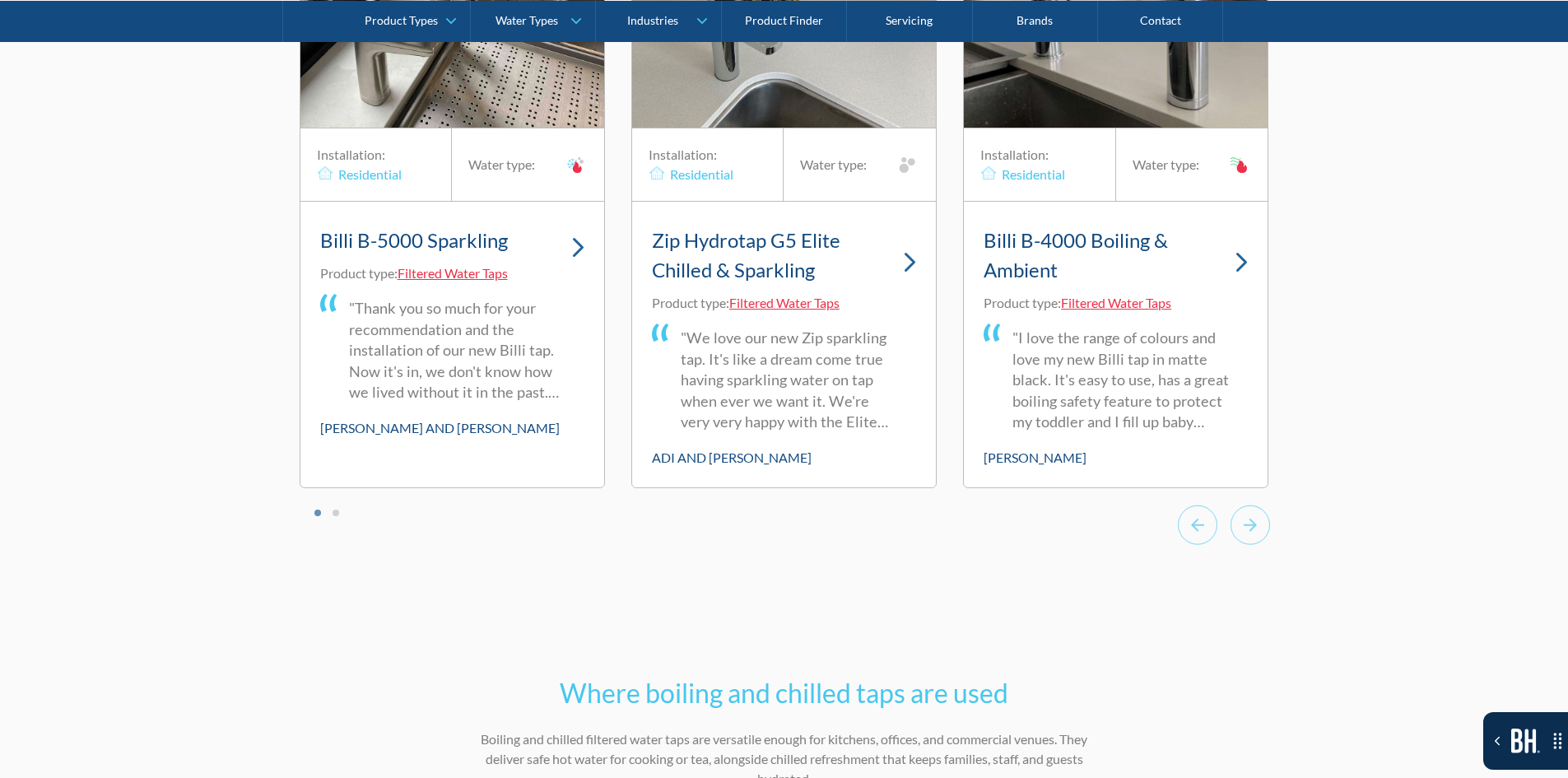
click at [569, 254] on link "Billi B-5000 Sparkling" at bounding box center [452, 242] width 264 height 42
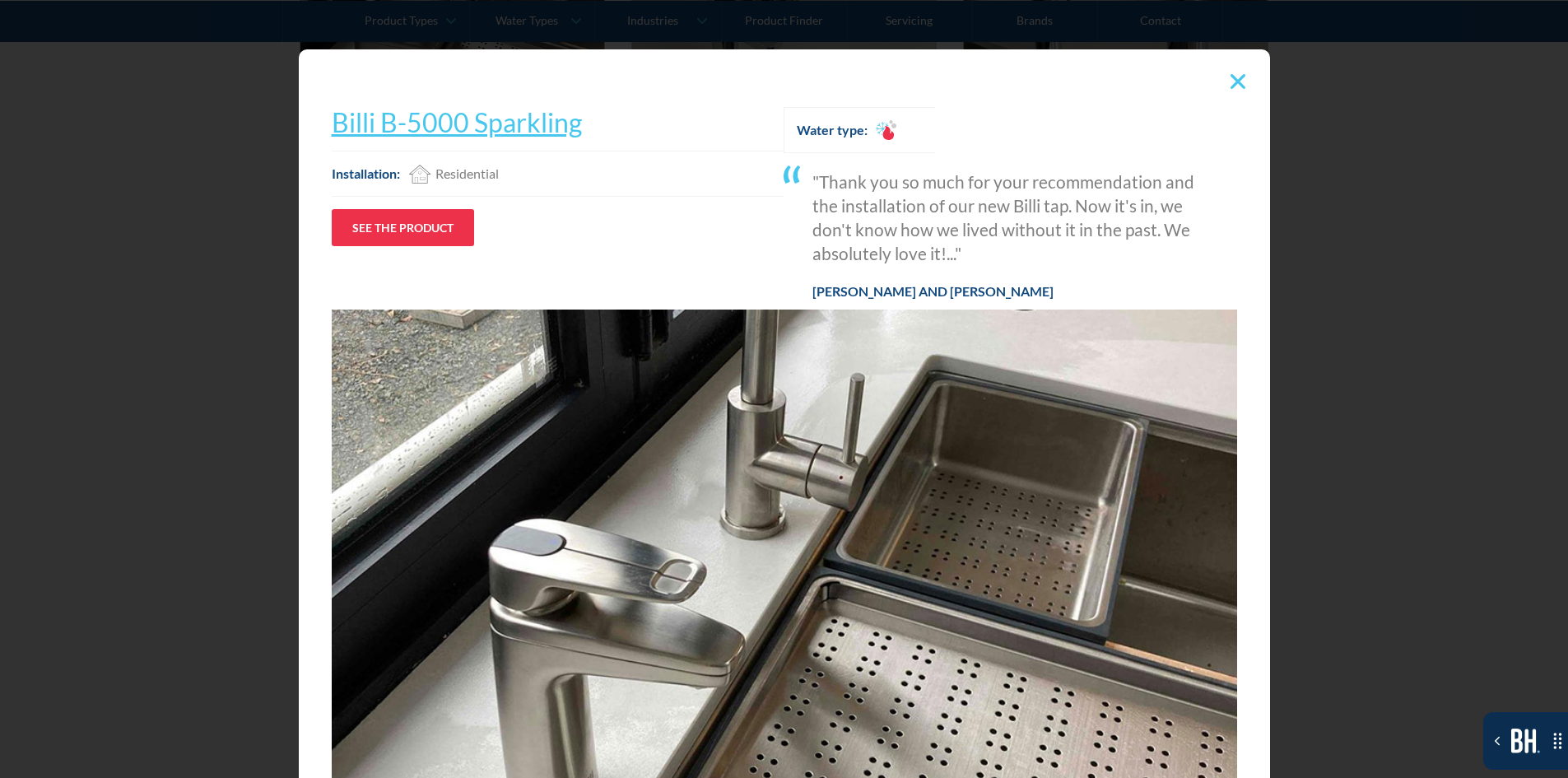
click at [1239, 84] on div at bounding box center [1238, 81] width 31 height 31
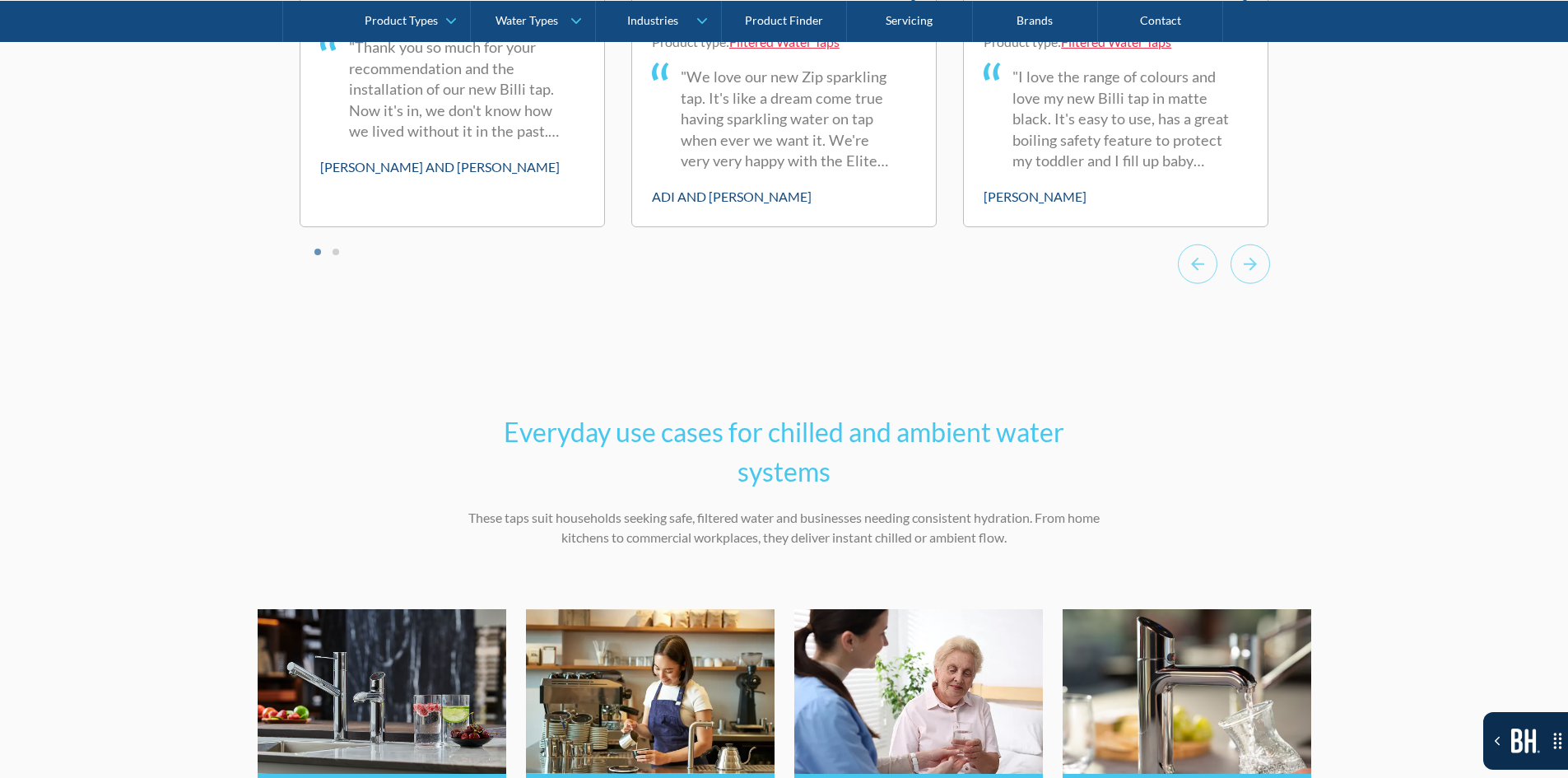
scroll to position [4939, 0]
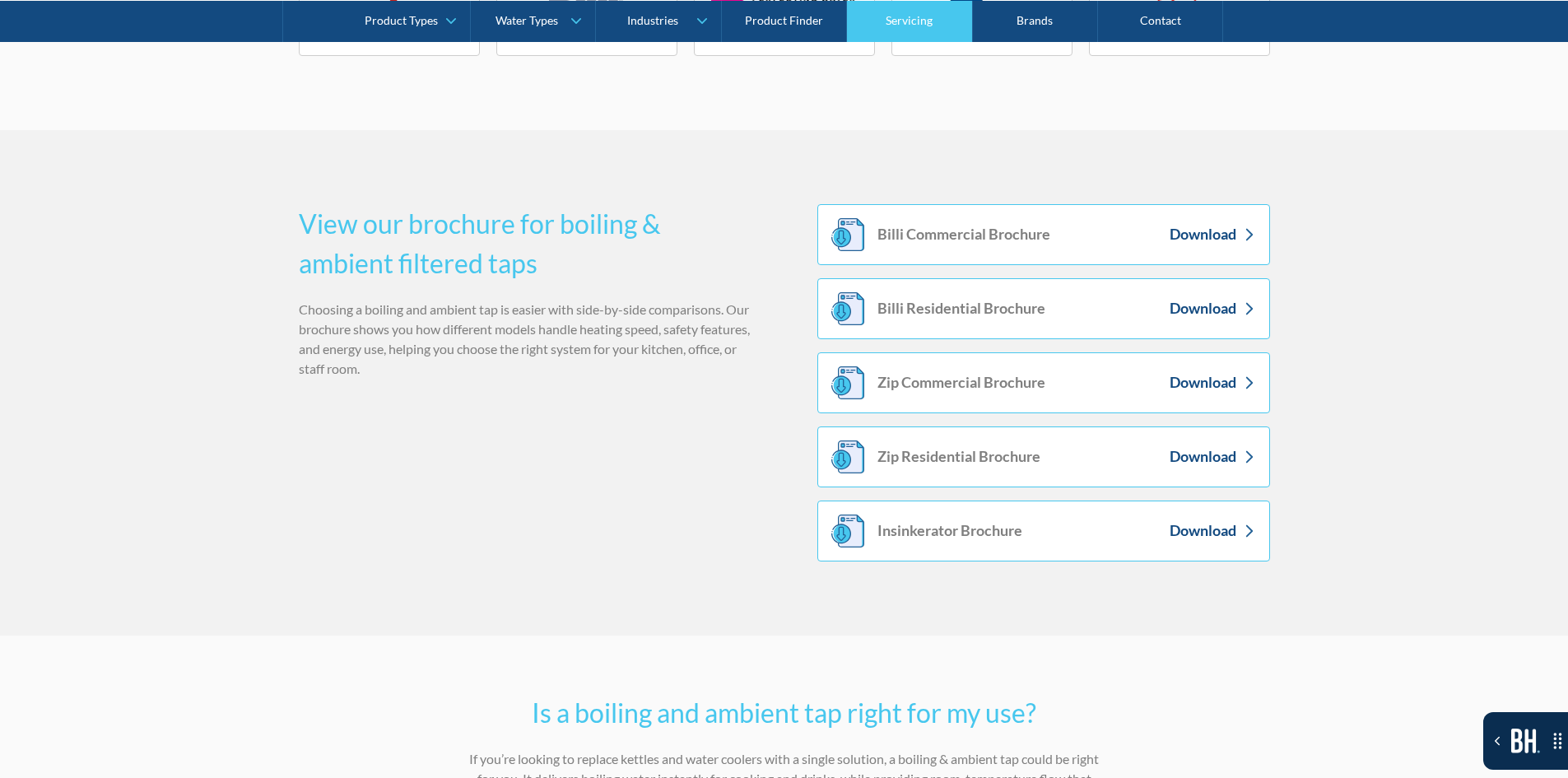
scroll to position [3046, 0]
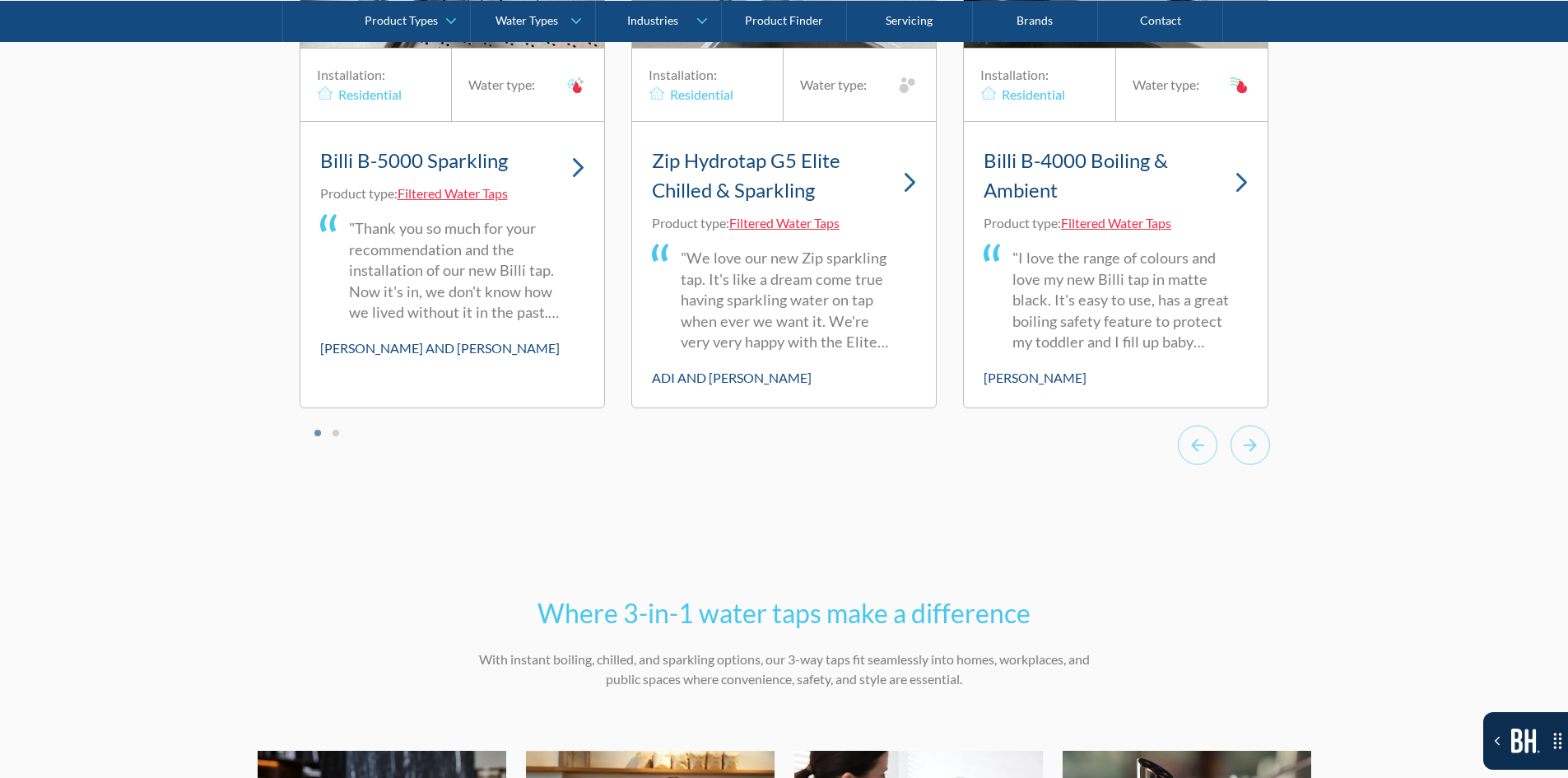
scroll to position [5186, 0]
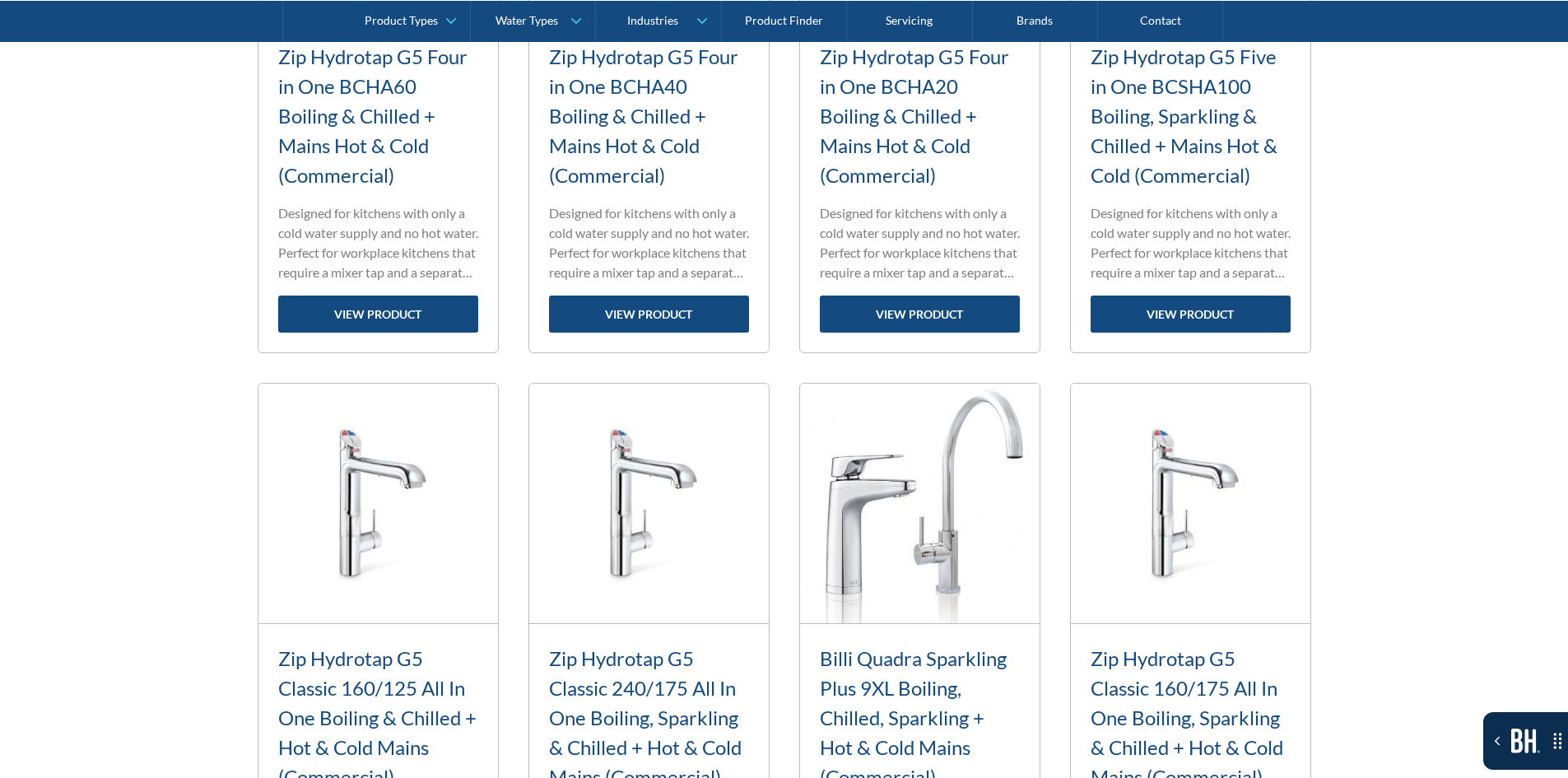
scroll to position [1647, 0]
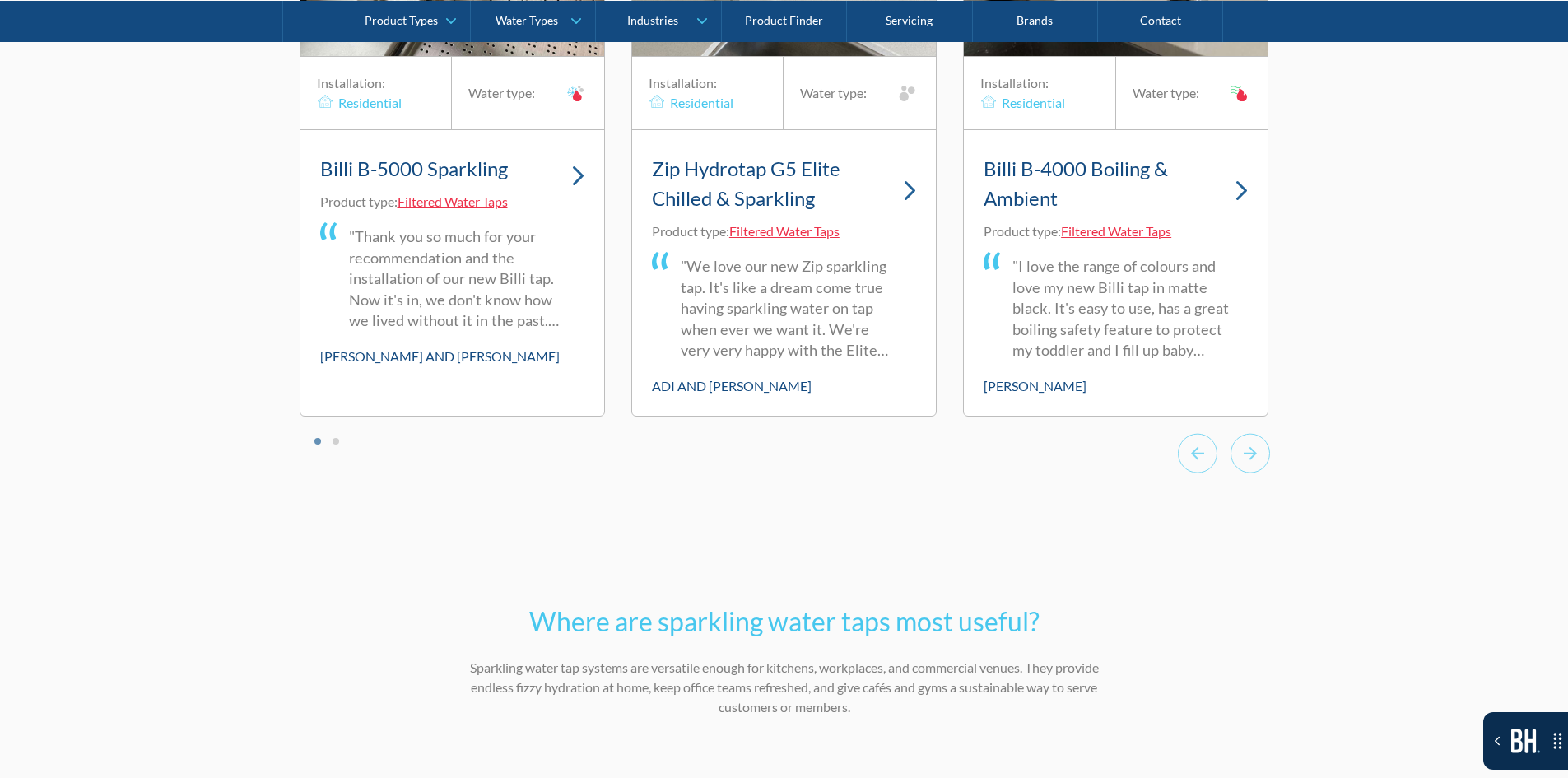
scroll to position [5104, 0]
